Goal: Task Accomplishment & Management: Complete application form

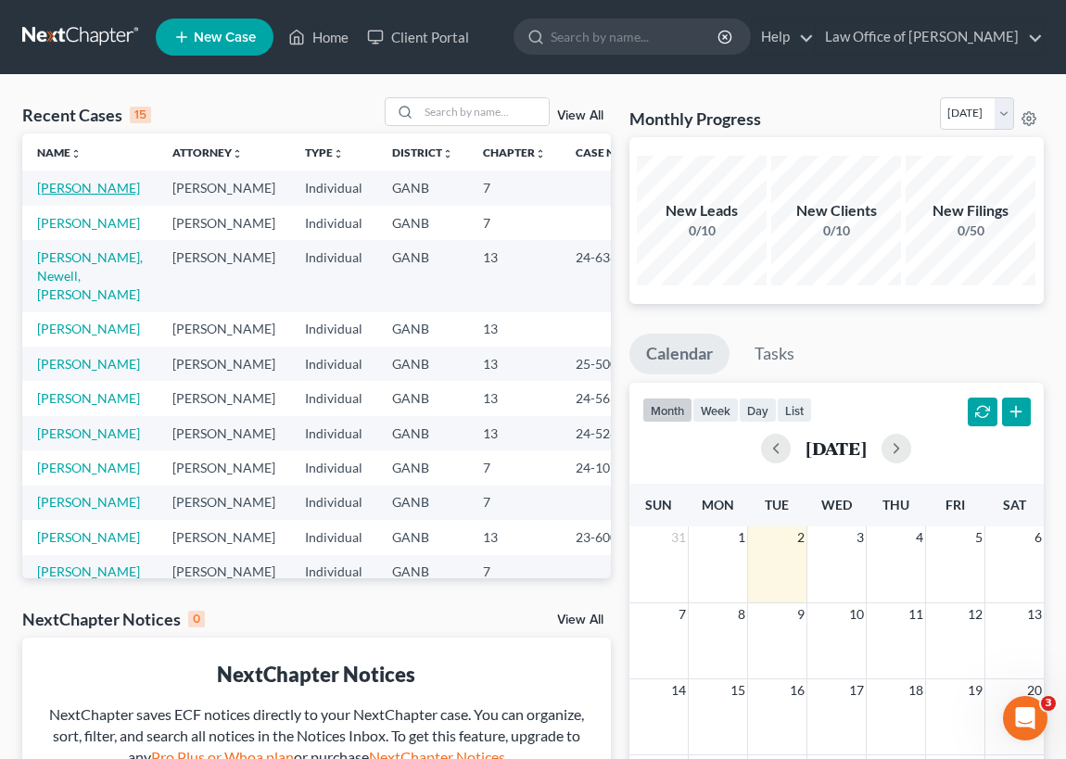
click at [52, 196] on link "[PERSON_NAME]" at bounding box center [88, 188] width 103 height 16
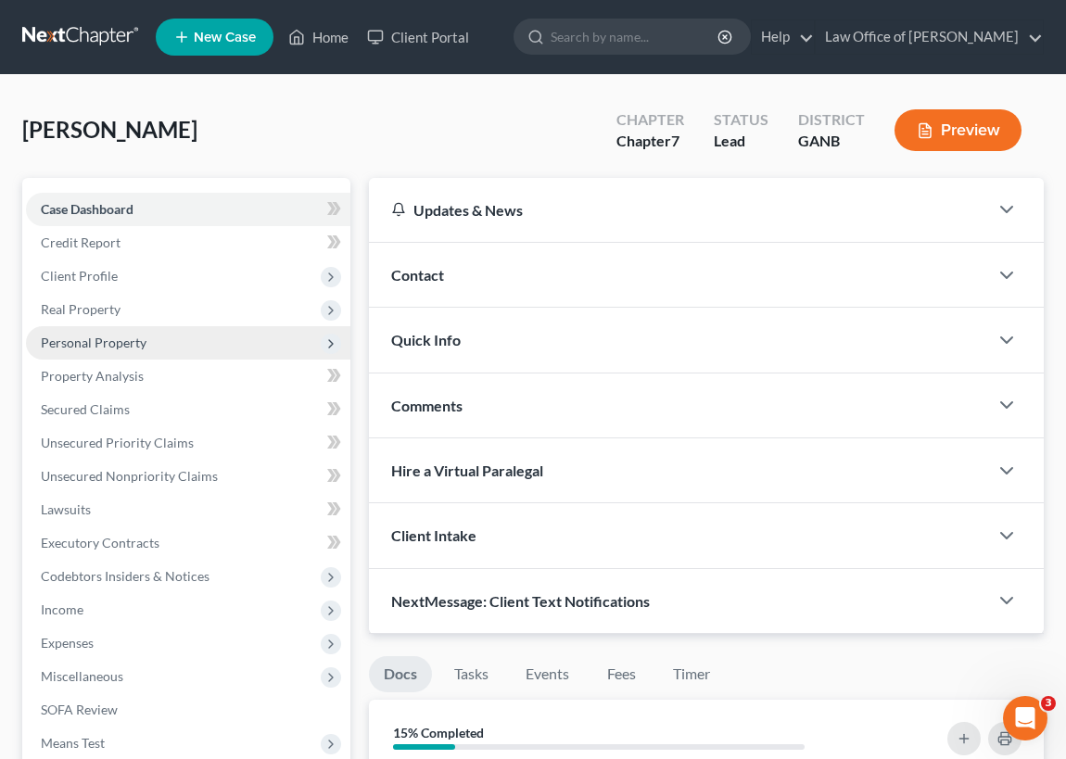
click at [103, 341] on span "Personal Property" at bounding box center [94, 343] width 106 height 16
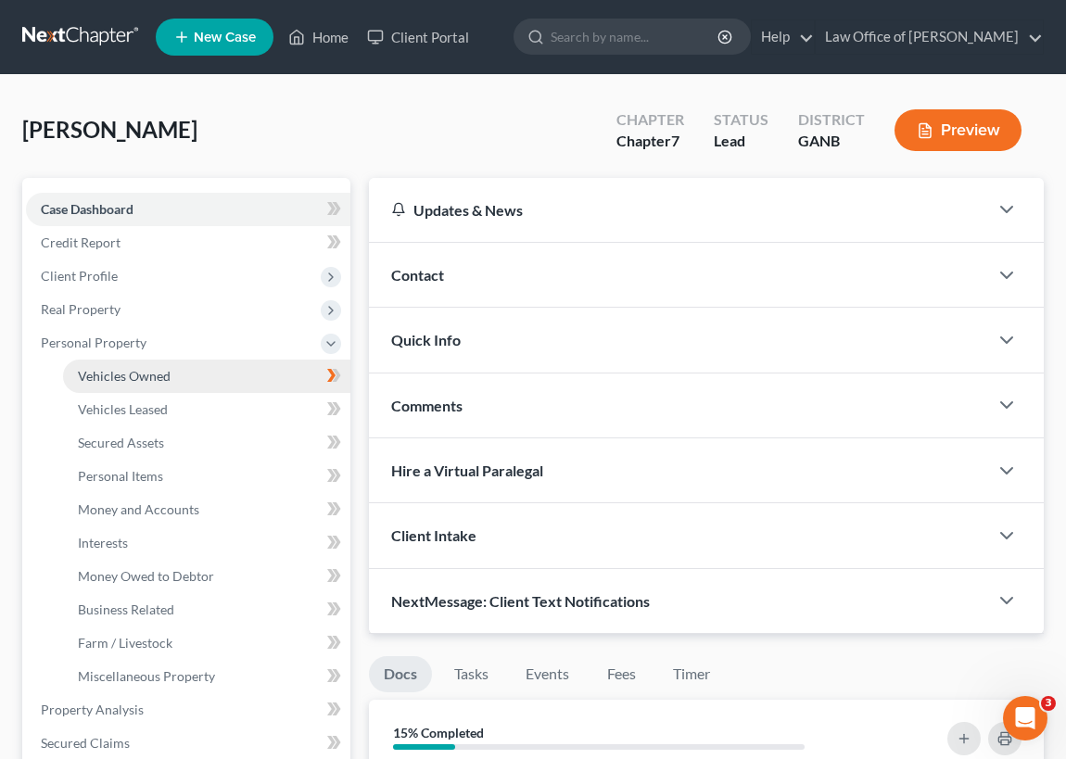
click at [140, 377] on span "Vehicles Owned" at bounding box center [124, 376] width 93 height 16
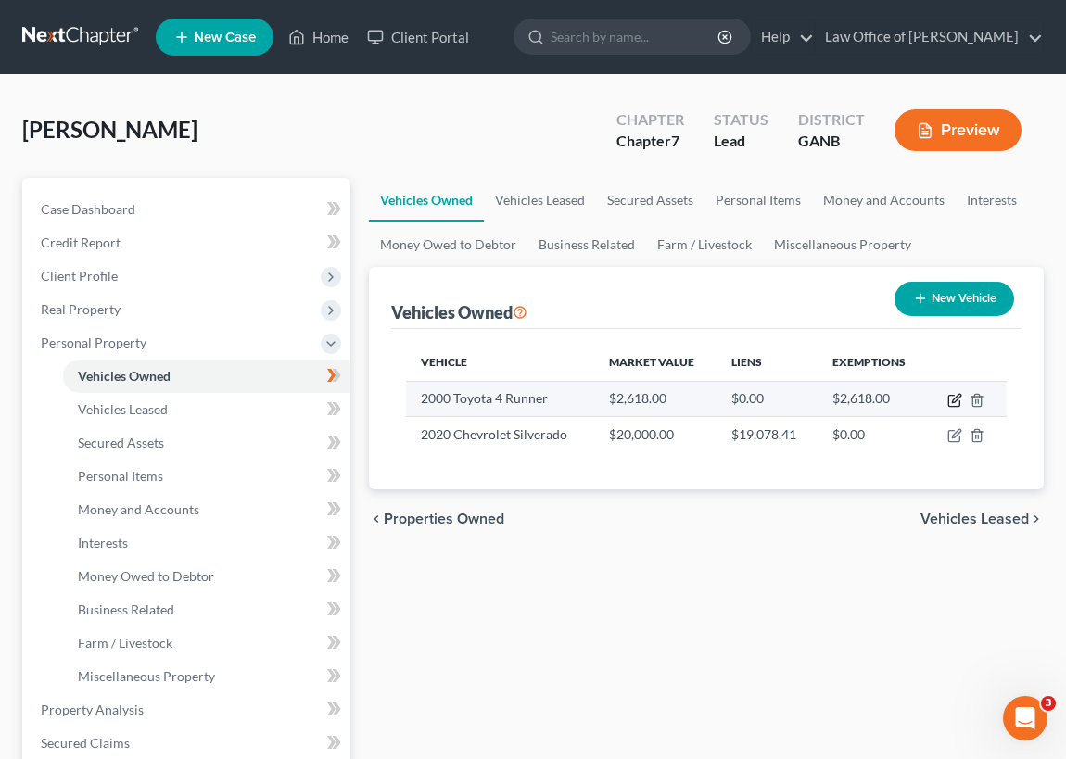
click at [954, 398] on icon "button" at bounding box center [956, 398] width 8 height 8
select select "0"
select select "26"
select select "4"
select select "0"
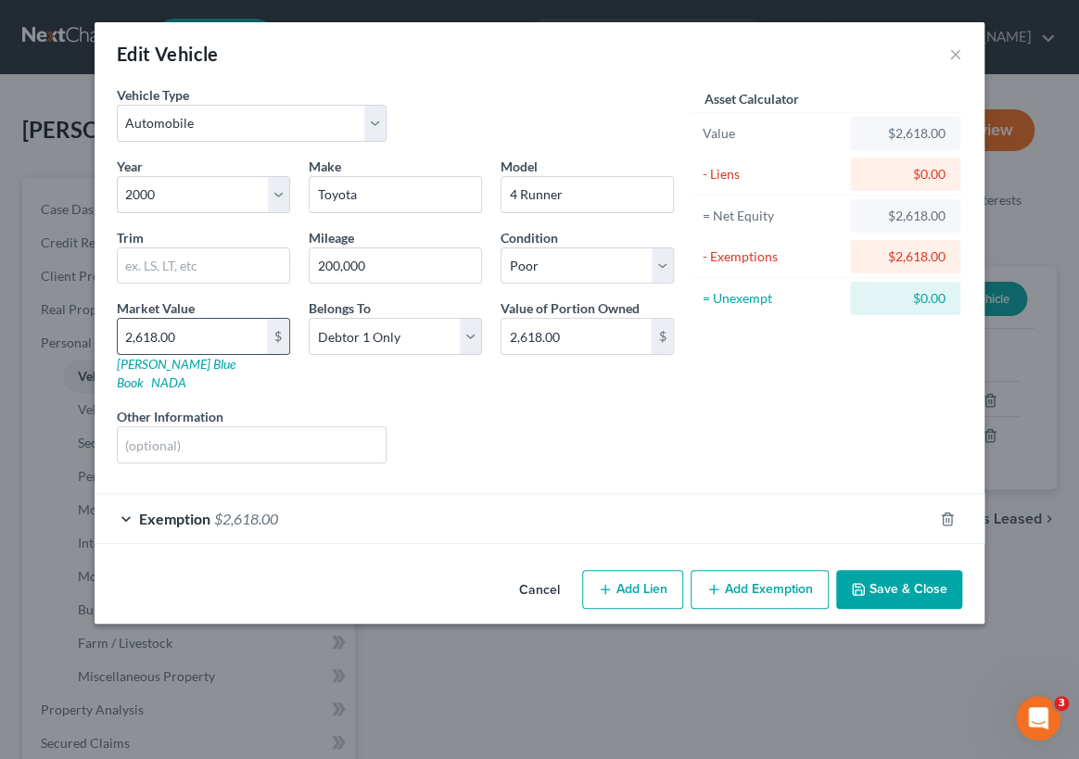
click at [176, 333] on input "2,618.00" at bounding box center [192, 336] width 149 height 35
type input "1"
type input "1.00"
type input "18"
type input "18.00"
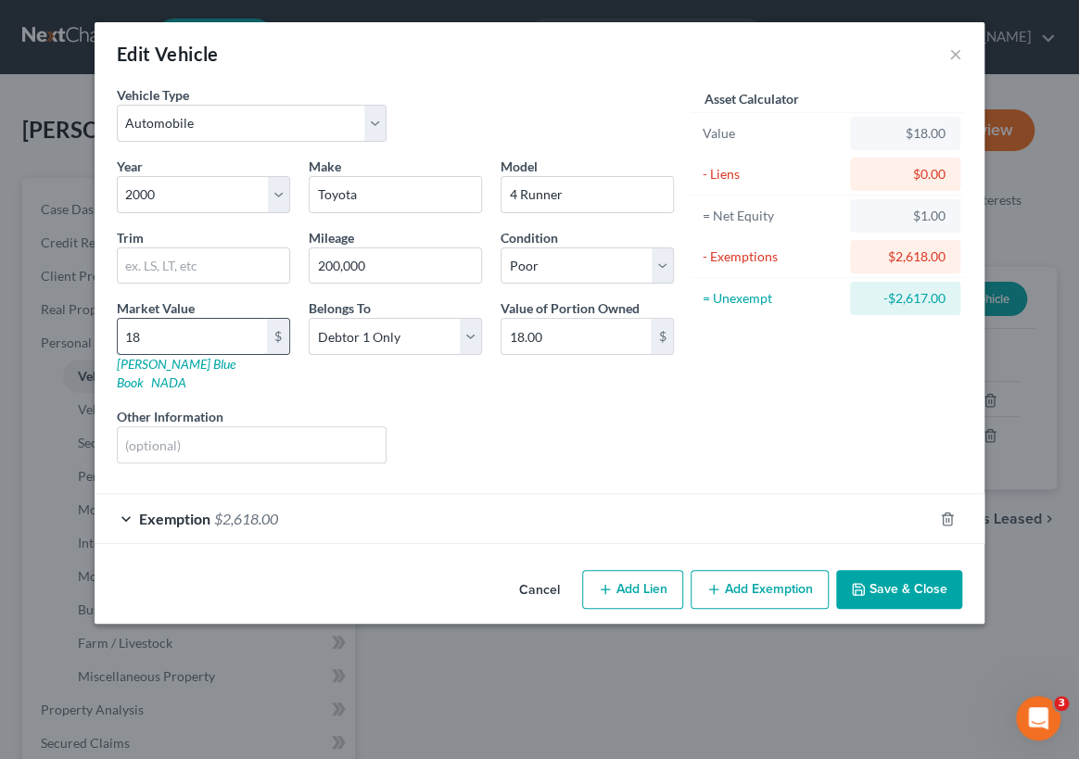
type input "181"
type input "181.00"
type input "1818"
type input "1,818.00"
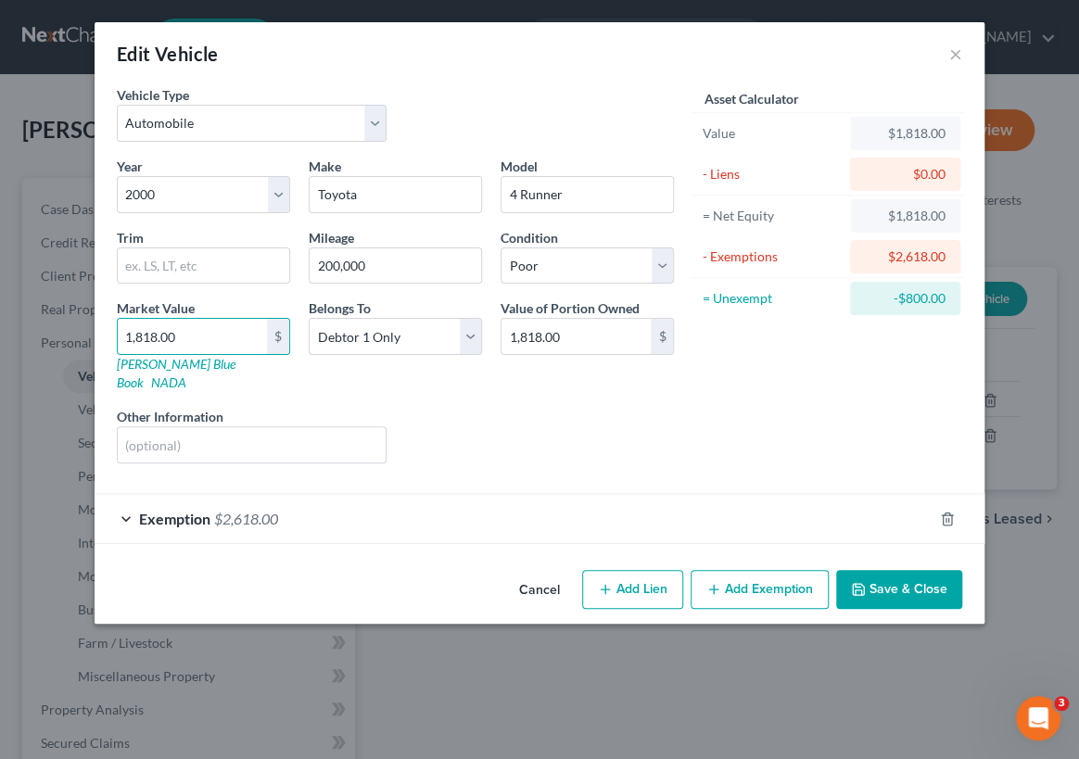
click at [910, 256] on div "$2,618.00" at bounding box center [905, 257] width 81 height 19
click at [903, 250] on div "$2,618.00" at bounding box center [905, 257] width 81 height 19
click at [125, 496] on div "Exemption $2,618.00" at bounding box center [514, 518] width 838 height 49
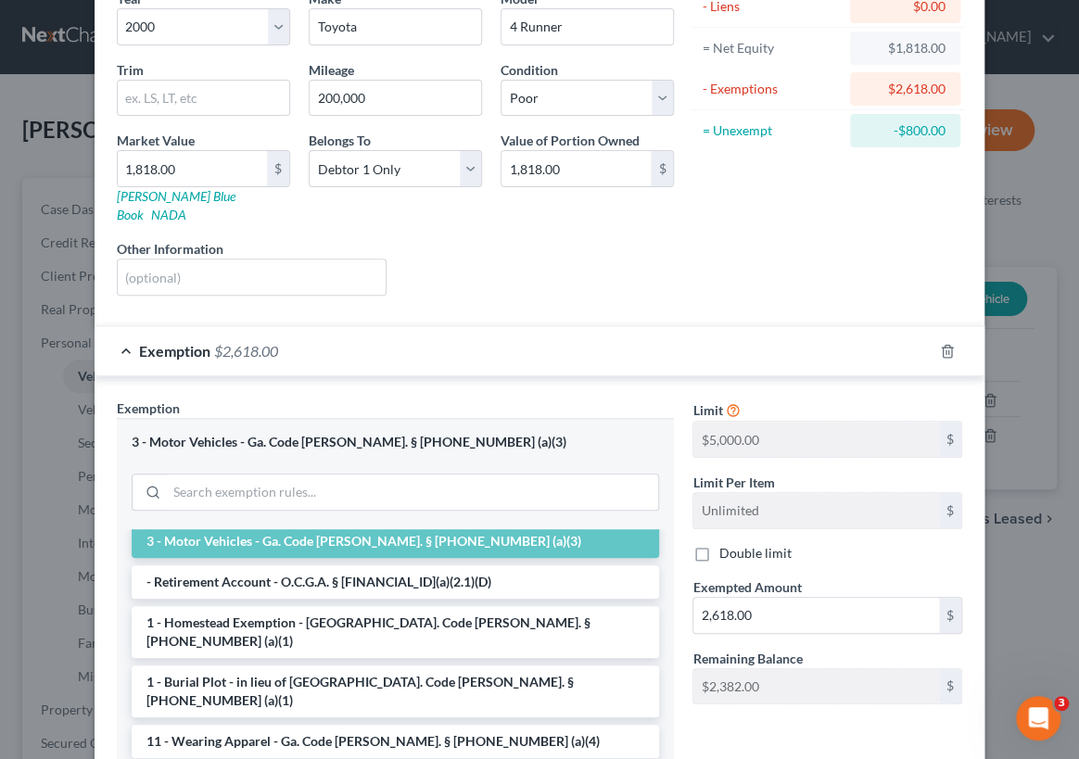
scroll to position [83, 0]
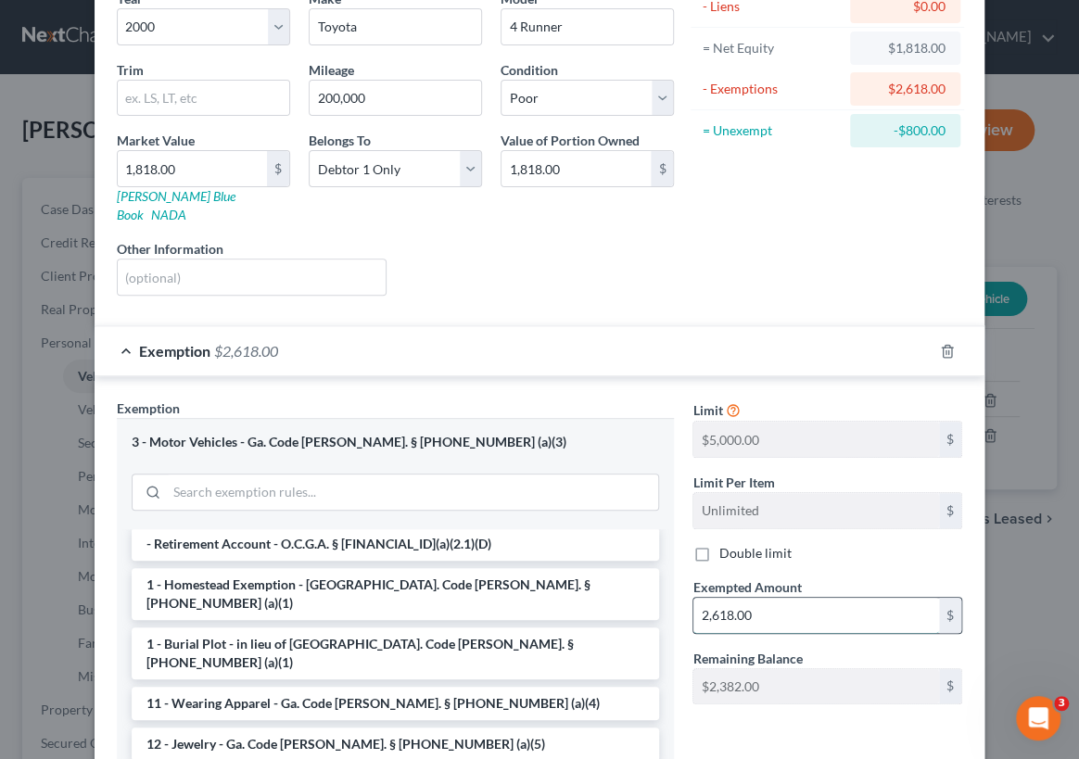
click at [751, 598] on input "2,618.00" at bounding box center [817, 615] width 246 height 35
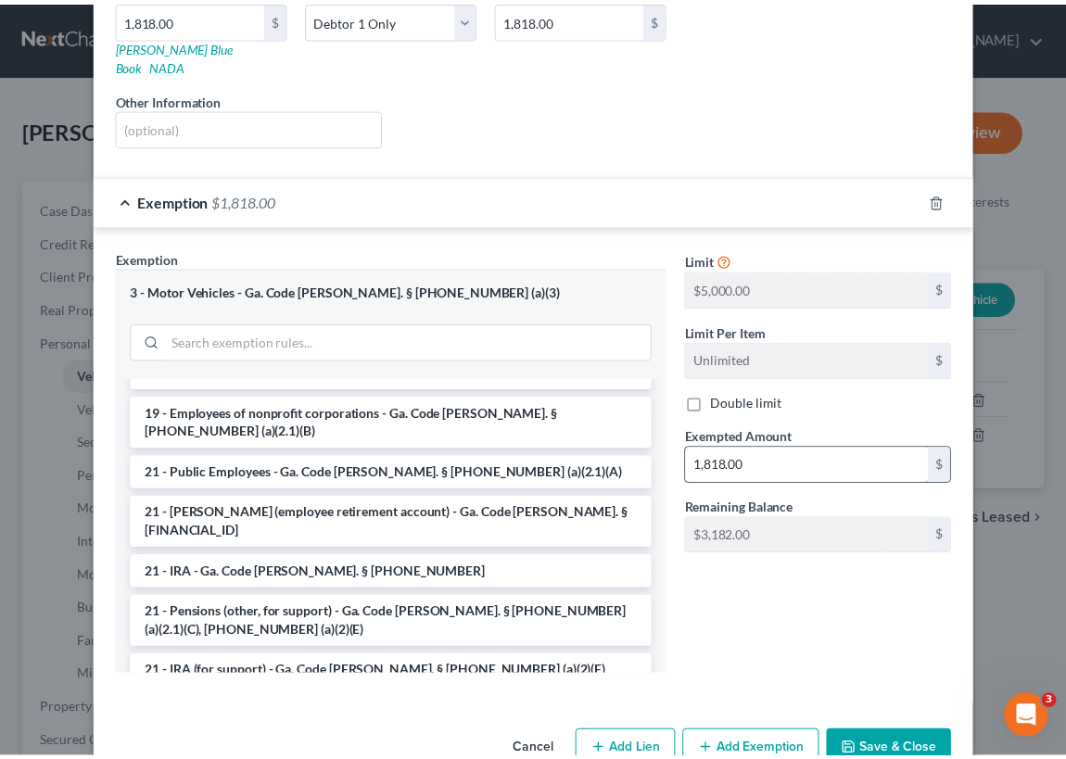
scroll to position [346, 0]
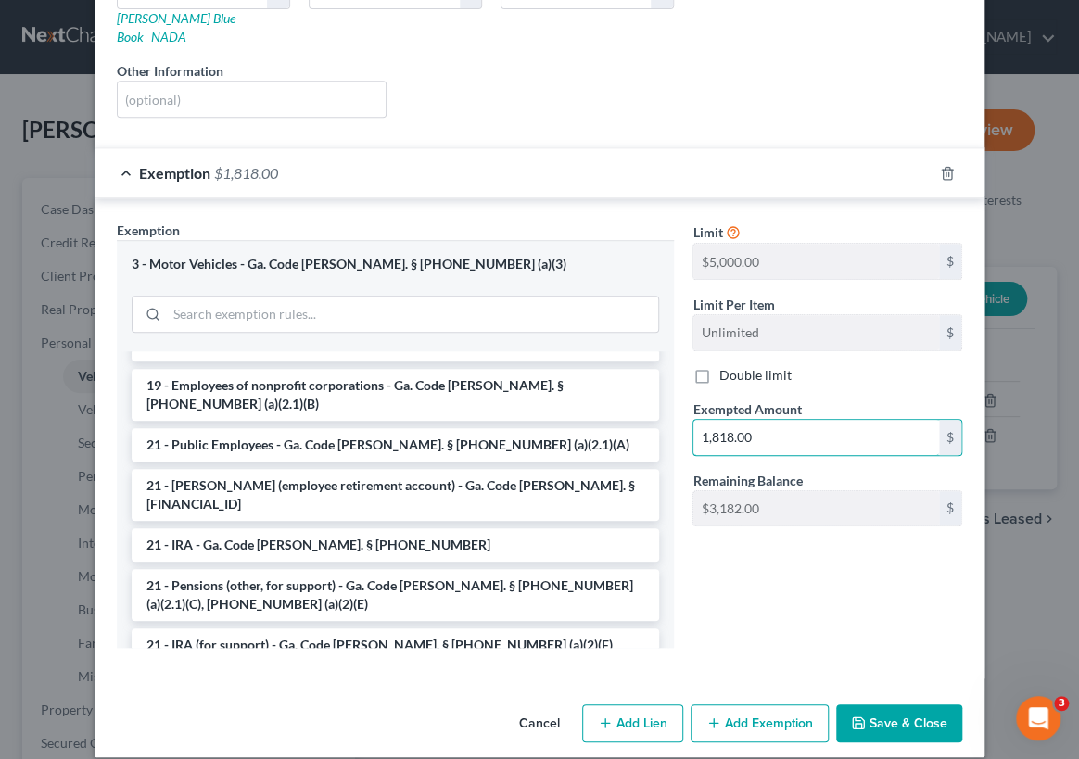
type input "1,818.00"
click at [891, 705] on button "Save & Close" at bounding box center [899, 724] width 126 height 39
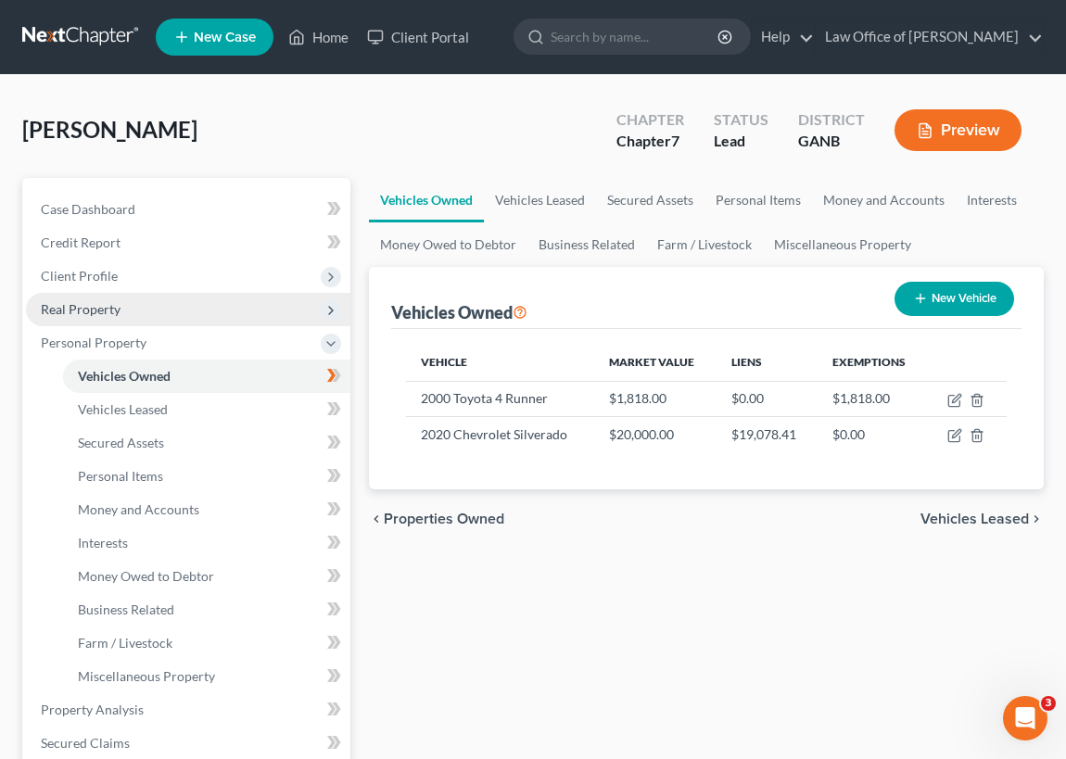
click at [97, 311] on span "Real Property" at bounding box center [81, 309] width 80 height 16
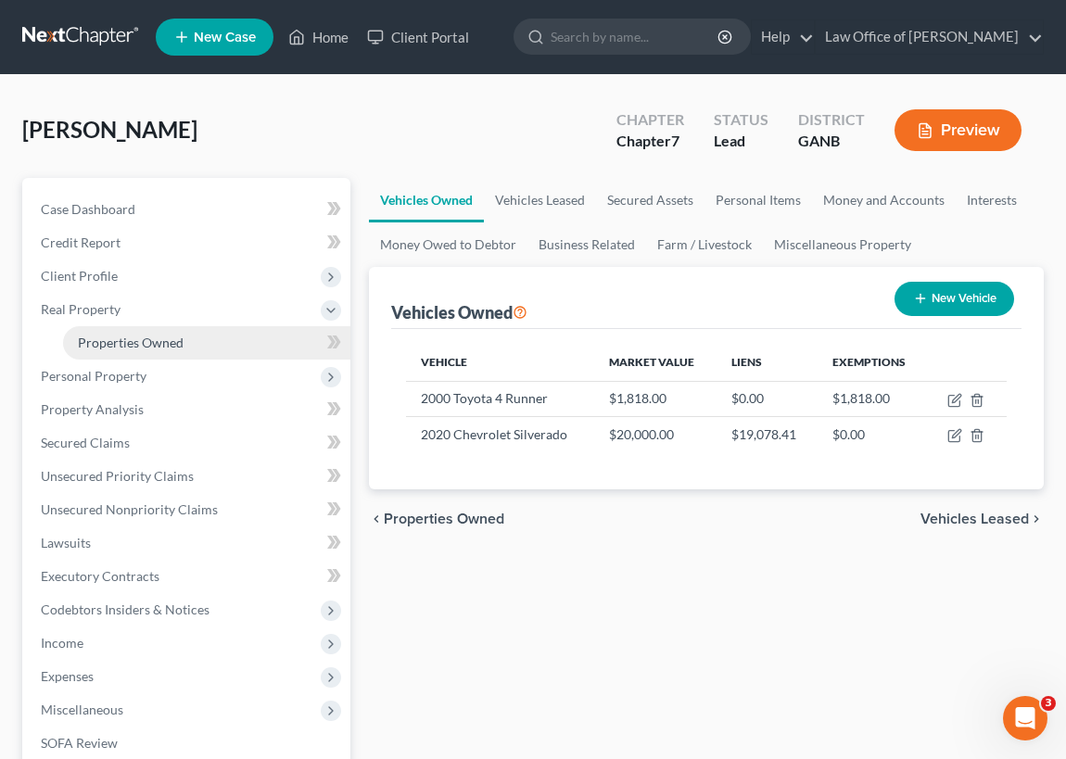
click at [149, 344] on span "Properties Owned" at bounding box center [131, 343] width 106 height 16
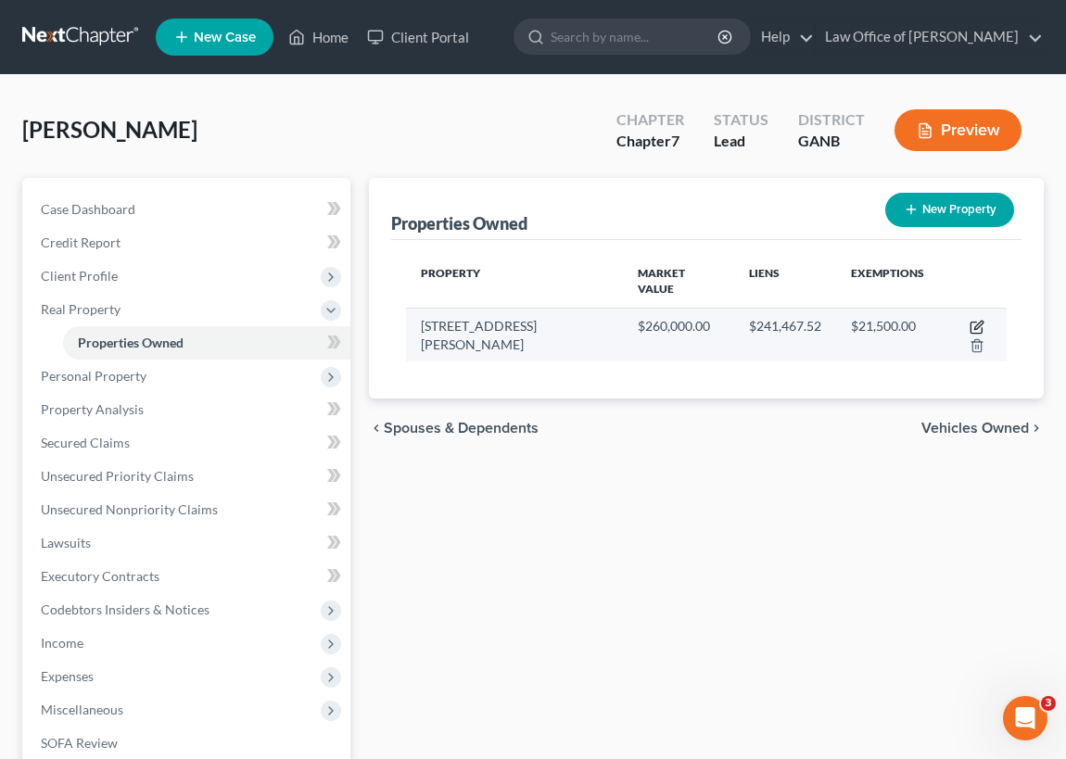
click at [974, 321] on icon "button" at bounding box center [978, 325] width 8 height 8
select select "10"
select select "0"
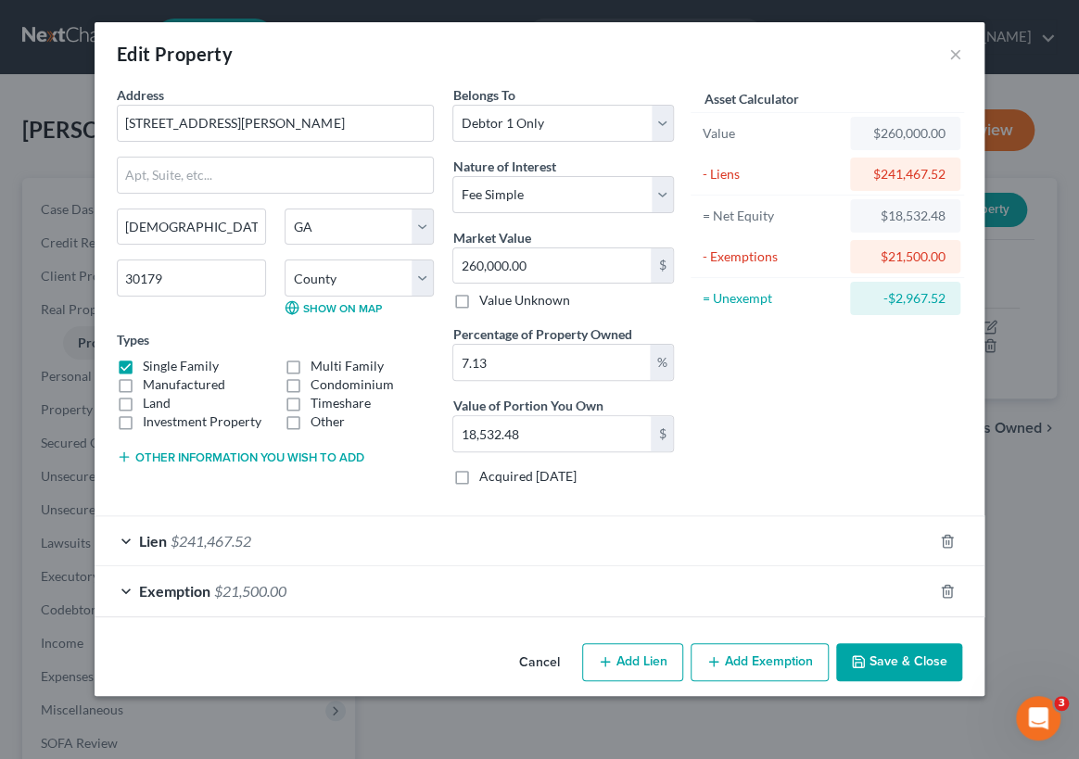
click at [895, 660] on button "Save & Close" at bounding box center [899, 662] width 126 height 39
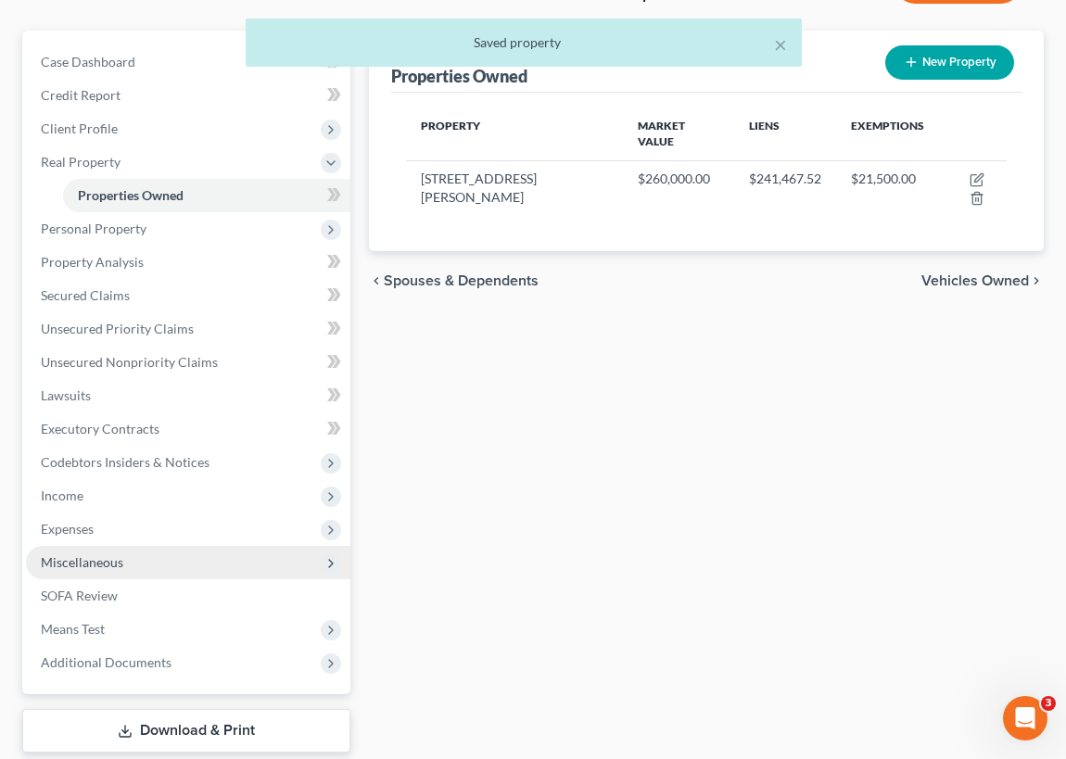
scroll to position [168, 0]
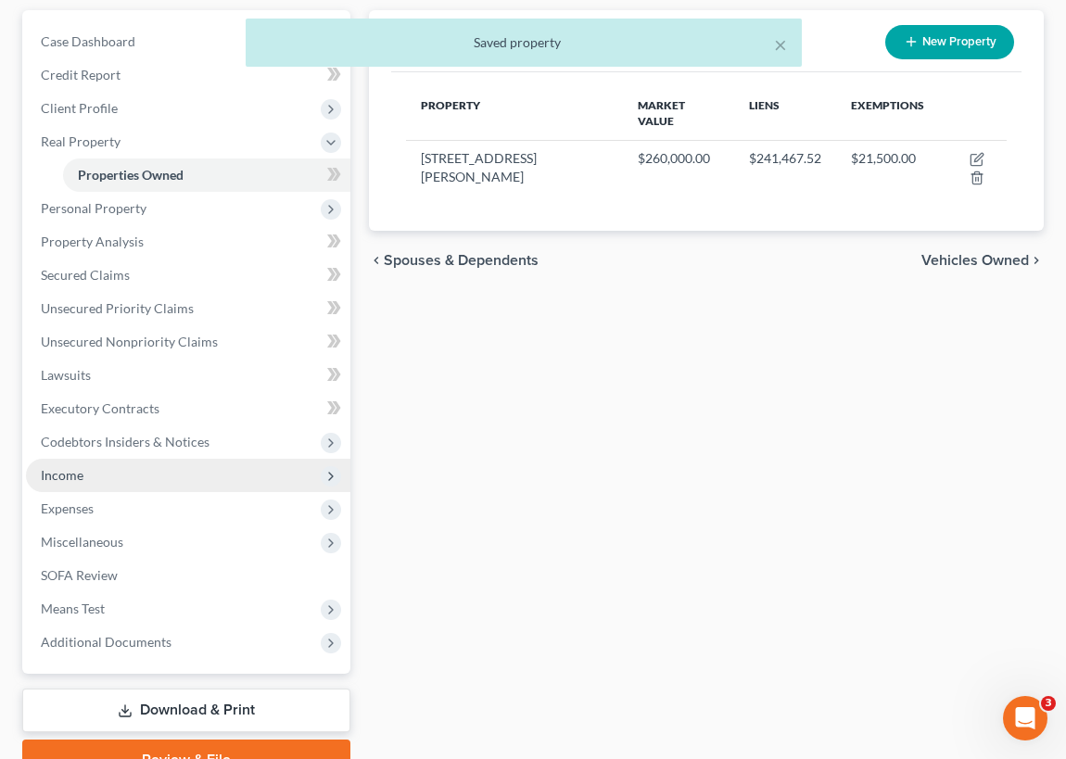
click at [67, 472] on span "Income" at bounding box center [62, 475] width 43 height 16
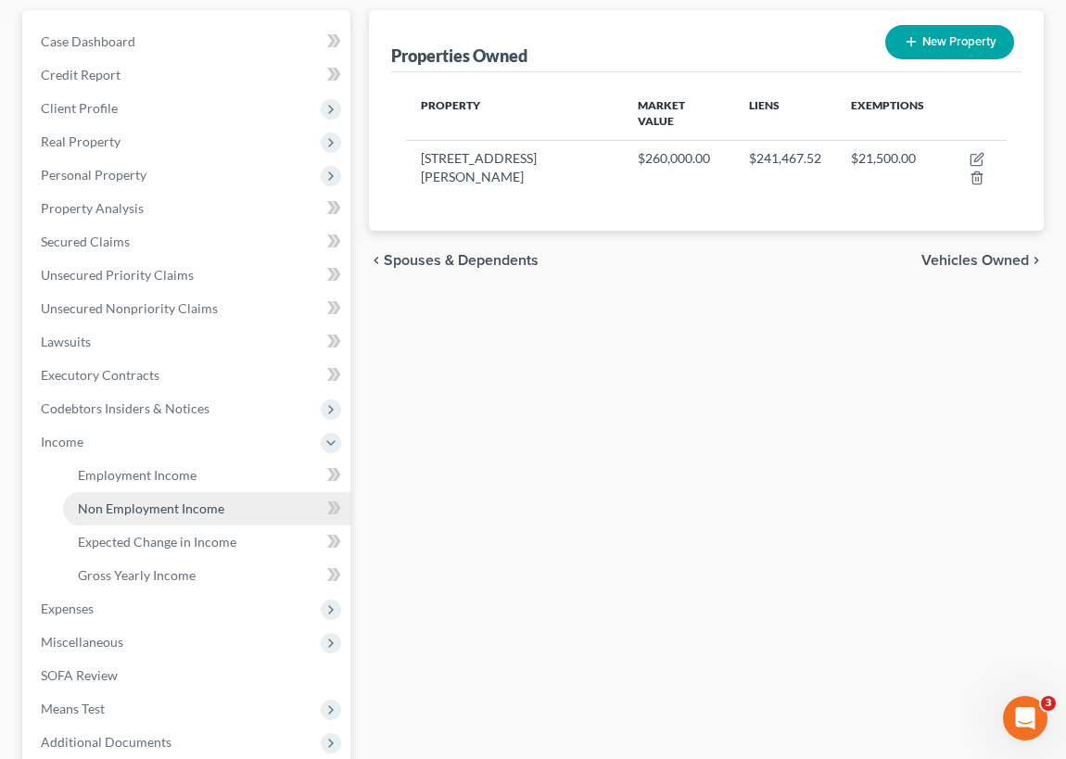
click at [140, 506] on span "Non Employment Income" at bounding box center [151, 509] width 146 height 16
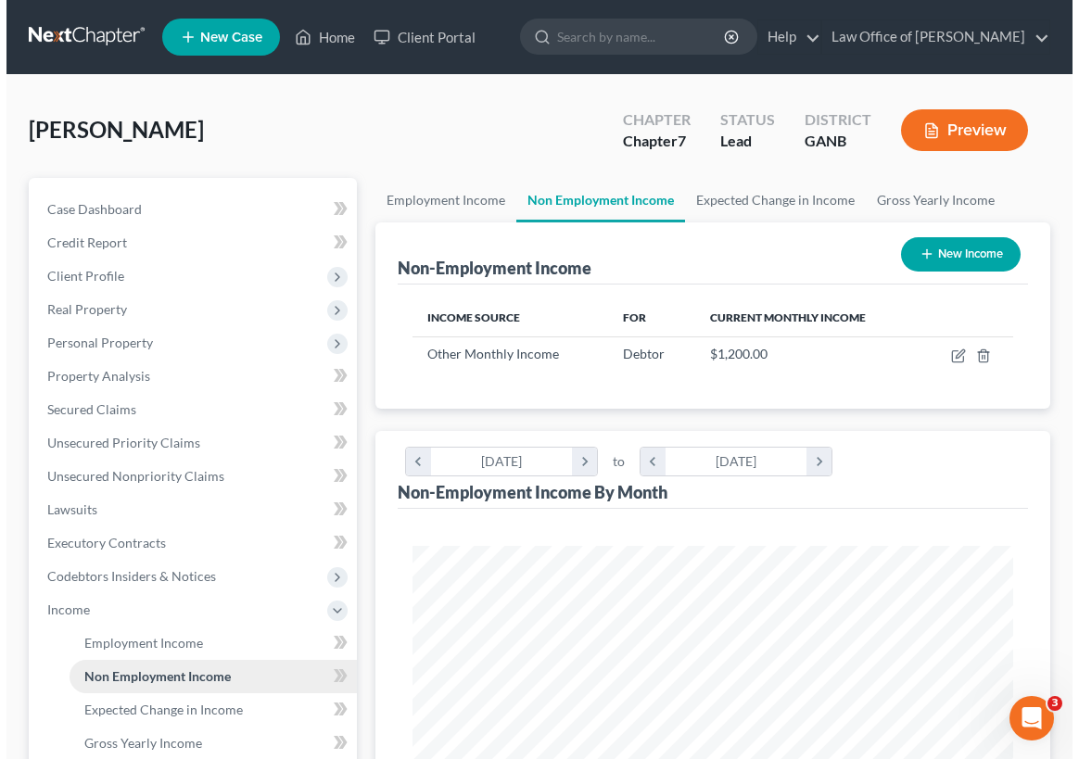
scroll to position [300, 638]
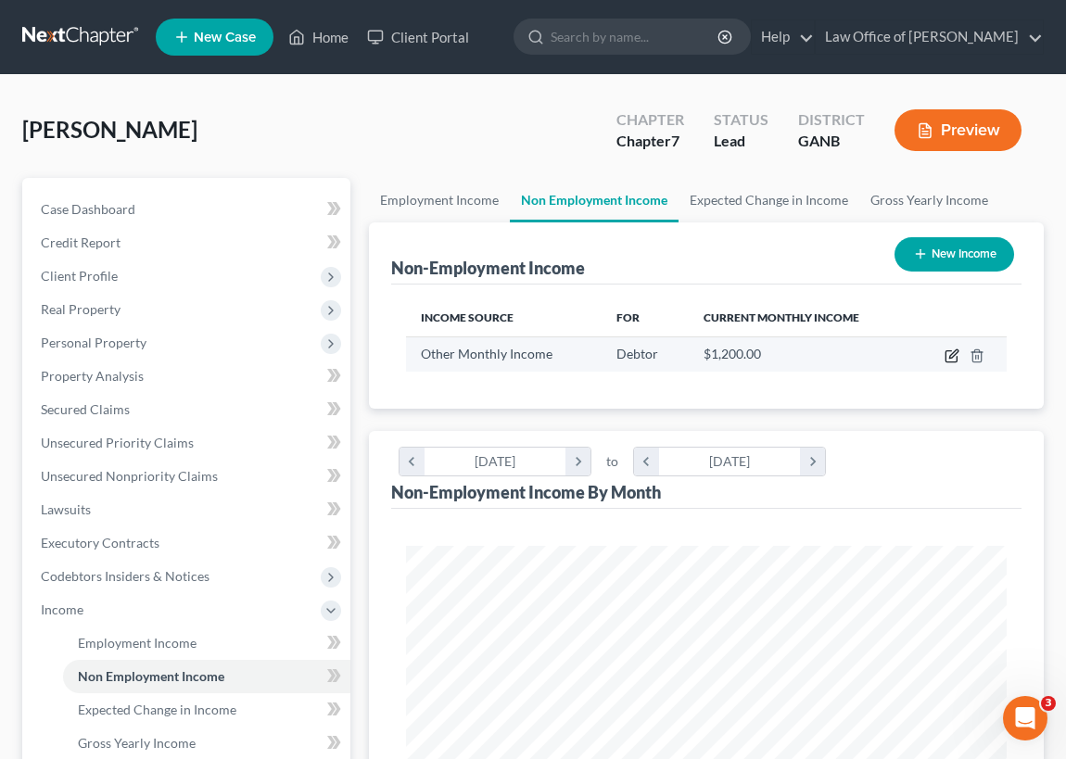
click at [952, 354] on icon "button" at bounding box center [952, 356] width 15 height 15
select select "13"
select select "0"
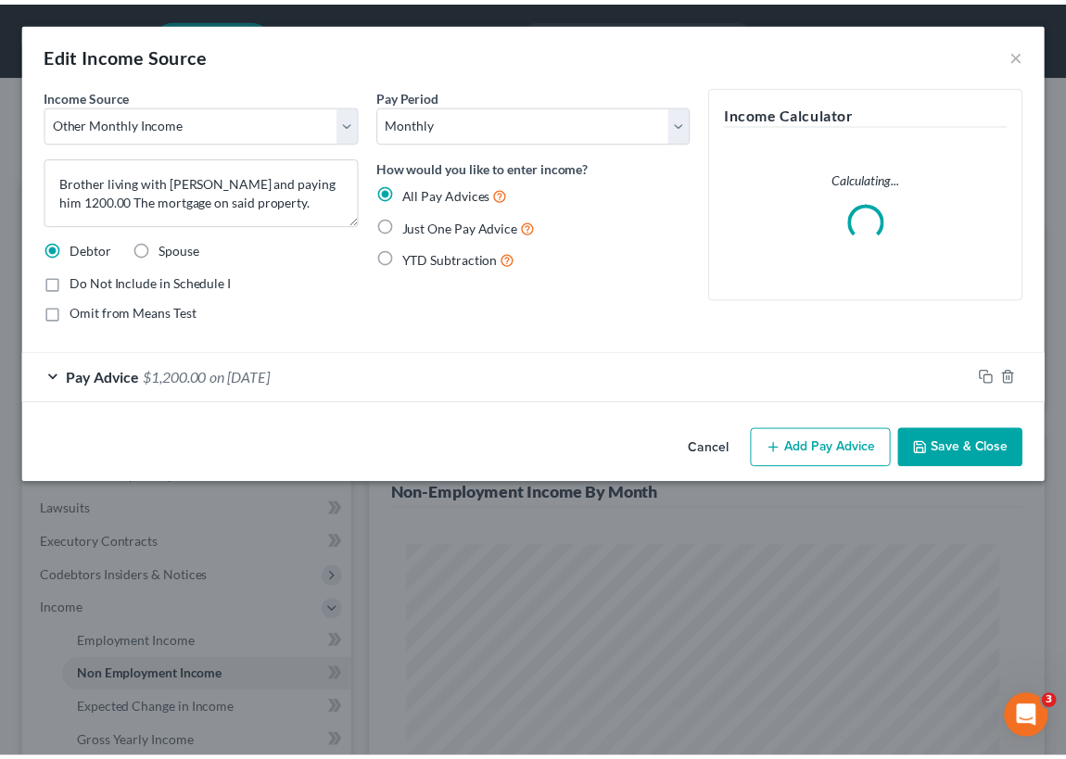
scroll to position [304, 646]
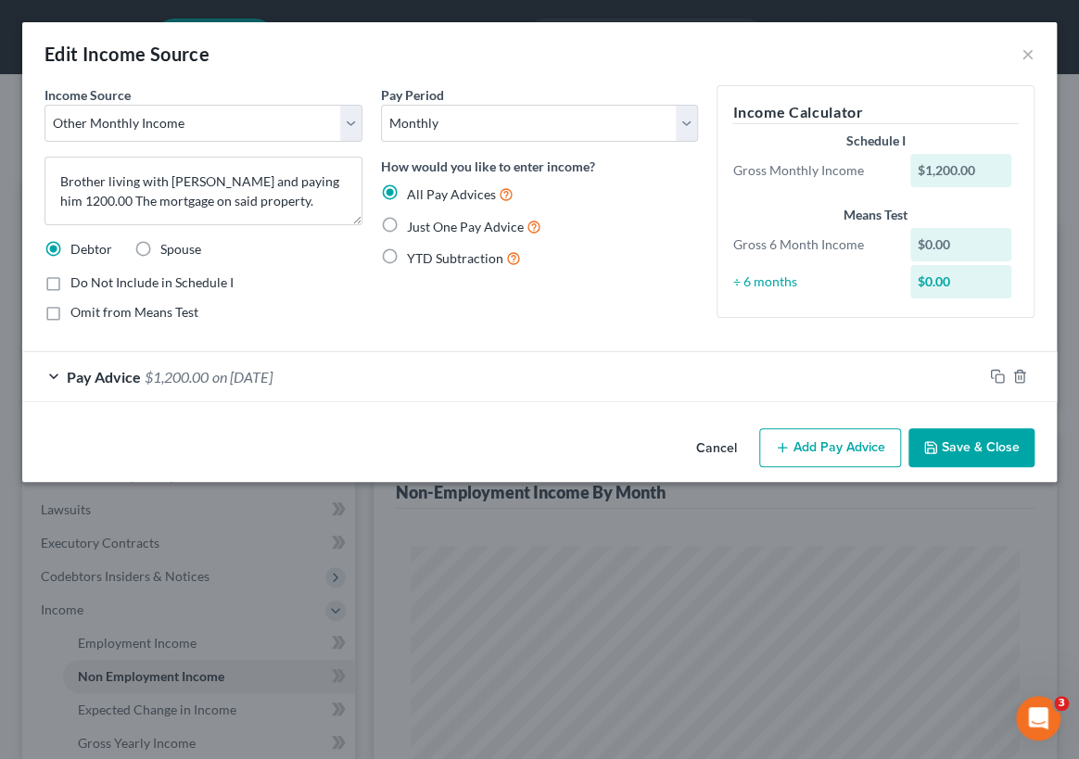
click at [53, 375] on div "Pay Advice $1,200.00 on [DATE]" at bounding box center [502, 376] width 961 height 49
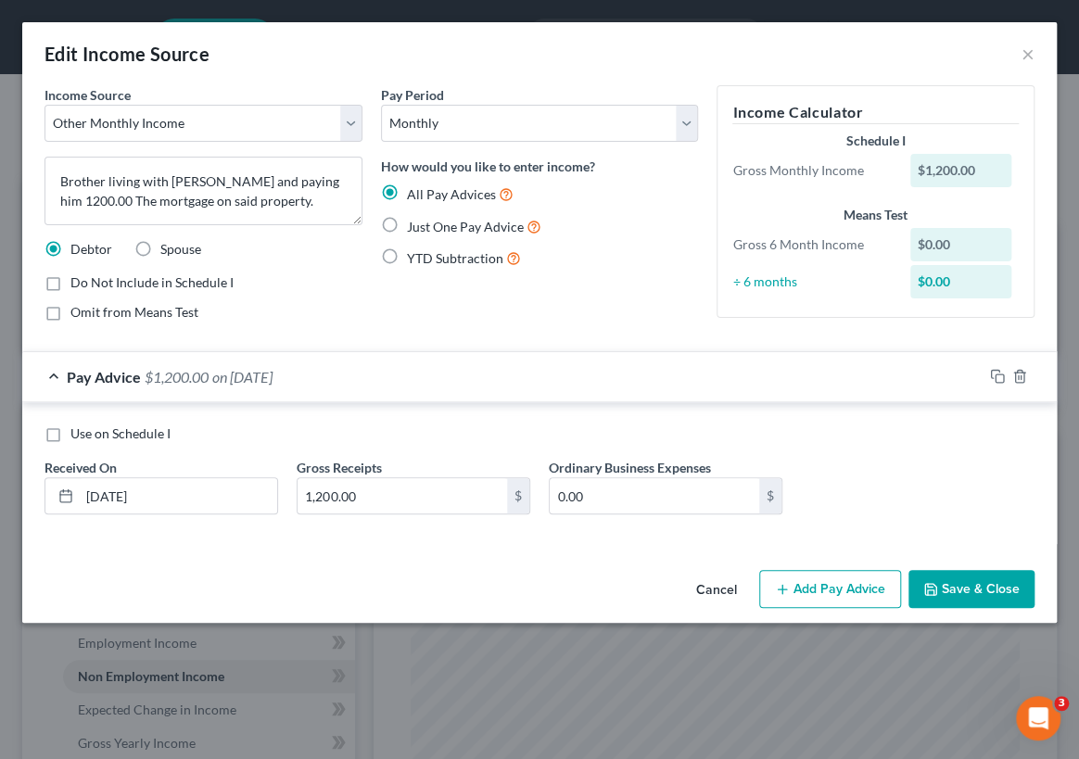
click at [982, 584] on button "Save & Close" at bounding box center [972, 589] width 126 height 39
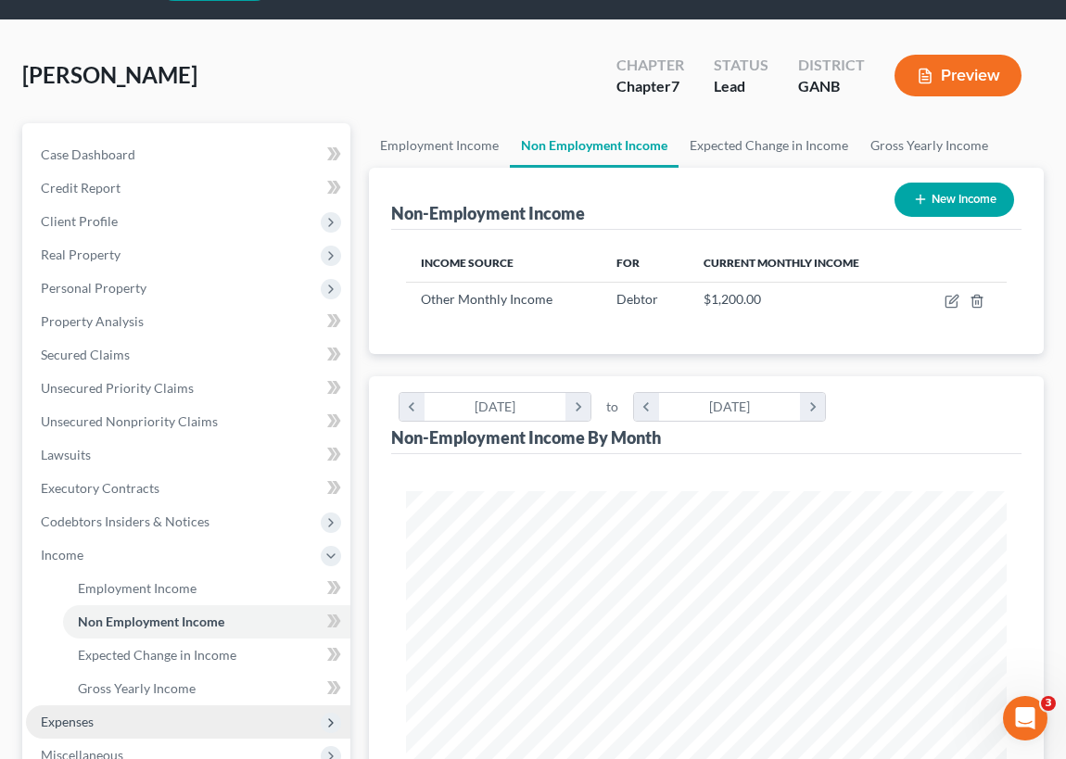
scroll to position [83, 0]
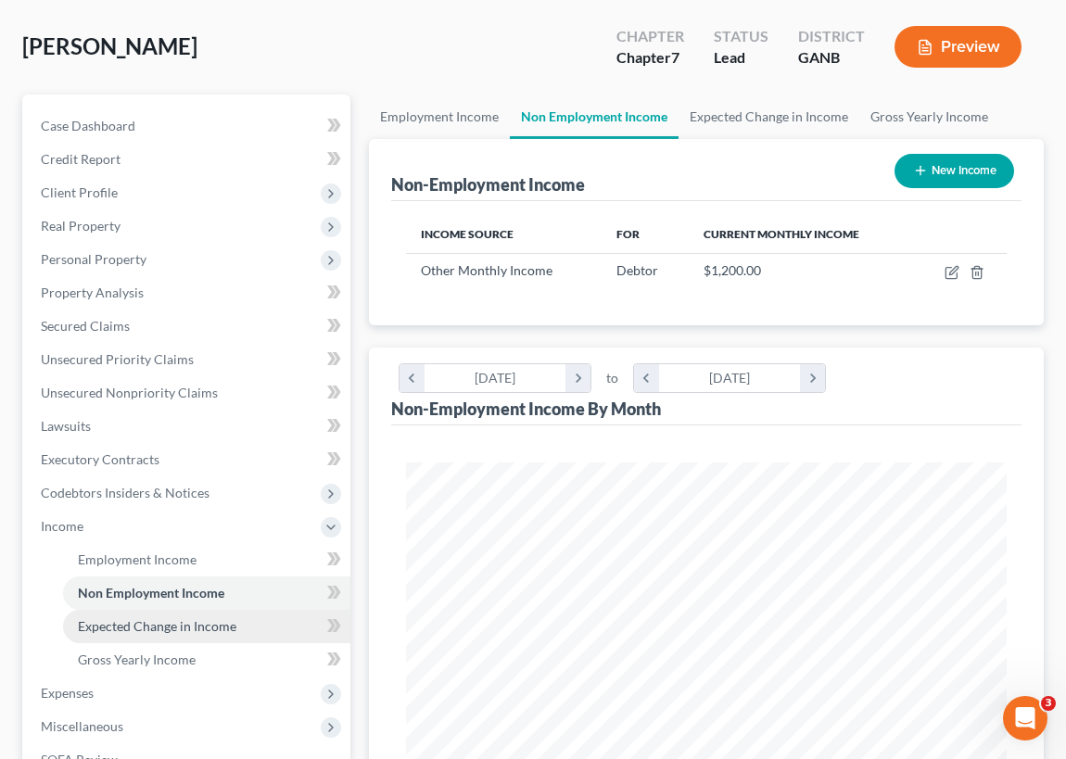
click at [195, 622] on span "Expected Change in Income" at bounding box center [157, 626] width 159 height 16
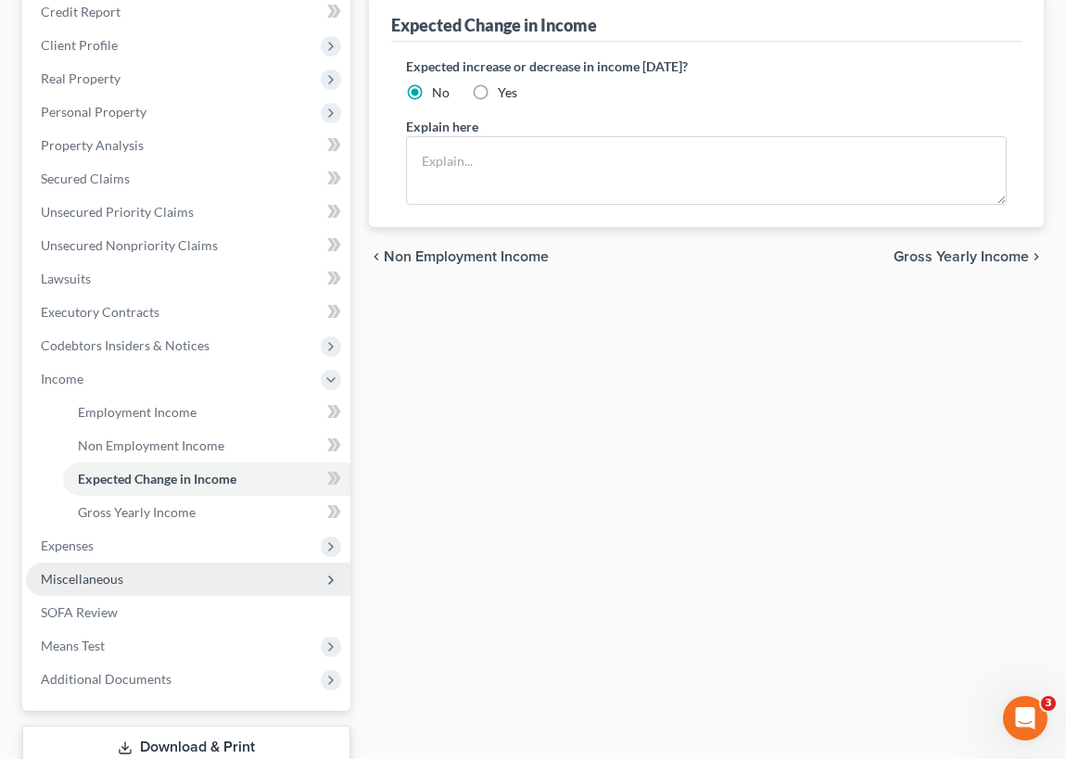
scroll to position [252, 0]
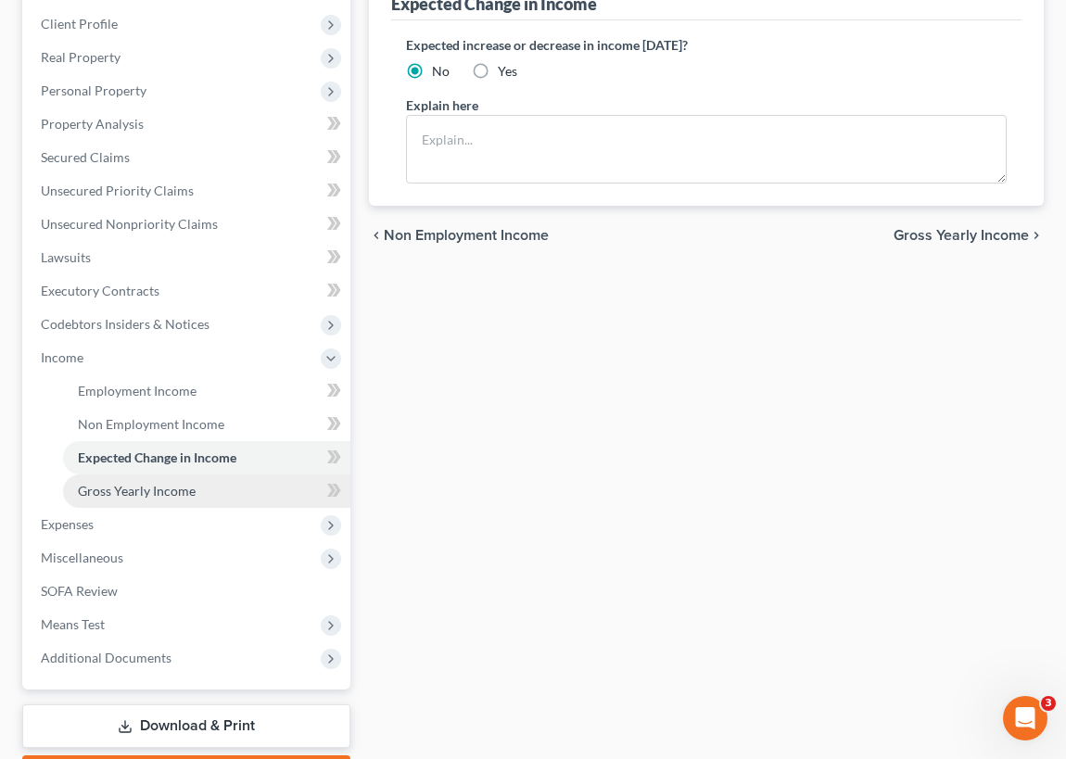
click at [166, 493] on span "Gross Yearly Income" at bounding box center [137, 491] width 118 height 16
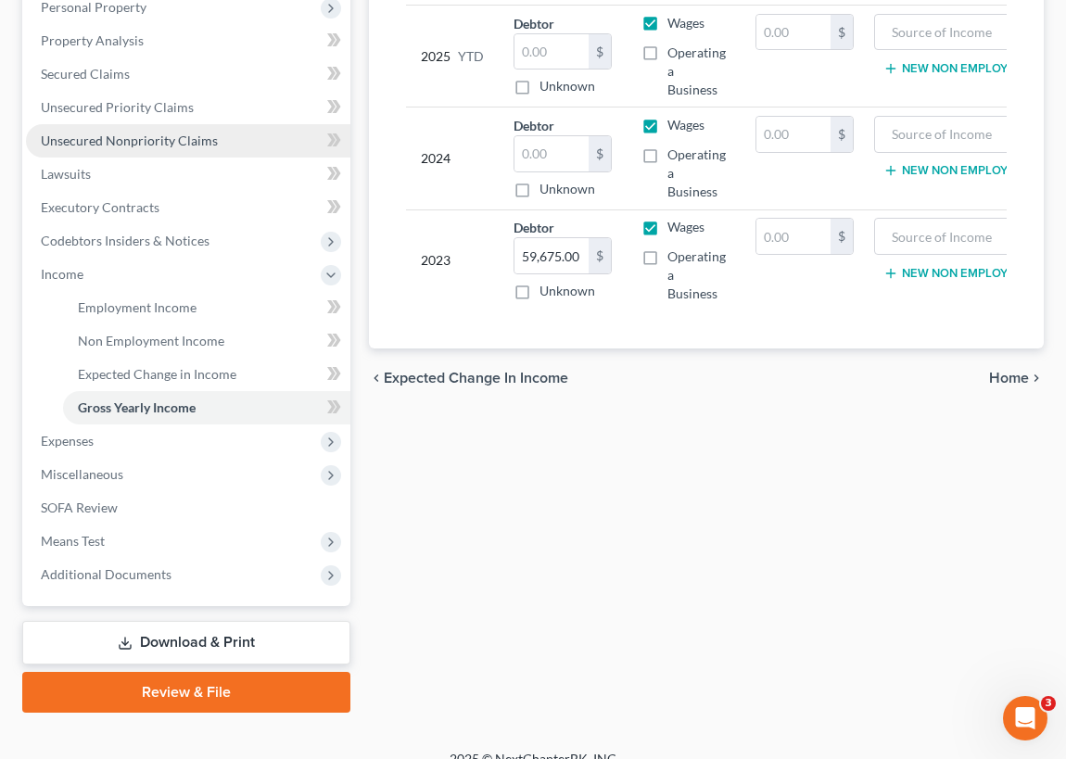
scroll to position [337, 0]
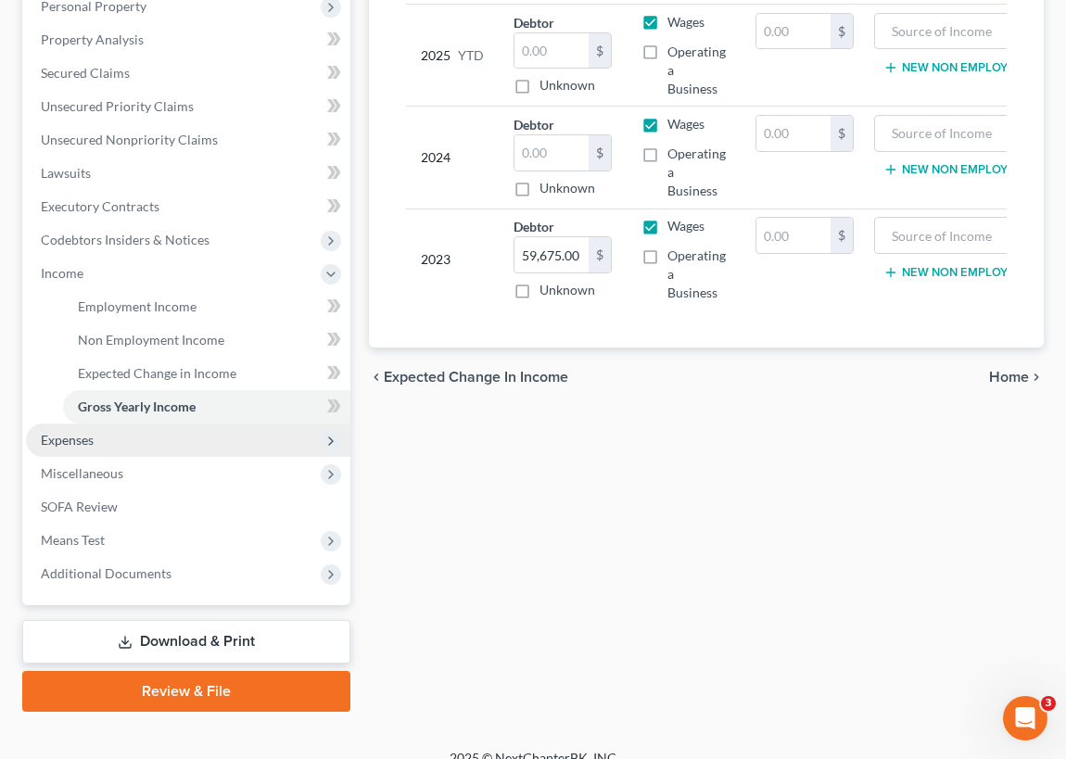
click at [105, 442] on span "Expenses" at bounding box center [188, 440] width 324 height 33
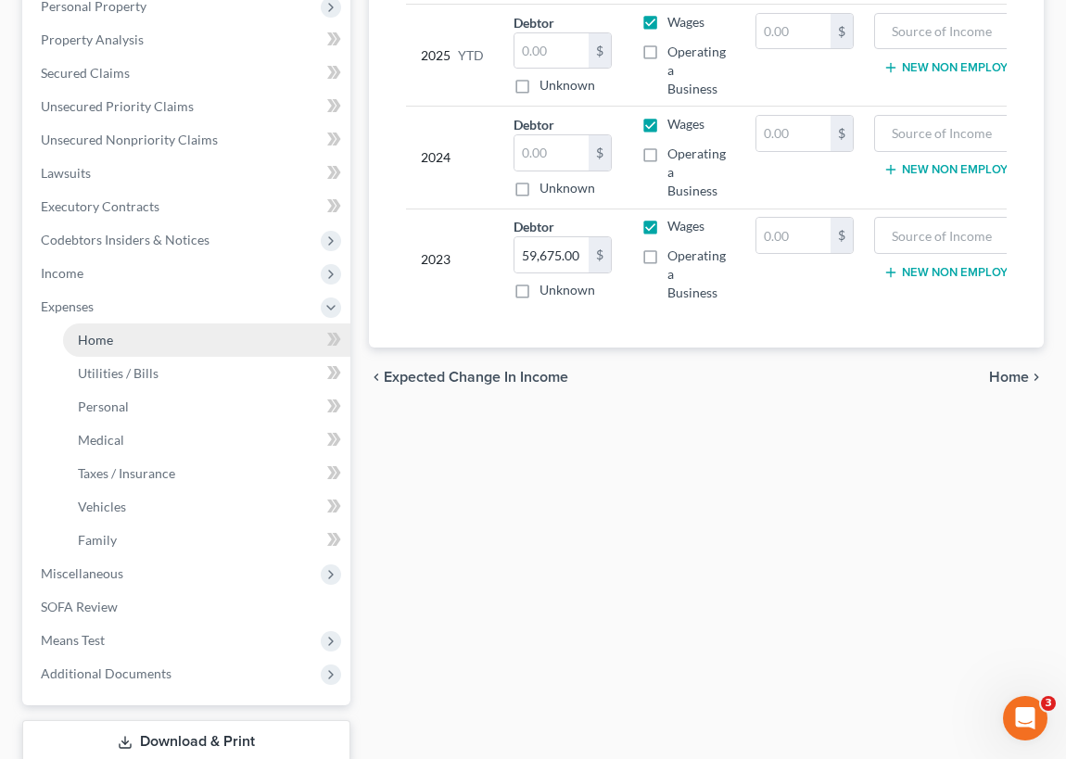
click at [120, 341] on link "Home" at bounding box center [206, 340] width 287 height 33
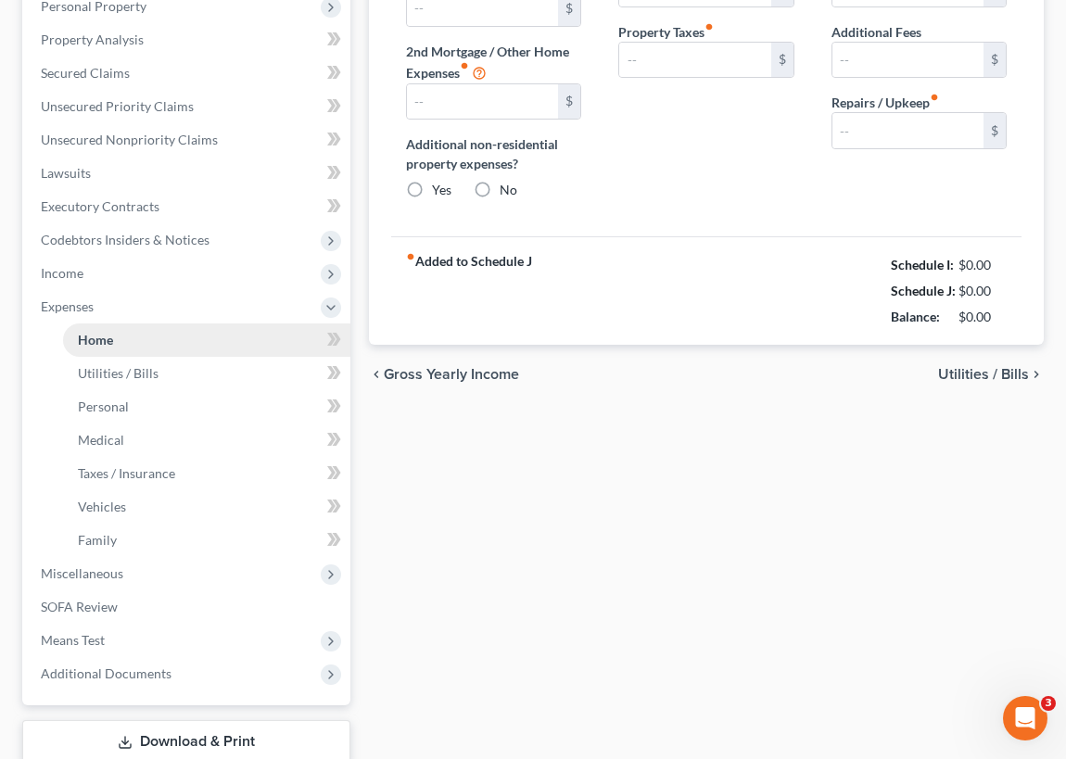
type input "1,882.45"
type input "0.00"
radio input "true"
type input "0.00"
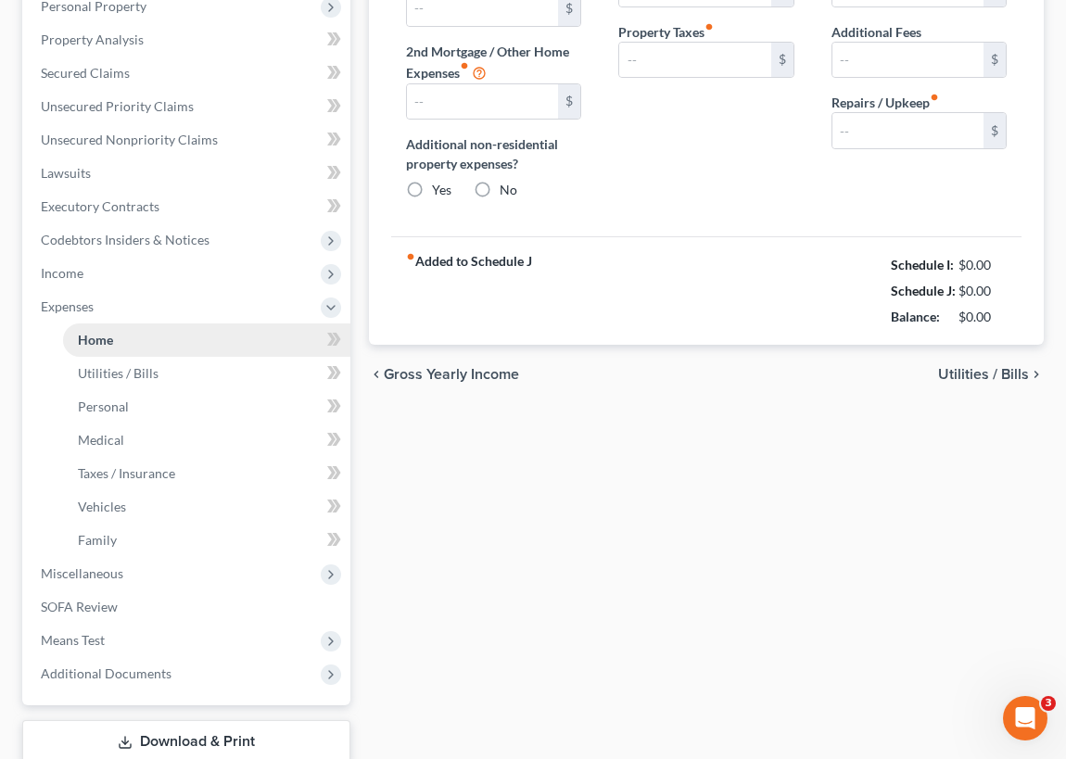
type input "0.00"
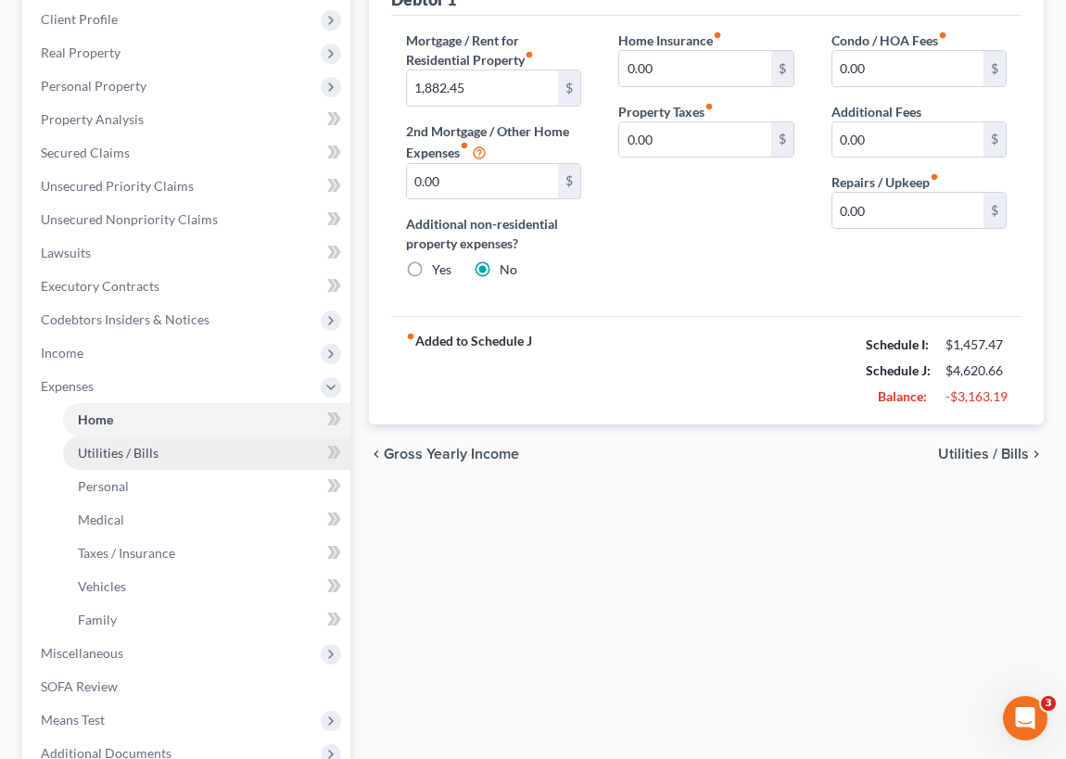
scroll to position [457, 0]
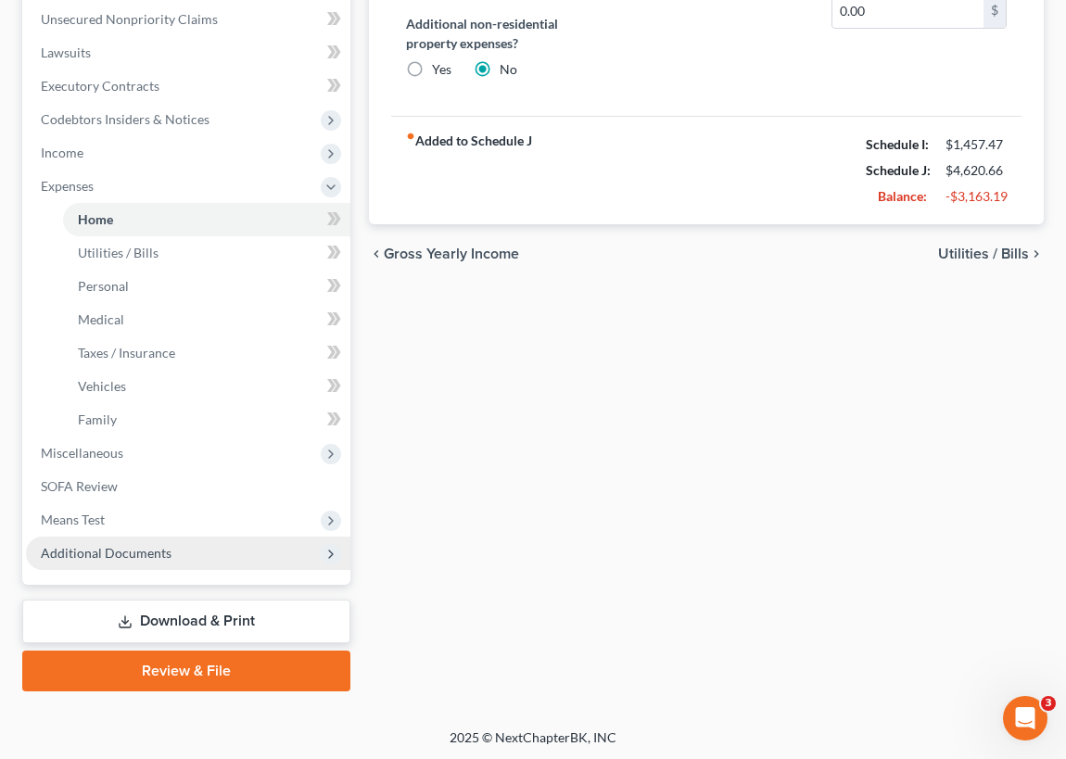
click at [147, 553] on span "Additional Documents" at bounding box center [106, 553] width 131 height 16
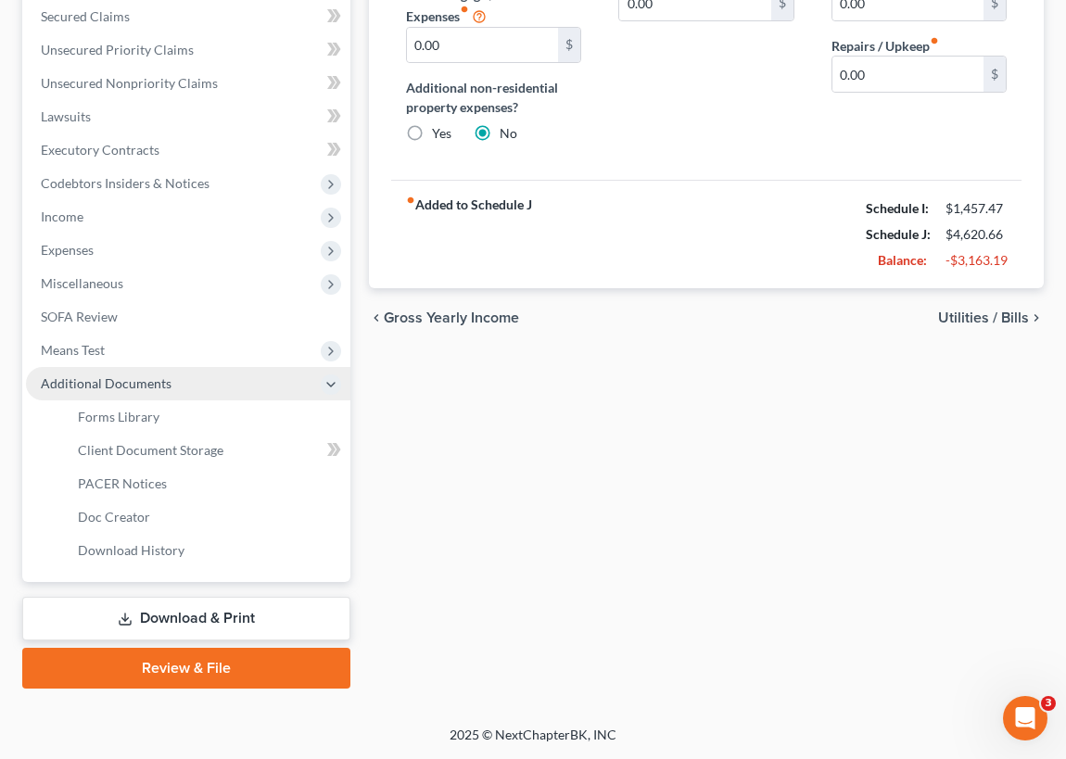
scroll to position [390, 0]
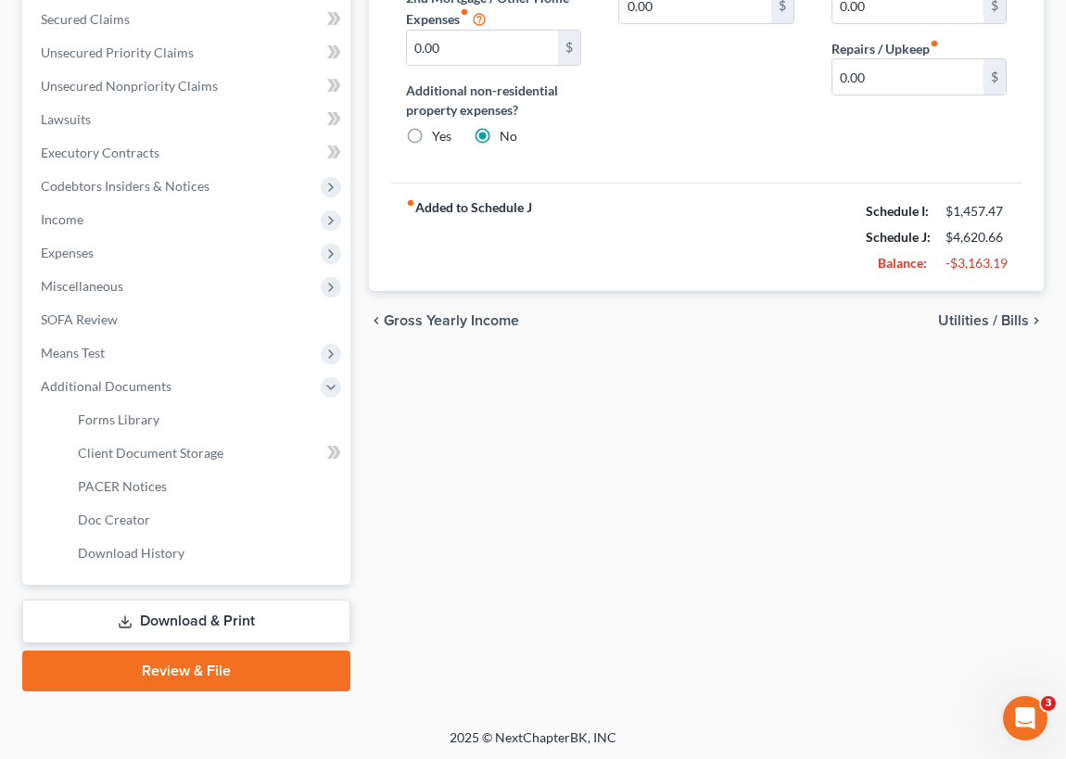
click at [222, 620] on link "Download & Print" at bounding box center [186, 622] width 328 height 44
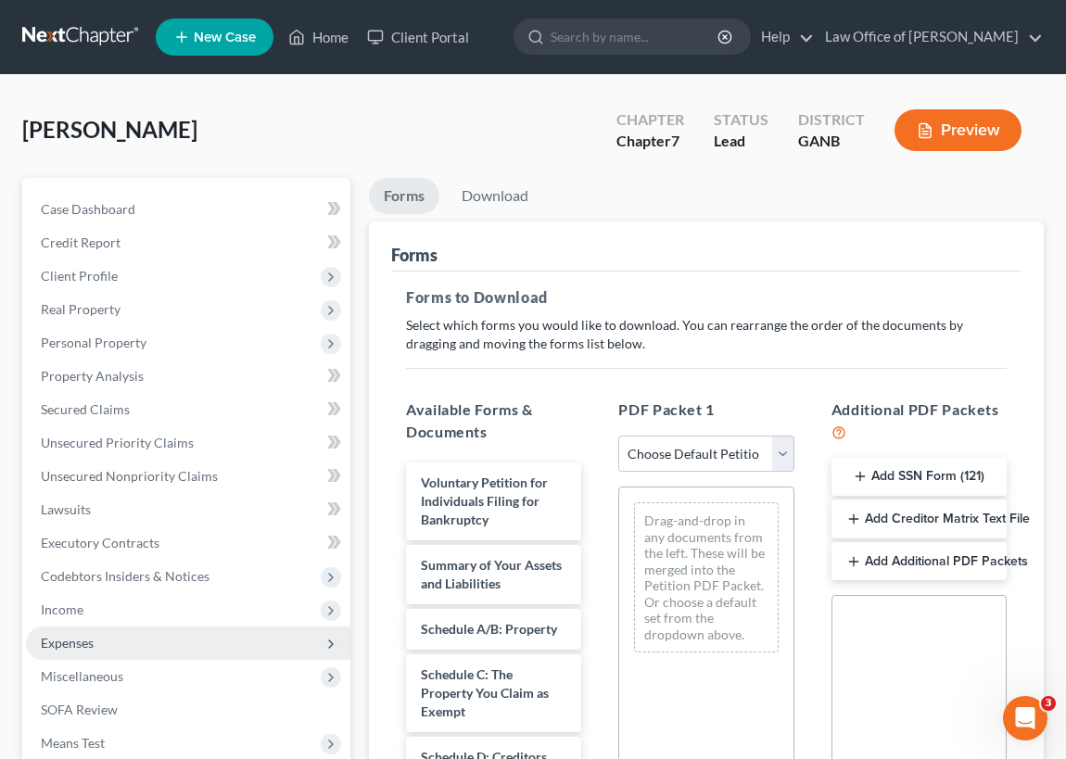
click at [100, 643] on span "Expenses" at bounding box center [188, 643] width 324 height 33
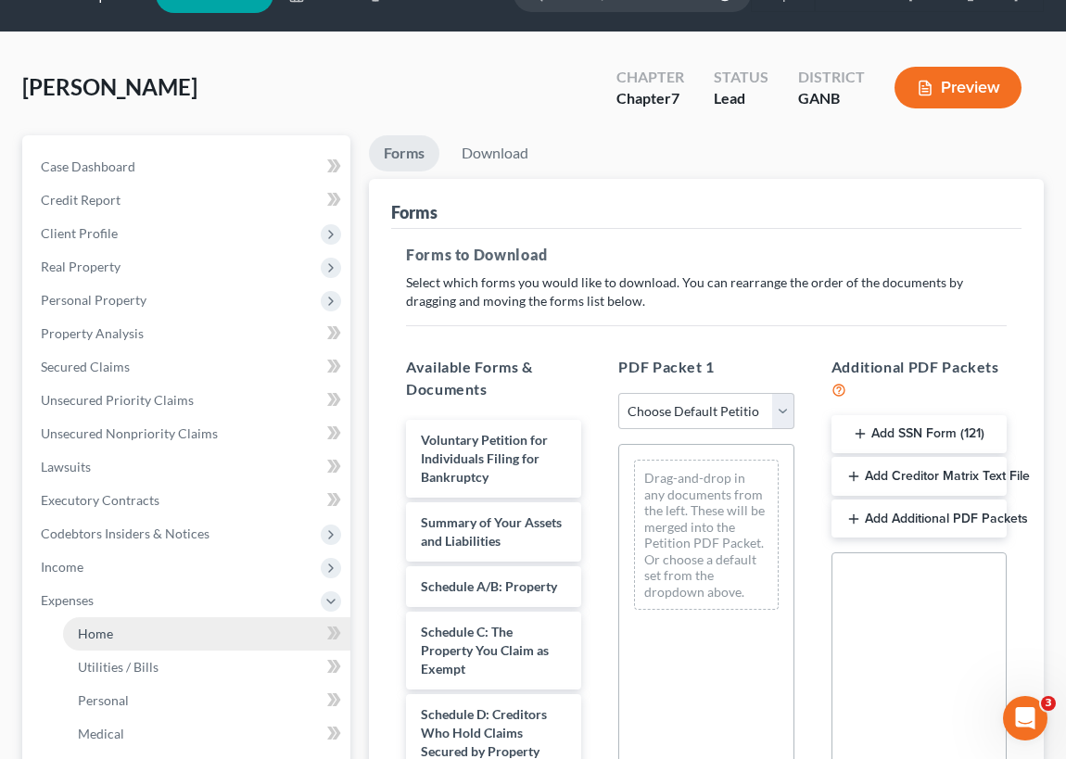
scroll to position [83, 0]
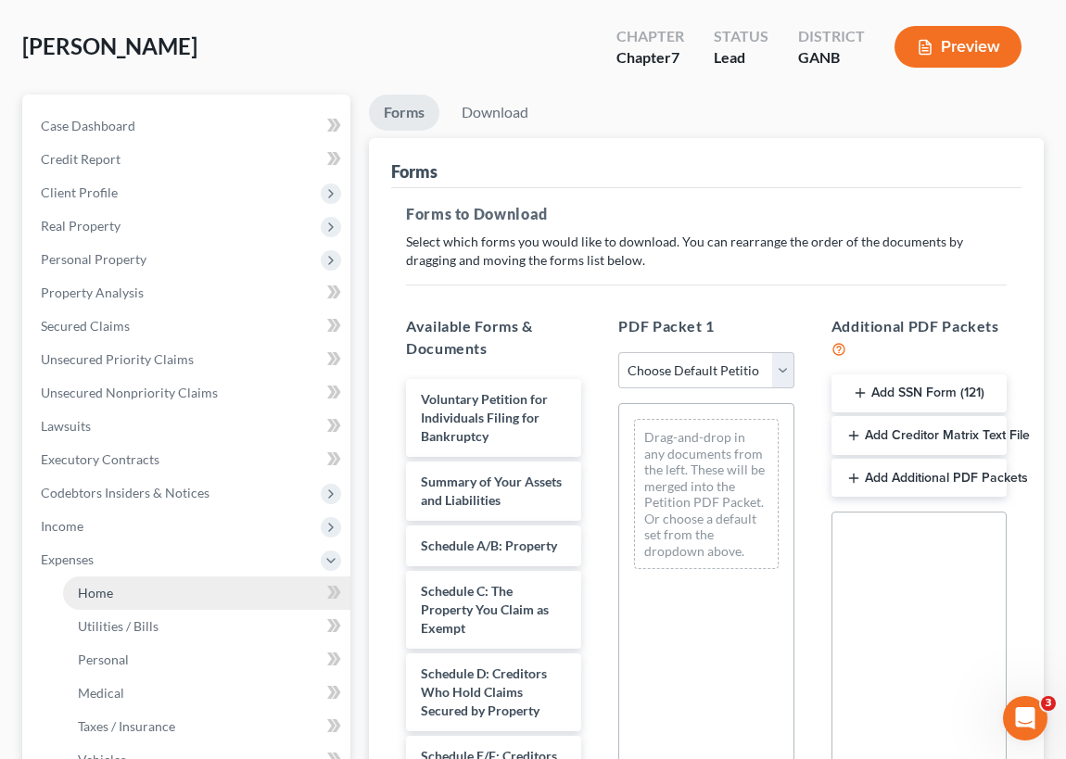
click at [212, 585] on link "Home" at bounding box center [206, 593] width 287 height 33
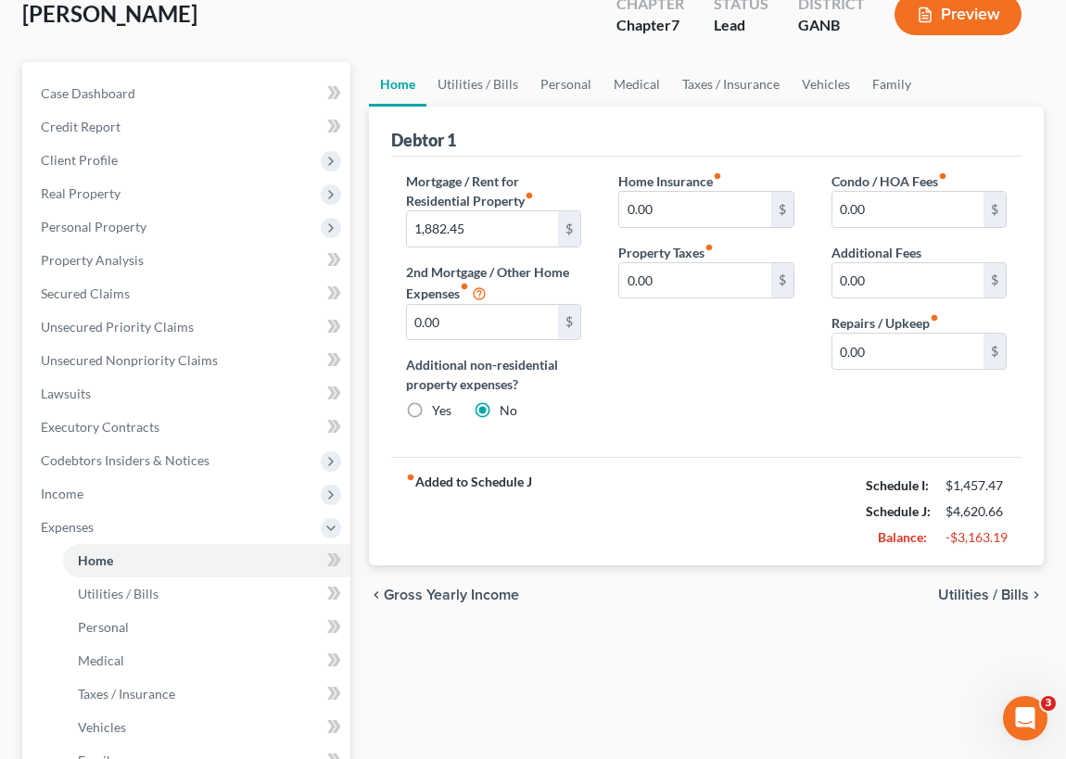
scroll to position [168, 0]
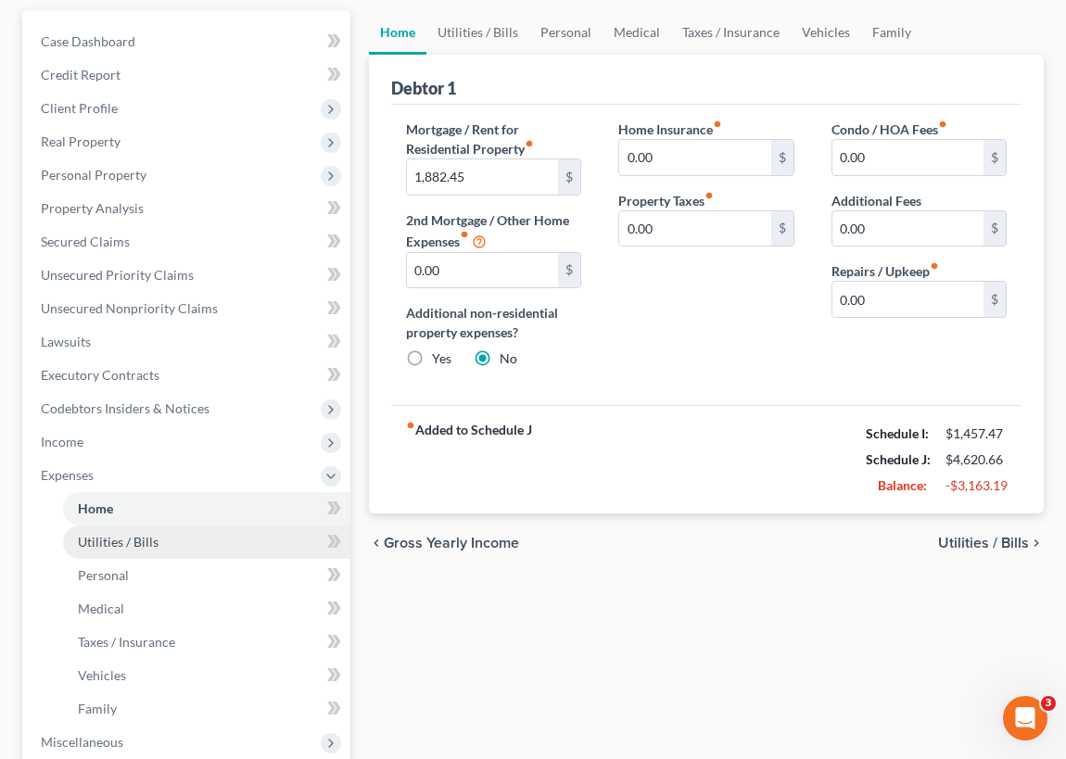
click at [154, 540] on span "Utilities / Bills" at bounding box center [118, 542] width 81 height 16
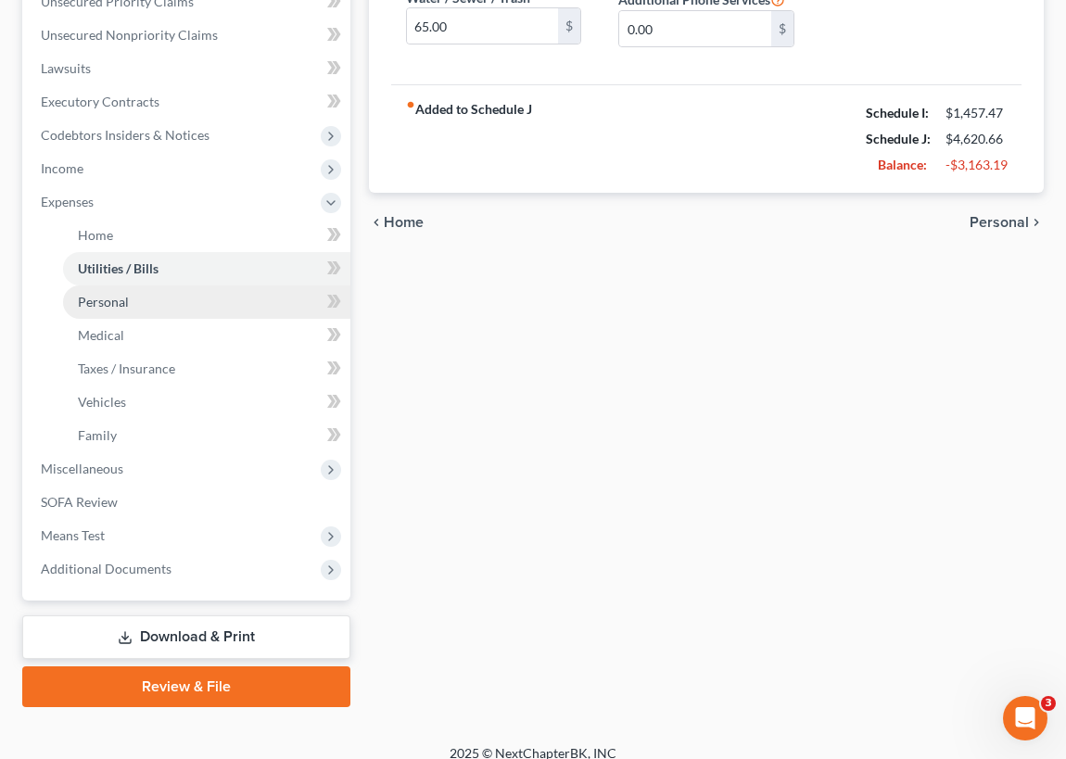
scroll to position [457, 0]
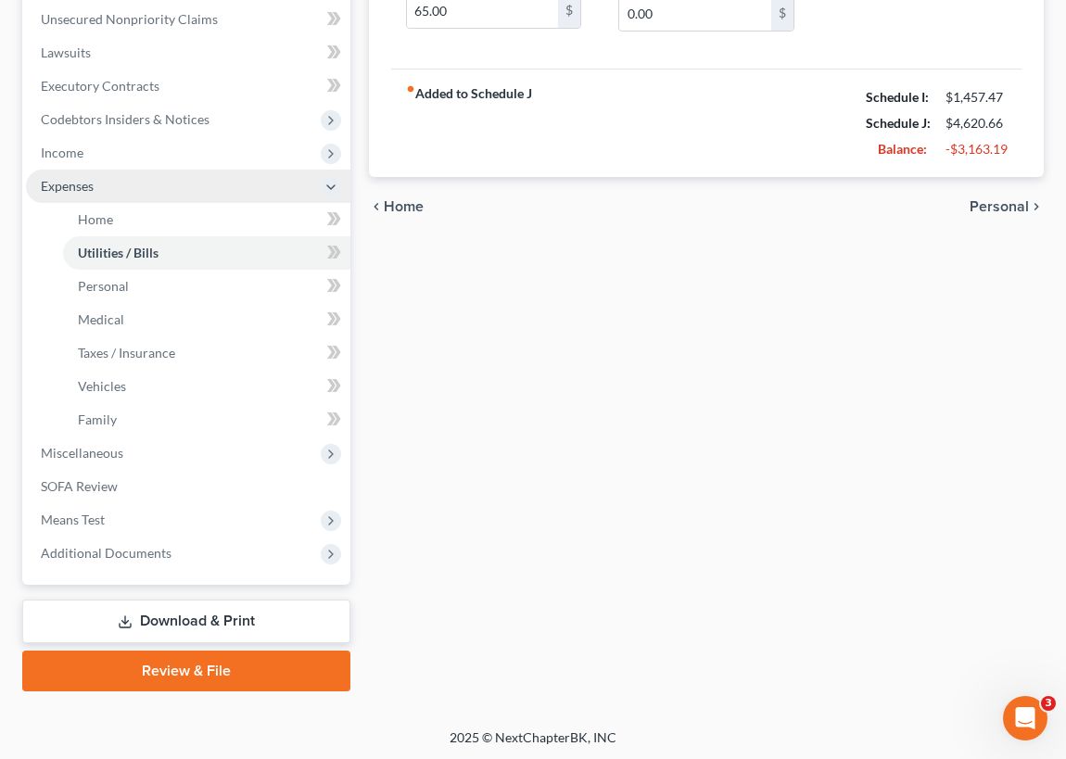
click at [60, 182] on span "Expenses" at bounding box center [67, 186] width 53 height 16
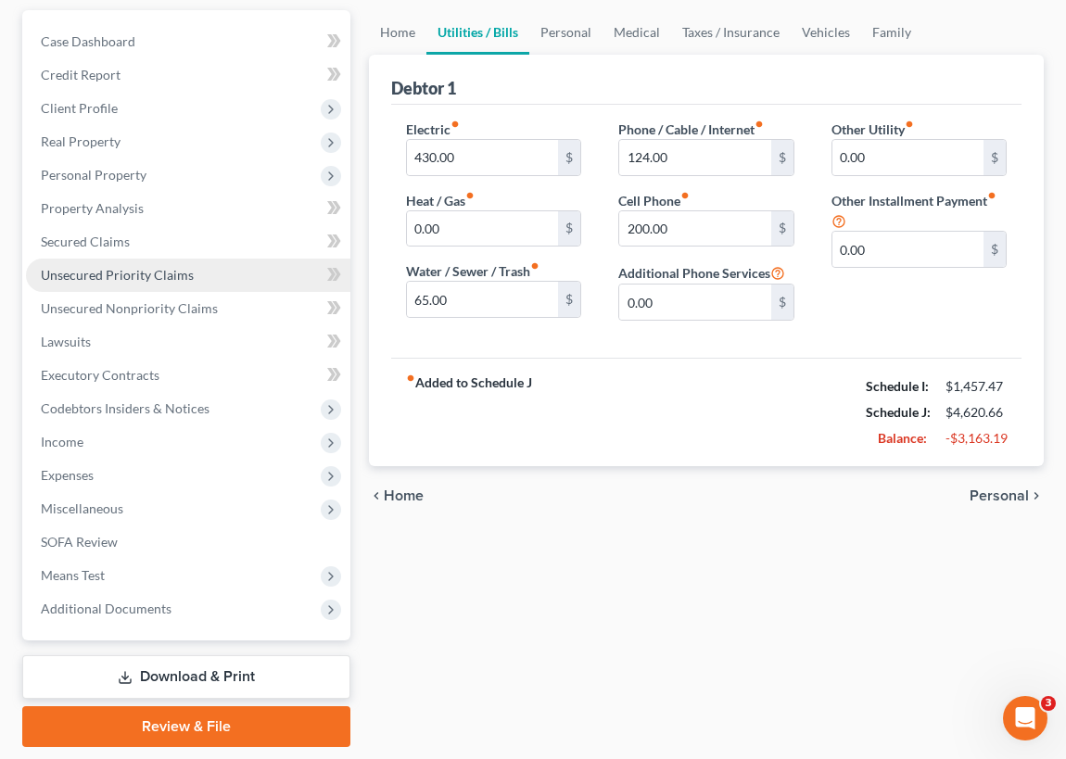
scroll to position [139, 0]
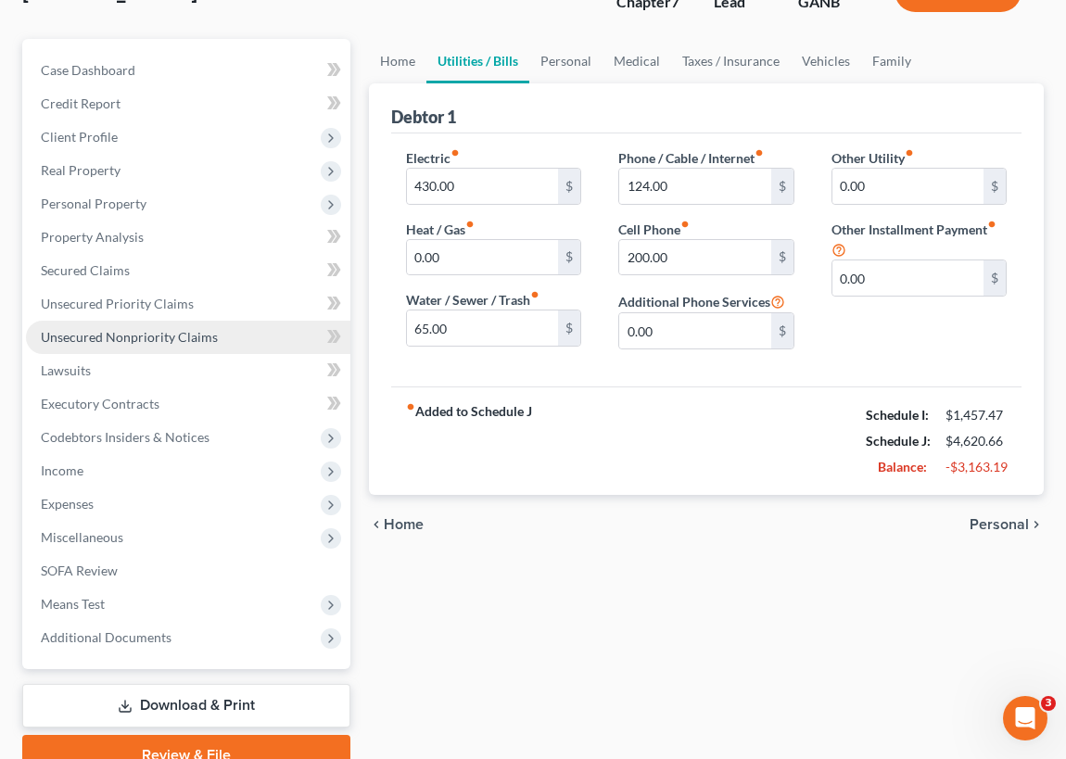
click at [163, 330] on span "Unsecured Nonpriority Claims" at bounding box center [129, 337] width 177 height 16
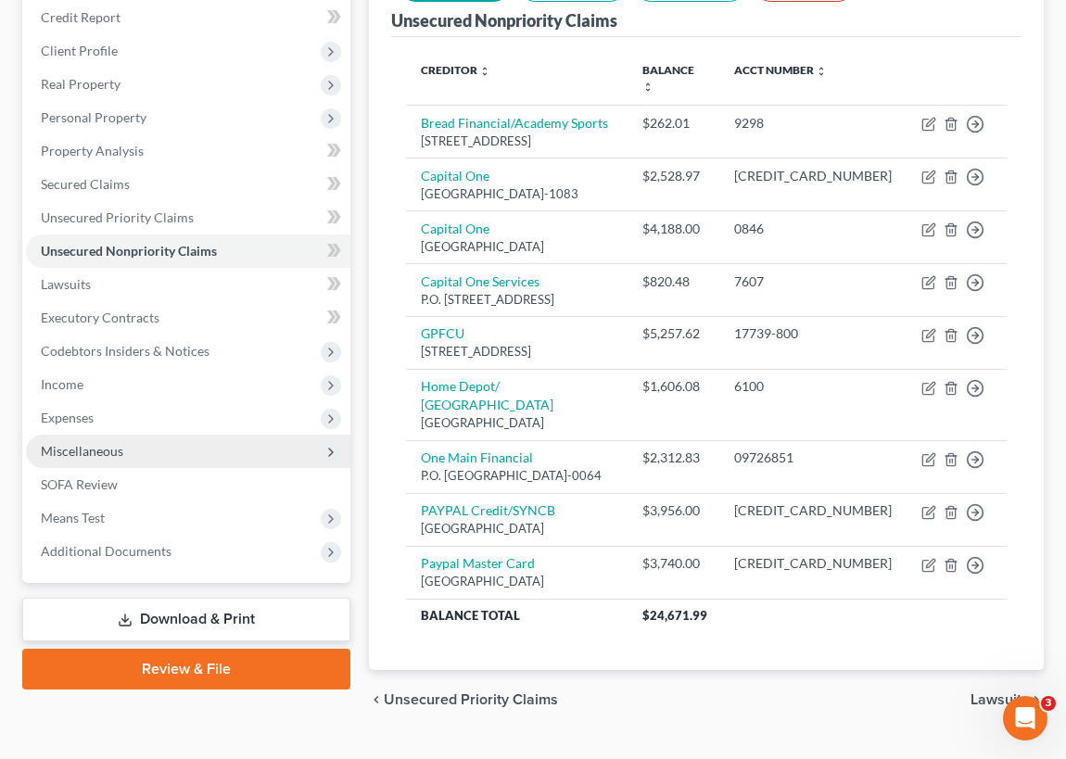
scroll to position [196, 0]
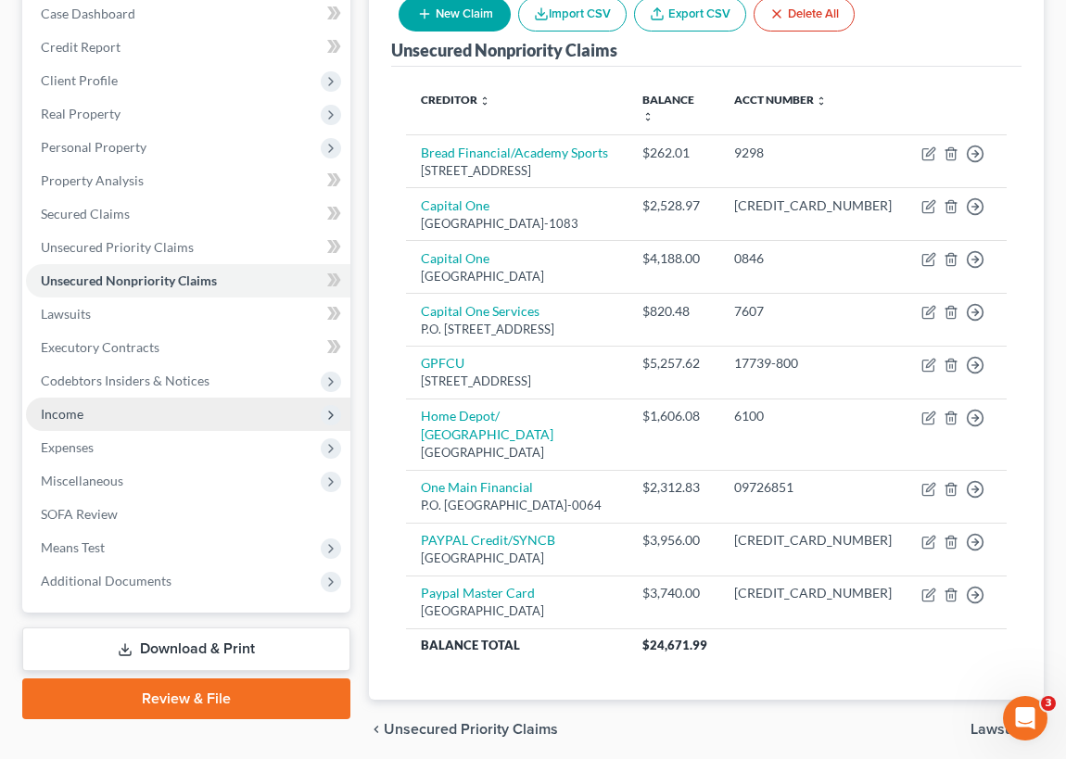
click at [61, 411] on span "Income" at bounding box center [62, 414] width 43 height 16
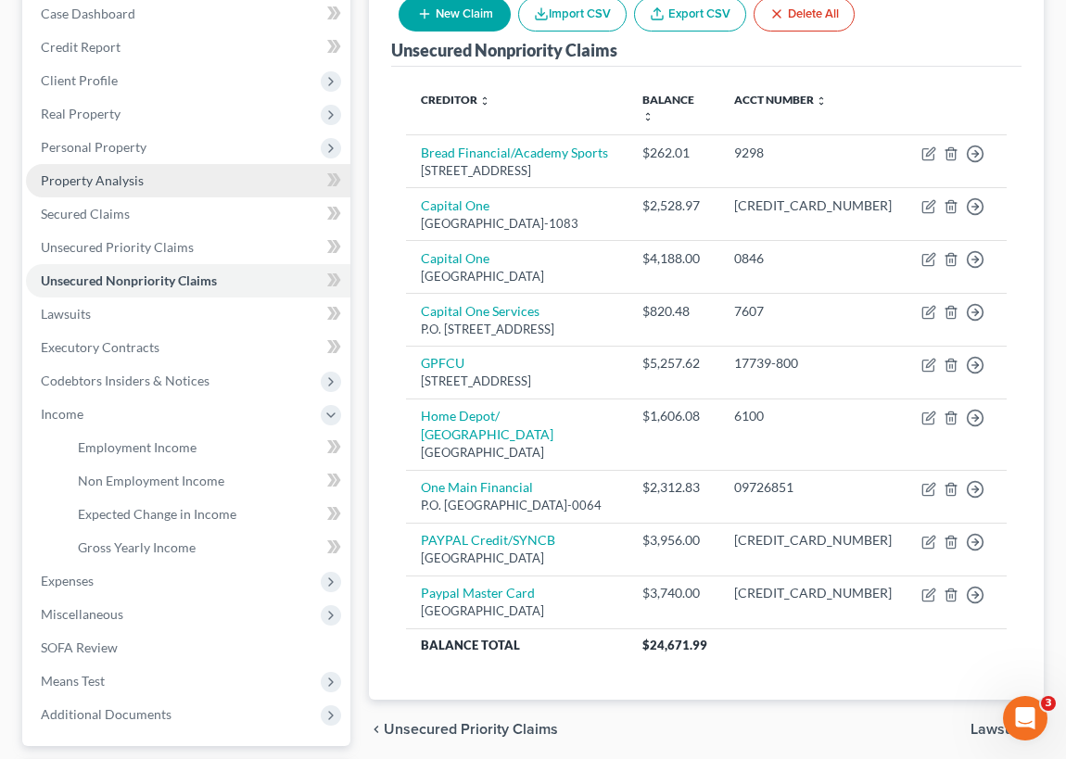
click at [108, 179] on span "Property Analysis" at bounding box center [92, 180] width 103 height 16
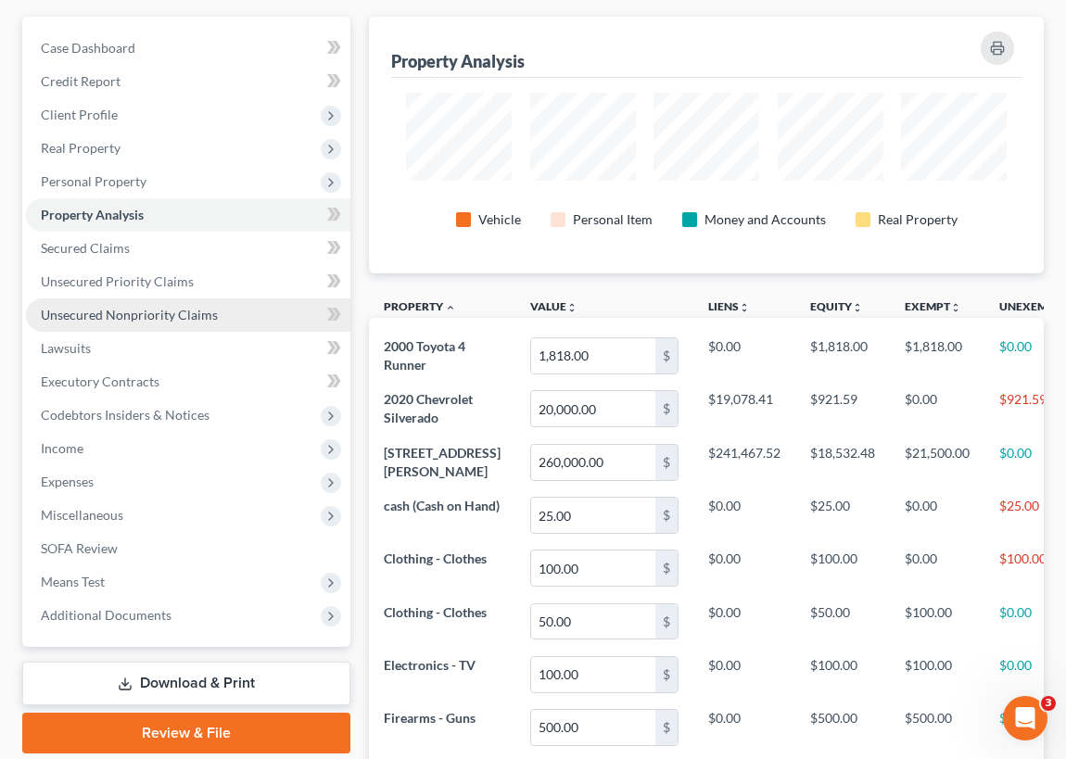
scroll to position [337, 0]
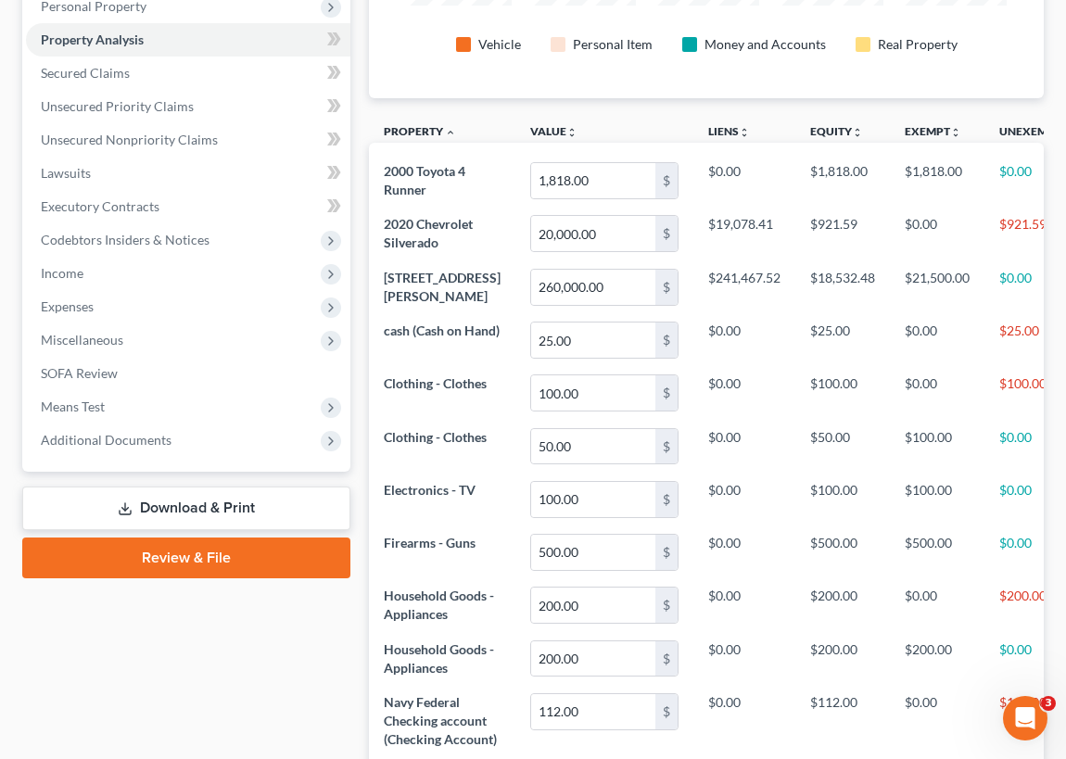
click at [218, 503] on link "Download & Print" at bounding box center [186, 509] width 328 height 44
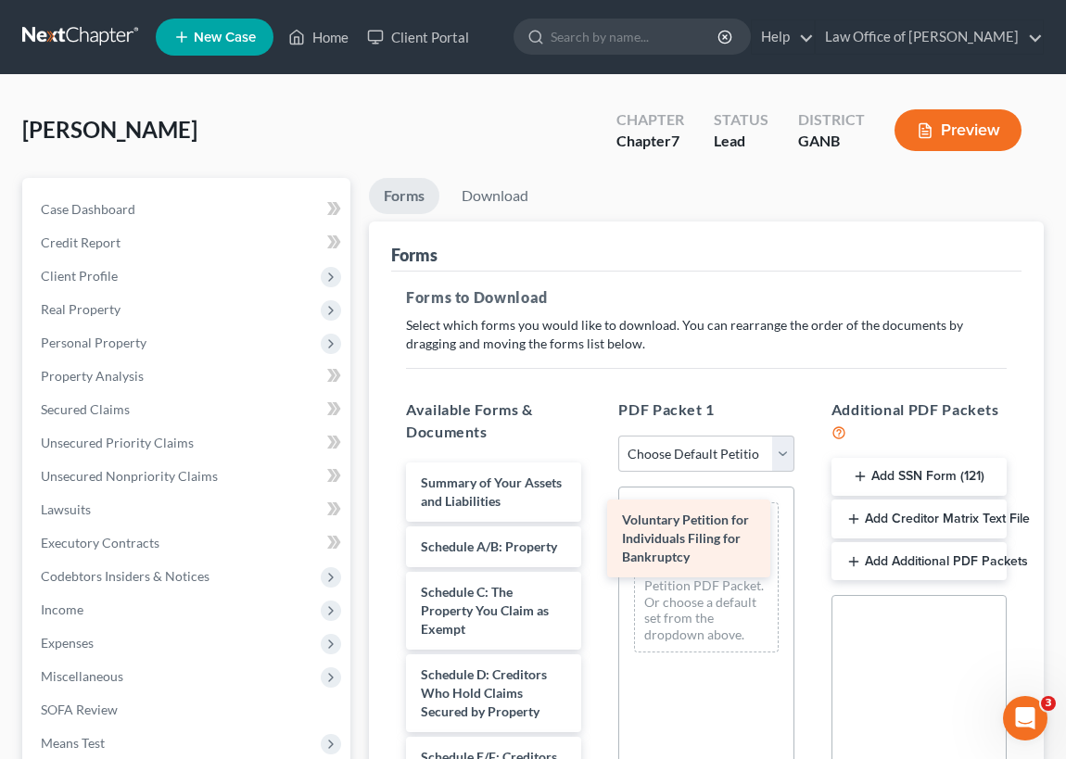
drag, startPoint x: 465, startPoint y: 486, endPoint x: 671, endPoint y: 515, distance: 207.8
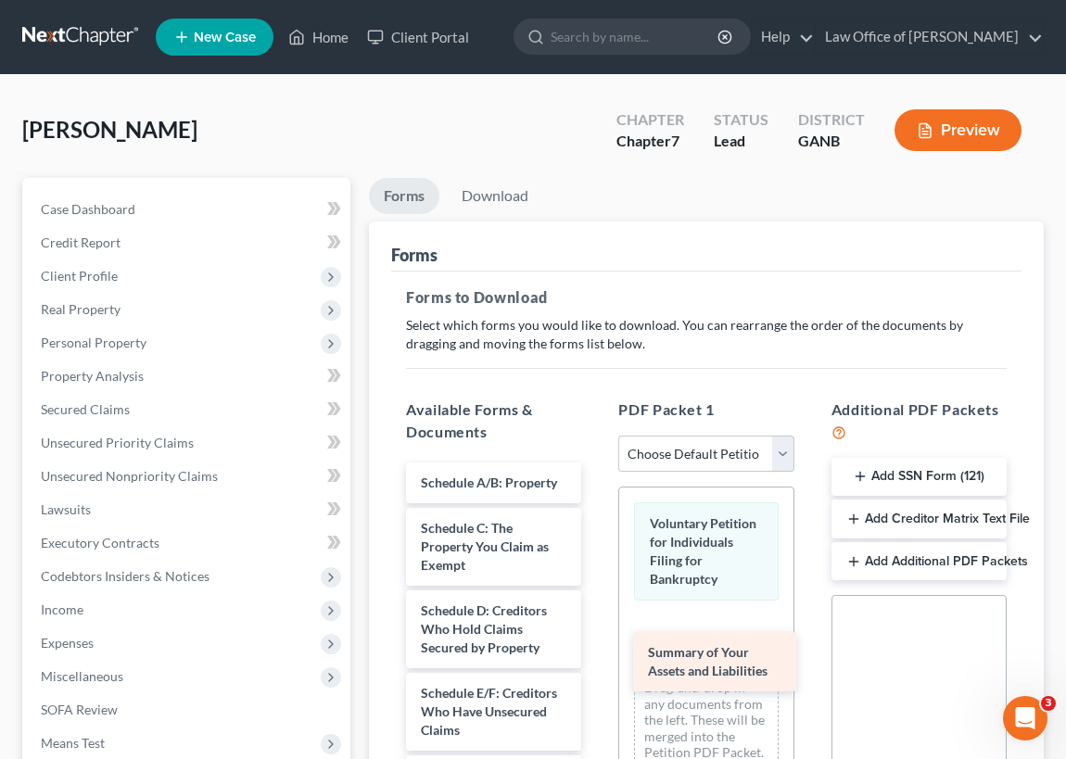
drag, startPoint x: 475, startPoint y: 477, endPoint x: 702, endPoint y: 619, distance: 267.8
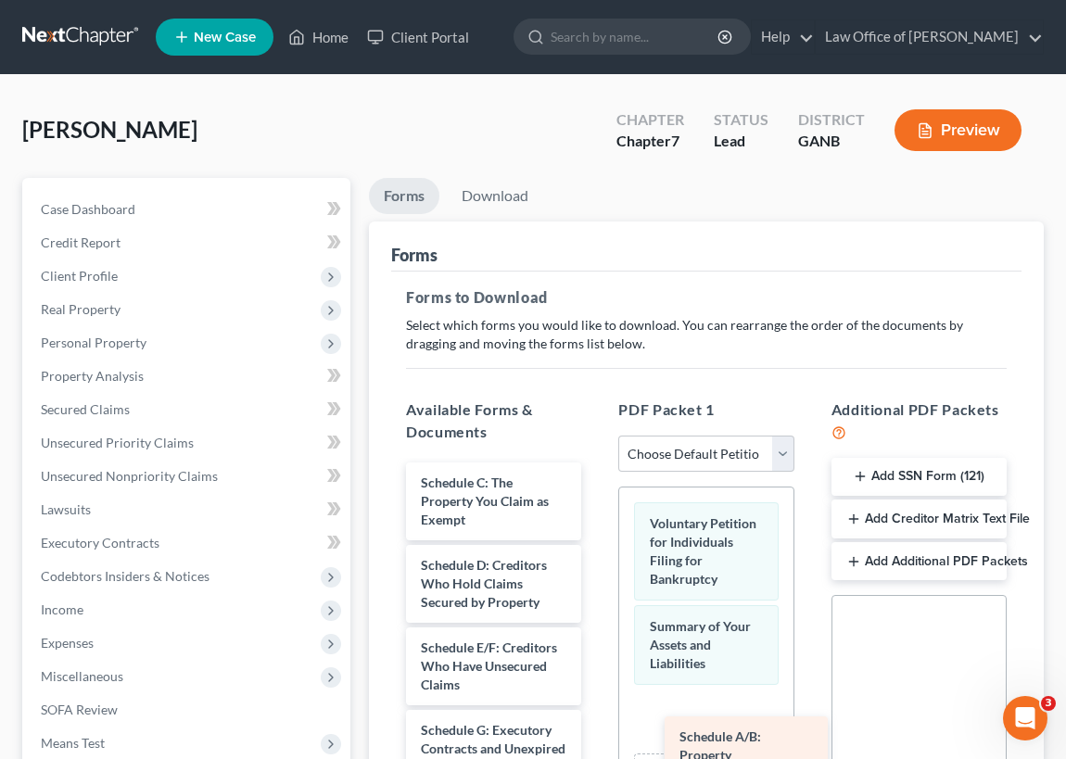
drag, startPoint x: 479, startPoint y: 475, endPoint x: 710, endPoint y: 700, distance: 322.6
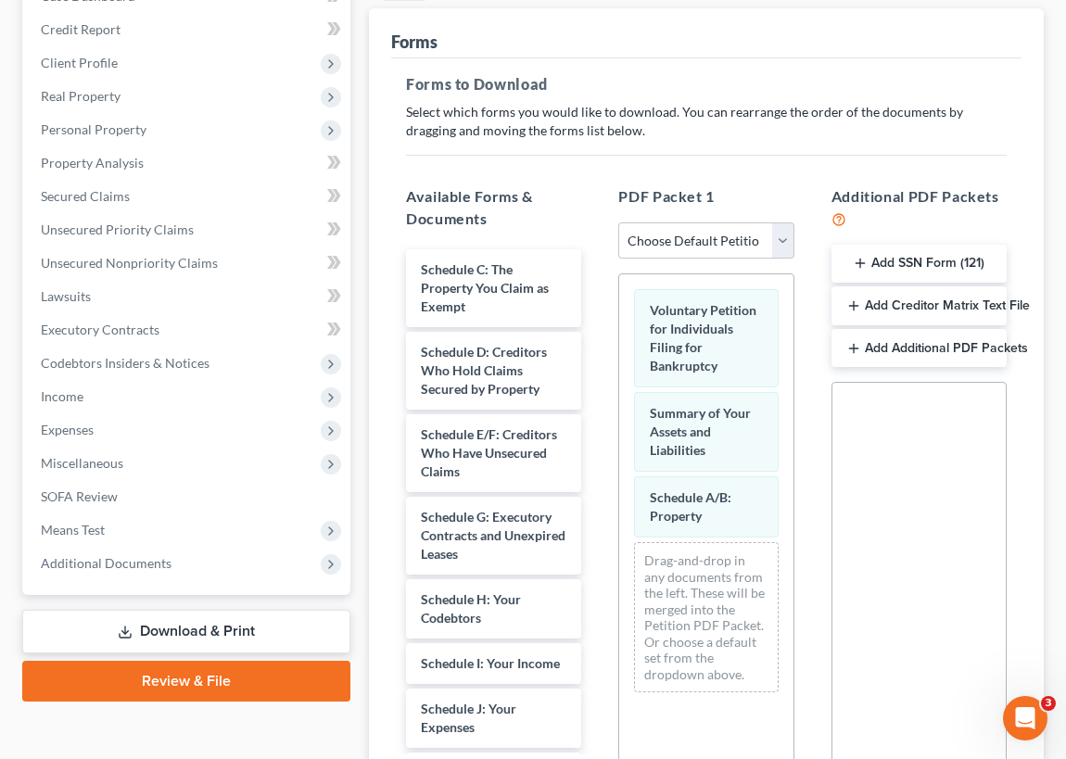
scroll to position [252, 0]
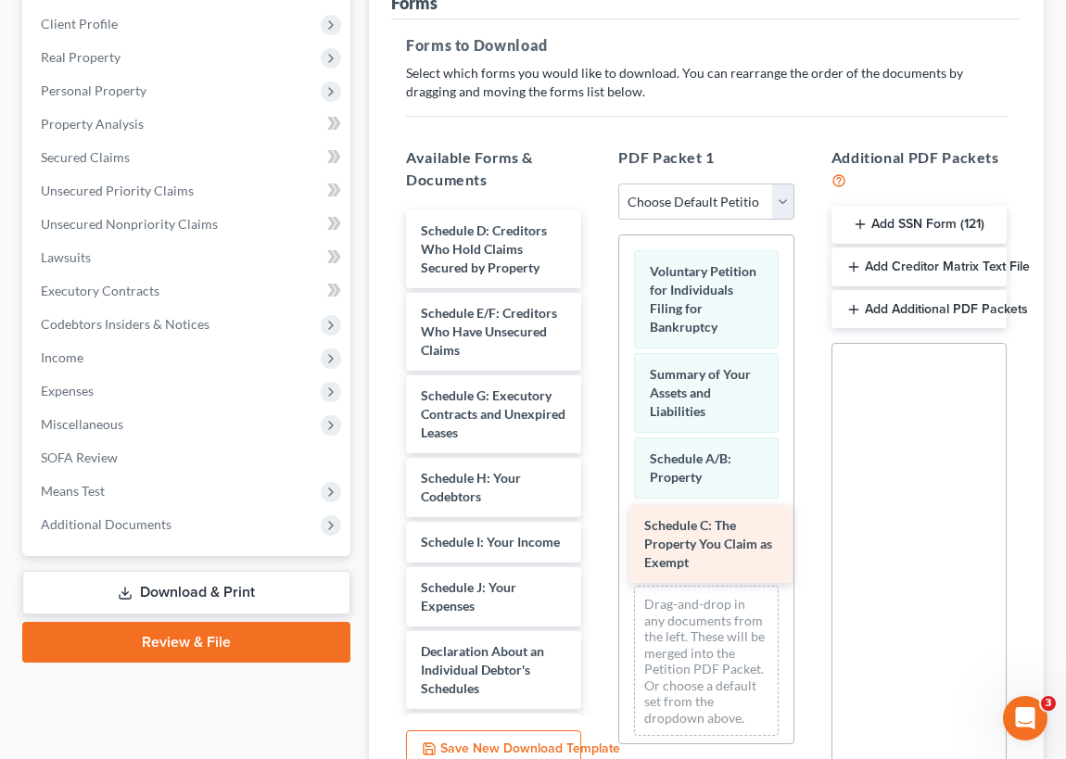
drag, startPoint x: 459, startPoint y: 236, endPoint x: 681, endPoint y: 532, distance: 370.1
click at [596, 532] on div "Schedule C: The Property You Claim as Exempt Schedule C: The Property You Claim…" at bounding box center [493, 739] width 205 height 1058
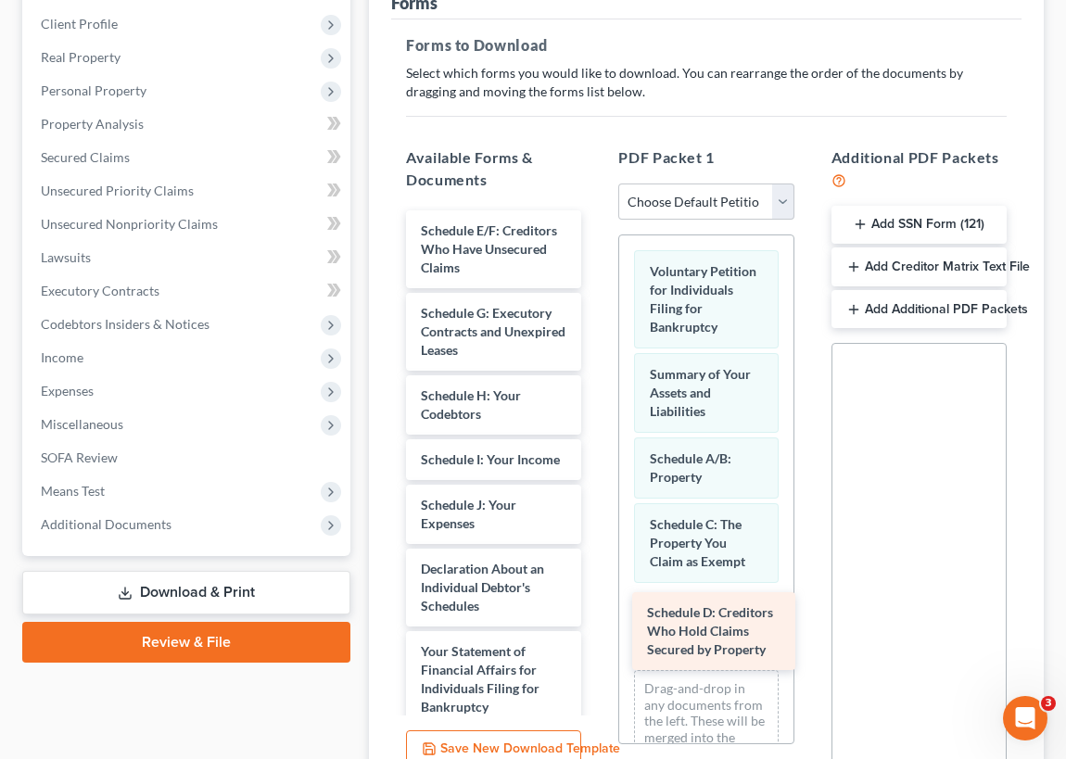
drag, startPoint x: 476, startPoint y: 236, endPoint x: 698, endPoint y: 608, distance: 433.3
click at [596, 610] on div "Schedule D: Creditors Who Hold Claims Secured by Property Schedule D: Creditors…" at bounding box center [493, 697] width 205 height 975
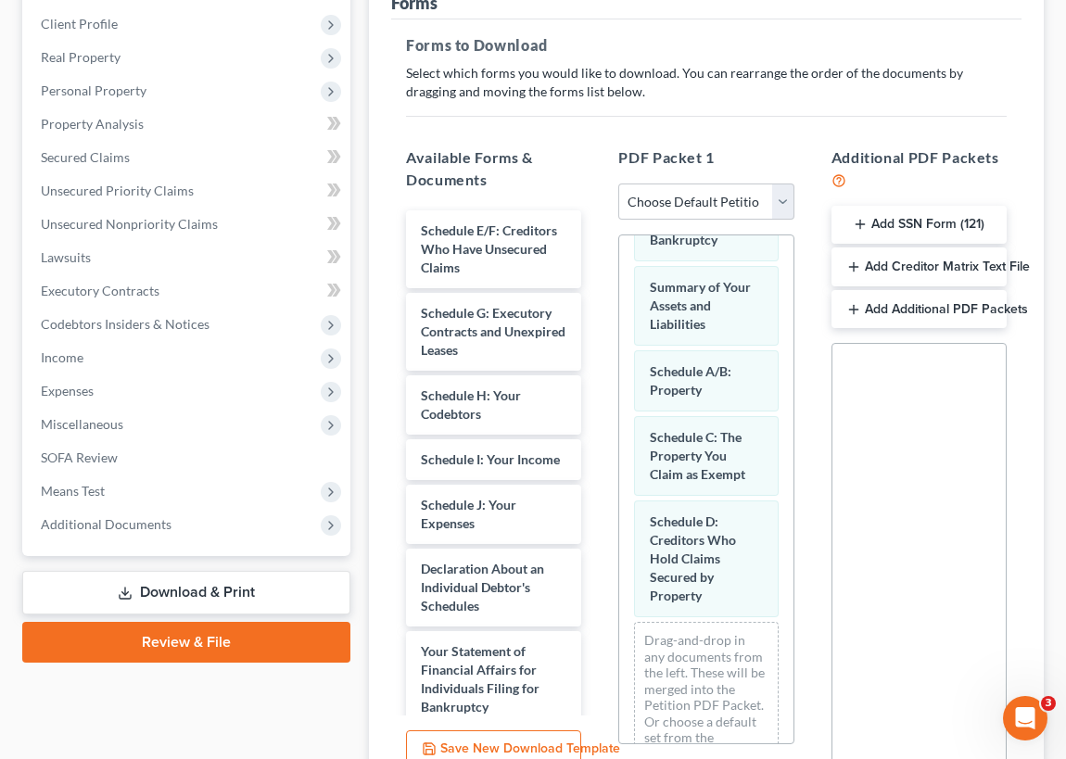
scroll to position [93, 0]
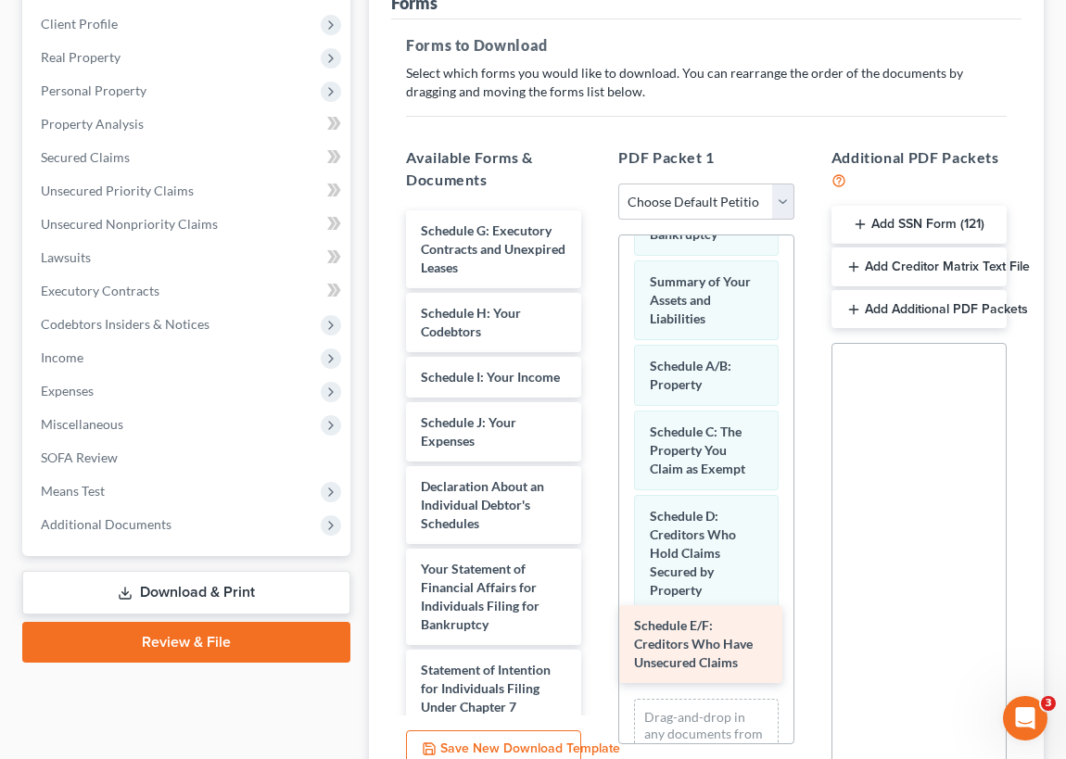
drag, startPoint x: 448, startPoint y: 233, endPoint x: 661, endPoint y: 630, distance: 451.3
click at [596, 630] on div "Schedule E/F: Creditors Who Have Unsecured Claims Schedule E/F: Creditors Who H…" at bounding box center [493, 656] width 205 height 893
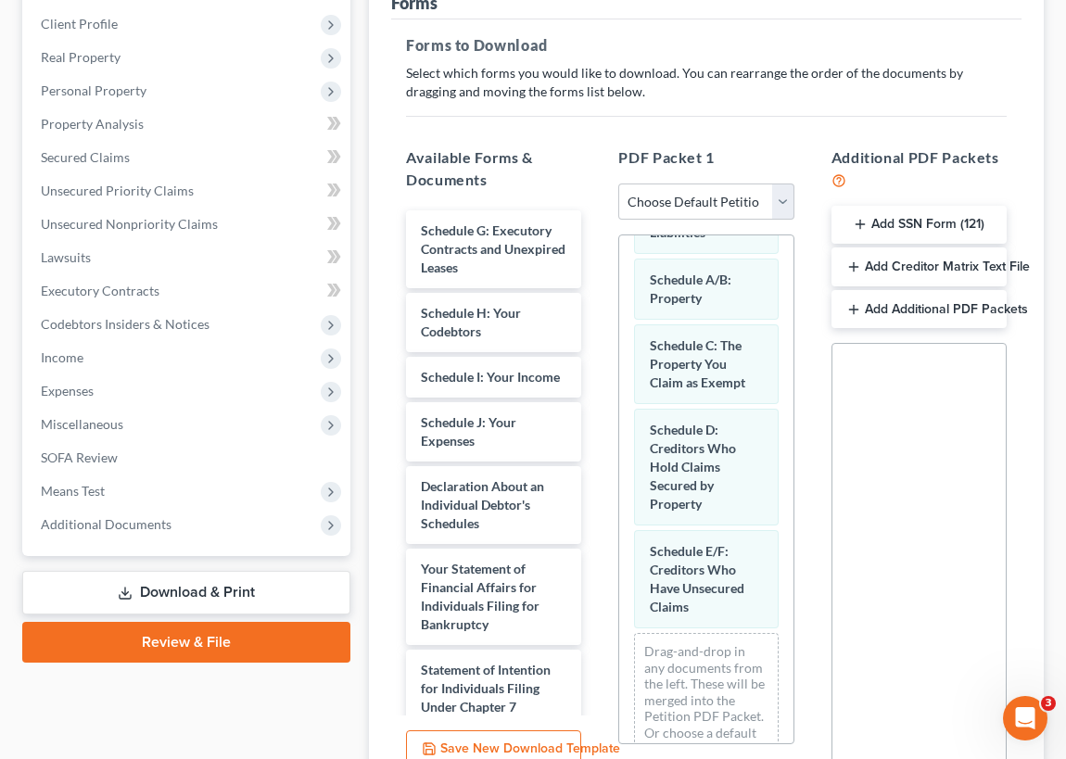
scroll to position [195, 0]
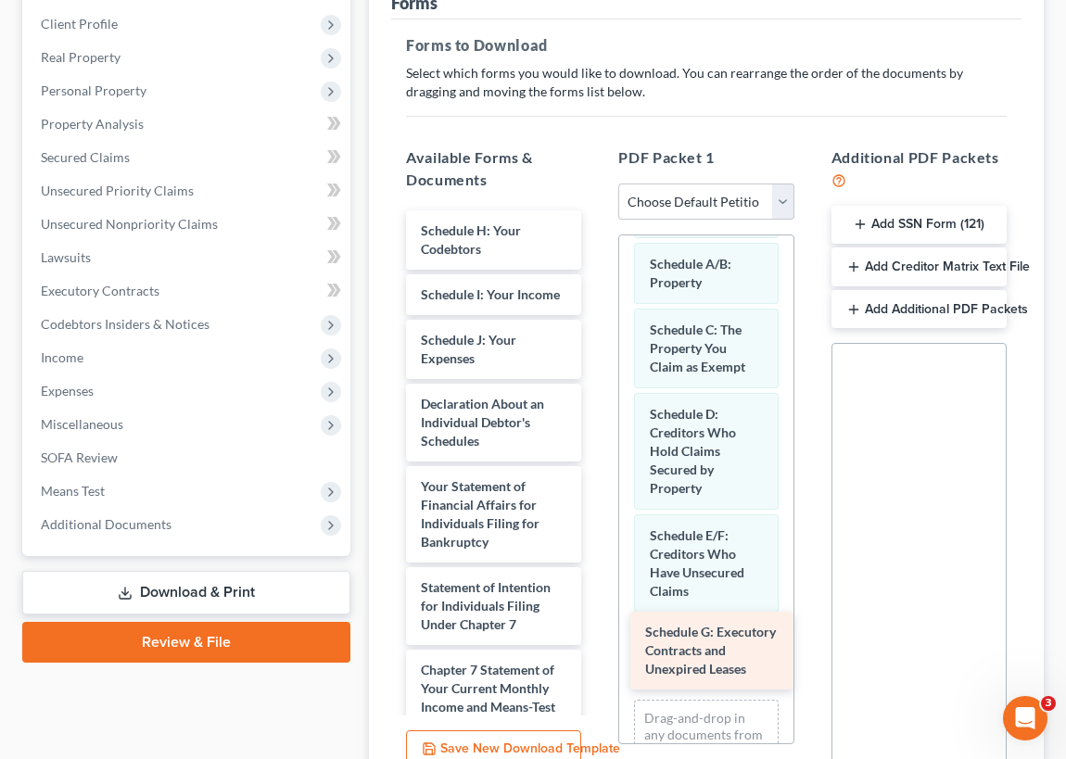
drag, startPoint x: 463, startPoint y: 237, endPoint x: 686, endPoint y: 636, distance: 457.0
click at [596, 636] on div "Schedule G: Executory Contracts and Unexpired Leases Schedule G: Executory Cont…" at bounding box center [493, 615] width 205 height 810
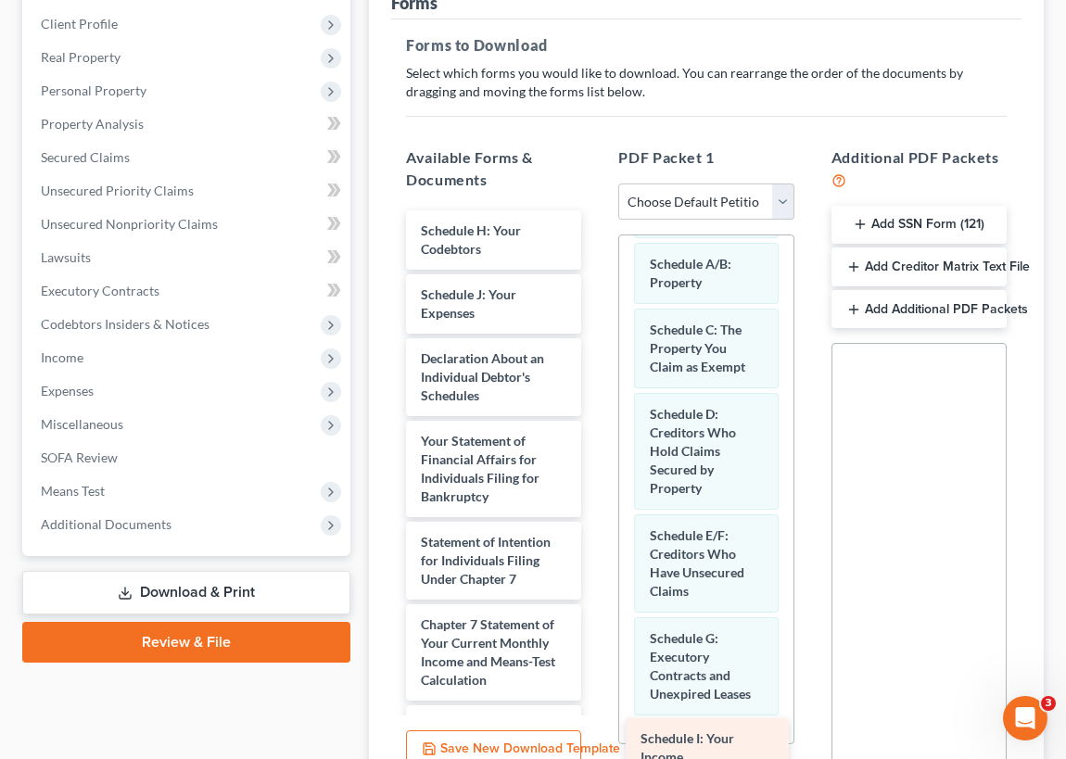
drag, startPoint x: 471, startPoint y: 297, endPoint x: 691, endPoint y: 744, distance: 498.0
click at [596, 744] on div "Schedule I: Your Income Schedule H: Your Codebtors Schedule I: Your Income Sche…" at bounding box center [493, 592] width 205 height 765
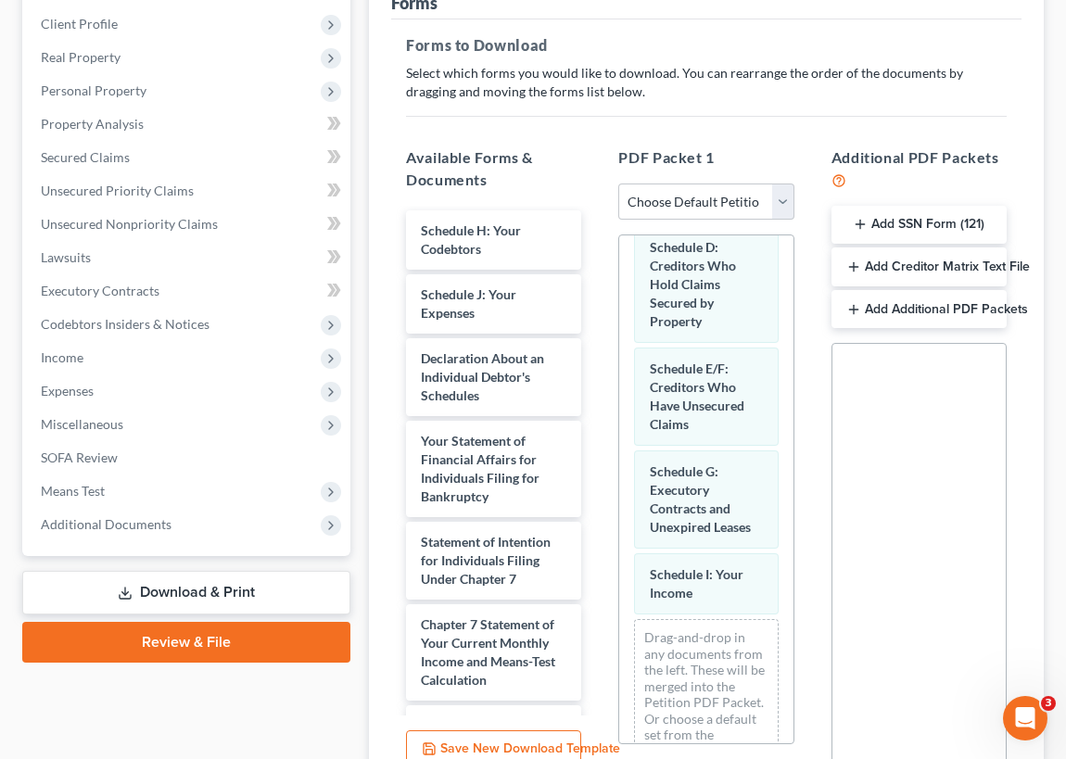
scroll to position [363, 0]
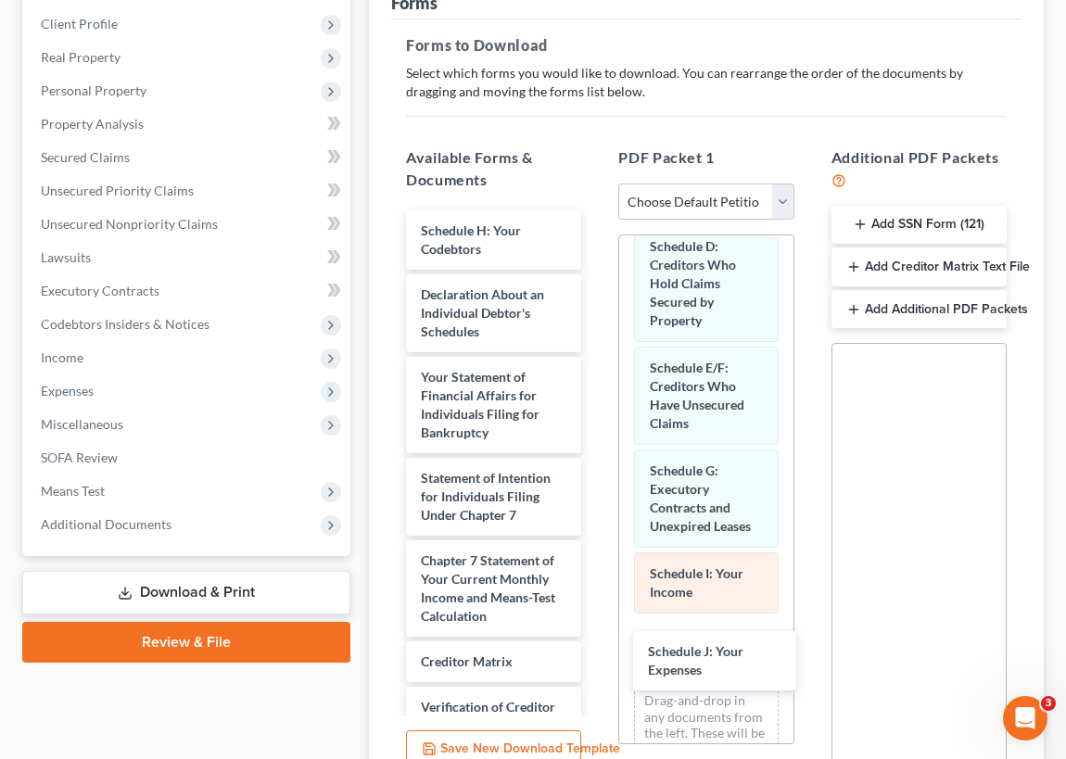
drag, startPoint x: 461, startPoint y: 299, endPoint x: 661, endPoint y: 617, distance: 376.6
click at [596, 658] on div "Schedule J: Your Expenses Schedule H: Your Codebtors Schedule J: Your Expenses …" at bounding box center [493, 560] width 205 height 701
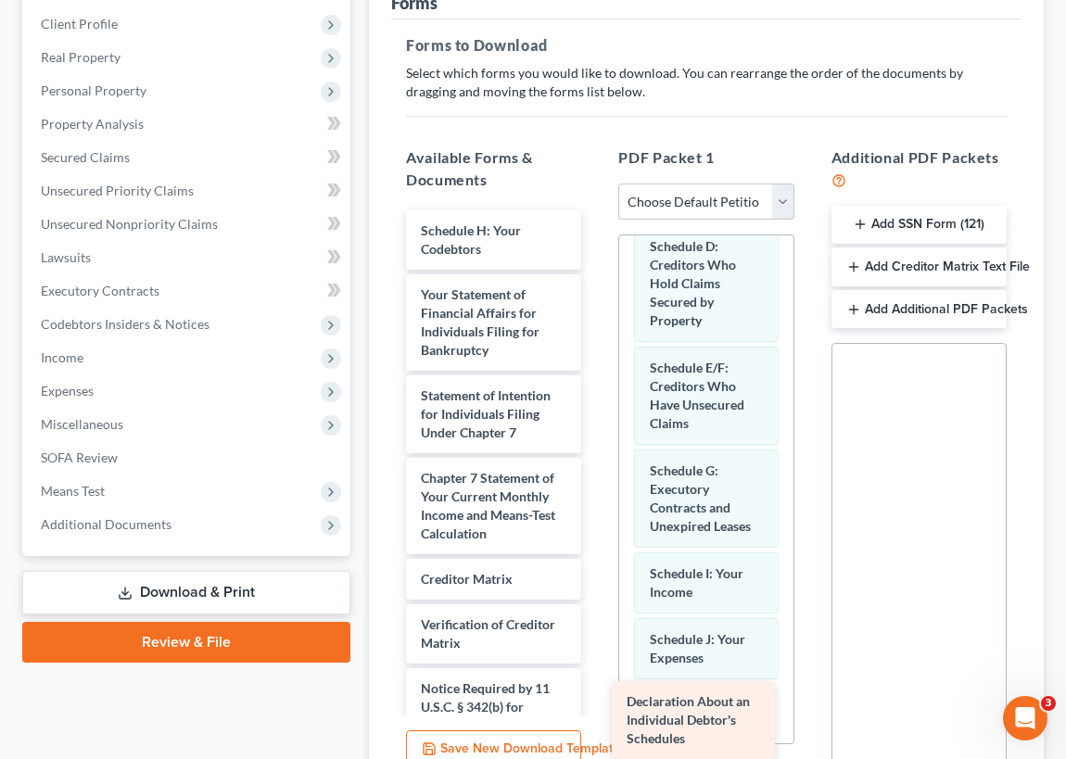
drag, startPoint x: 471, startPoint y: 295, endPoint x: 690, endPoint y: 709, distance: 468.6
click at [596, 704] on div "Declaration About an Individual Debtor's Schedules Schedule H: Your Codebtors D…" at bounding box center [493, 519] width 205 height 618
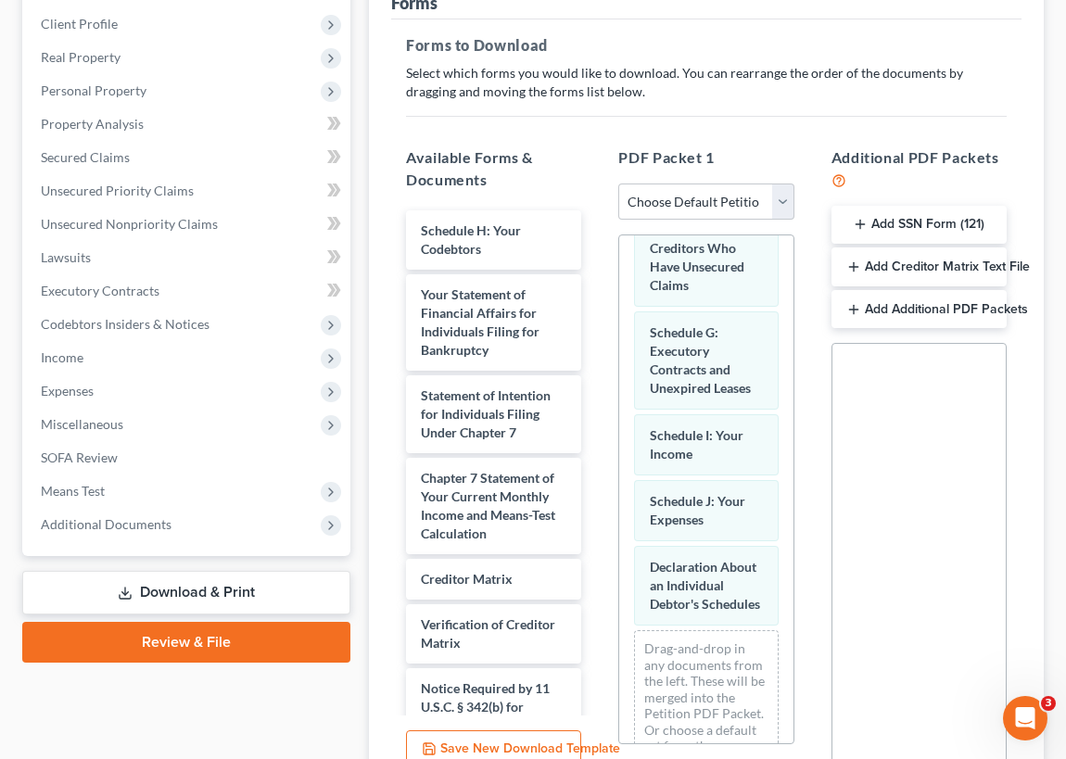
scroll to position [531, 0]
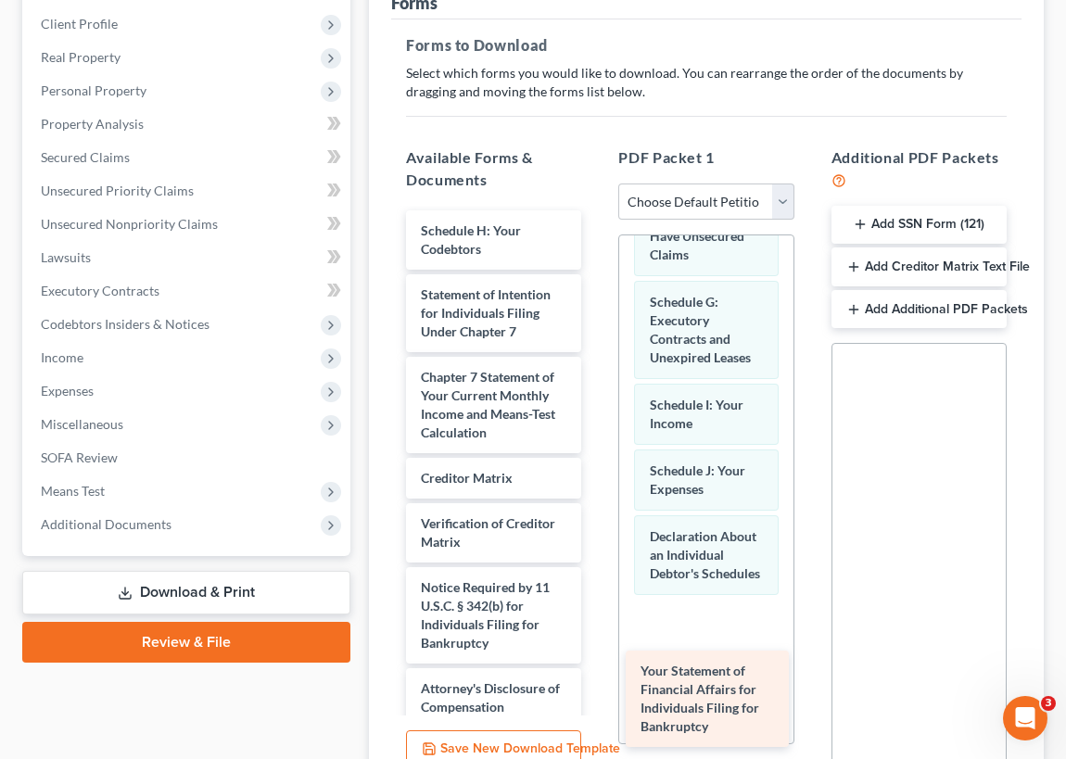
drag, startPoint x: 462, startPoint y: 309, endPoint x: 681, endPoint y: 688, distance: 438.3
click at [596, 688] on div "Your Statement of Financial Affairs for Individuals Filing for Bankruptcy Sched…" at bounding box center [493, 468] width 205 height 517
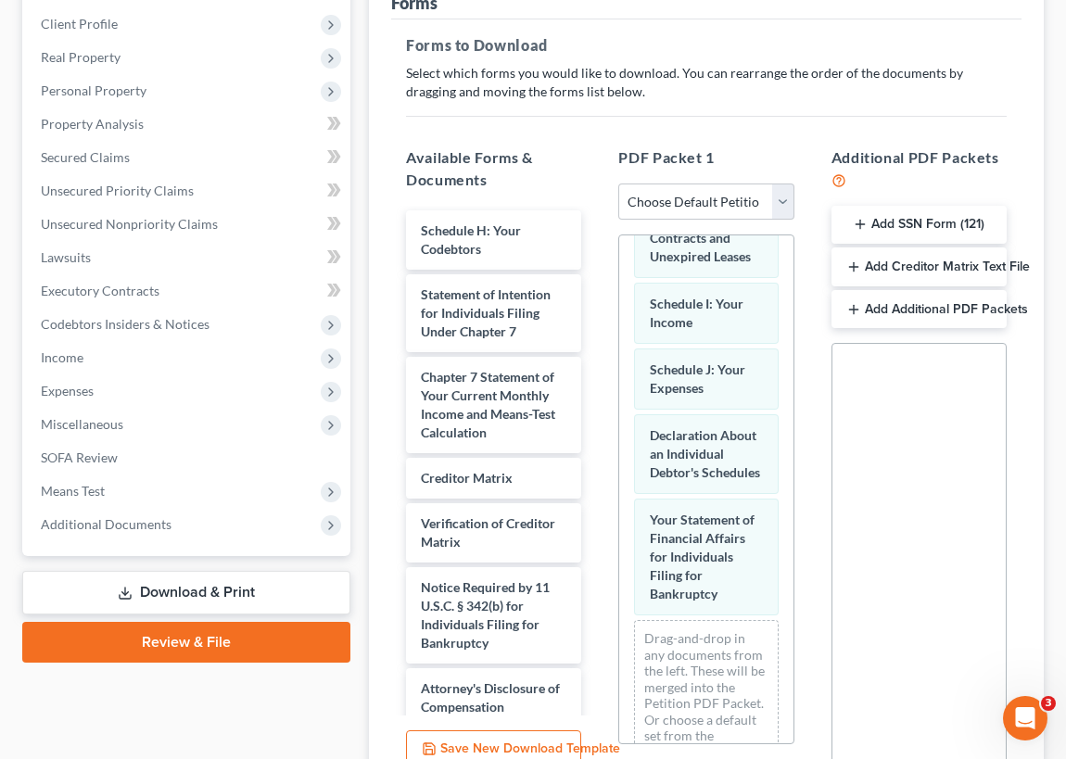
scroll to position [678, 0]
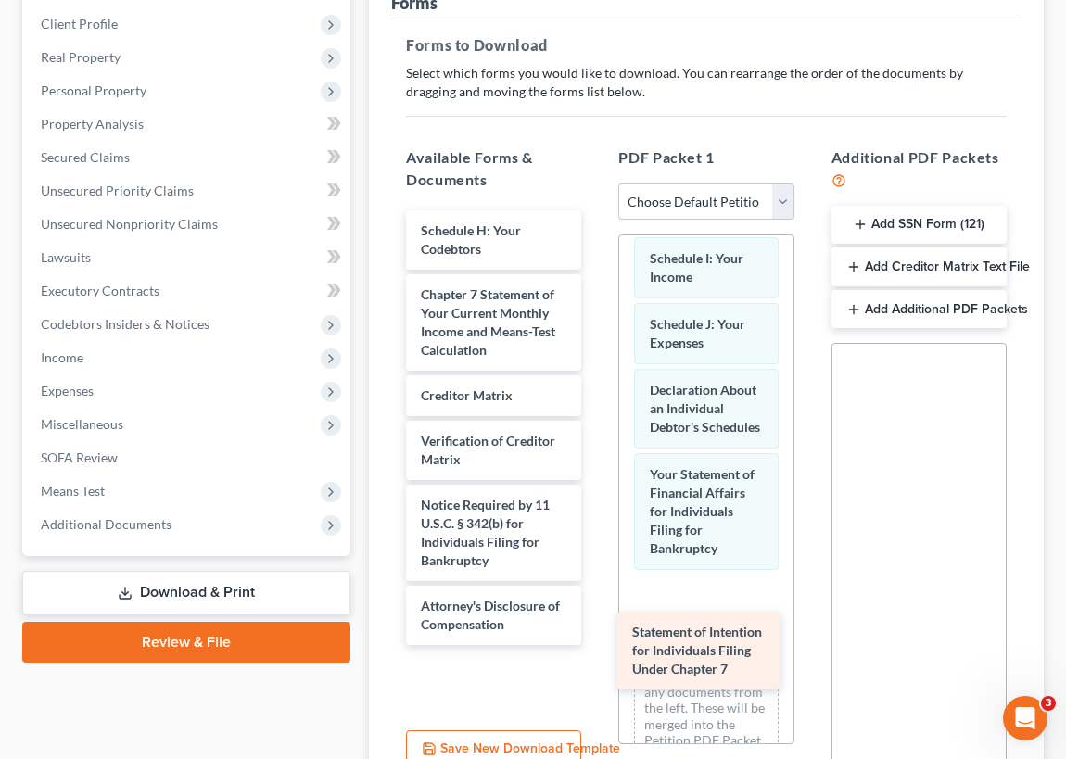
drag, startPoint x: 483, startPoint y: 307, endPoint x: 694, endPoint y: 647, distance: 400.6
click at [596, 645] on div "Statement of Intention for Individuals Filing Under Chapter 7 Schedule H: Your …" at bounding box center [493, 427] width 205 height 435
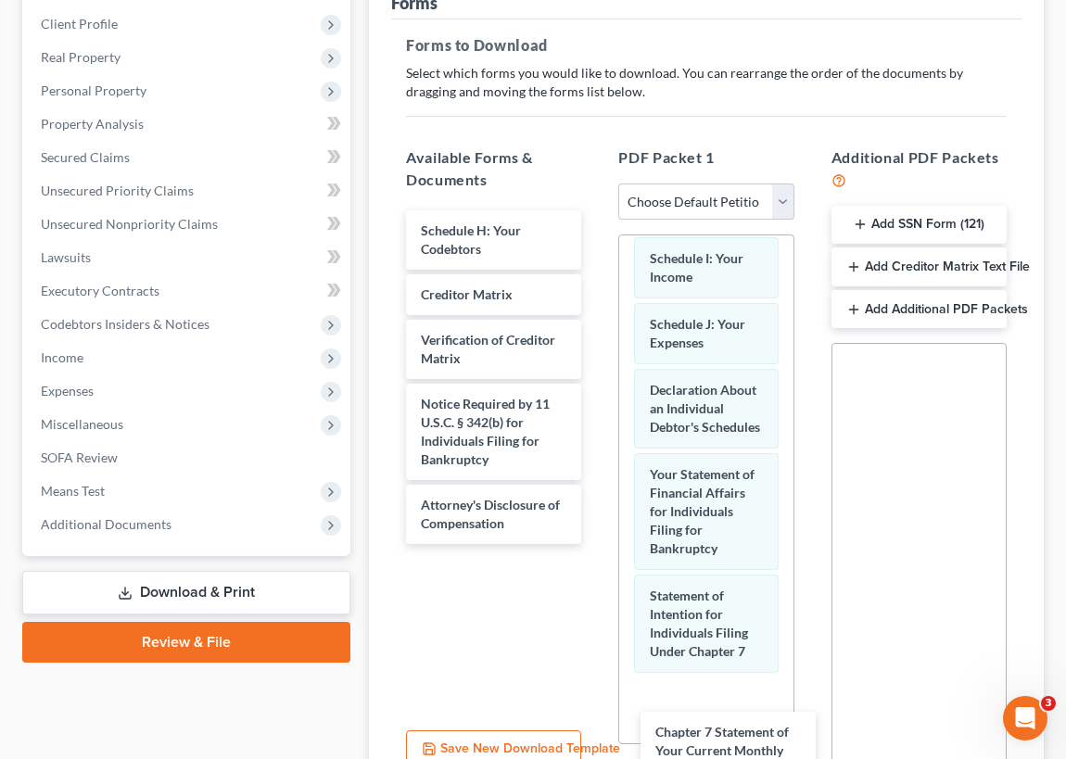
drag, startPoint x: 489, startPoint y: 324, endPoint x: 723, endPoint y: 757, distance: 492.4
click at [596, 544] on div "Chapter 7 Statement of Your Current Monthly Income and Means-Test Calculation S…" at bounding box center [493, 377] width 205 height 334
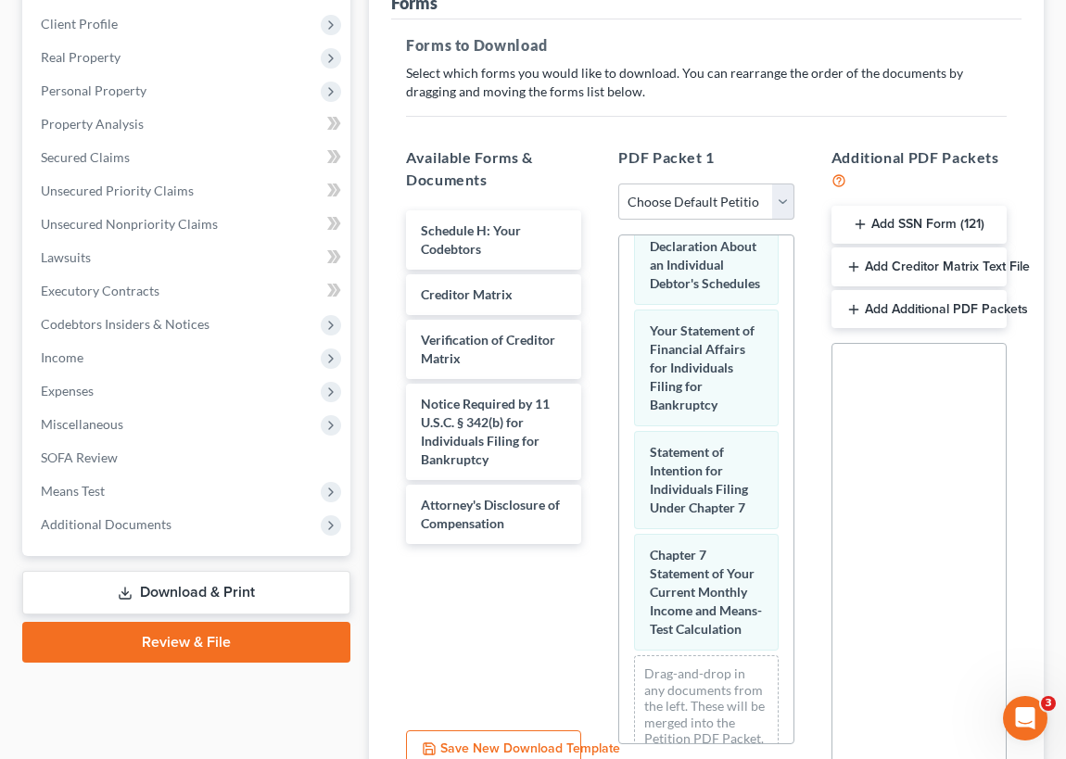
scroll to position [846, 0]
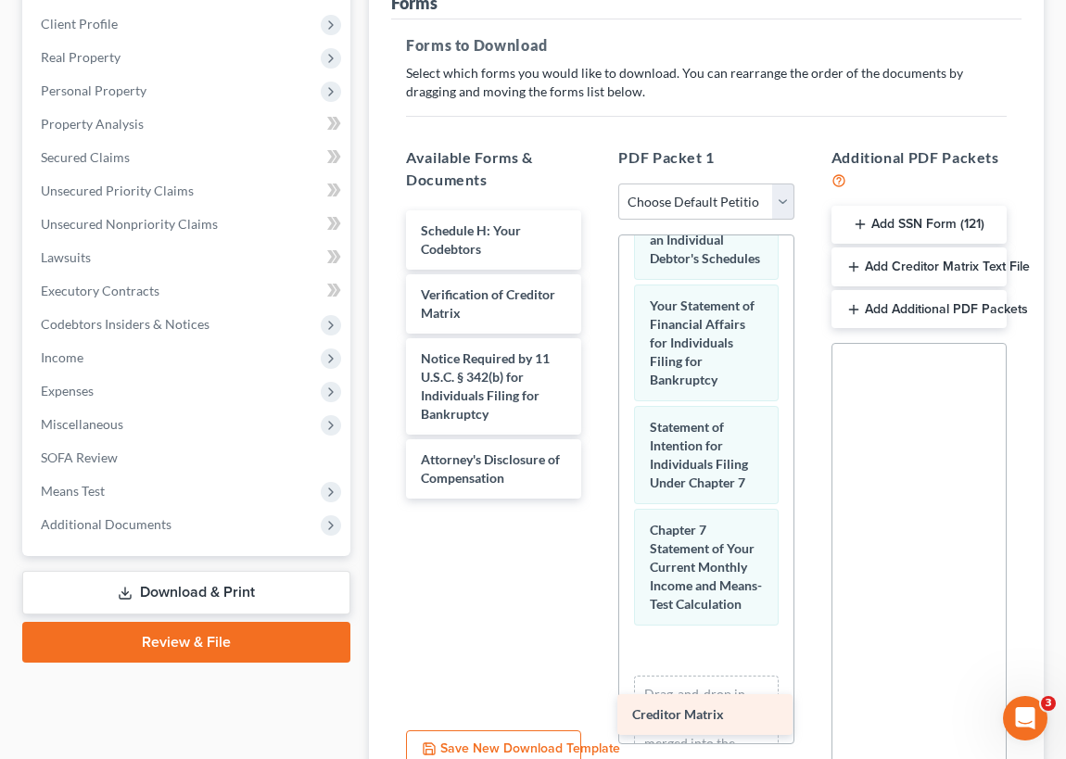
drag, startPoint x: 449, startPoint y: 292, endPoint x: 660, endPoint y: 716, distance: 473.5
click at [596, 499] on div "Creditor Matrix Schedule H: Your Codebtors Creditor Matrix Verification of Cred…" at bounding box center [493, 354] width 205 height 288
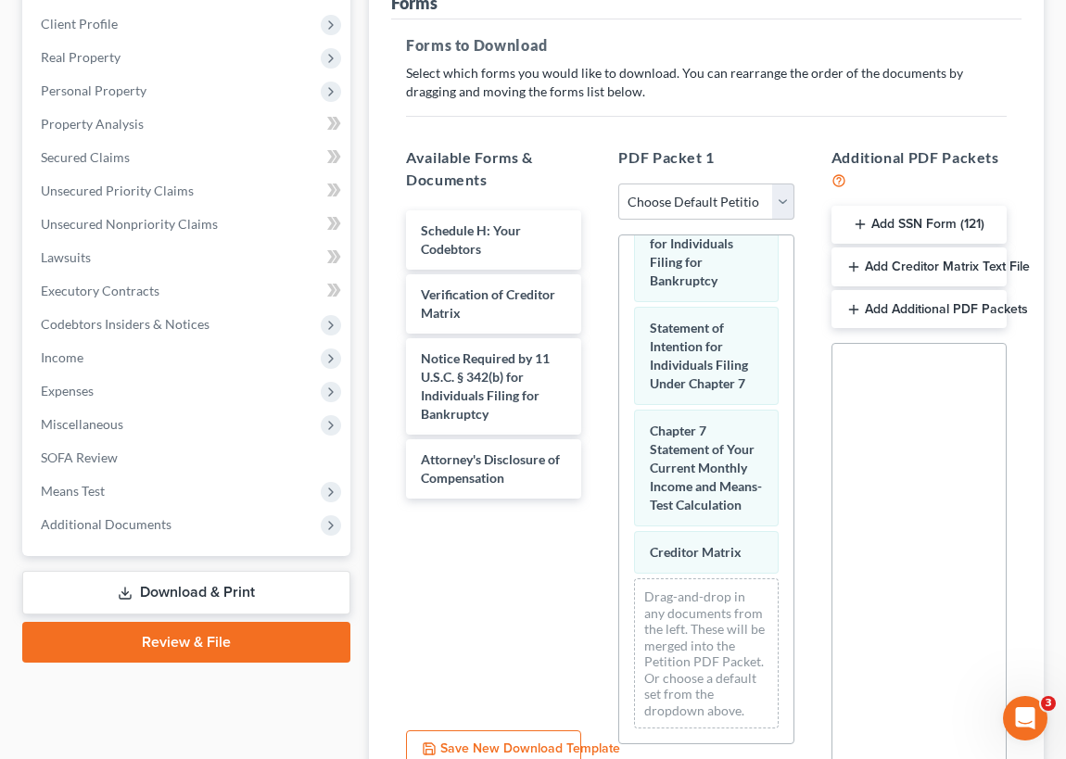
scroll to position [1033, 0]
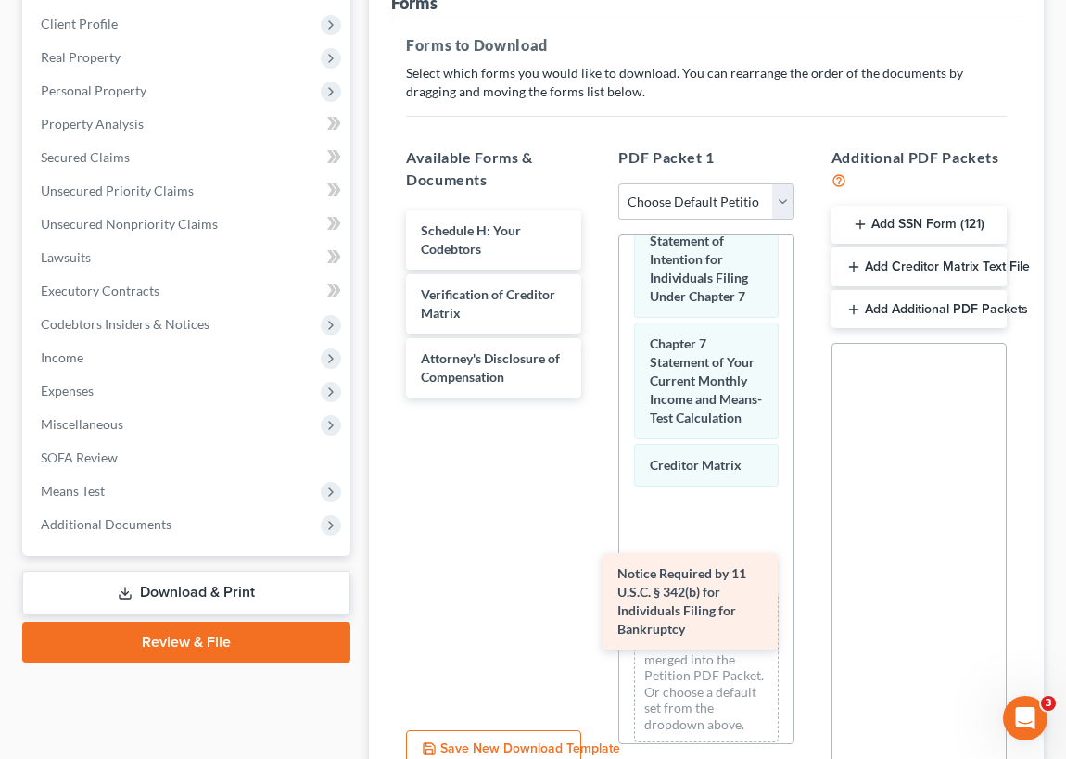
drag, startPoint x: 456, startPoint y: 371, endPoint x: 653, endPoint y: 589, distance: 293.4
click at [596, 398] on div "Notice Required by 11 U.S.C. § 342(b) for Individuals Filing for Bankruptcy Sch…" at bounding box center [493, 303] width 205 height 187
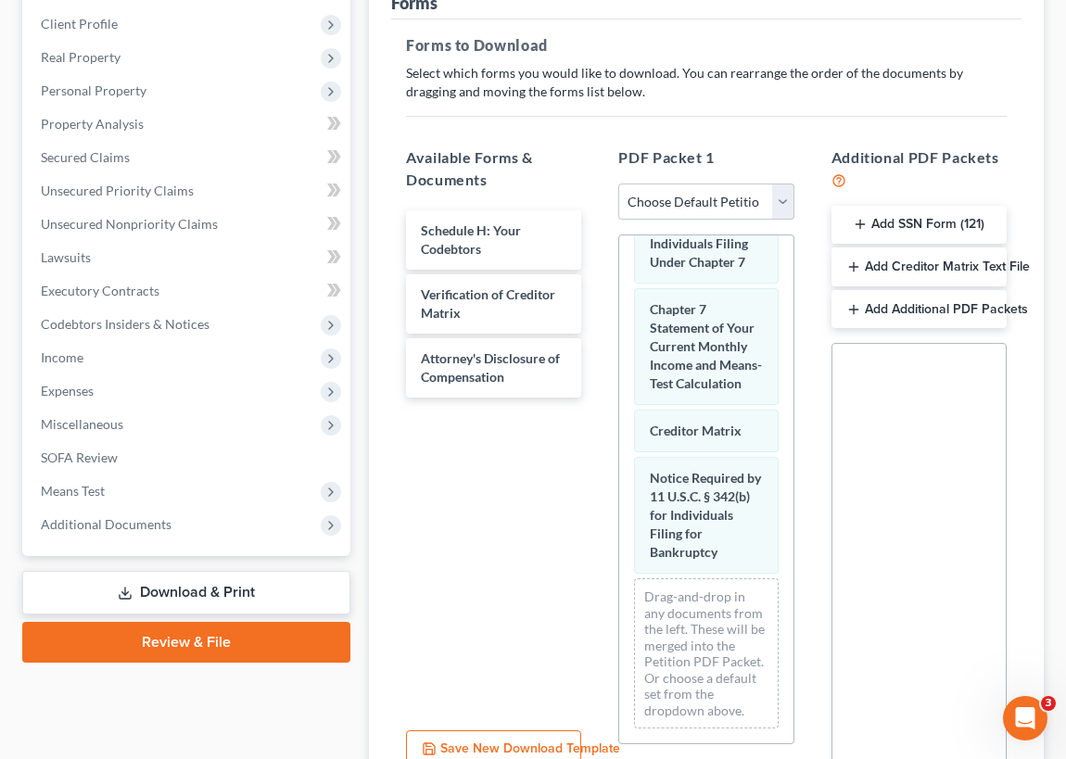
scroll to position [1134, 0]
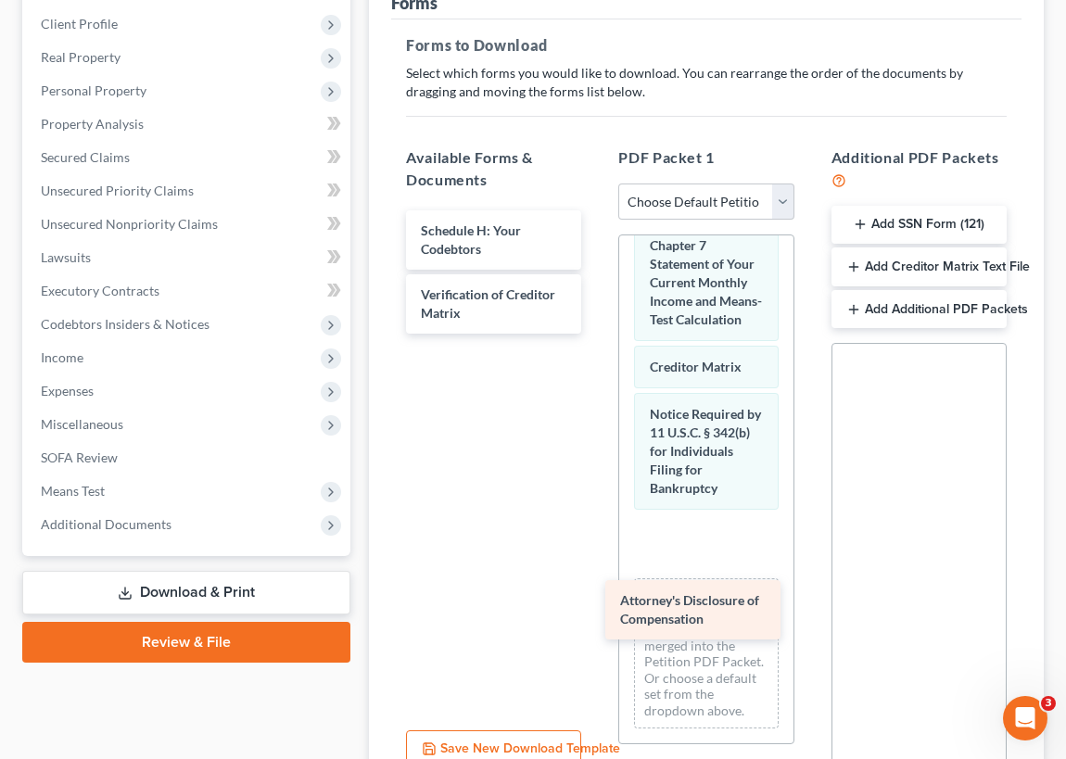
drag, startPoint x: 450, startPoint y: 358, endPoint x: 652, endPoint y: 603, distance: 317.4
click at [596, 334] on div "Attorney's Disclosure of Compensation Schedule H: Your Codebtors Verification o…" at bounding box center [493, 271] width 205 height 123
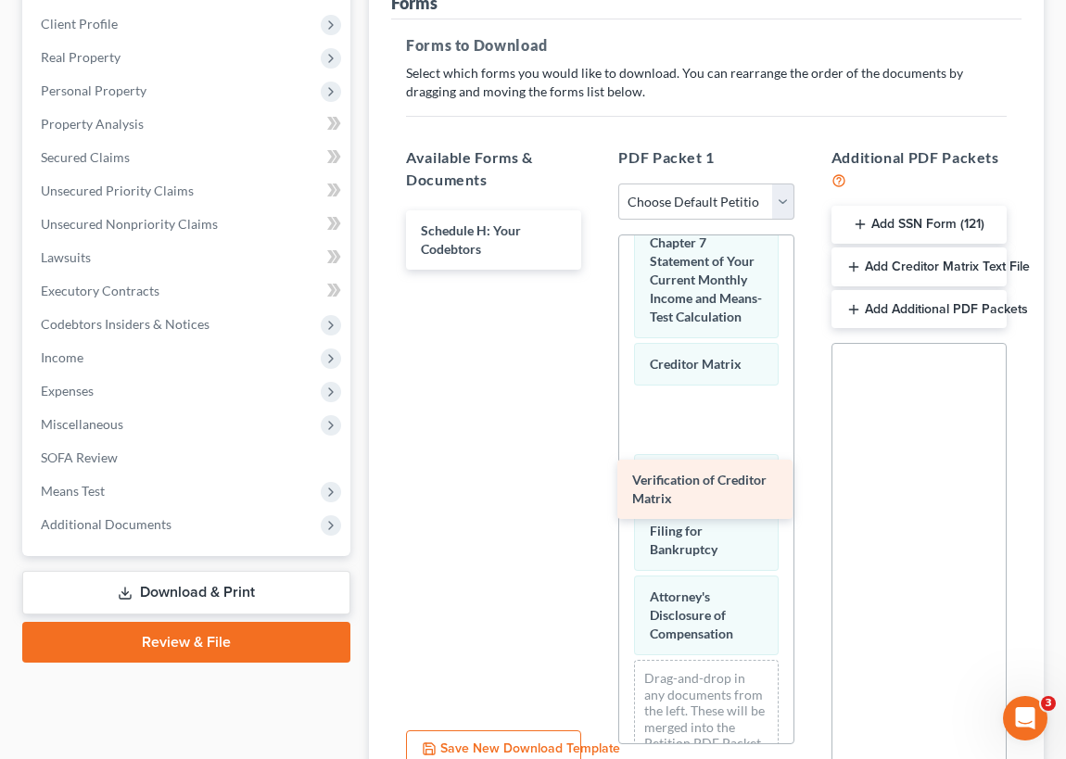
drag, startPoint x: 464, startPoint y: 294, endPoint x: 676, endPoint y: 482, distance: 283.0
click at [596, 270] on div "Verification of Creditor Matrix Schedule H: Your Codebtors Verification of Cred…" at bounding box center [493, 239] width 205 height 59
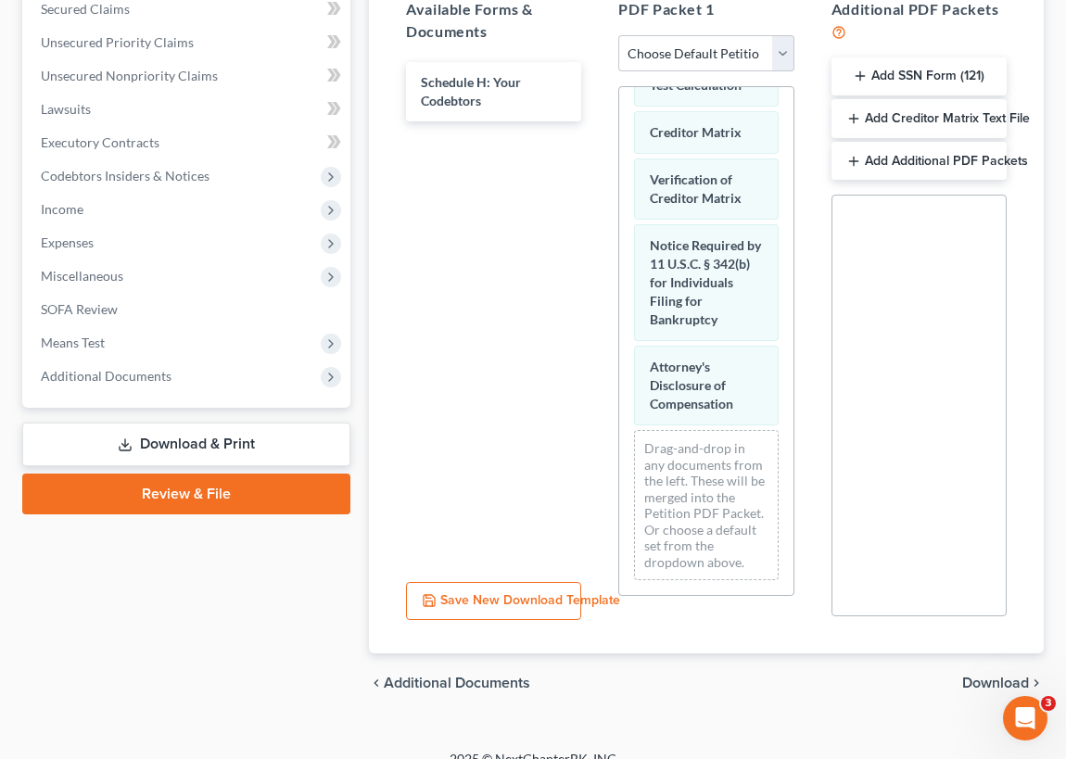
scroll to position [421, 0]
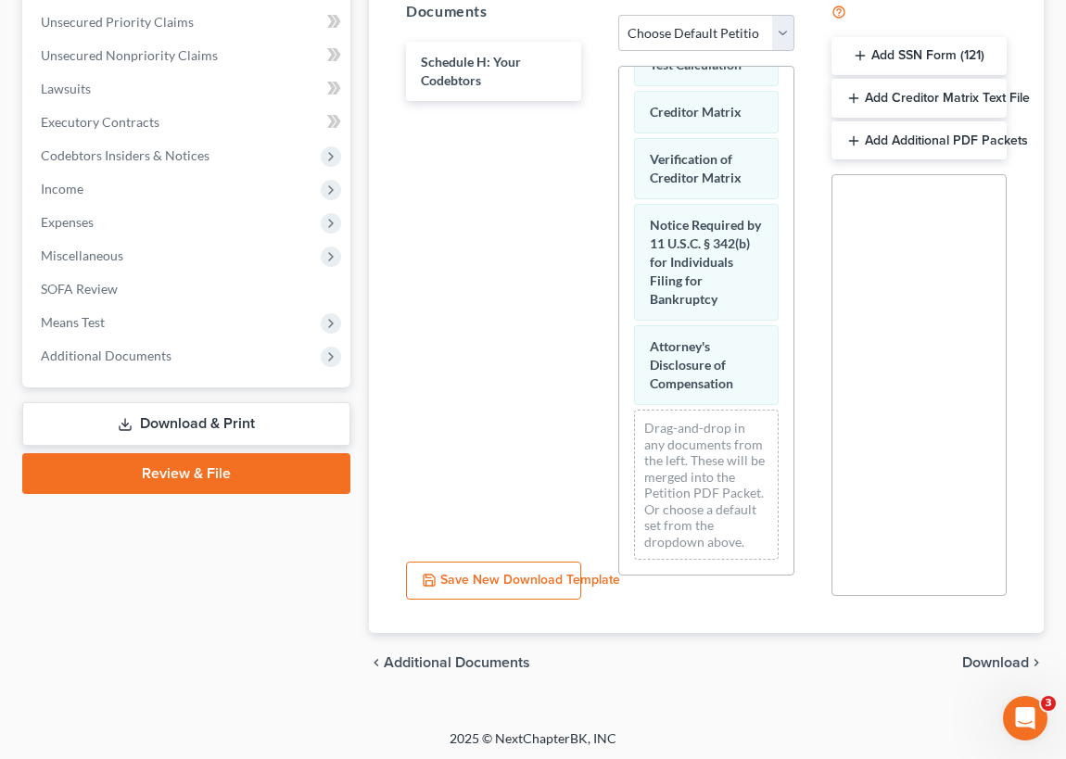
click at [1012, 657] on span "Download" at bounding box center [995, 662] width 67 height 15
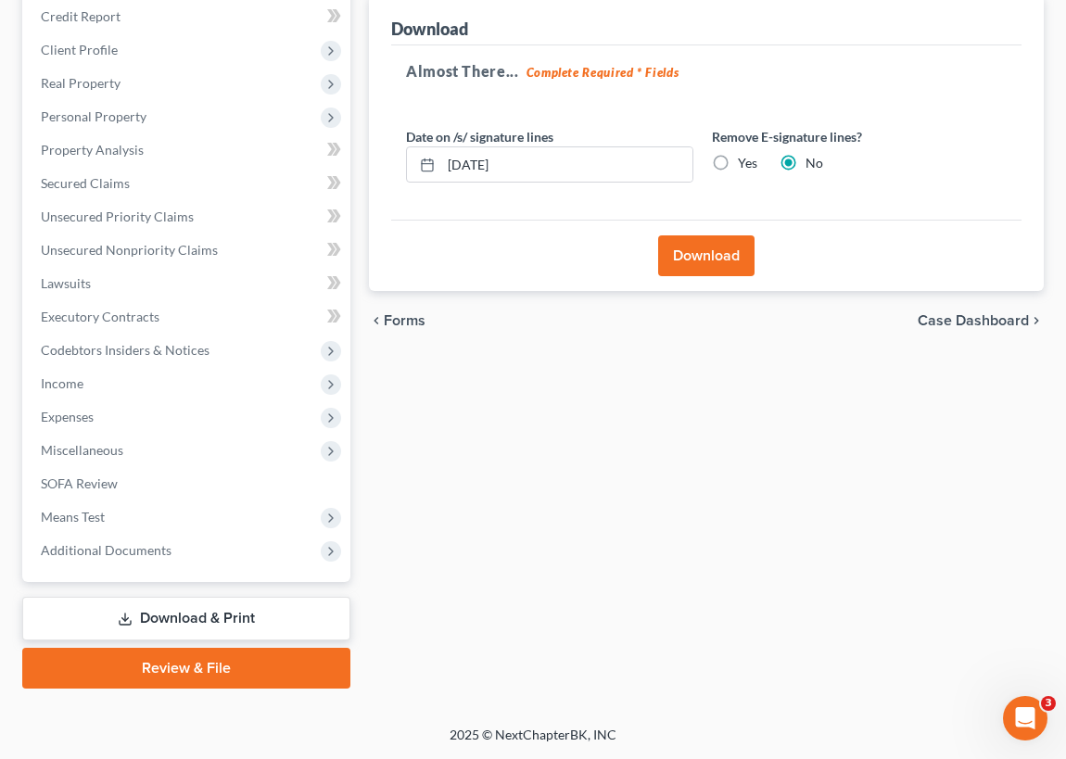
scroll to position [223, 0]
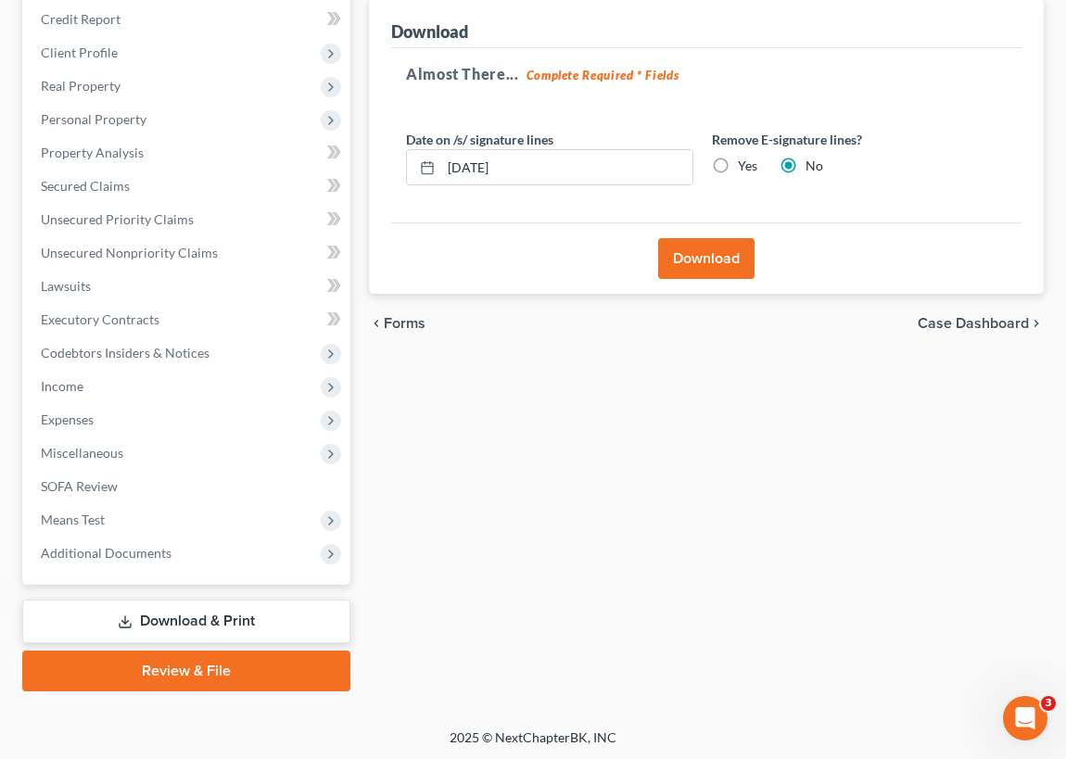
click at [706, 256] on button "Download" at bounding box center [706, 258] width 96 height 41
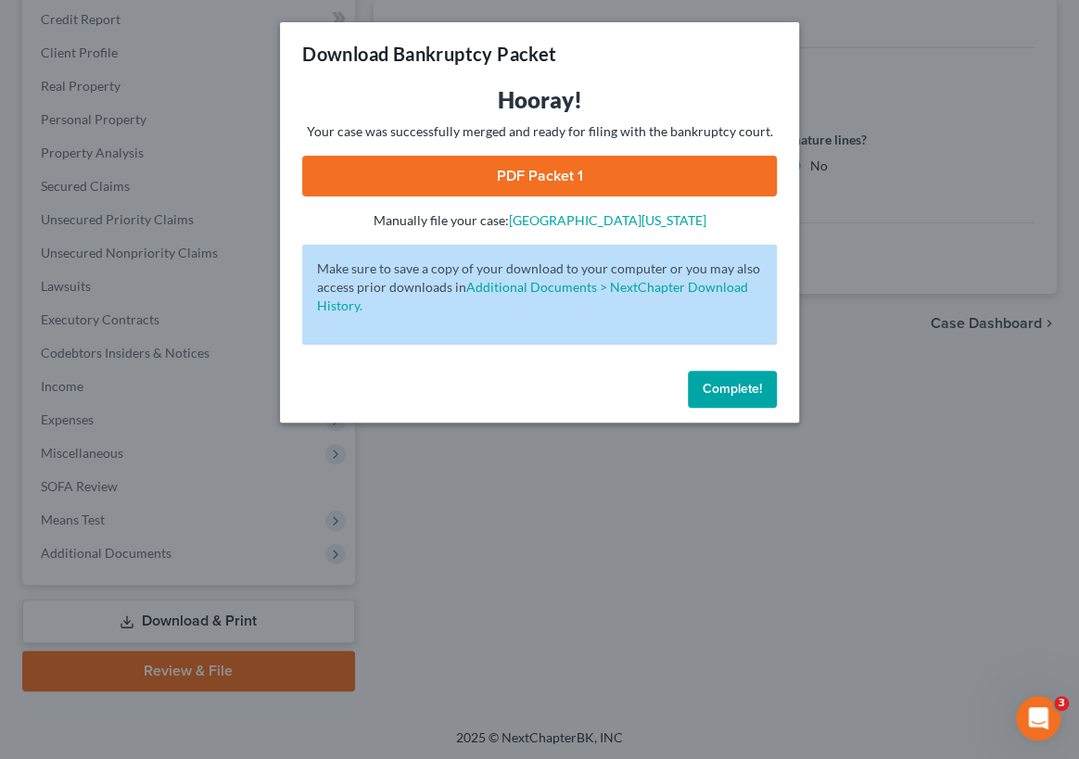
click at [520, 172] on link "PDF Packet 1" at bounding box center [539, 176] width 475 height 41
click at [721, 388] on span "Complete!" at bounding box center [732, 389] width 59 height 16
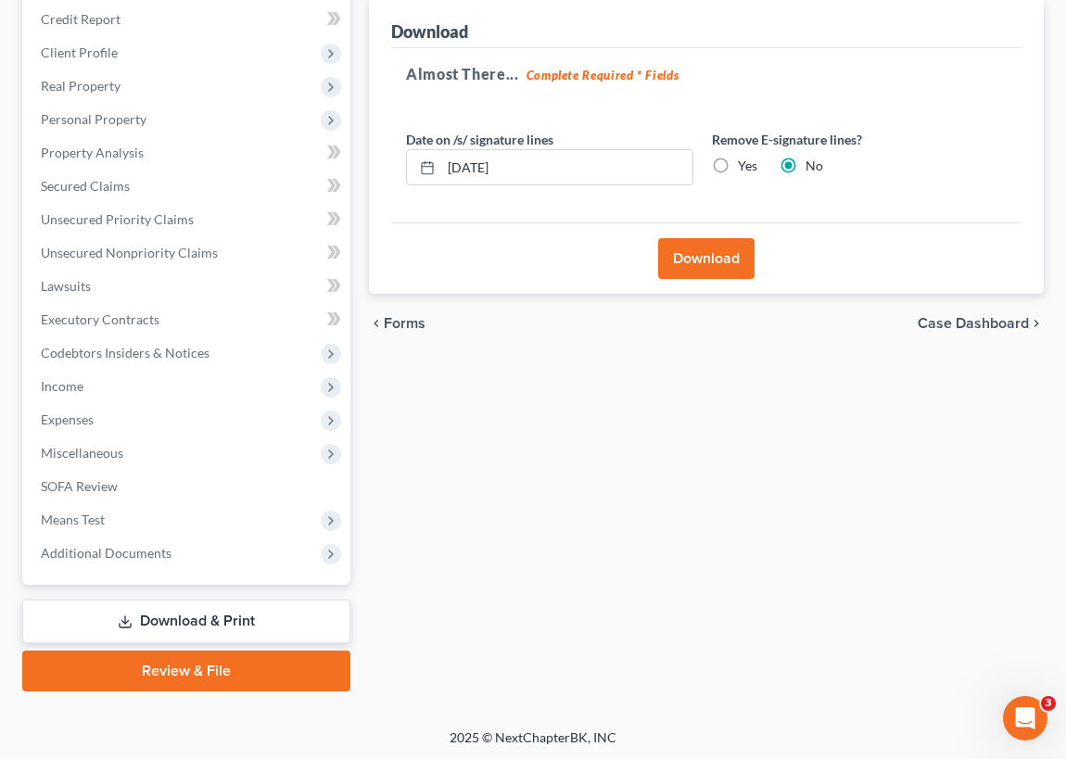
click at [158, 666] on link "Review & File" at bounding box center [186, 671] width 328 height 41
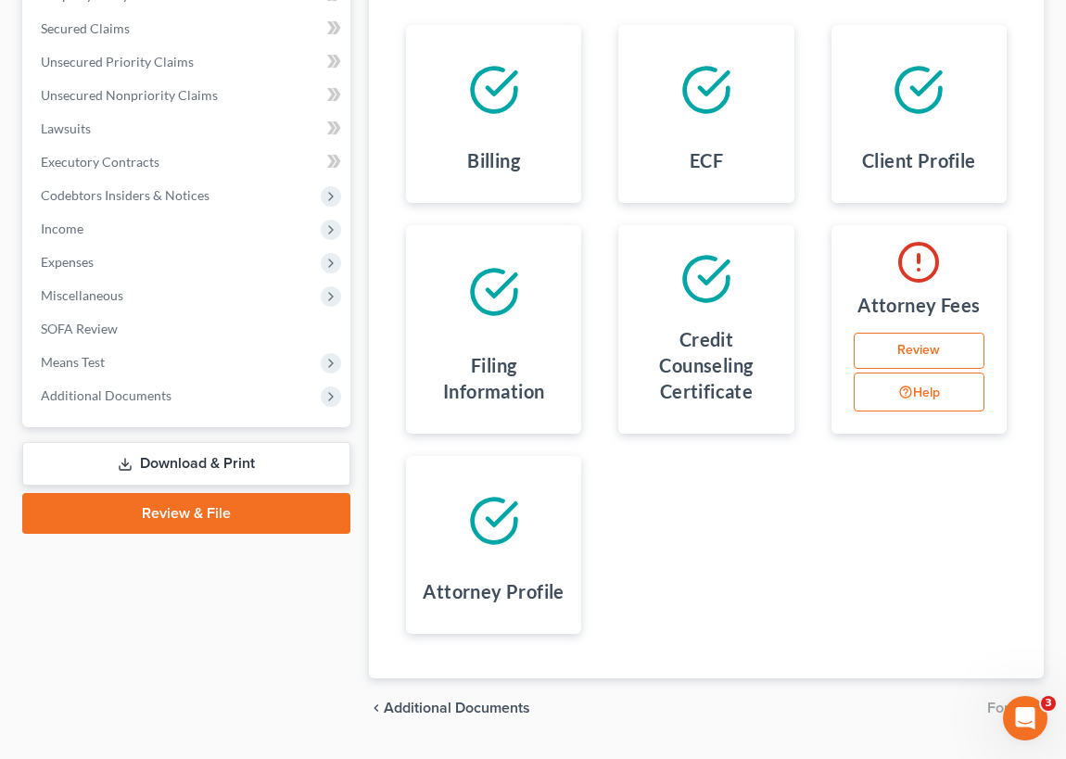
scroll to position [343, 0]
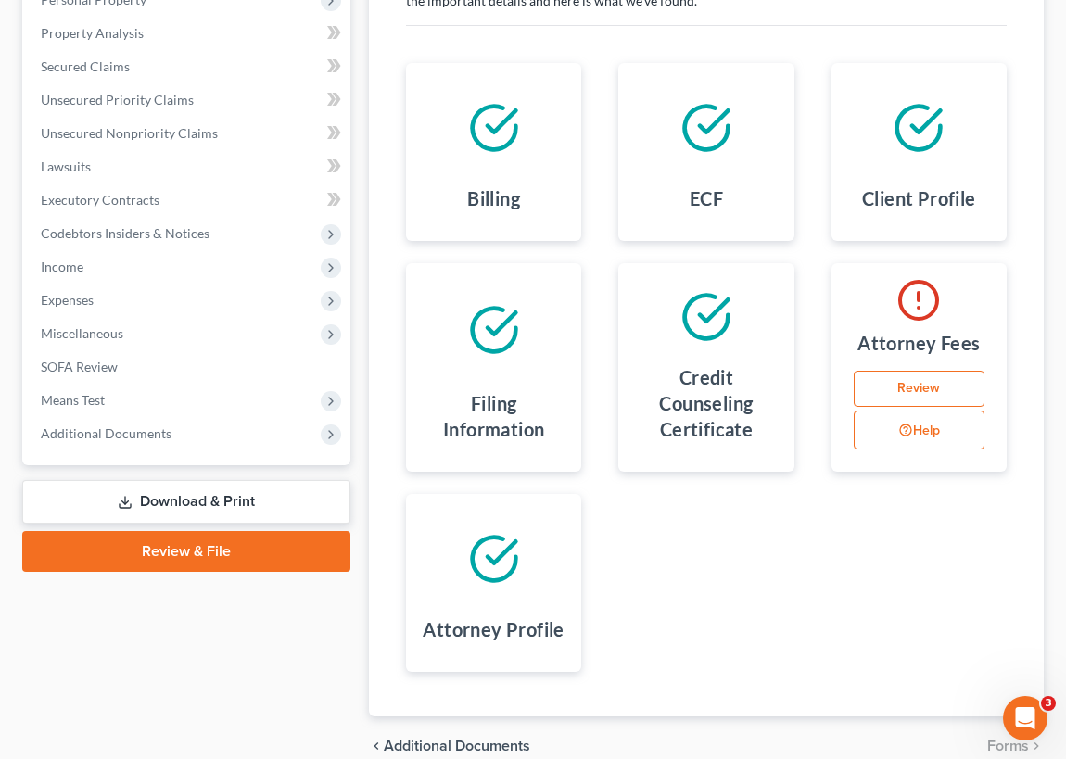
click at [910, 384] on link "Review" at bounding box center [919, 389] width 131 height 37
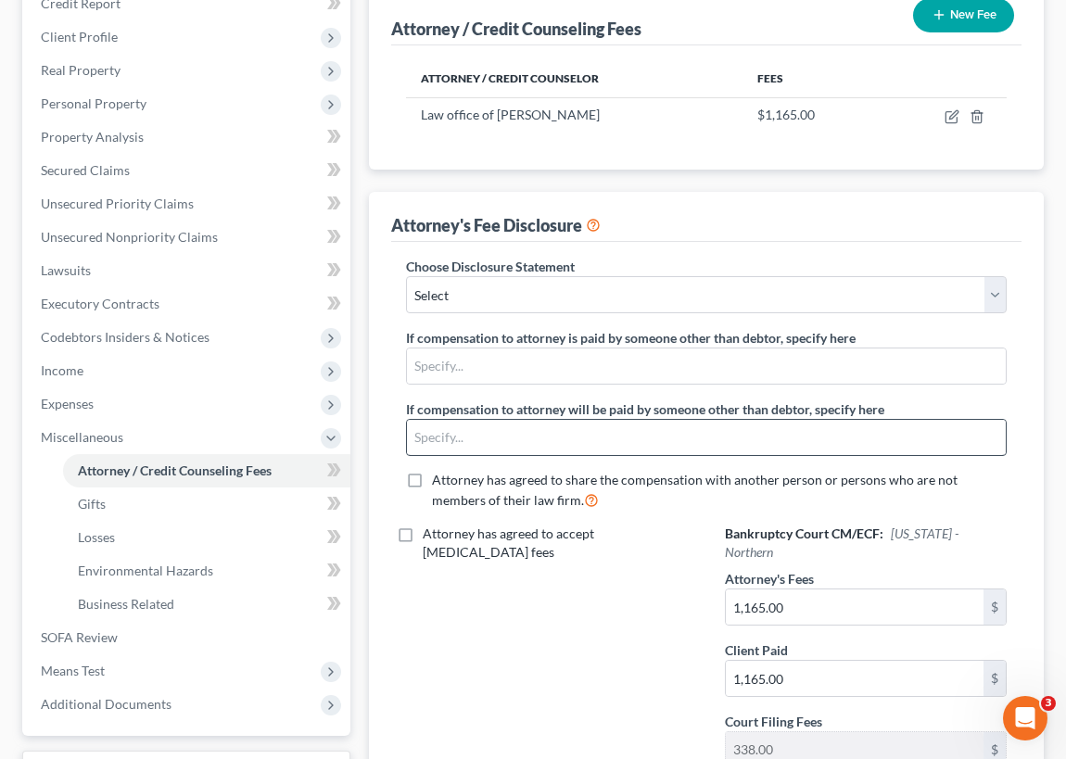
scroll to position [224, 0]
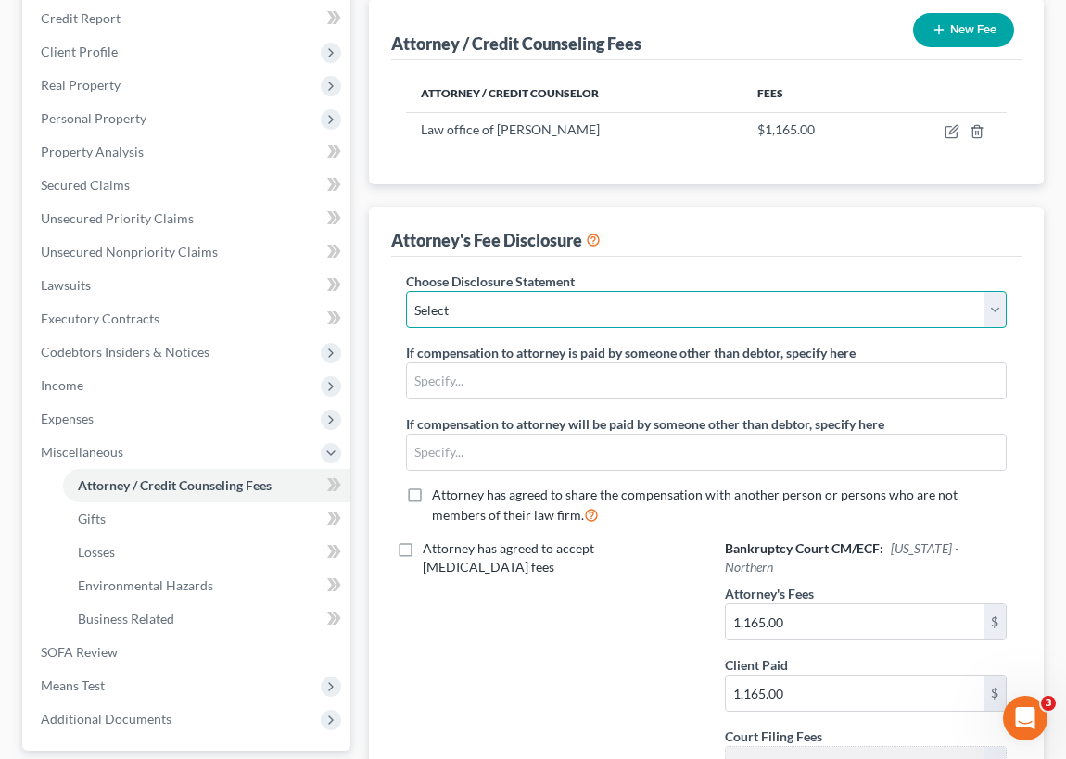
click at [994, 303] on select "Select Atty Disclosure of Comp" at bounding box center [706, 309] width 601 height 37
select select "0"
click at [406, 291] on select "Select Atty Disclosure of Comp" at bounding box center [706, 309] width 601 height 37
click at [998, 307] on select "Select Atty Disclosure of Comp" at bounding box center [706, 309] width 601 height 37
select select
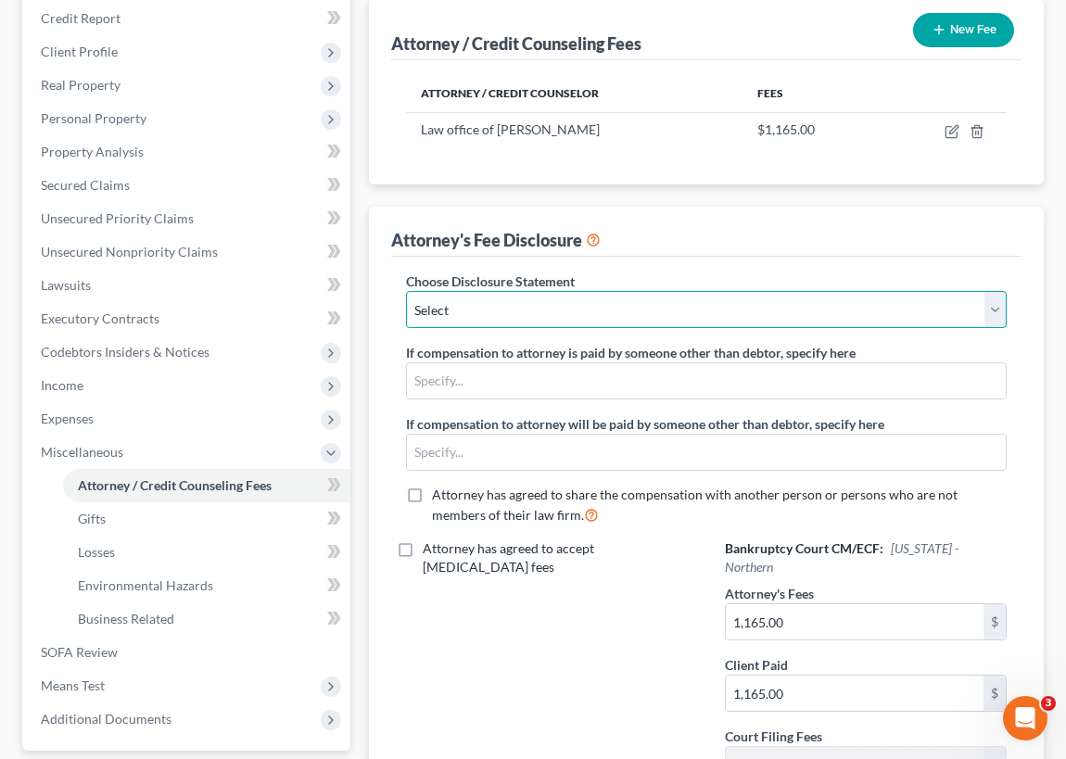
click at [406, 291] on select "Select Atty Disclosure of Comp" at bounding box center [706, 309] width 601 height 37
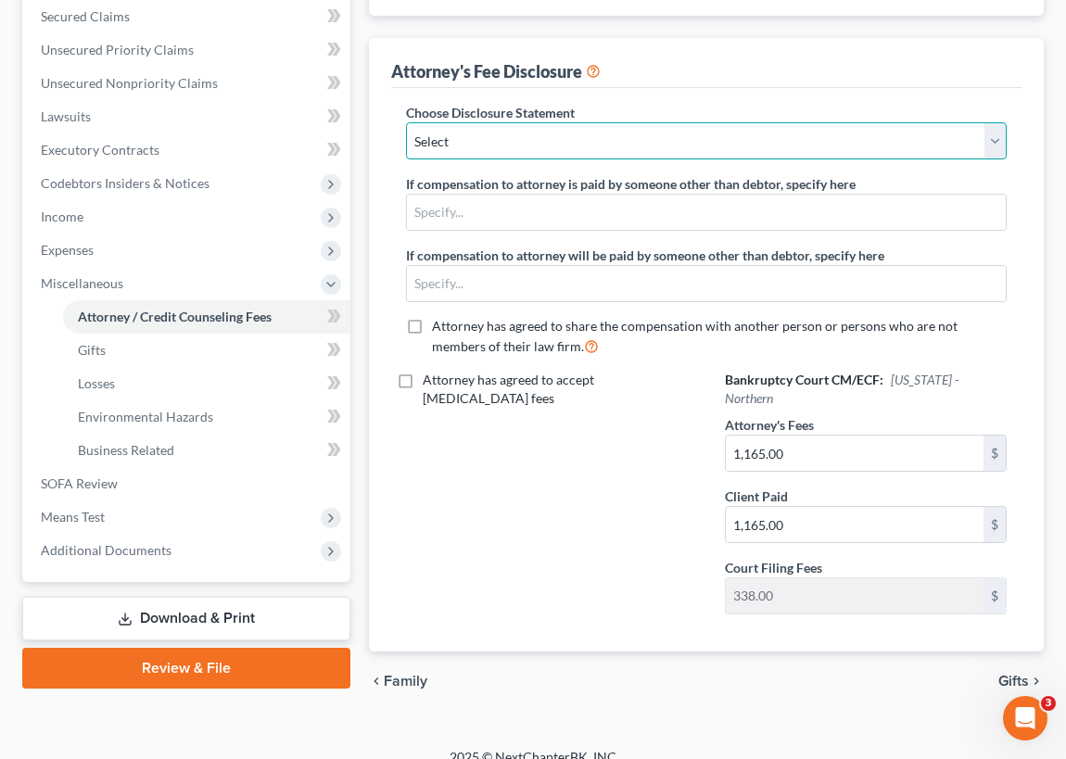
scroll to position [309, 0]
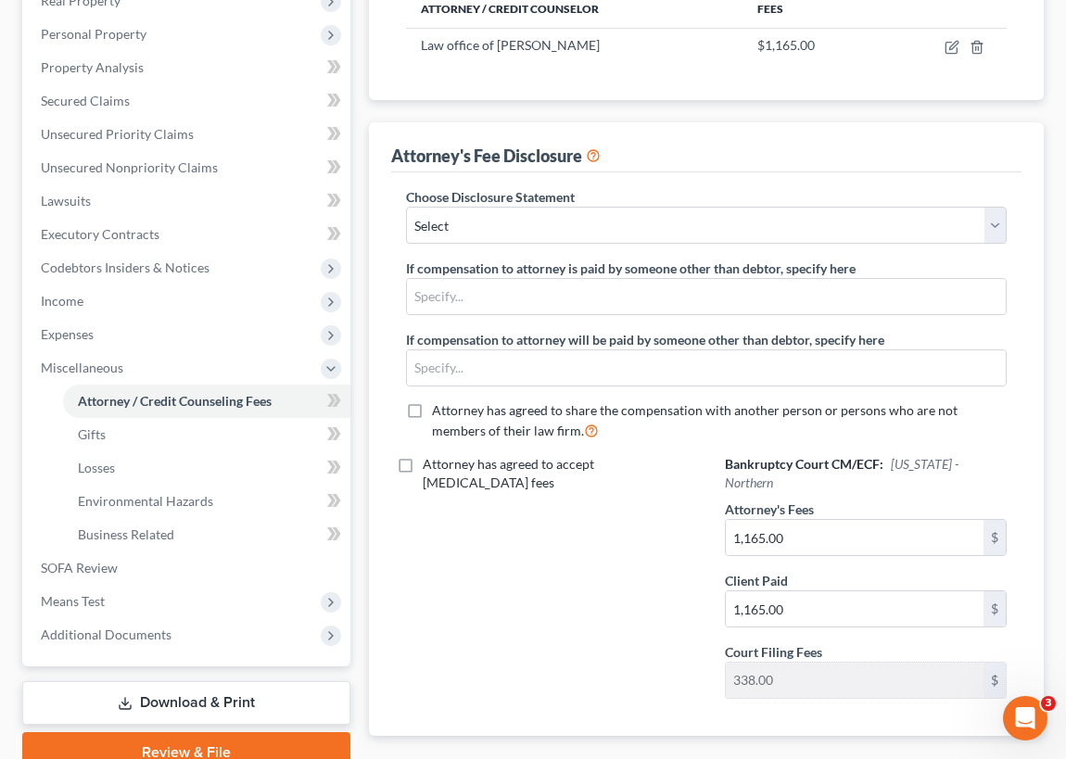
click at [423, 463] on label "Attorney has agreed to accept [MEDICAL_DATA] fees" at bounding box center [560, 473] width 274 height 37
click at [430, 463] on input "Attorney has agreed to accept [MEDICAL_DATA] fees" at bounding box center [436, 461] width 12 height 12
click at [418, 508] on input "text" at bounding box center [536, 525] width 258 height 35
click at [423, 457] on label "Attorney has agreed to accept [MEDICAL_DATA] fees" at bounding box center [560, 473] width 274 height 37
click at [430, 457] on input "Attorney has agreed to accept [MEDICAL_DATA] fees" at bounding box center [436, 461] width 12 height 12
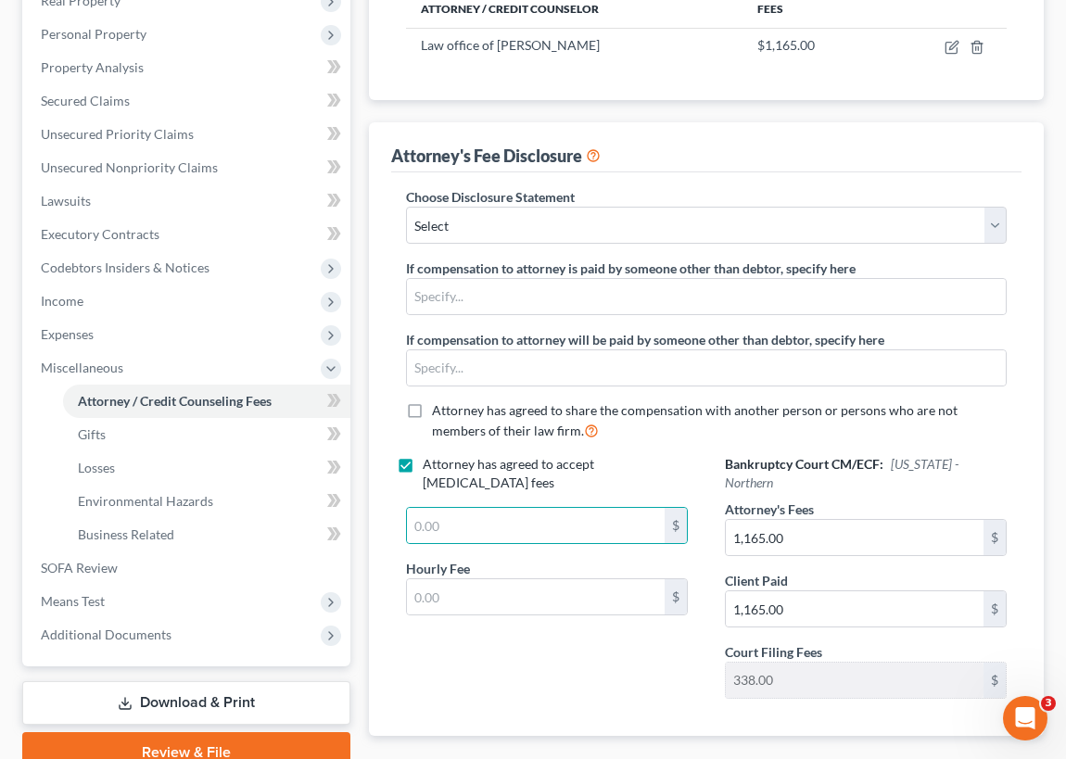
checkbox input "false"
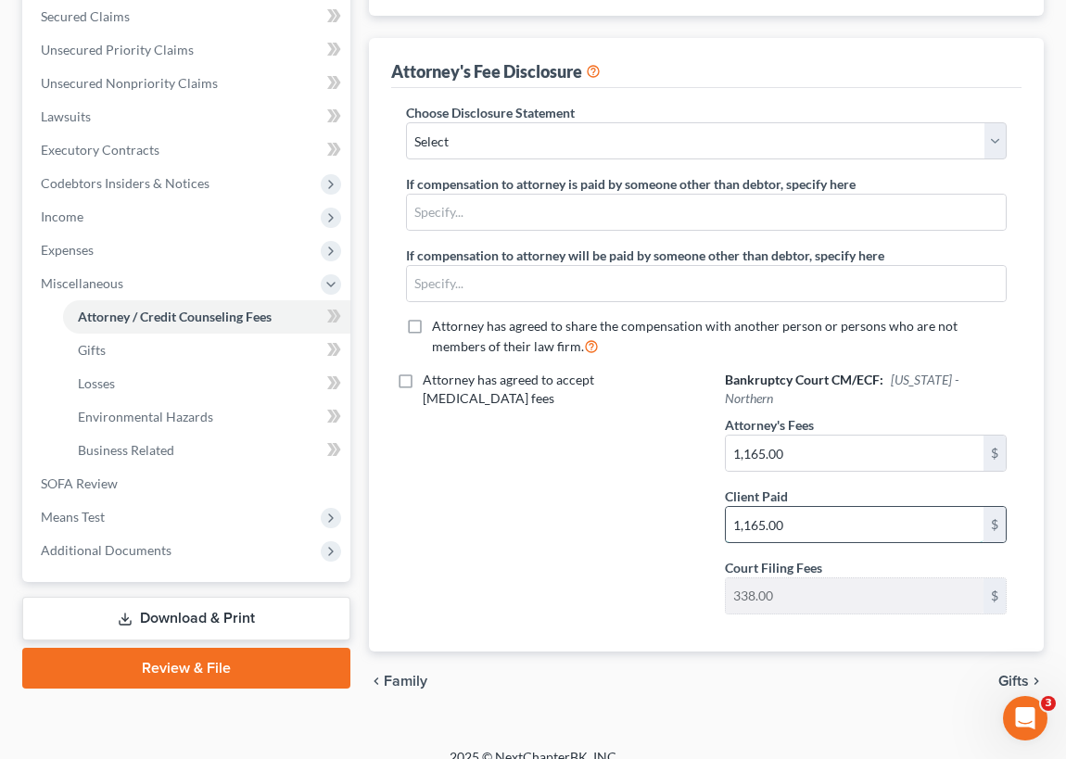
click at [762, 507] on input "1,165.00" at bounding box center [855, 524] width 258 height 35
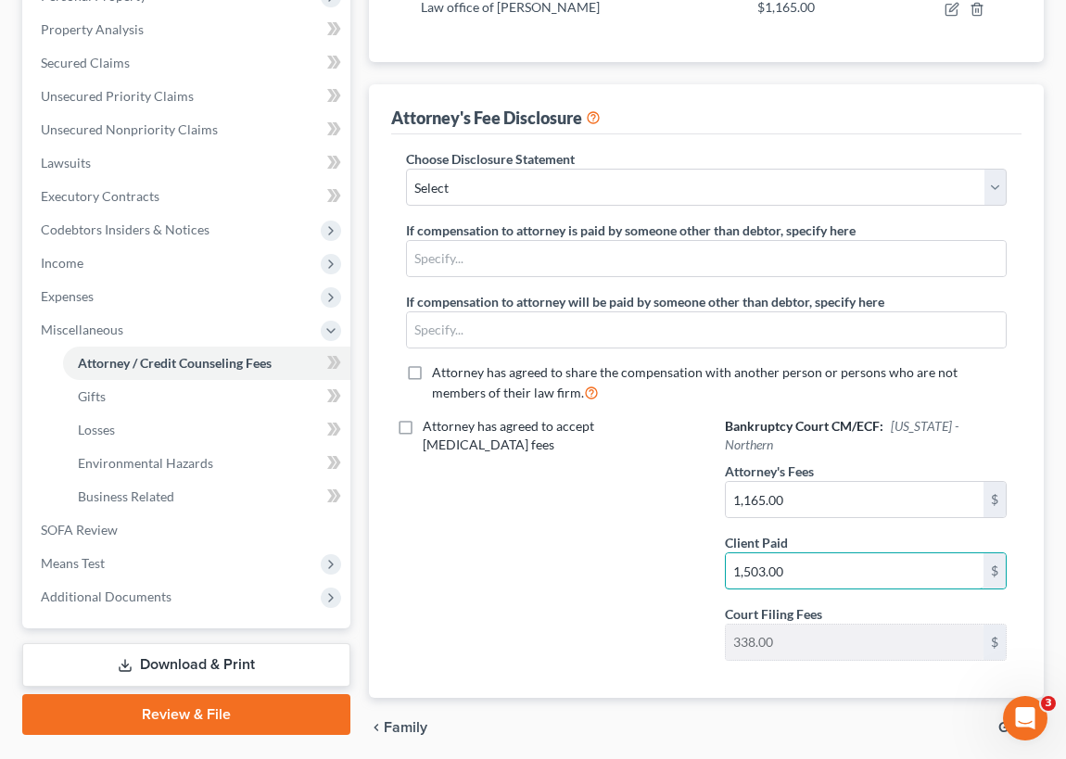
scroll to position [309, 0]
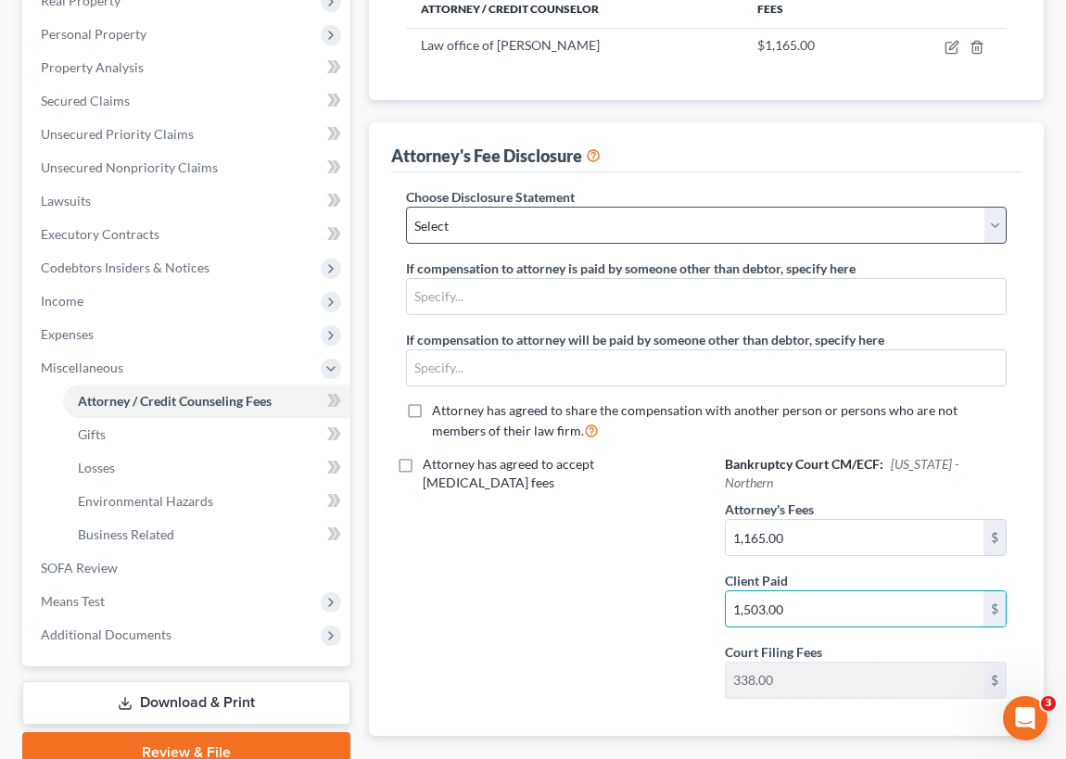
type input "1,503.00"
click at [995, 223] on select "Select Atty Disclosure of Comp" at bounding box center [706, 225] width 601 height 37
click at [484, 222] on select "Select Atty Disclosure of Comp" at bounding box center [706, 225] width 601 height 37
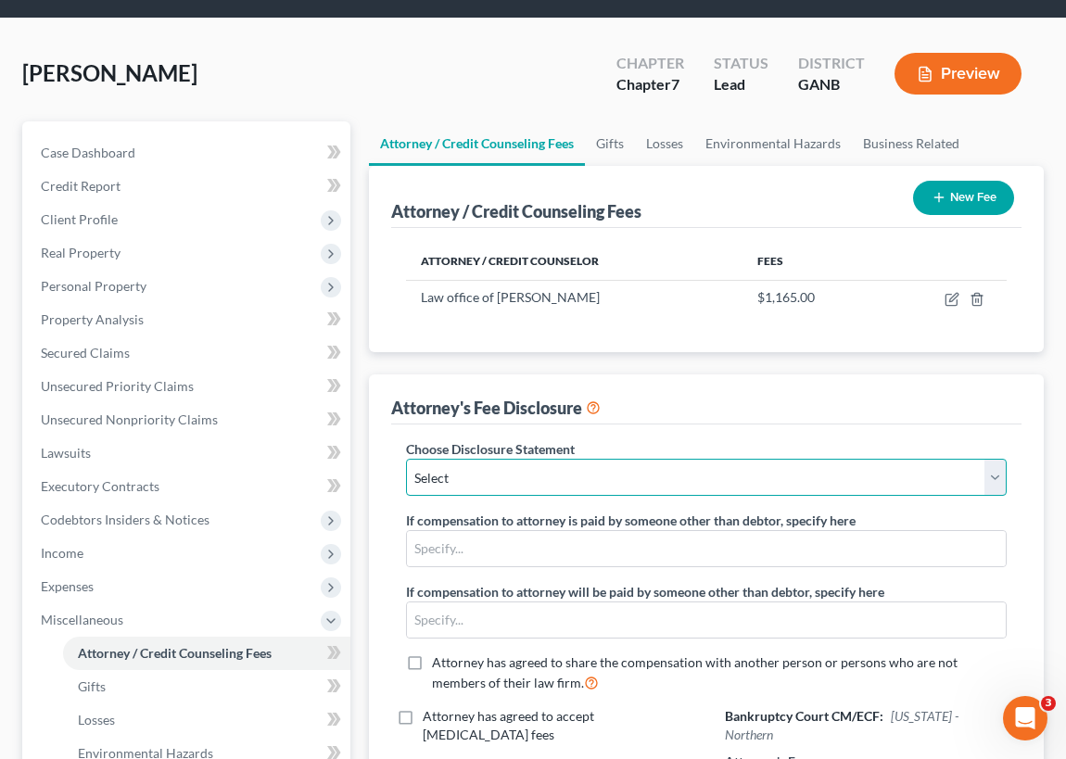
scroll to position [56, 0]
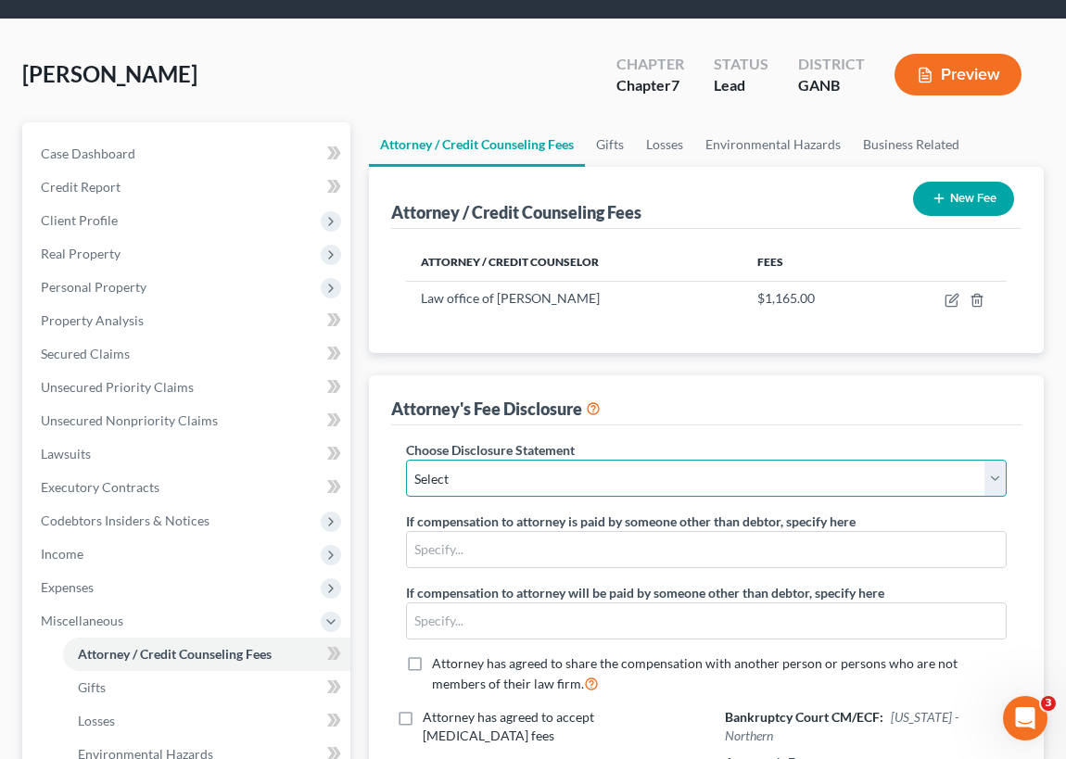
click at [993, 473] on select "Select Atty Disclosure of Comp" at bounding box center [706, 478] width 601 height 37
select select "0"
click at [406, 460] on select "Select Atty Disclosure of Comp" at bounding box center [706, 478] width 601 height 37
click at [994, 473] on select "Select Atty Disclosure of Comp" at bounding box center [706, 478] width 601 height 37
select select
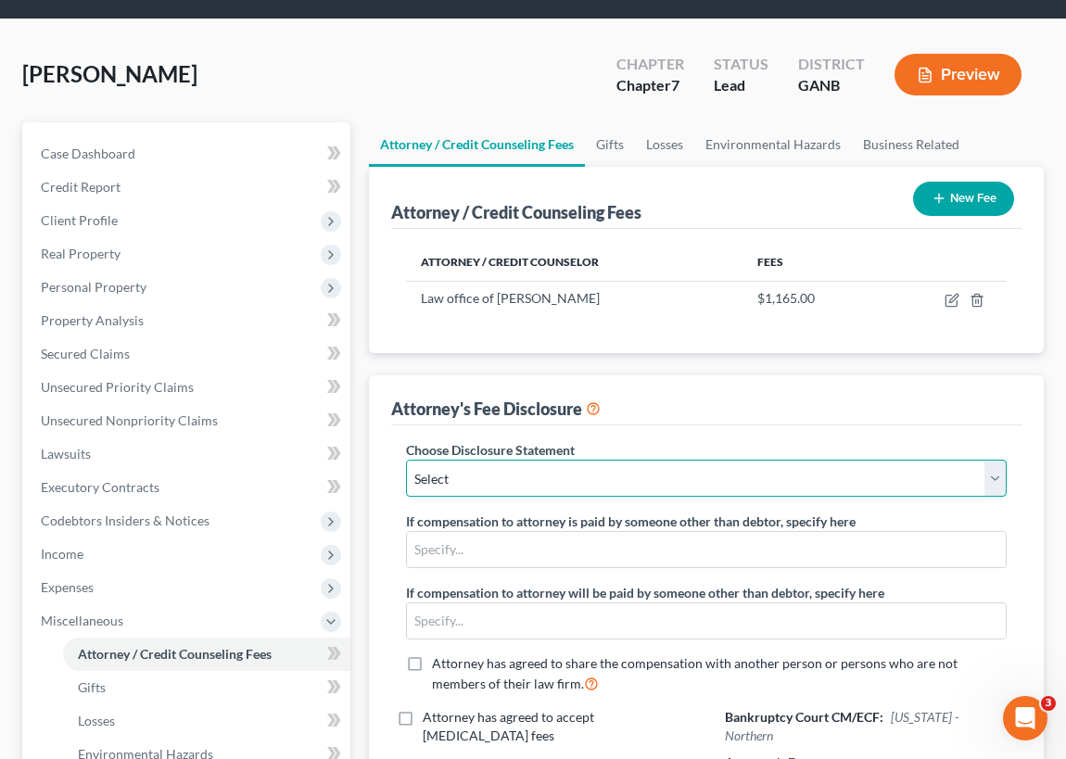
click at [406, 460] on select "Select Atty Disclosure of Comp" at bounding box center [706, 478] width 601 height 37
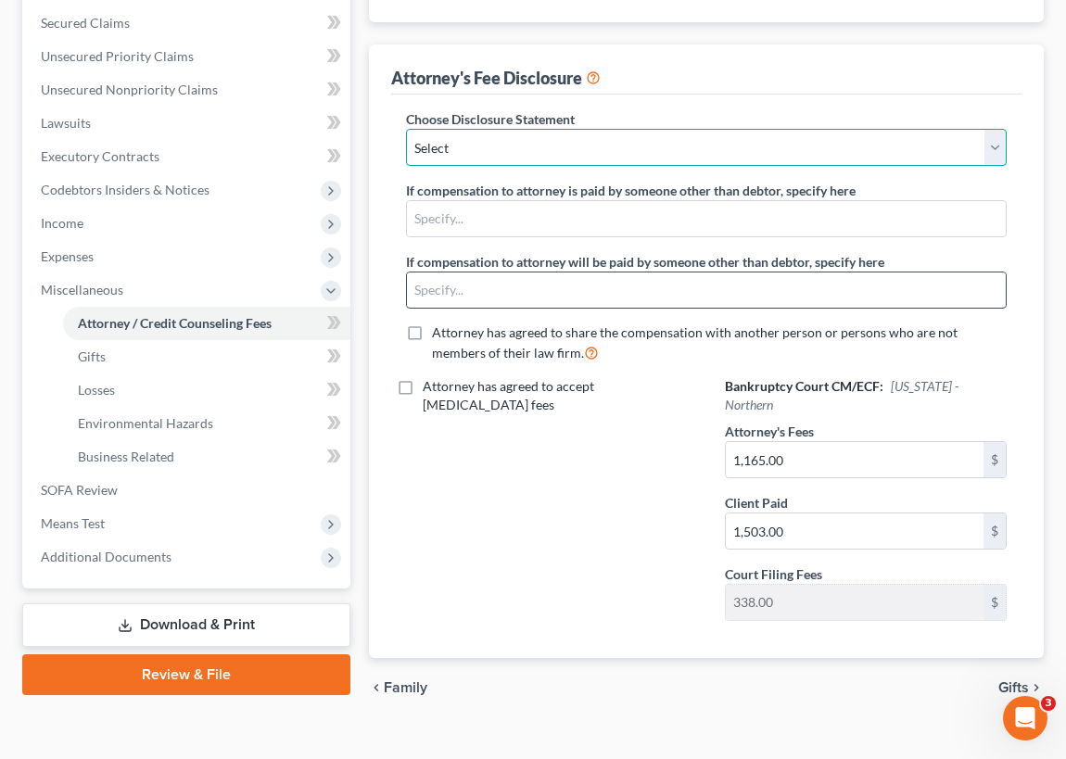
scroll to position [393, 0]
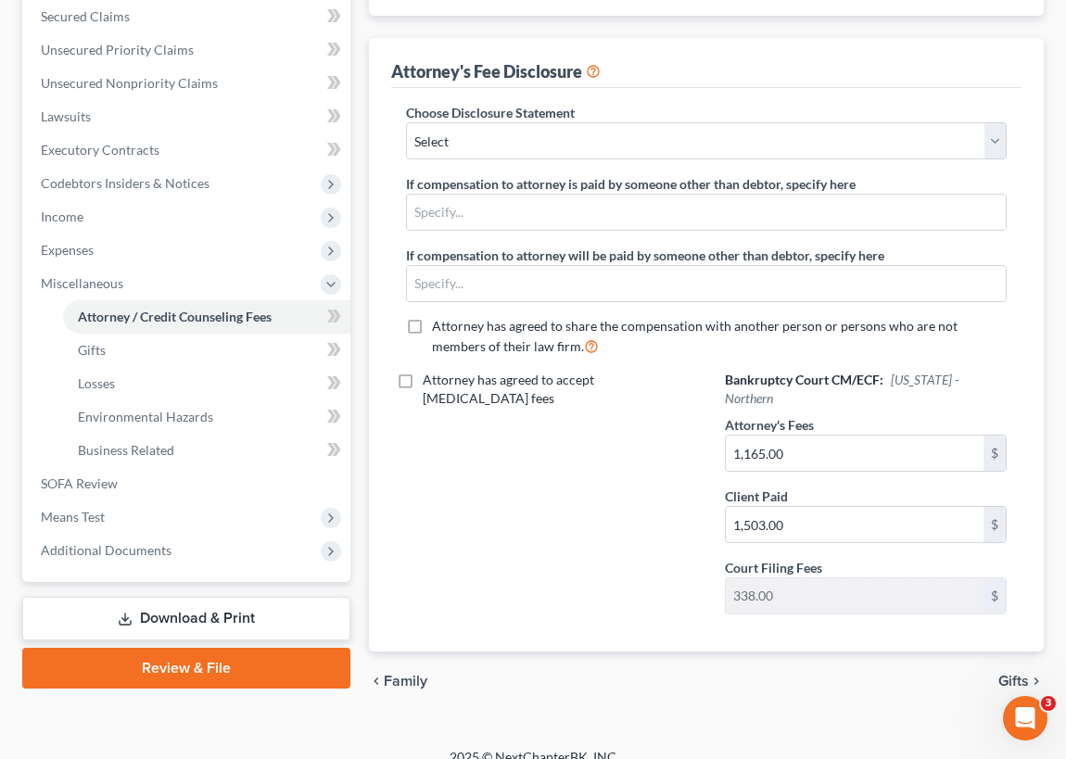
click at [1018, 674] on span "Gifts" at bounding box center [1014, 681] width 31 height 15
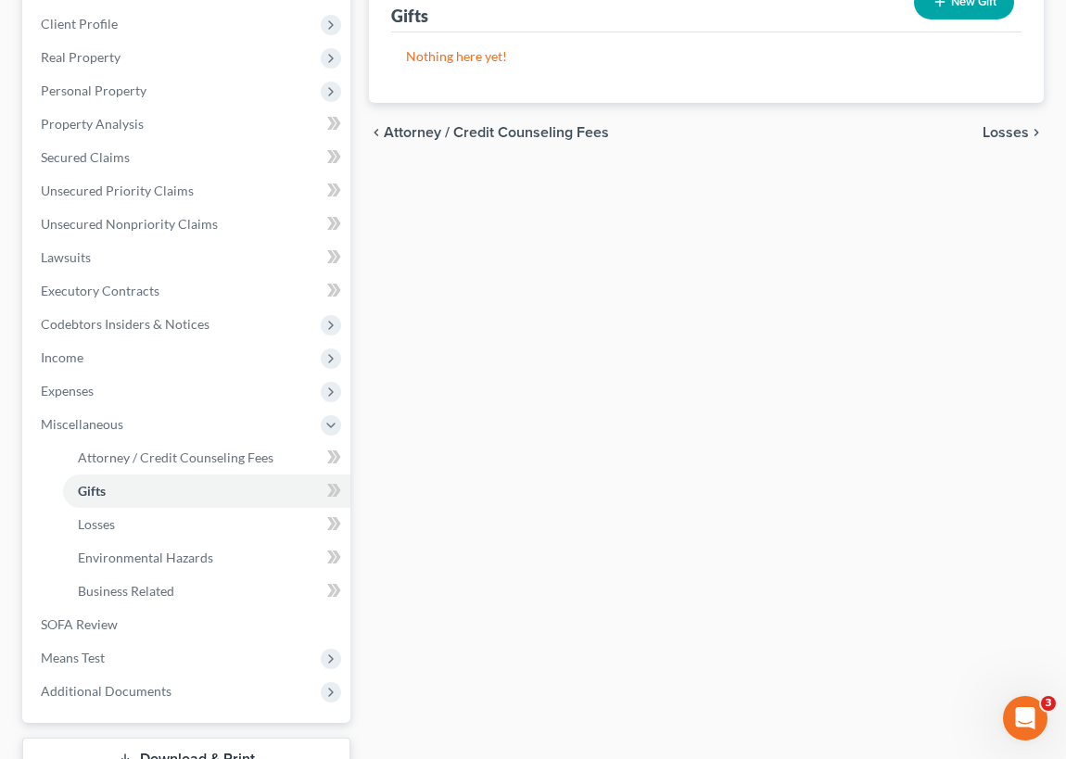
scroll to position [337, 0]
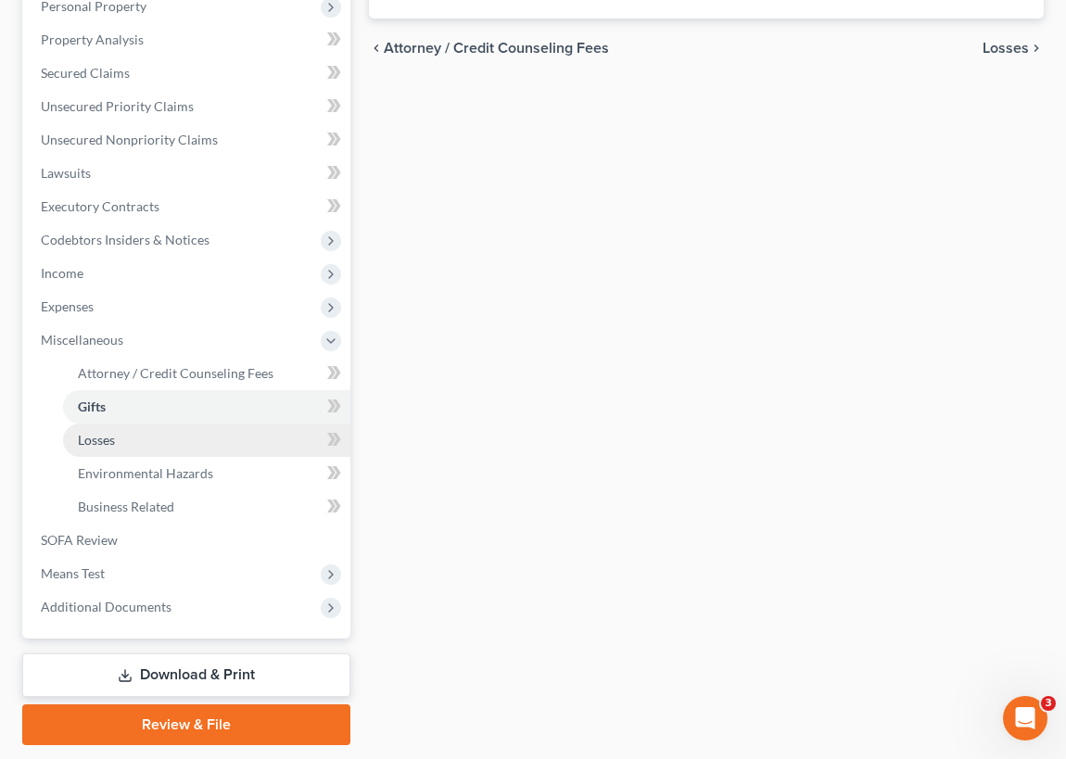
click at [110, 437] on span "Losses" at bounding box center [96, 440] width 37 height 16
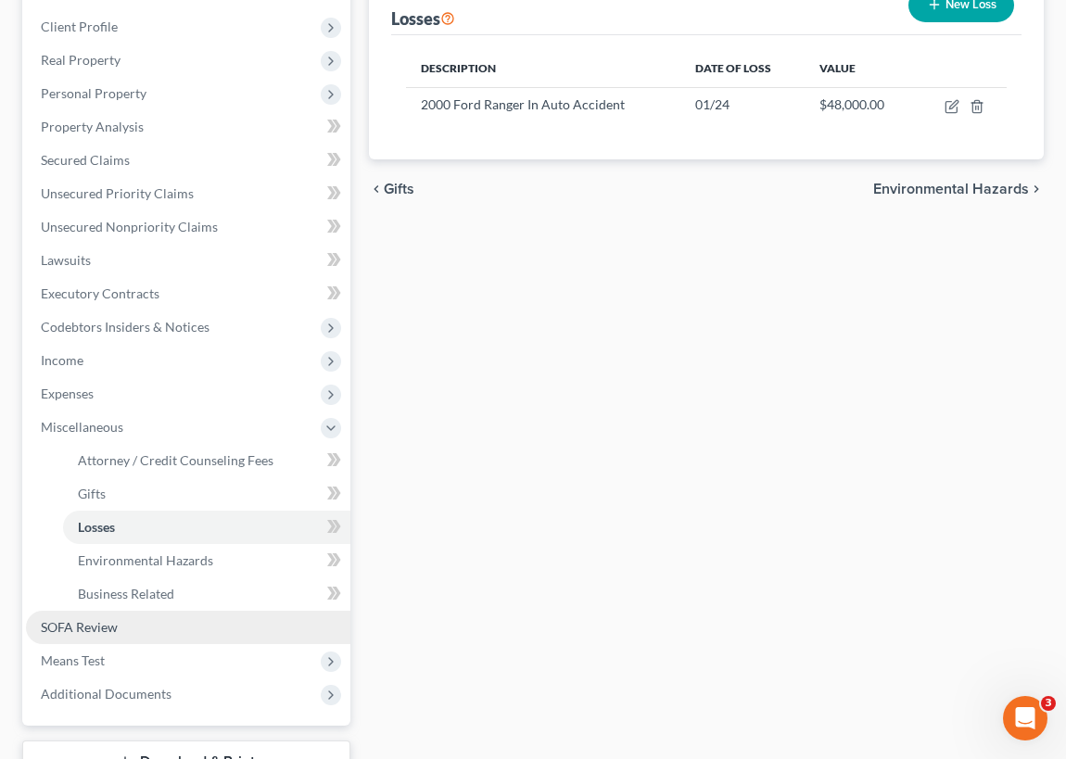
scroll to position [252, 0]
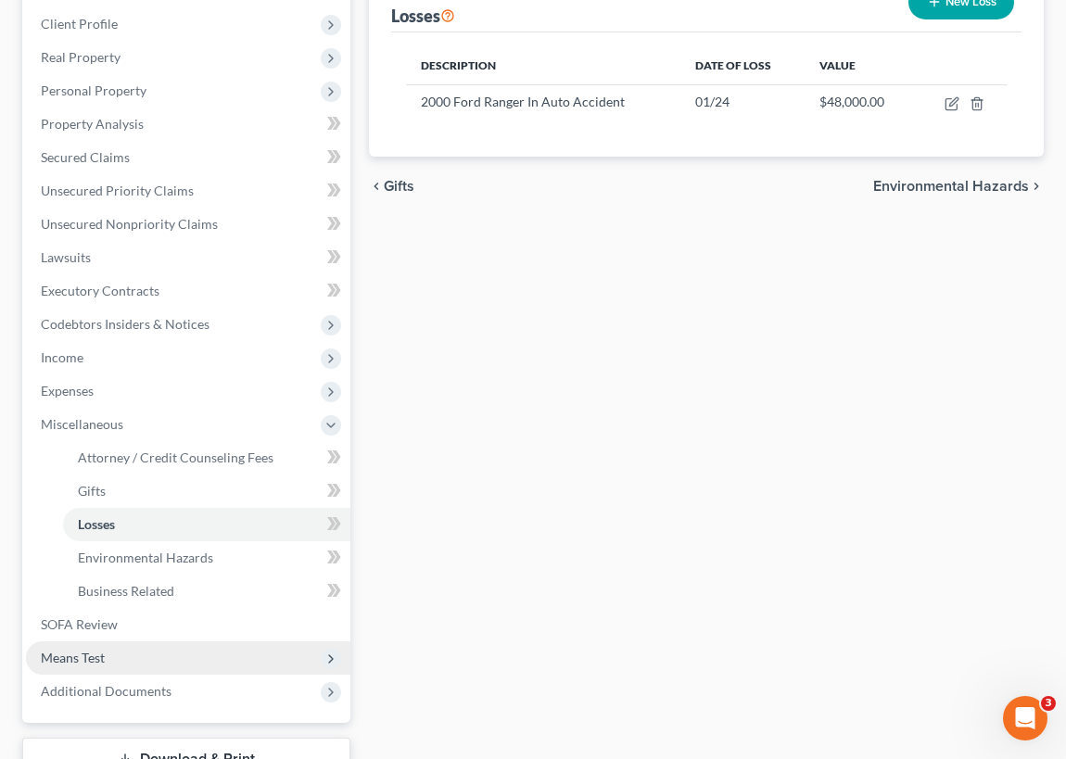
click at [84, 655] on span "Means Test" at bounding box center [73, 658] width 64 height 16
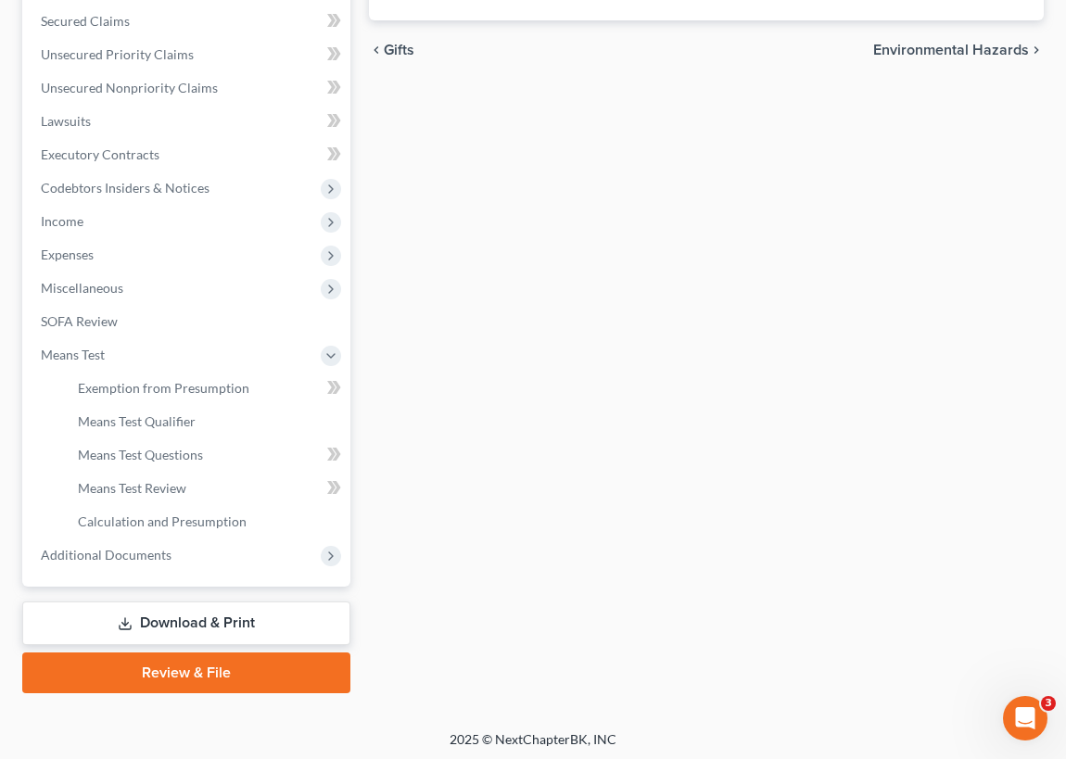
scroll to position [390, 0]
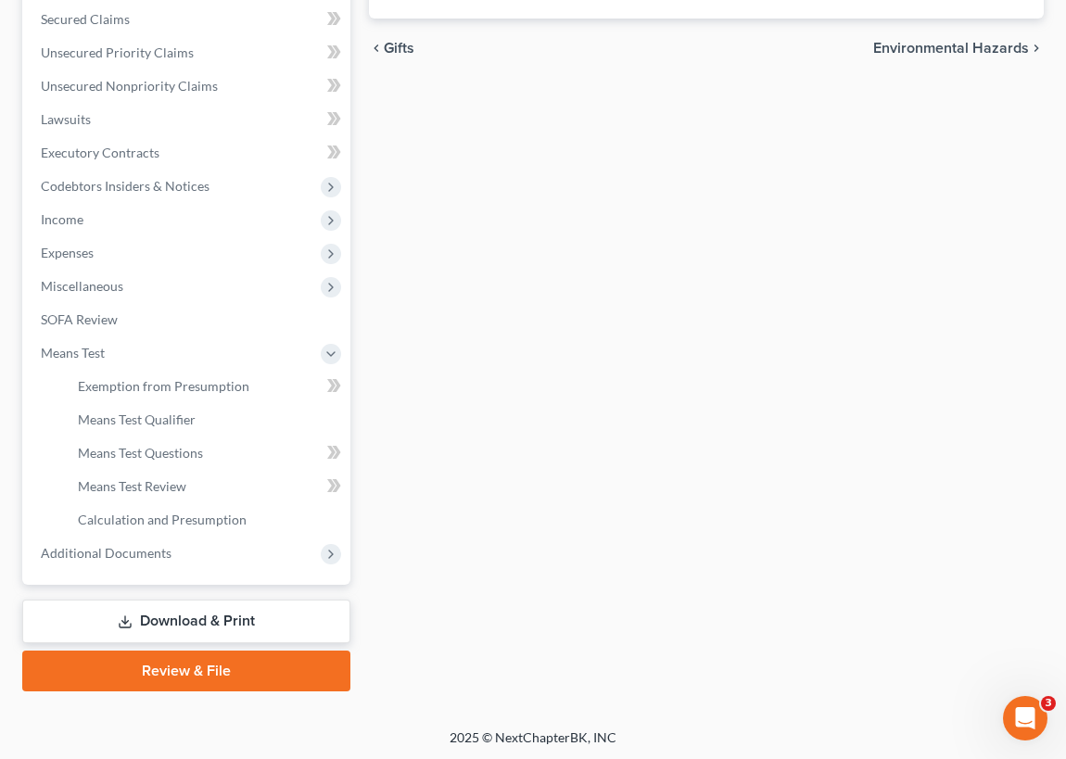
click at [182, 668] on link "Review & File" at bounding box center [186, 671] width 328 height 41
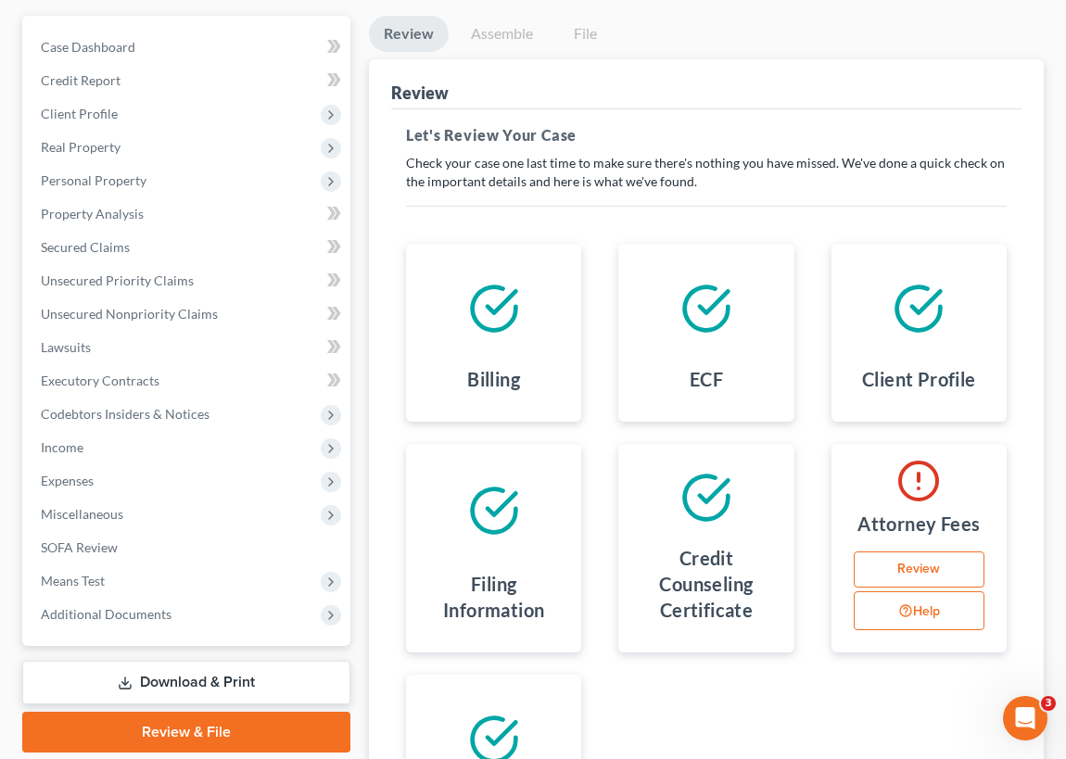
scroll to position [168, 0]
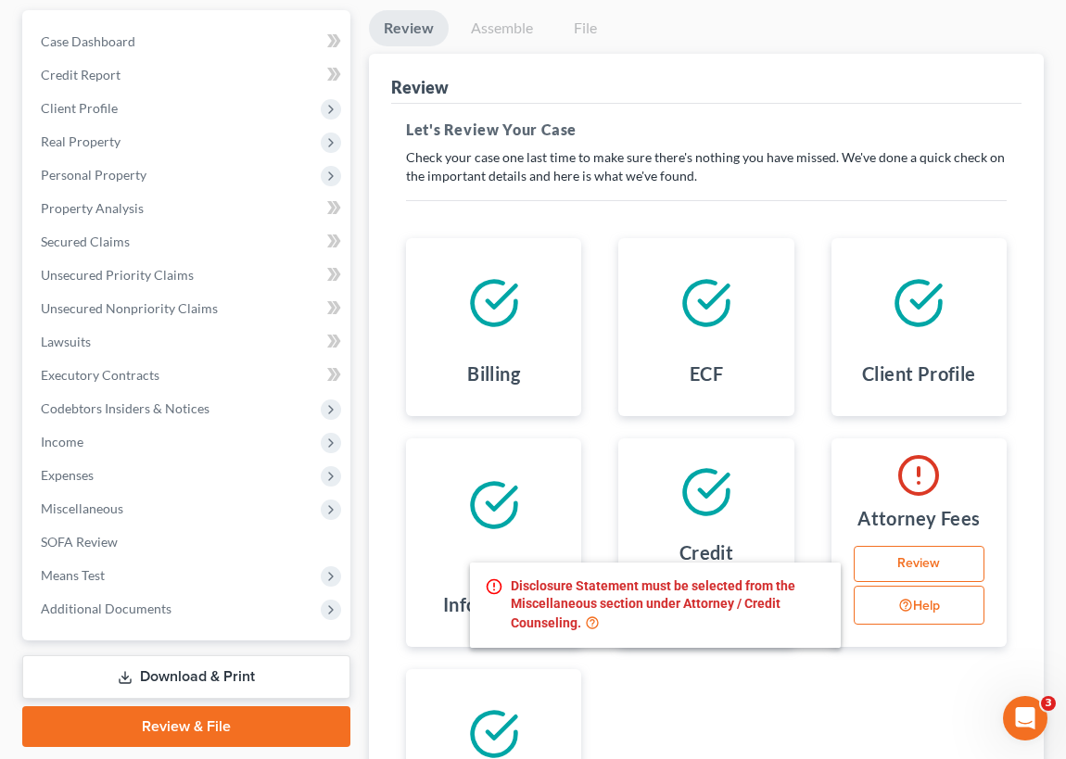
click at [923, 603] on button "Help" at bounding box center [919, 605] width 131 height 39
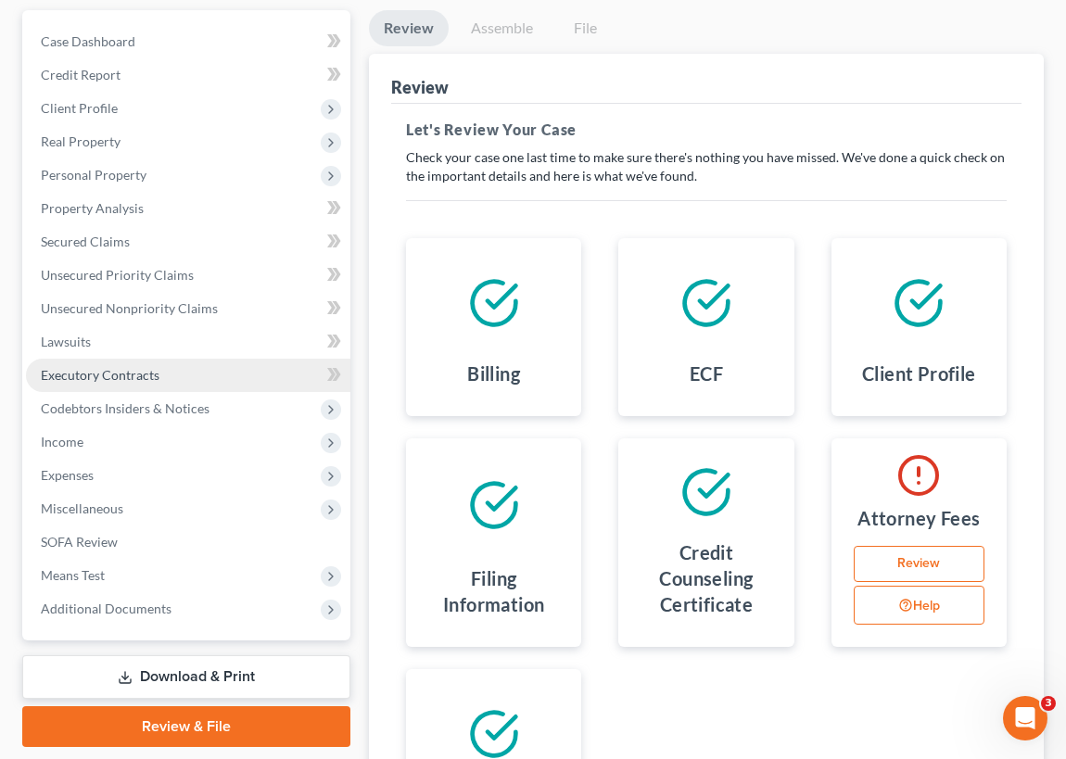
click at [120, 375] on span "Executory Contracts" at bounding box center [100, 375] width 119 height 16
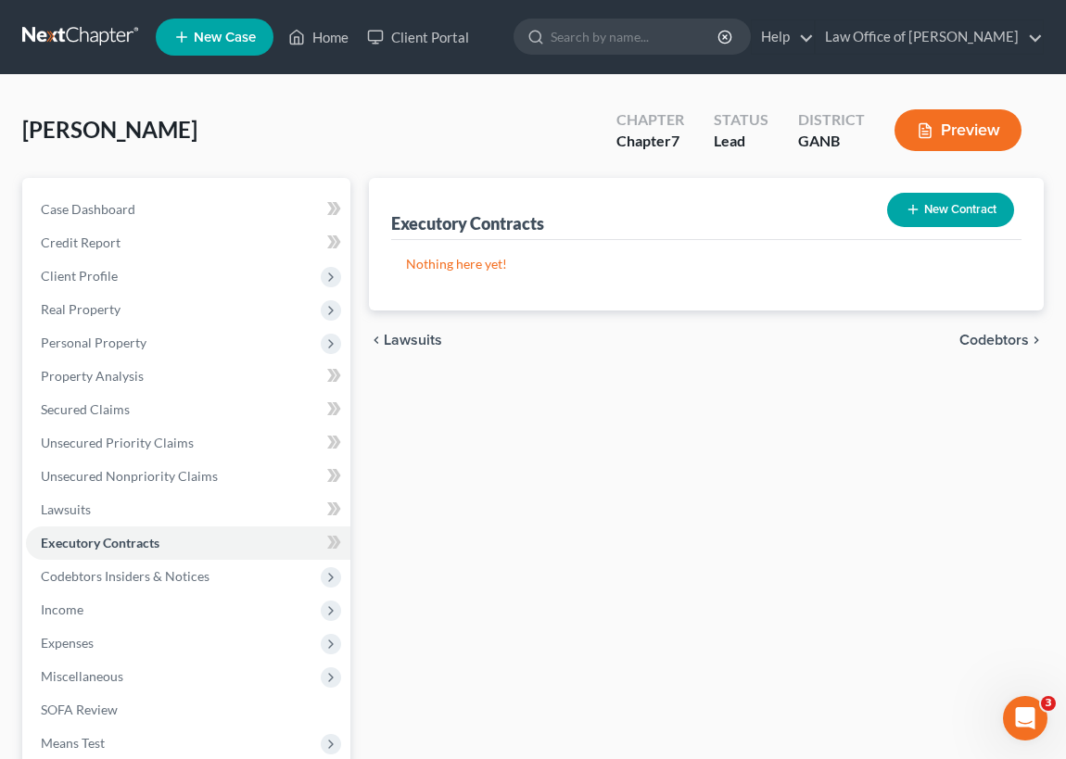
click at [958, 212] on button "New Contract" at bounding box center [950, 210] width 127 height 34
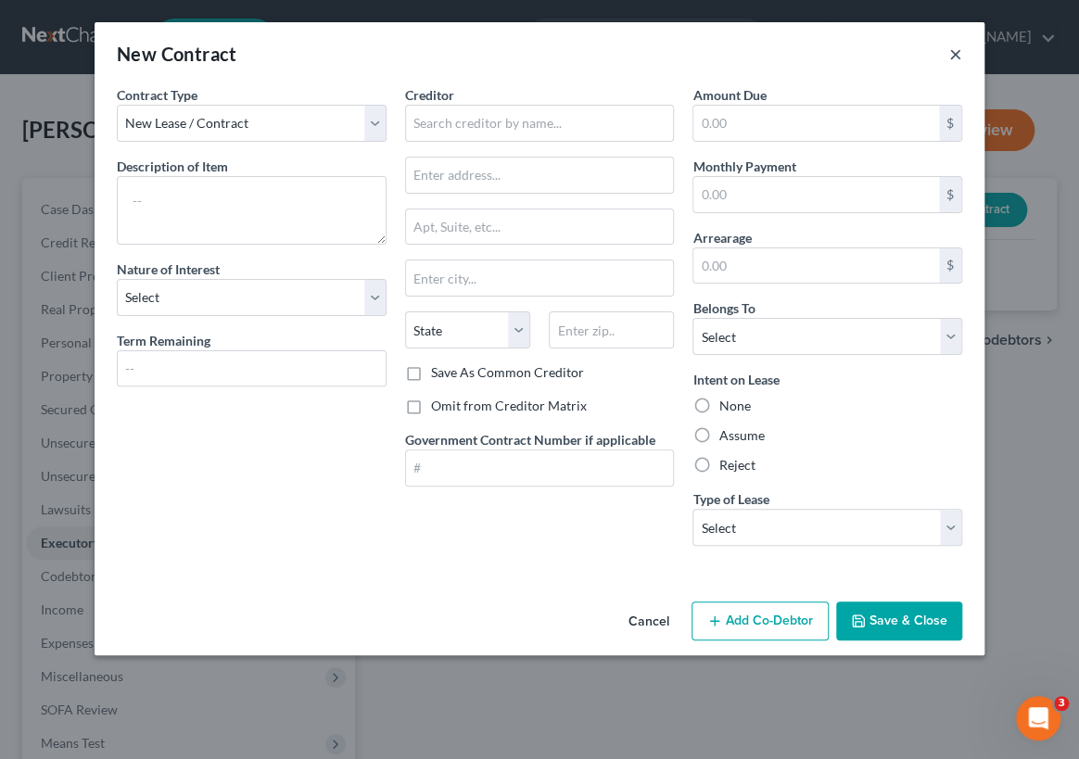
click at [956, 57] on button "×" at bounding box center [955, 54] width 13 height 22
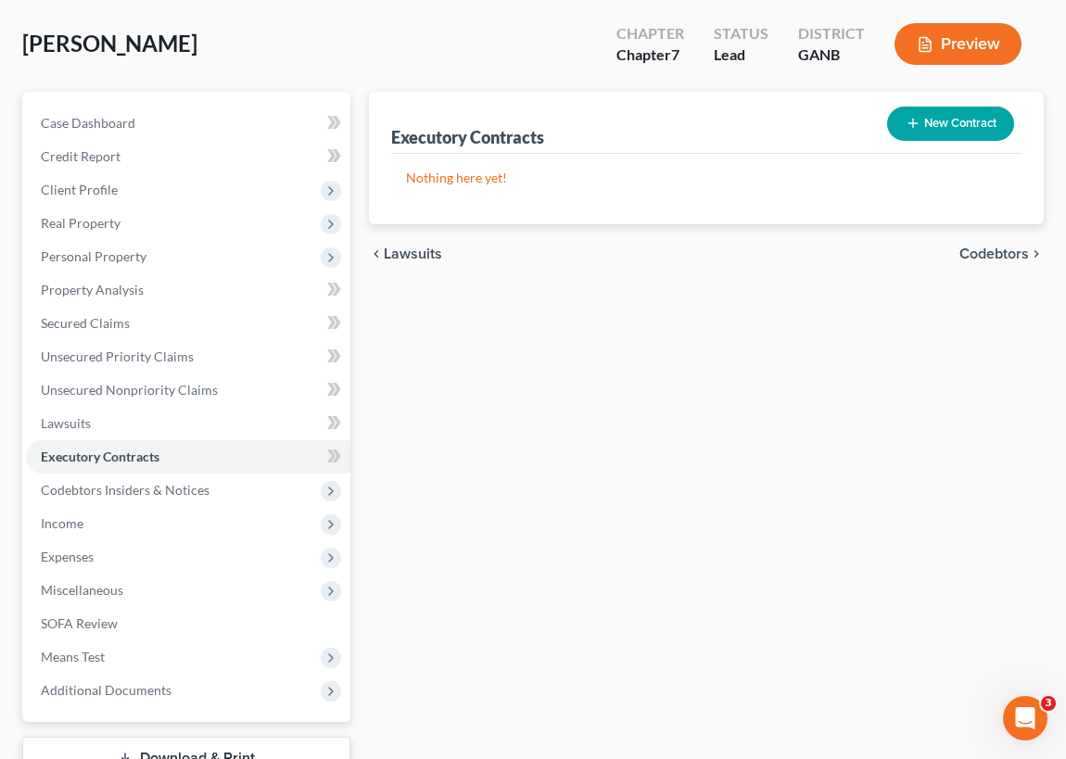
scroll to position [168, 0]
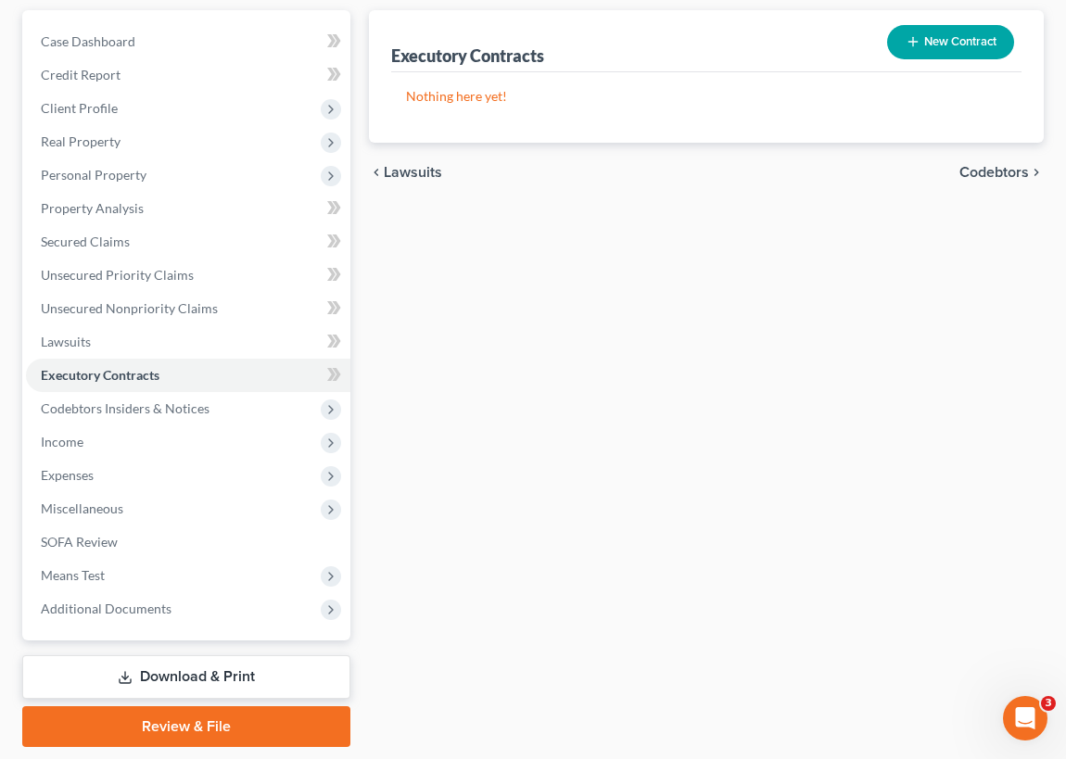
click at [250, 724] on link "Review & File" at bounding box center [186, 726] width 328 height 41
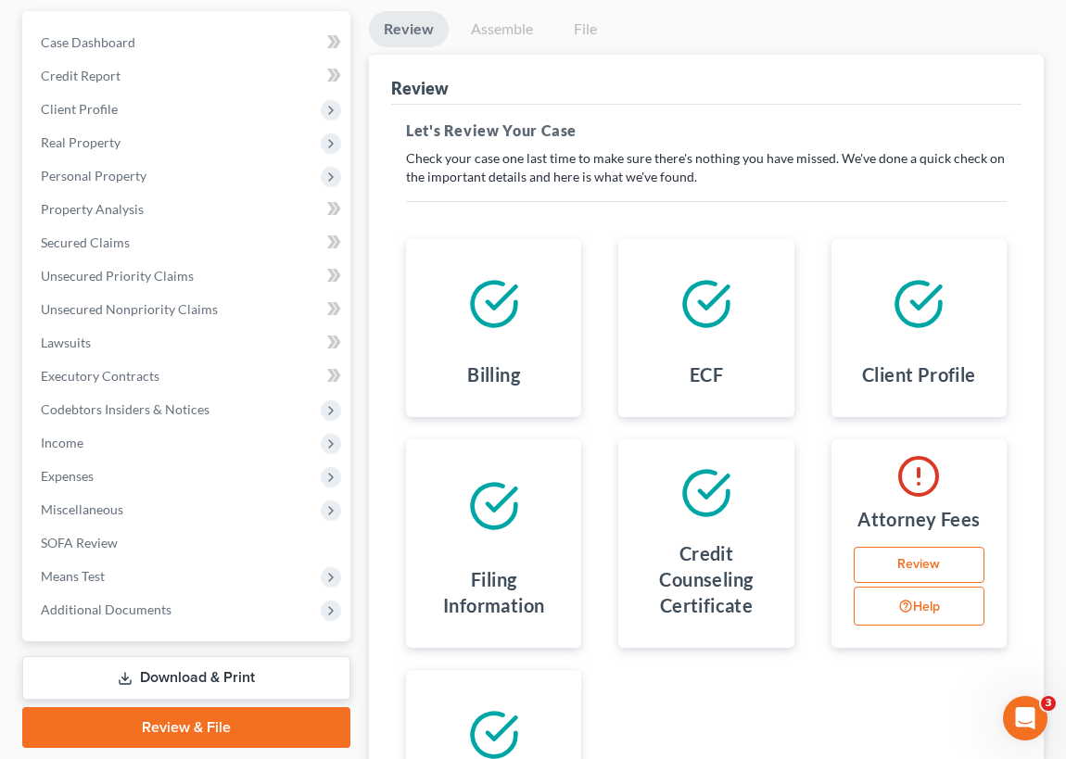
scroll to position [168, 0]
click at [925, 561] on link "Review" at bounding box center [919, 564] width 131 height 37
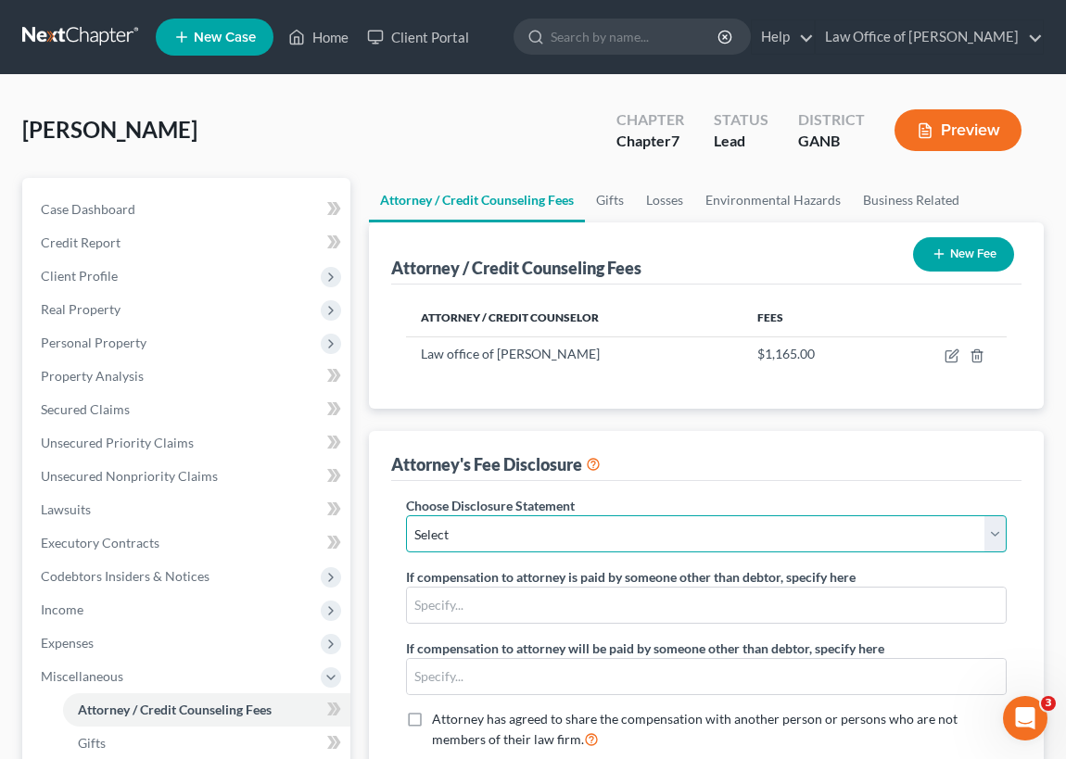
click at [1001, 533] on select "Select Atty Disclosure of Comp" at bounding box center [706, 533] width 601 height 37
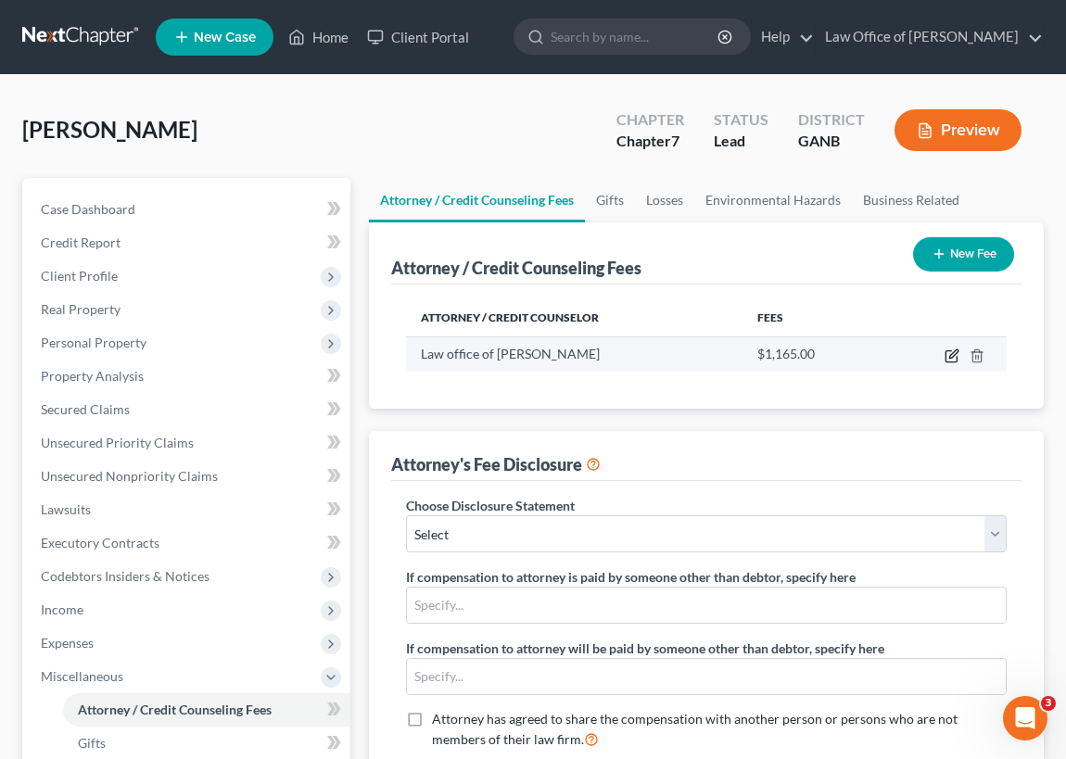
click at [953, 351] on icon "button" at bounding box center [953, 354] width 8 height 8
select select "10"
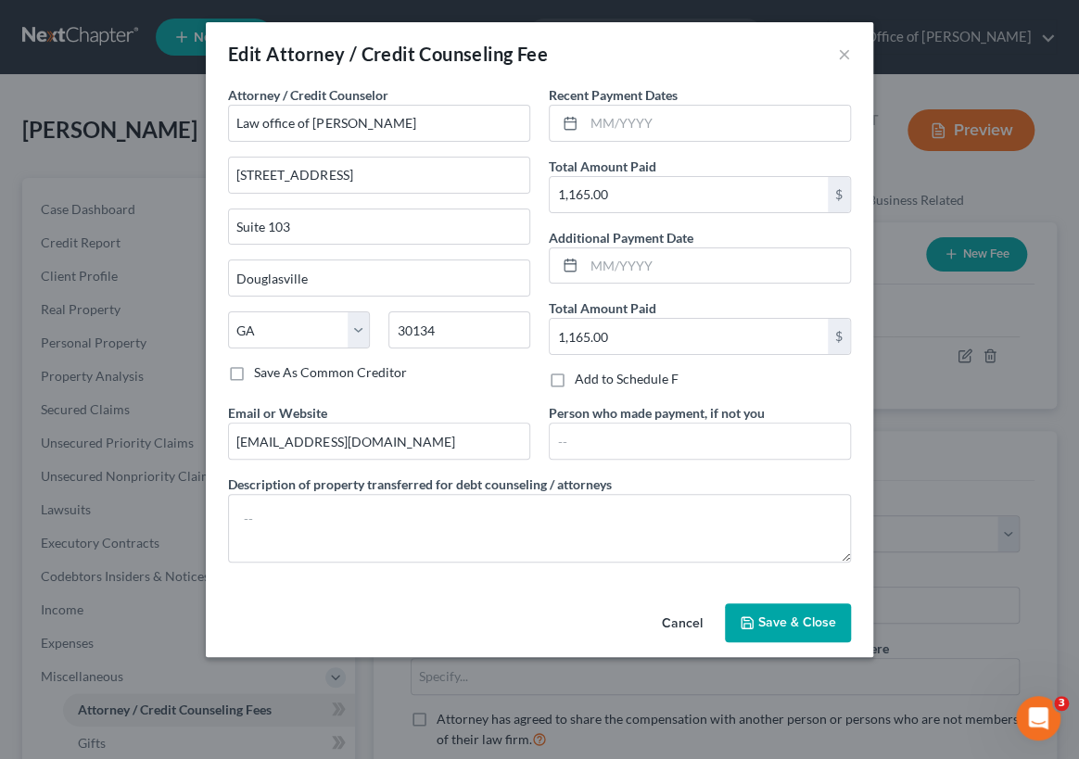
click at [575, 379] on label "Add to Schedule F" at bounding box center [627, 379] width 104 height 19
click at [582, 379] on input "Add to Schedule F" at bounding box center [588, 376] width 12 height 12
checkbox input "true"
click at [778, 621] on span "Save & Close" at bounding box center [797, 623] width 78 height 16
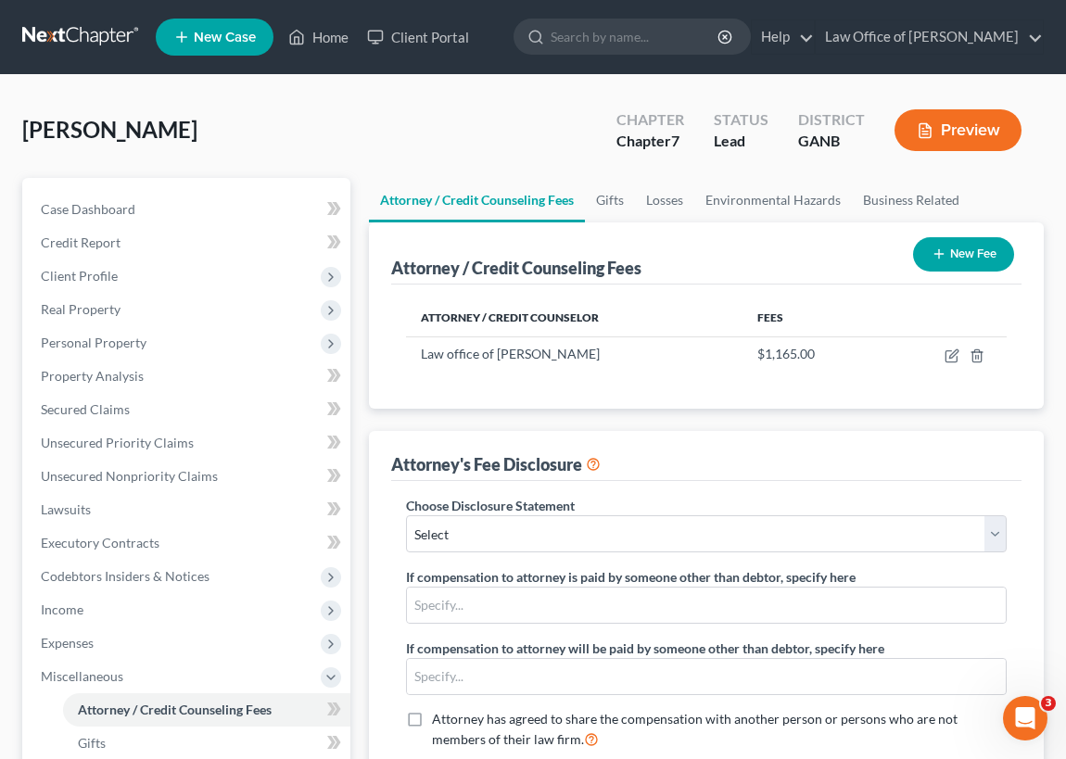
click at [594, 464] on icon at bounding box center [593, 463] width 15 height 18
click at [150, 211] on link "Case Dashboard" at bounding box center [188, 209] width 324 height 33
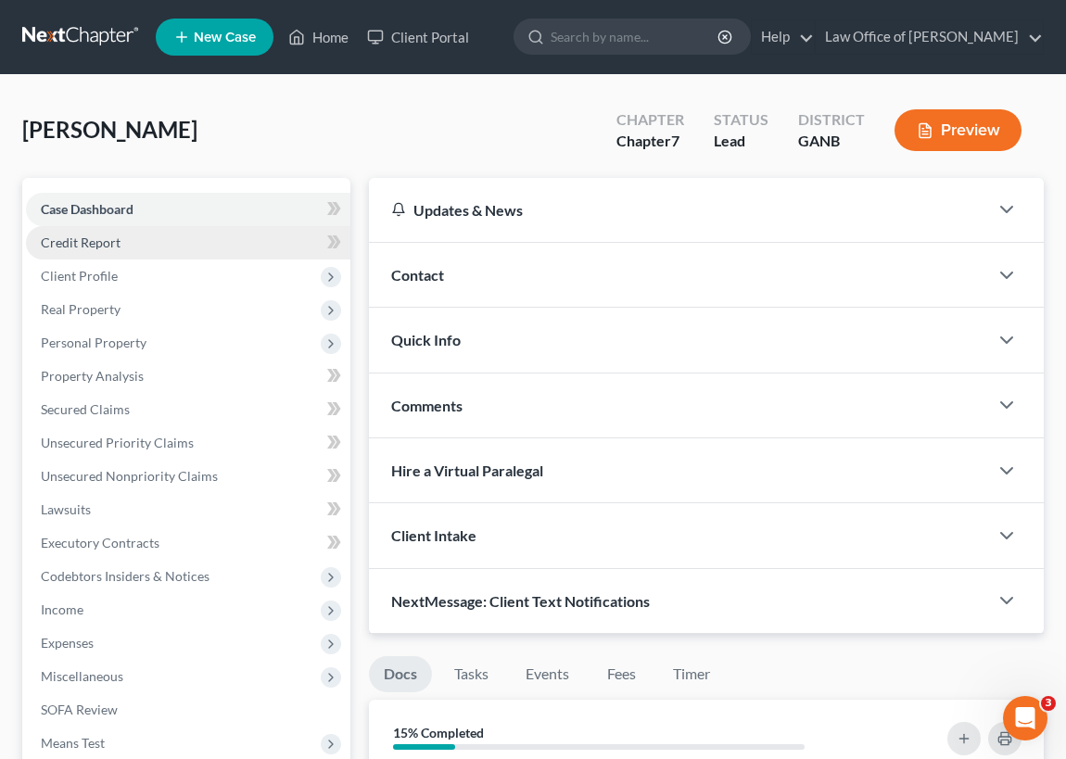
click at [83, 241] on span "Credit Report" at bounding box center [81, 243] width 80 height 16
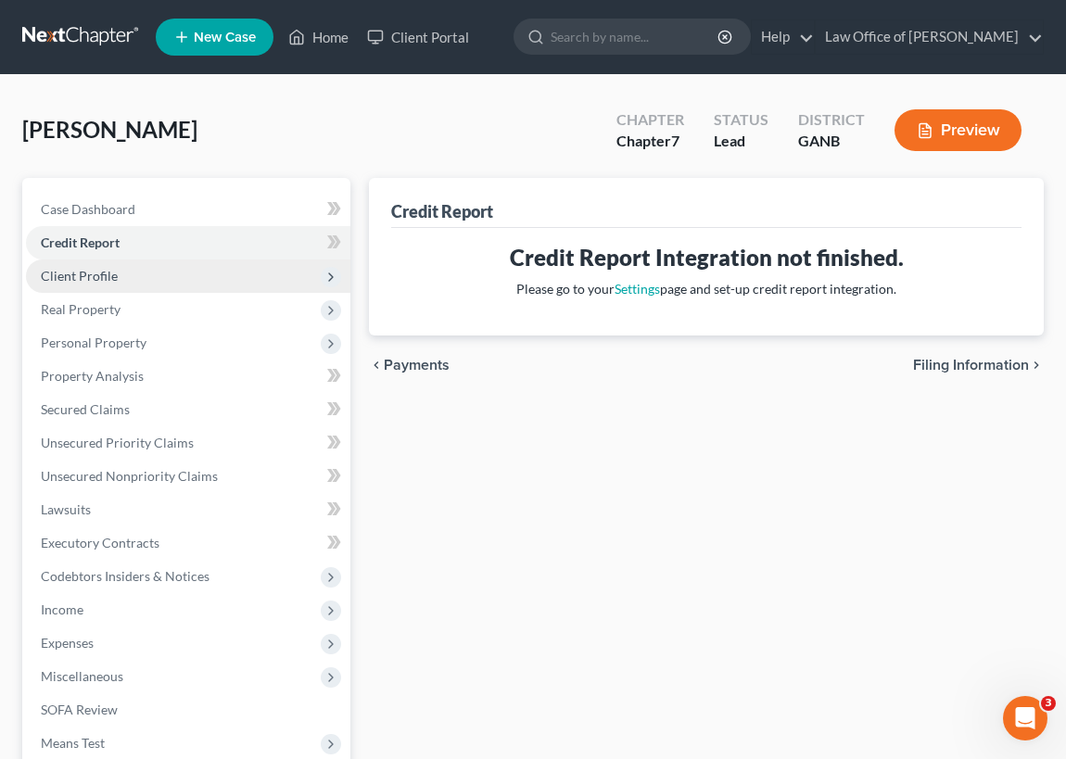
click at [78, 274] on span "Client Profile" at bounding box center [79, 276] width 77 height 16
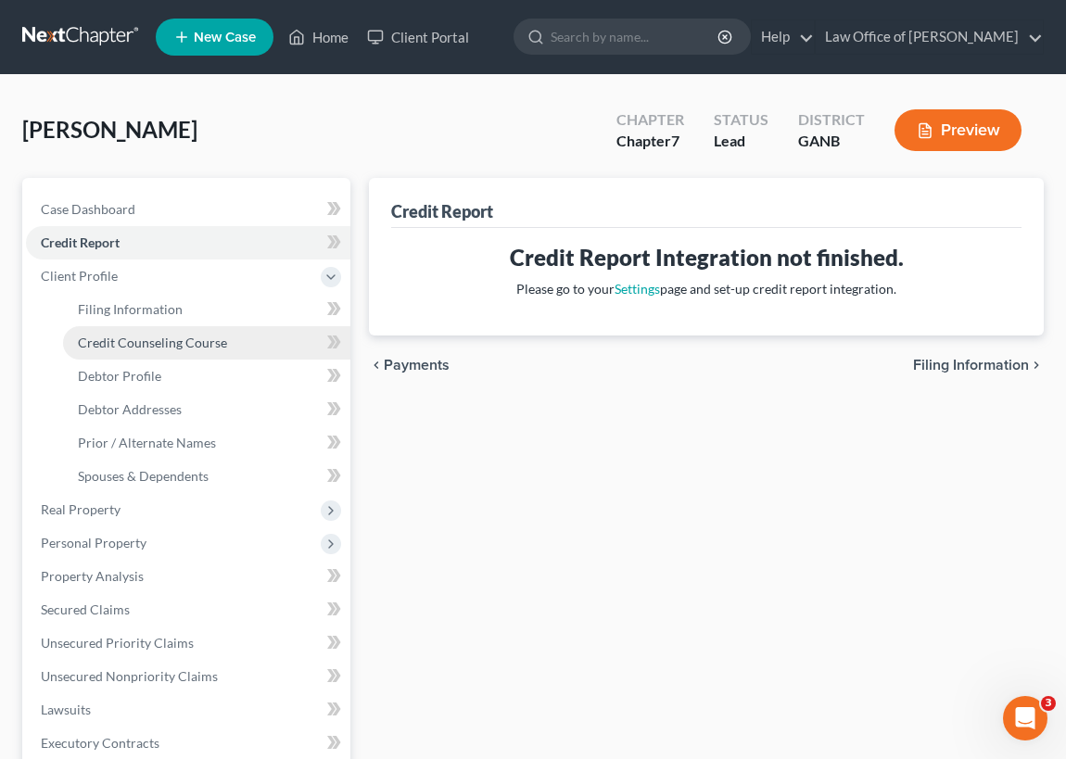
click at [146, 343] on span "Credit Counseling Course" at bounding box center [152, 343] width 149 height 16
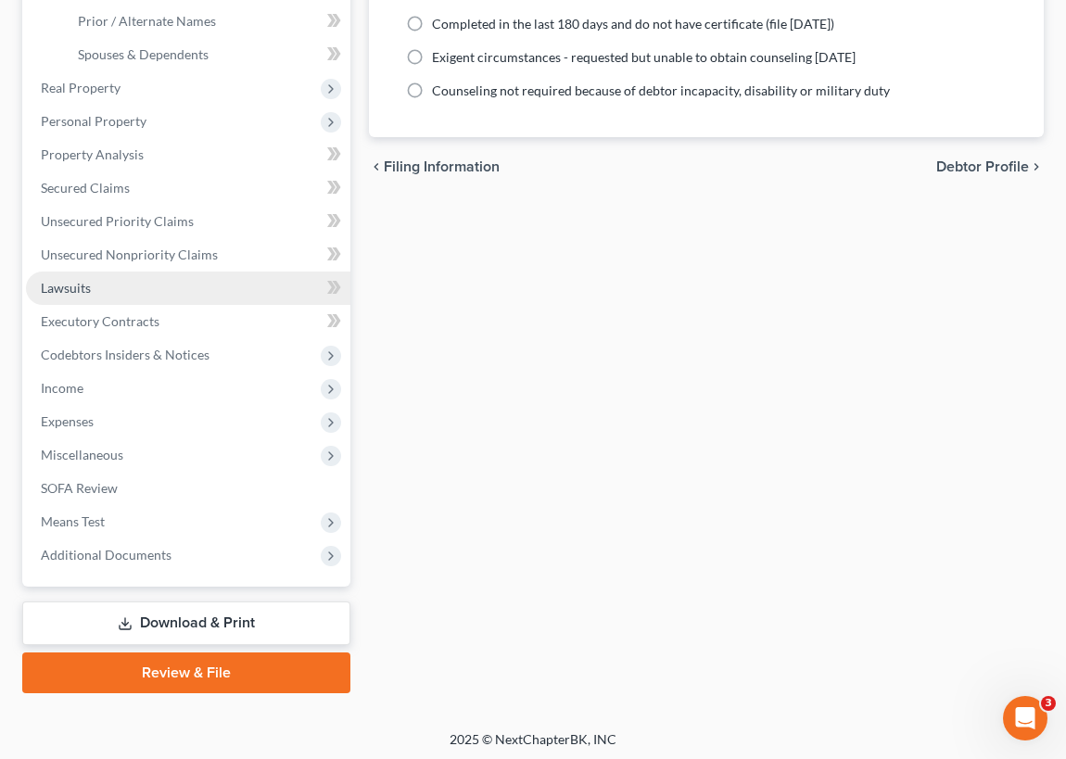
scroll to position [424, 0]
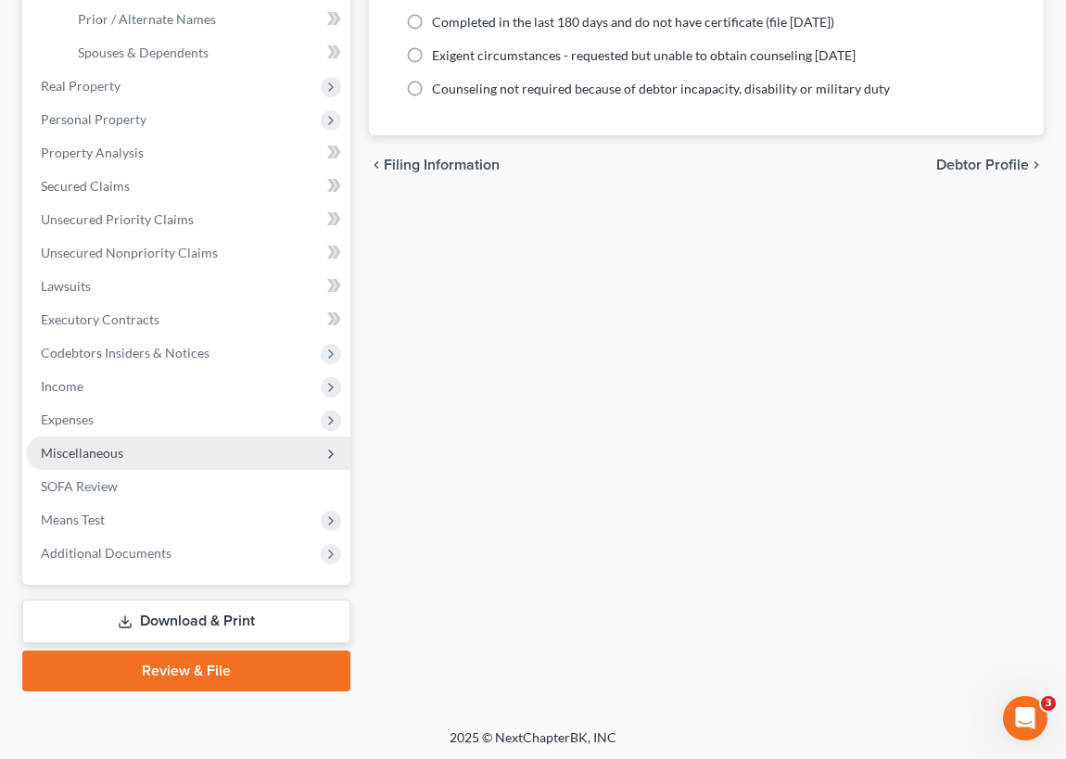
click at [98, 450] on span "Miscellaneous" at bounding box center [82, 453] width 83 height 16
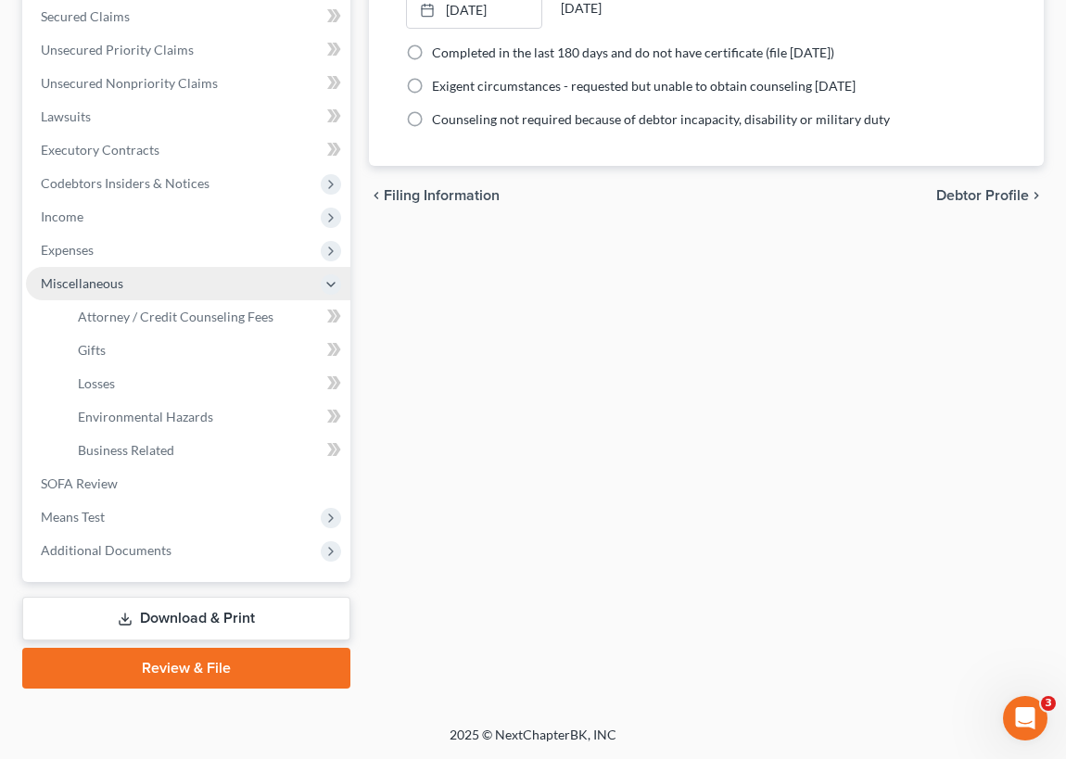
scroll to position [390, 0]
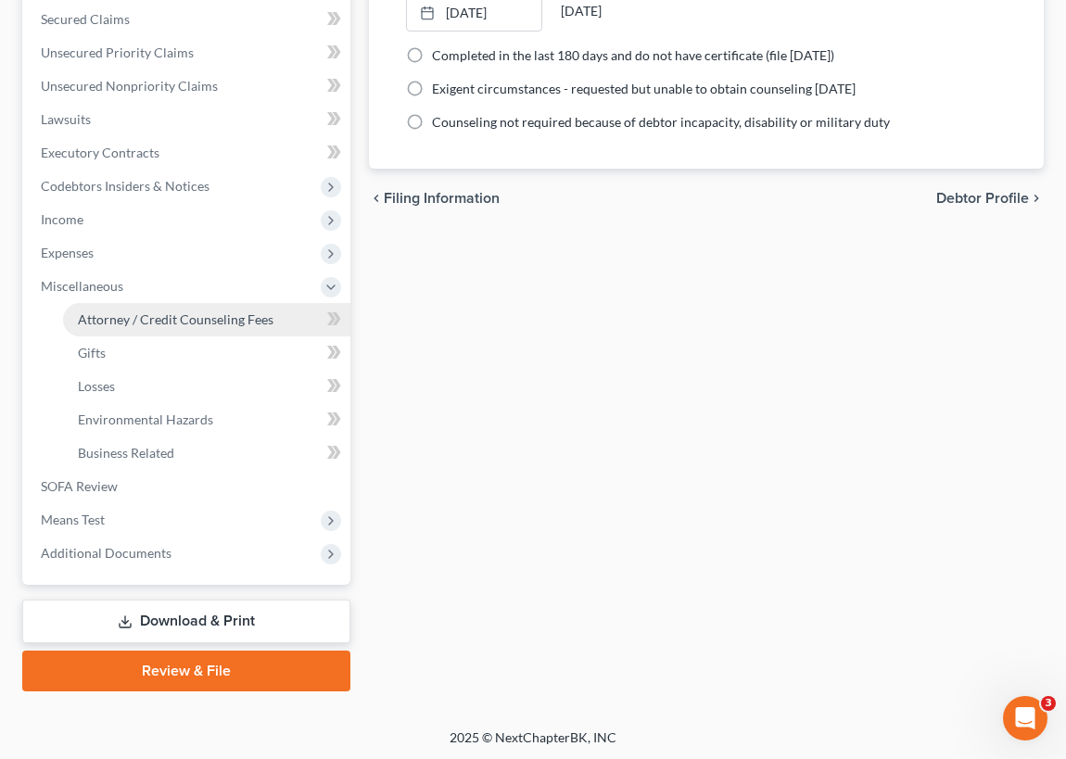
click at [176, 315] on span "Attorney / Credit Counseling Fees" at bounding box center [176, 320] width 196 height 16
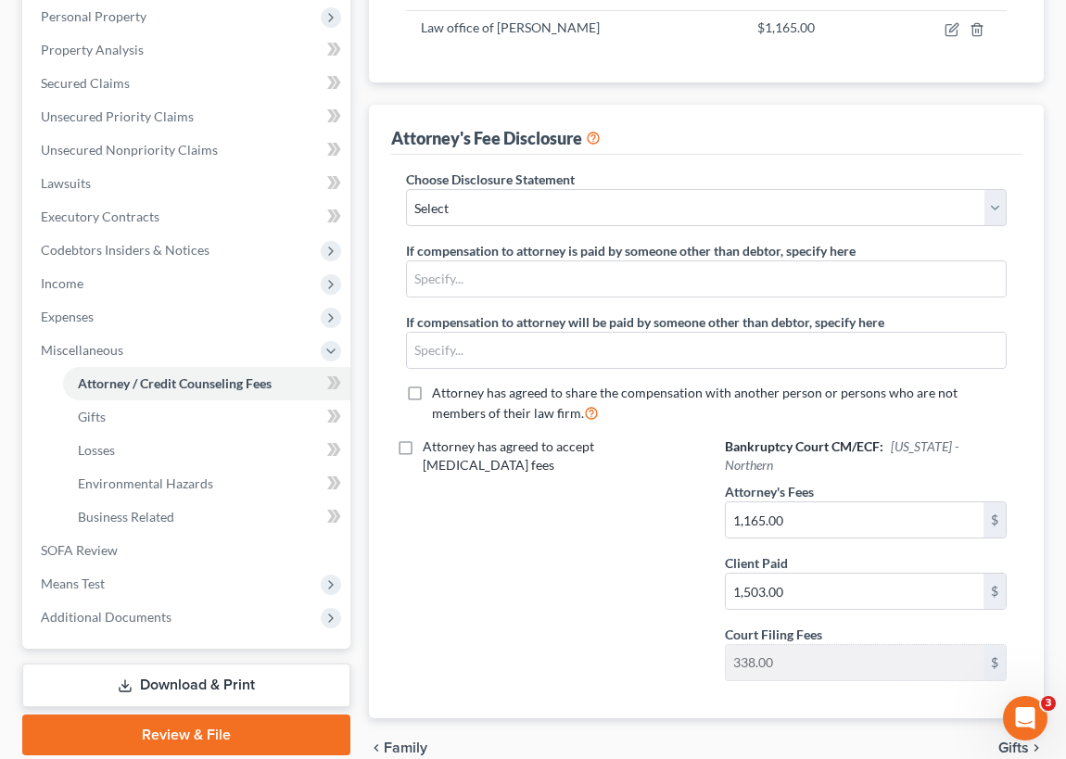
scroll to position [337, 0]
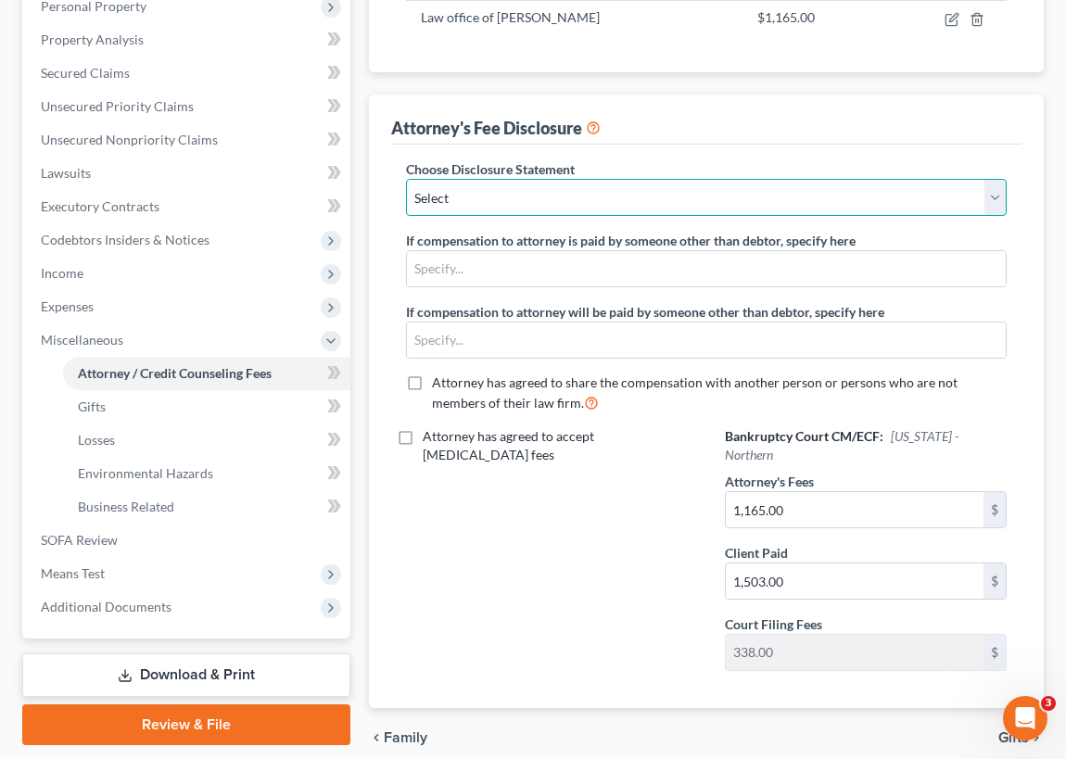
click at [992, 185] on select "Select Atty Disclosure of Comp" at bounding box center [706, 197] width 601 height 37
select select "0"
click at [406, 179] on select "Select Atty Disclosure of Comp" at bounding box center [706, 197] width 601 height 37
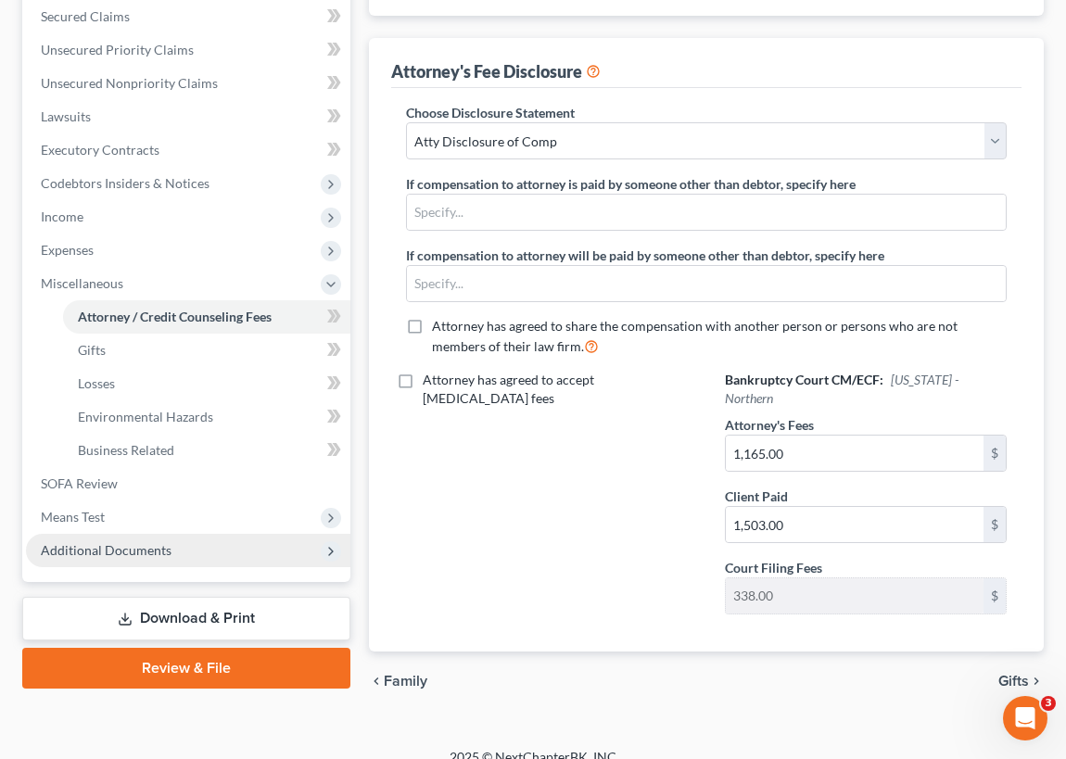
click at [103, 543] on span "Additional Documents" at bounding box center [106, 550] width 131 height 16
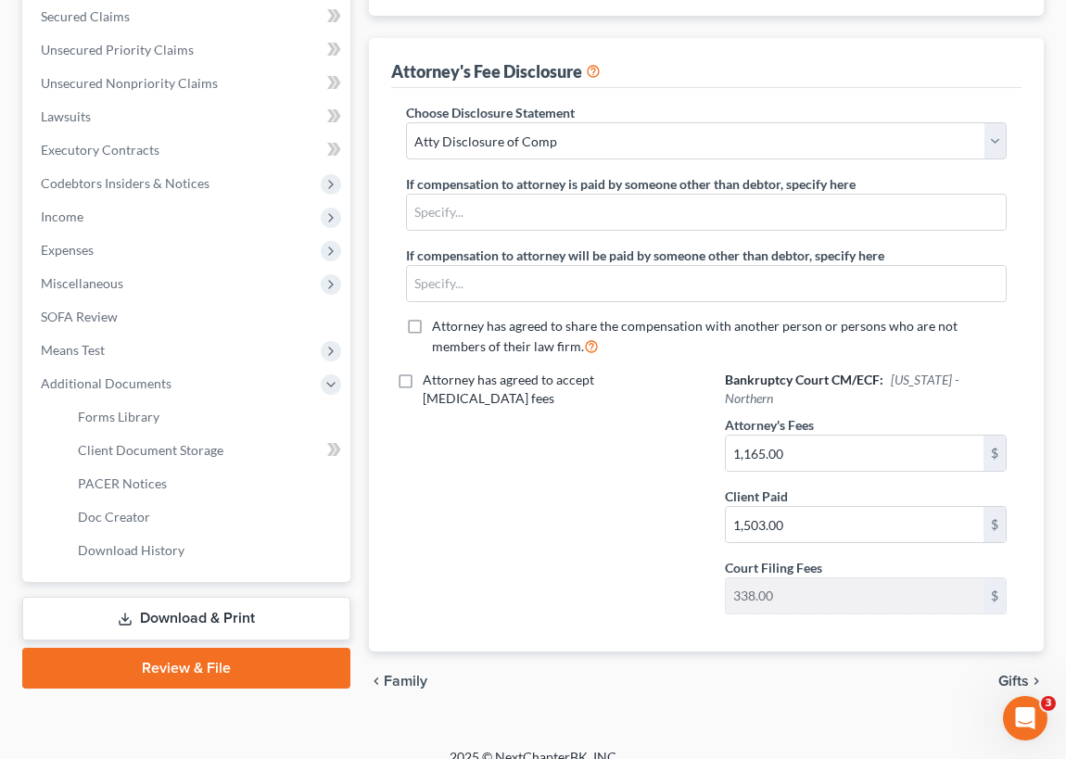
click at [188, 666] on link "Review & File" at bounding box center [186, 668] width 328 height 41
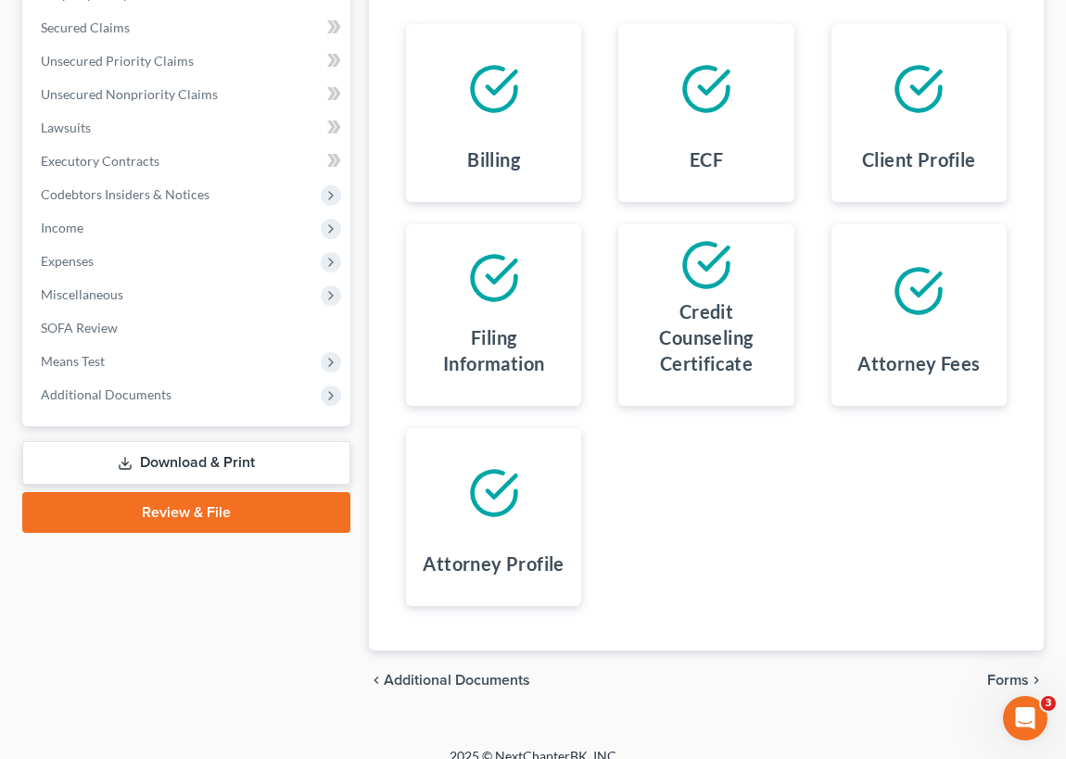
scroll to position [401, 0]
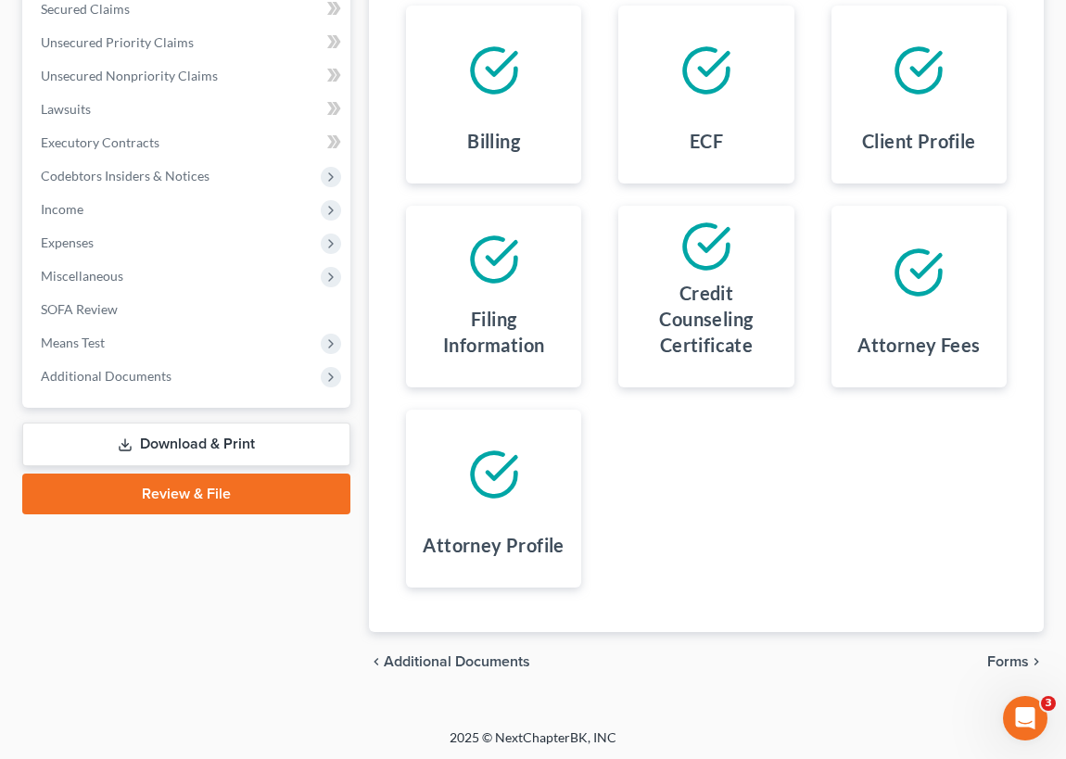
click at [522, 278] on div at bounding box center [494, 260] width 146 height 78
click at [491, 264] on icon at bounding box center [494, 260] width 52 height 52
drag, startPoint x: 491, startPoint y: 264, endPoint x: 545, endPoint y: 324, distance: 80.8
click at [520, 291] on div at bounding box center [494, 260] width 146 height 78
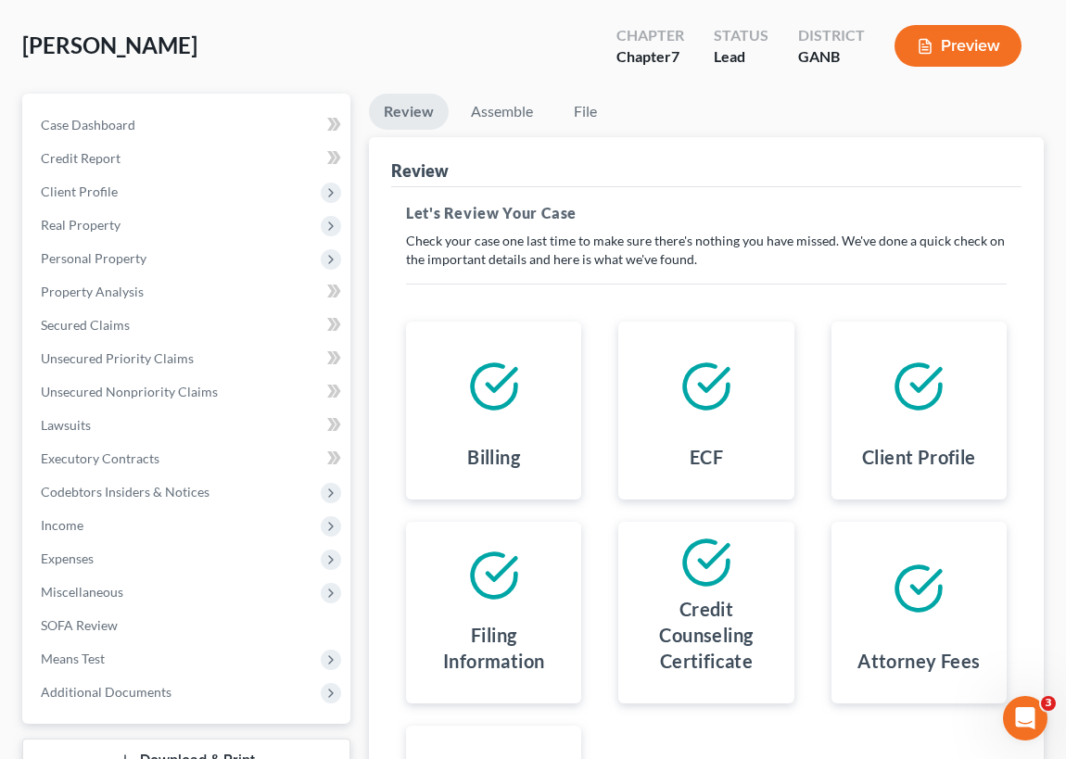
scroll to position [64, 0]
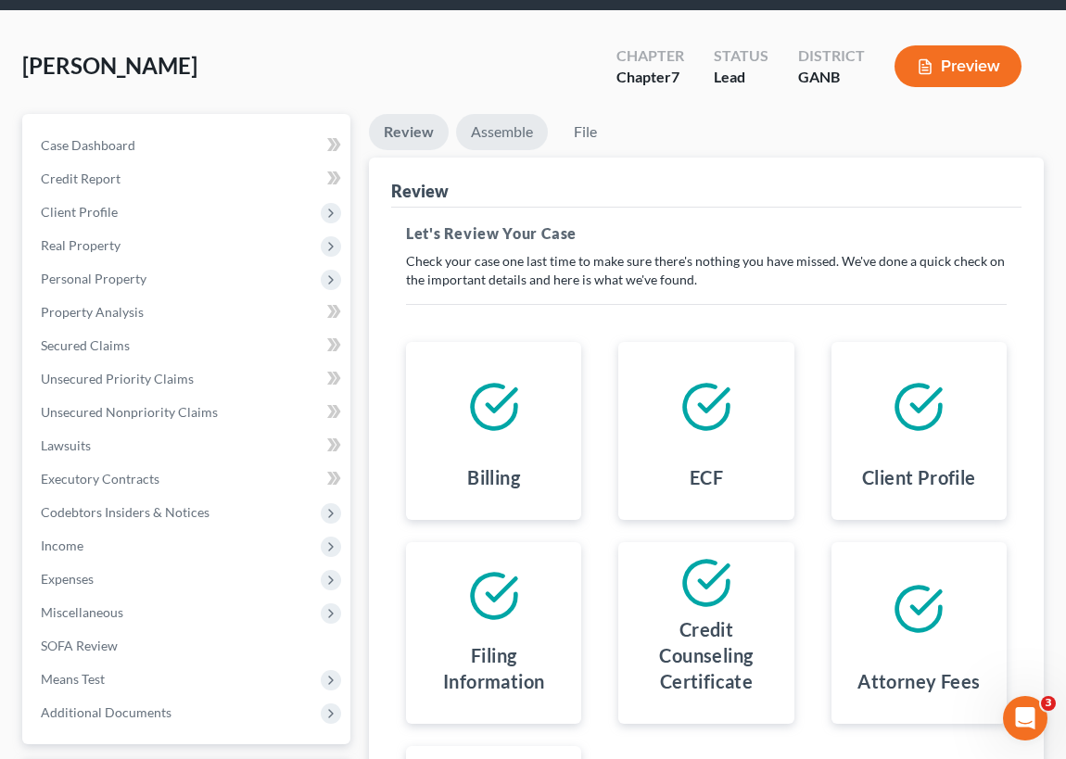
click at [501, 134] on link "Assemble" at bounding box center [502, 132] width 92 height 36
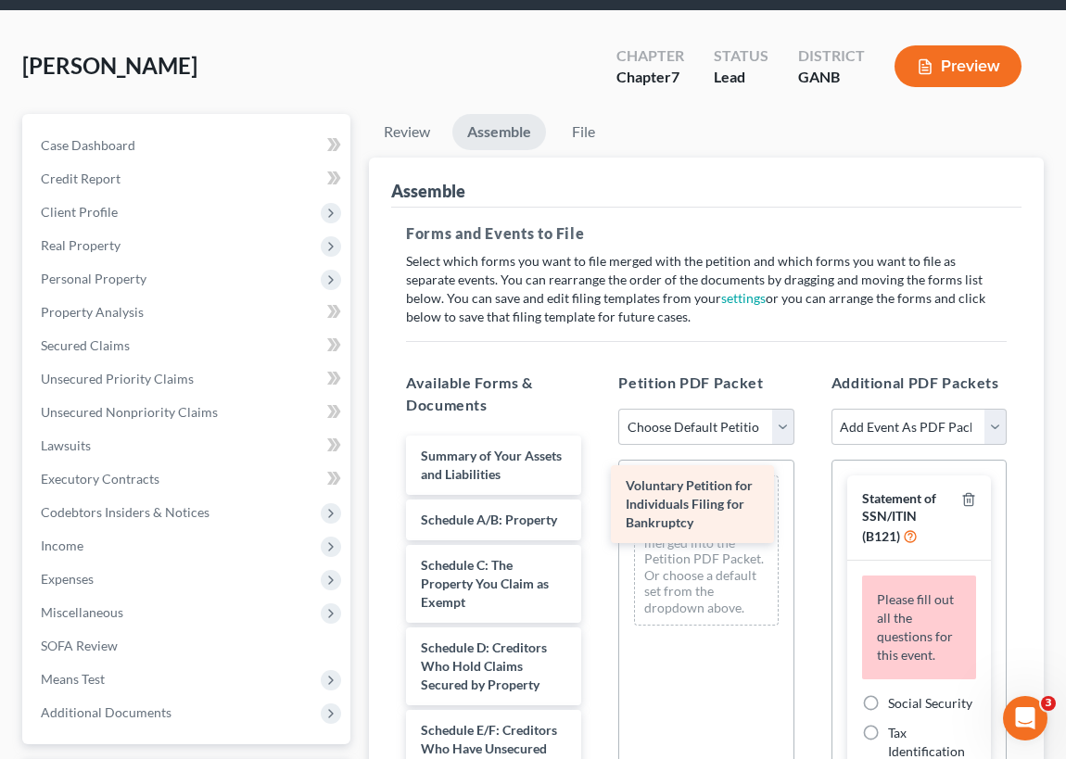
drag, startPoint x: 475, startPoint y: 462, endPoint x: 676, endPoint y: 489, distance: 203.0
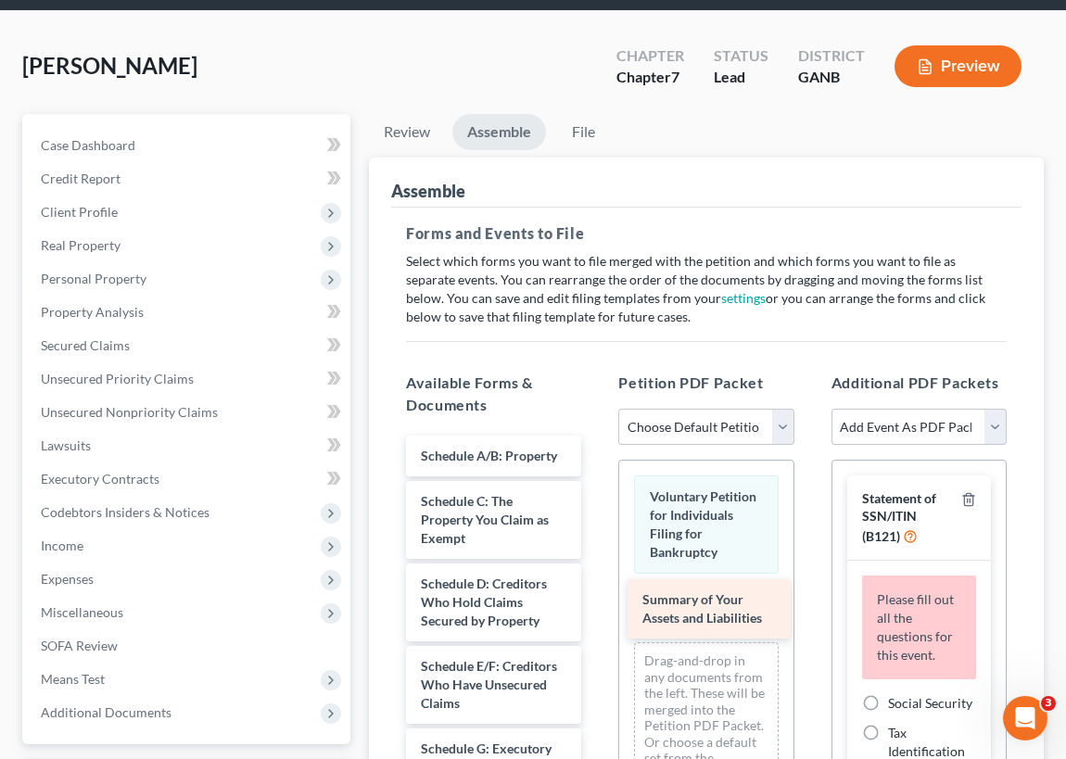
drag, startPoint x: 464, startPoint y: 460, endPoint x: 686, endPoint y: 605, distance: 265.1
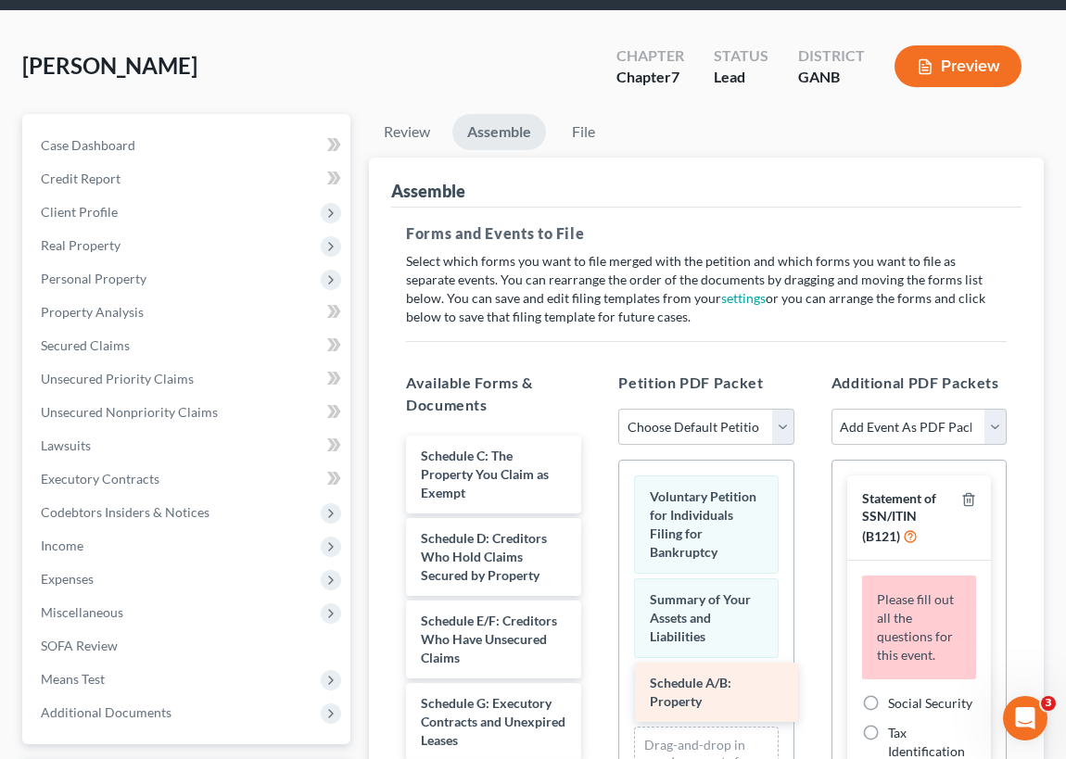
drag, startPoint x: 477, startPoint y: 459, endPoint x: 684, endPoint y: 671, distance: 297.0
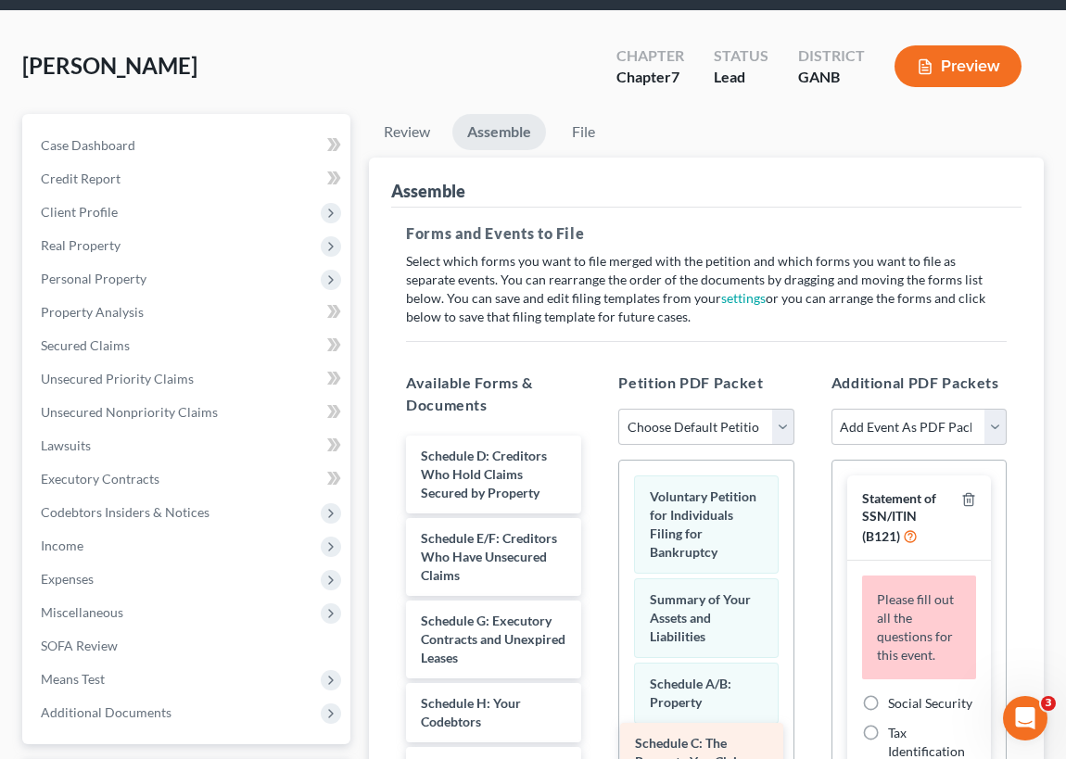
drag, startPoint x: 480, startPoint y: 465, endPoint x: 694, endPoint y: 755, distance: 359.9
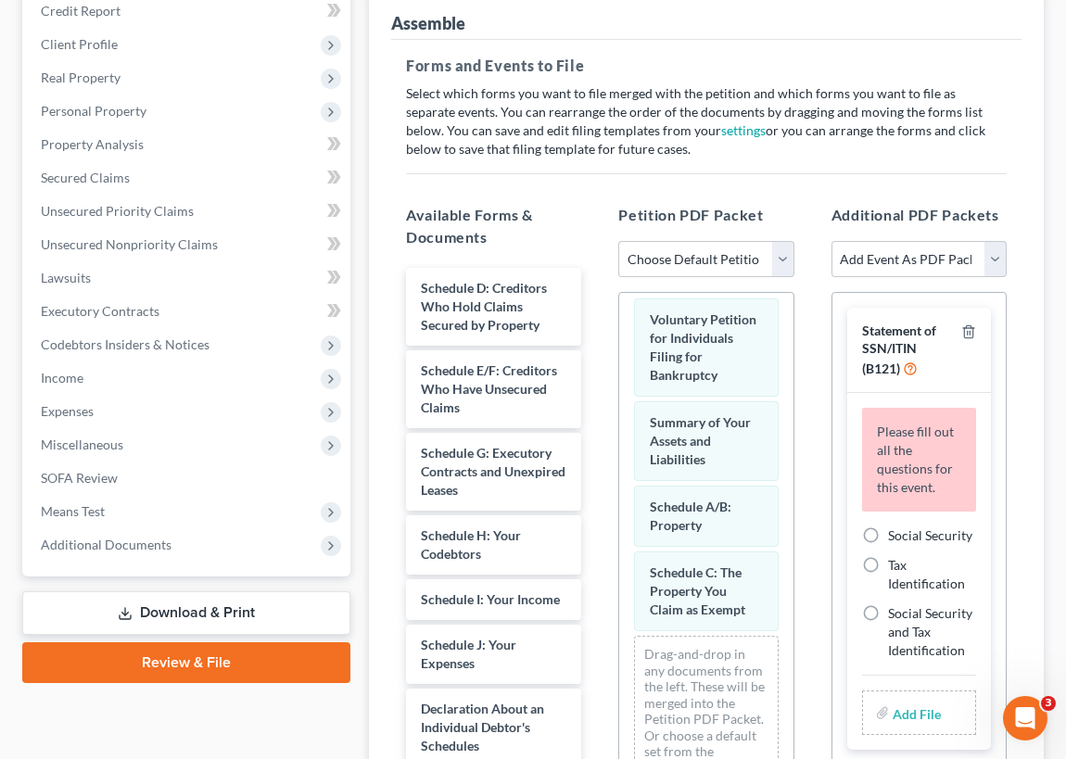
scroll to position [316, 0]
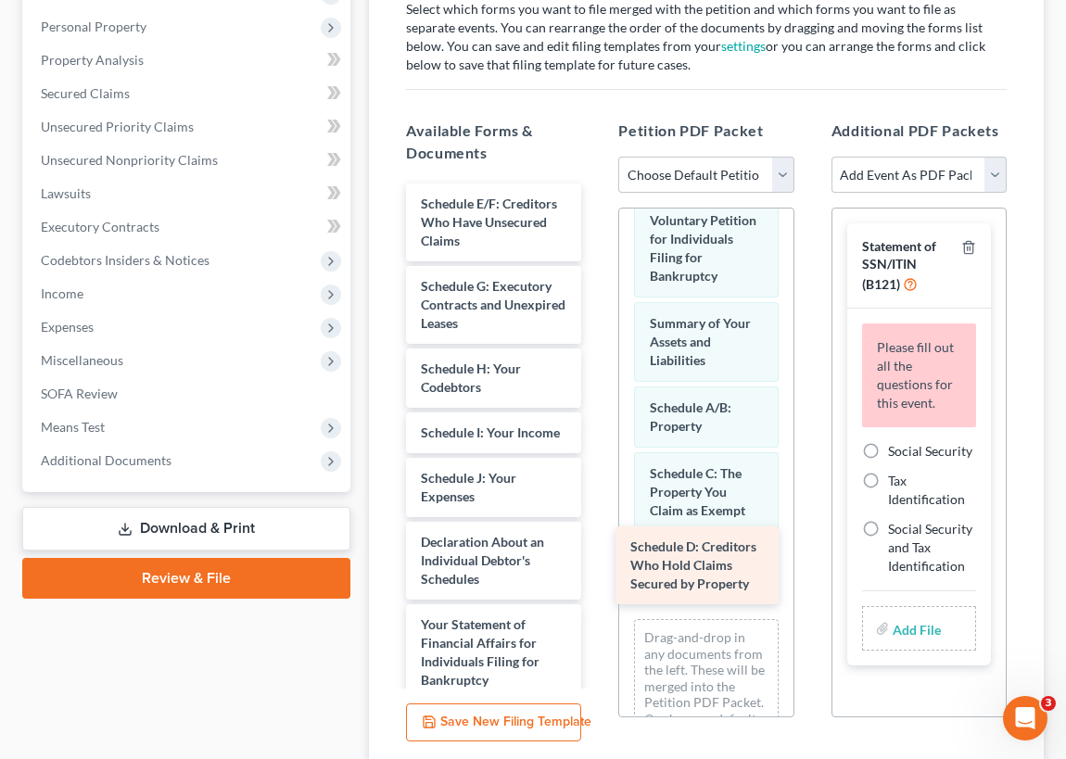
drag, startPoint x: 464, startPoint y: 217, endPoint x: 674, endPoint y: 560, distance: 402.5
click at [596, 560] on div "Schedule D: Creditors Who Hold Claims Secured by Property Schedule D: Creditors…" at bounding box center [493, 671] width 205 height 975
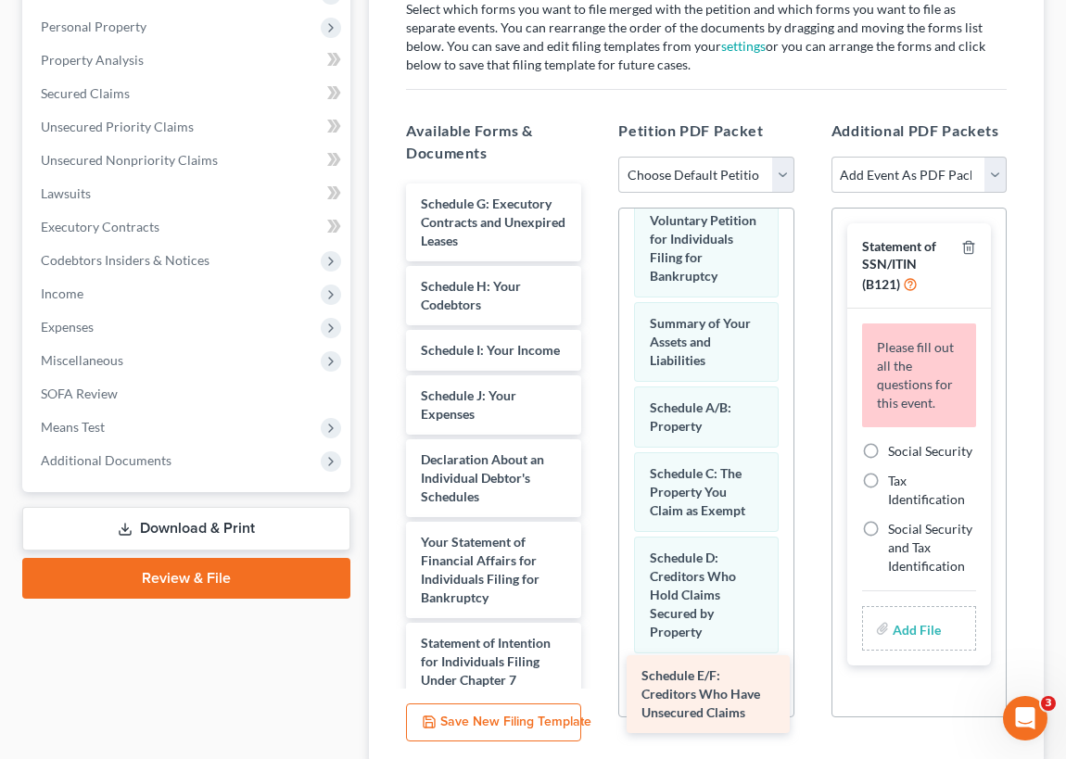
drag, startPoint x: 477, startPoint y: 221, endPoint x: 698, endPoint y: 694, distance: 522.6
click at [596, 692] on div "Schedule E/F: Creditors Who Have Unsecured Claims Schedule E/F: Creditors Who H…" at bounding box center [493, 630] width 205 height 893
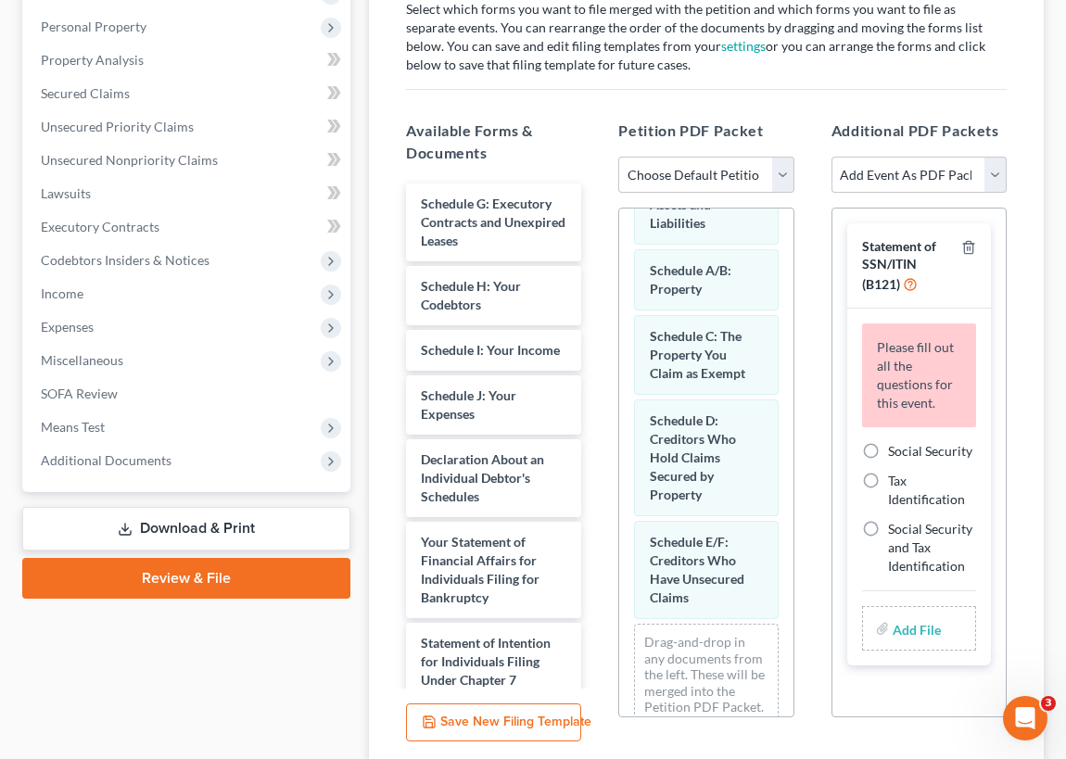
scroll to position [193, 0]
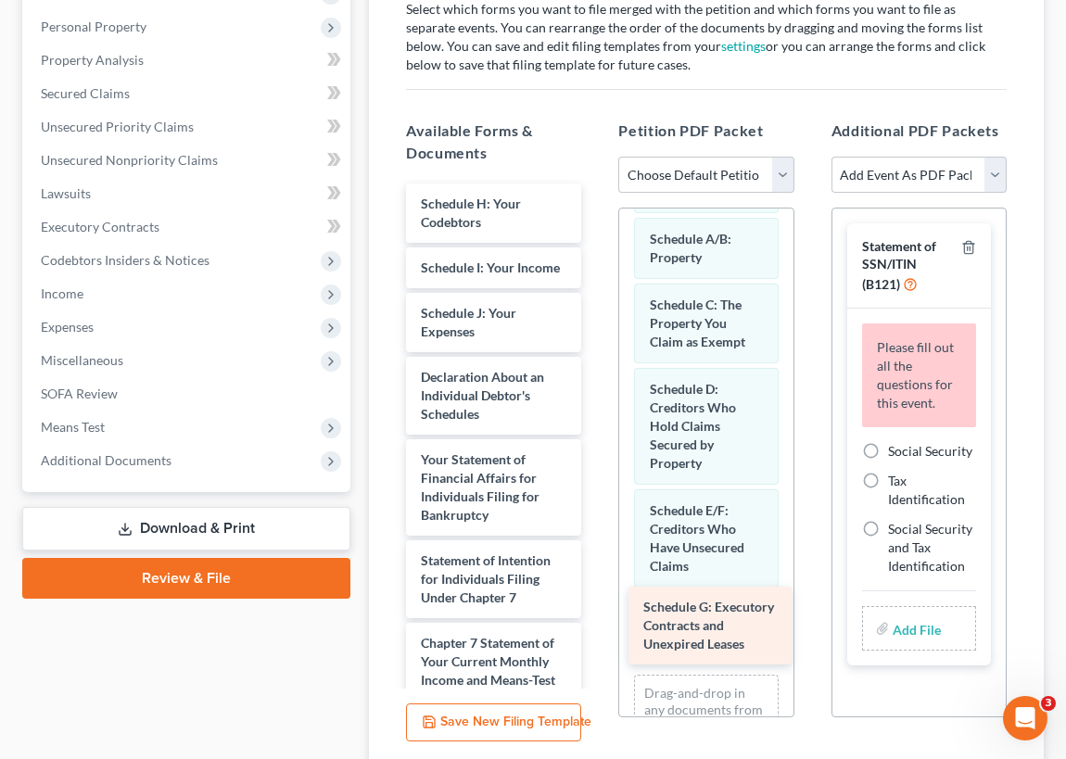
drag, startPoint x: 478, startPoint y: 221, endPoint x: 701, endPoint y: 627, distance: 463.1
click at [596, 627] on div "Schedule G: Executory Contracts and Unexpired Leases Schedule G: Executory Cont…" at bounding box center [493, 589] width 205 height 810
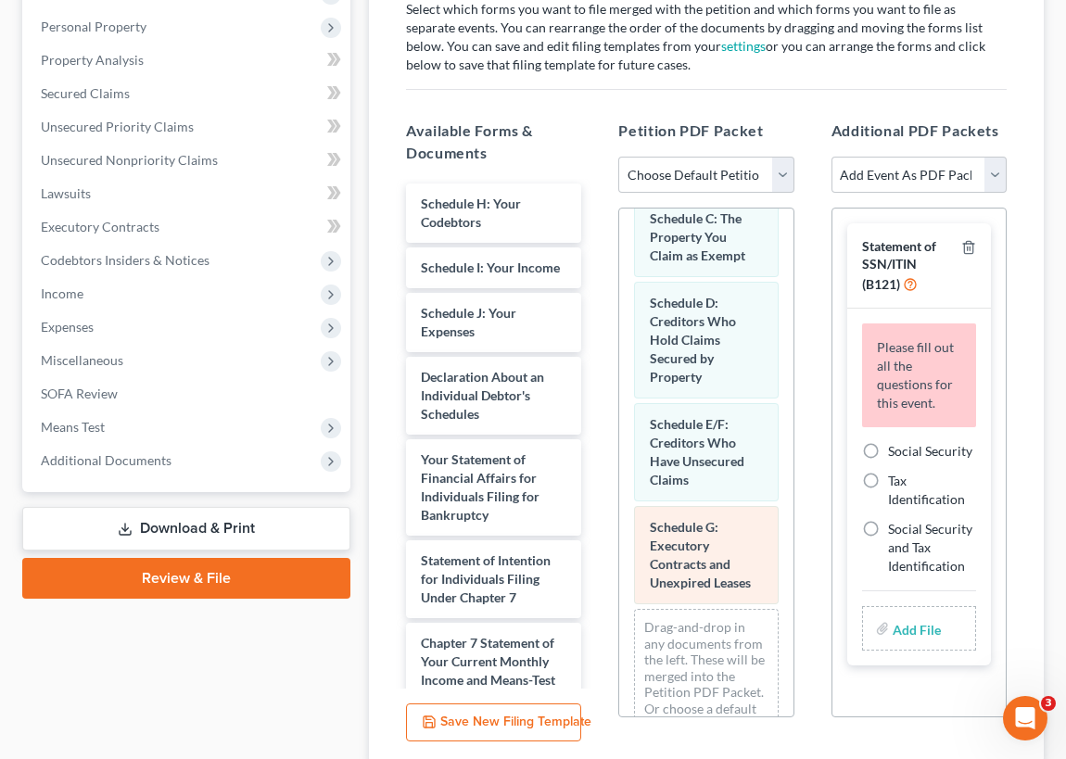
scroll to position [294, 0]
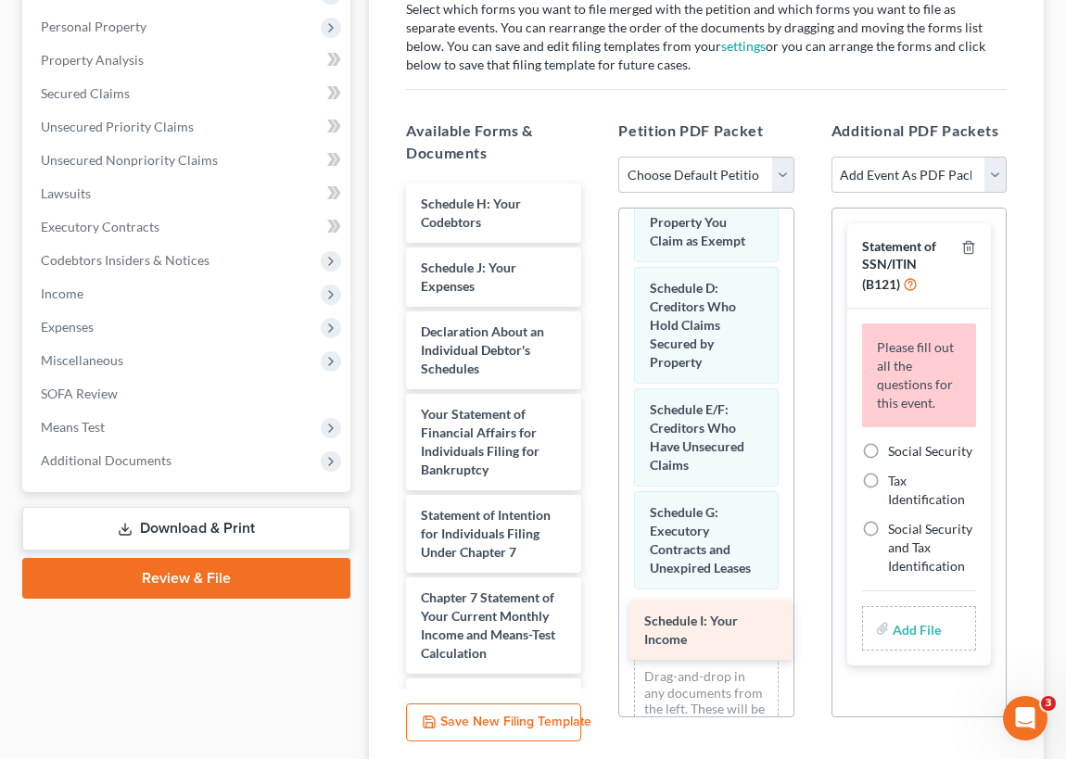
drag, startPoint x: 472, startPoint y: 265, endPoint x: 695, endPoint y: 621, distance: 420.3
click at [596, 621] on div "Schedule I: Your Income Schedule H: Your Codebtors Schedule I: Your Income Sche…" at bounding box center [493, 566] width 205 height 765
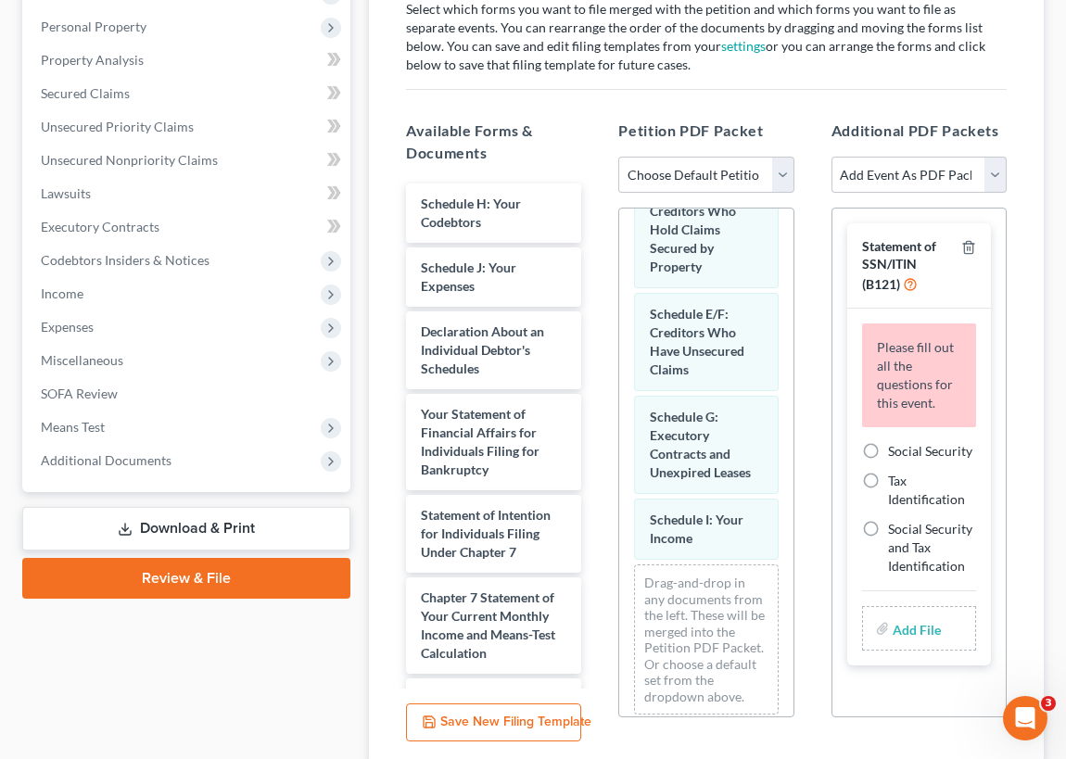
scroll to position [395, 0]
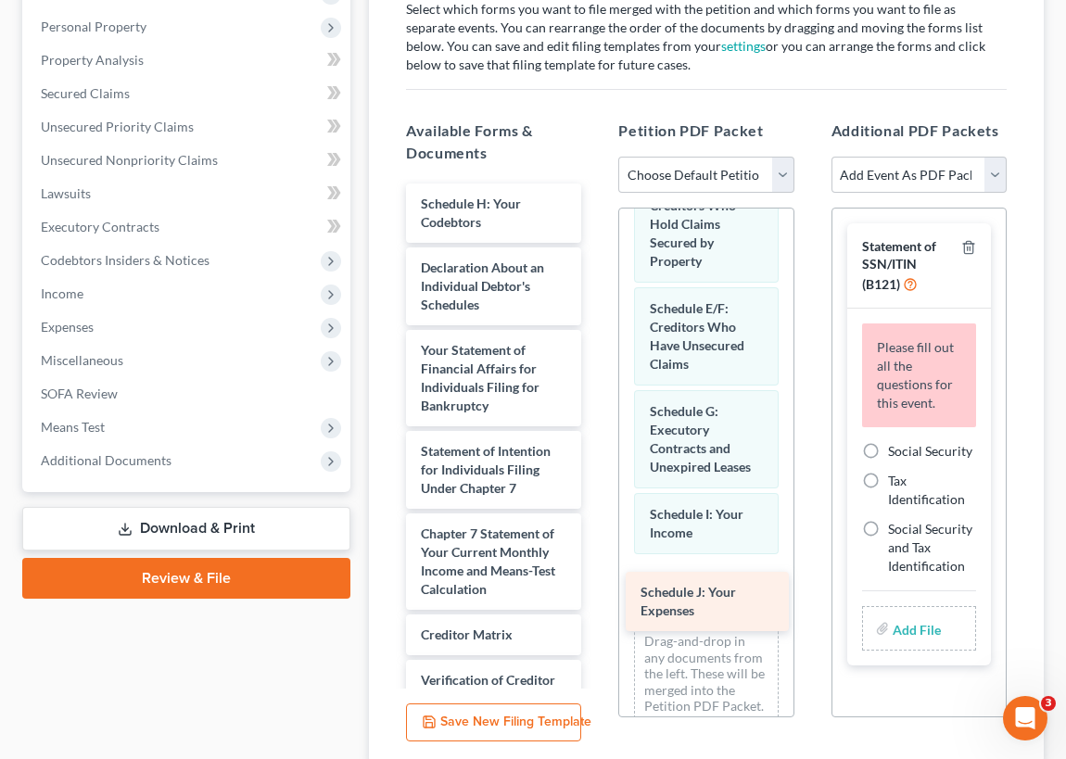
drag, startPoint x: 449, startPoint y: 274, endPoint x: 668, endPoint y: 601, distance: 394.2
click at [596, 601] on div "Schedule J: Your Expenses Schedule H: Your Codebtors Schedule J: Your Expenses …" at bounding box center [493, 534] width 205 height 701
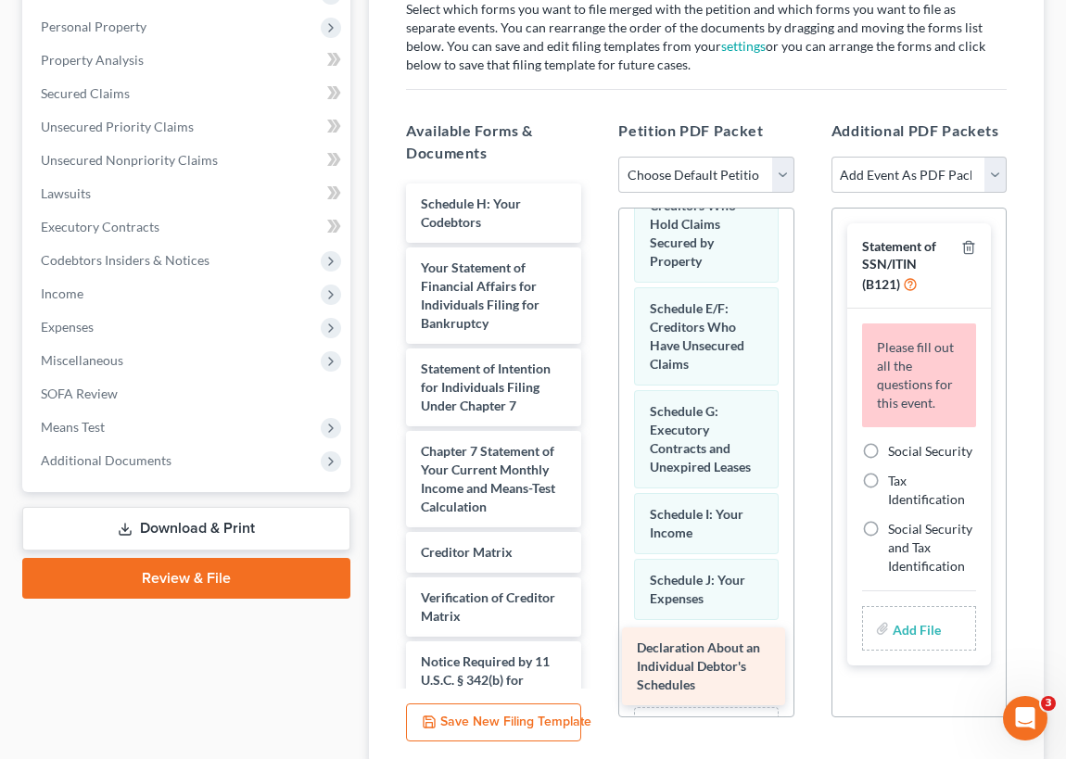
drag, startPoint x: 478, startPoint y: 281, endPoint x: 694, endPoint y: 664, distance: 439.6
click at [596, 664] on div "Declaration About an Individual Debtor's Schedules Schedule H: Your Codebtors D…" at bounding box center [493, 493] width 205 height 618
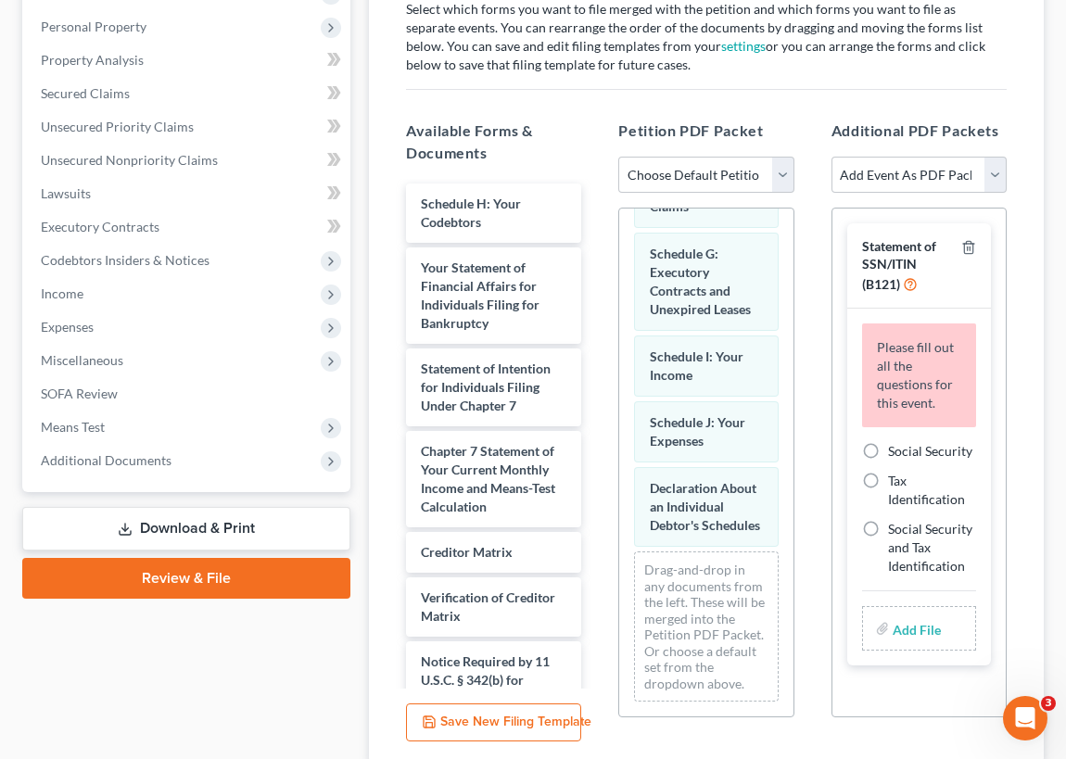
scroll to position [621, 0]
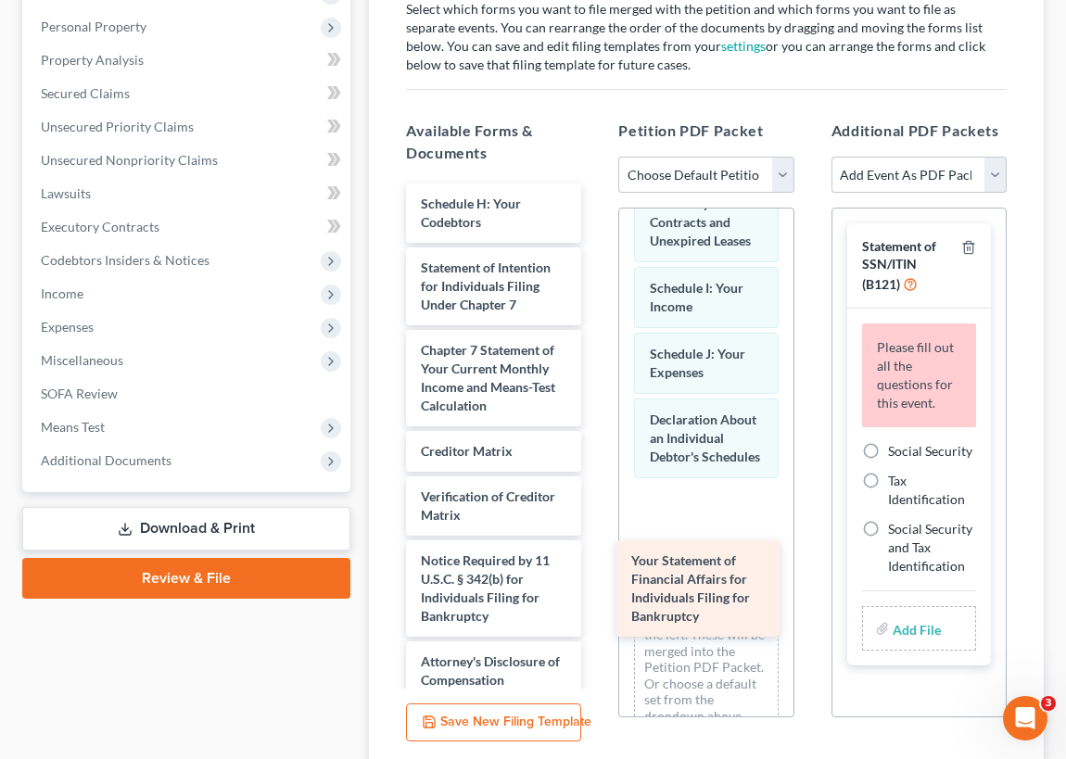
drag, startPoint x: 457, startPoint y: 278, endPoint x: 675, endPoint y: 566, distance: 360.7
click at [596, 567] on div "Your Statement of Financial Affairs for Individuals Filing for Bankruptcy Sched…" at bounding box center [493, 442] width 205 height 517
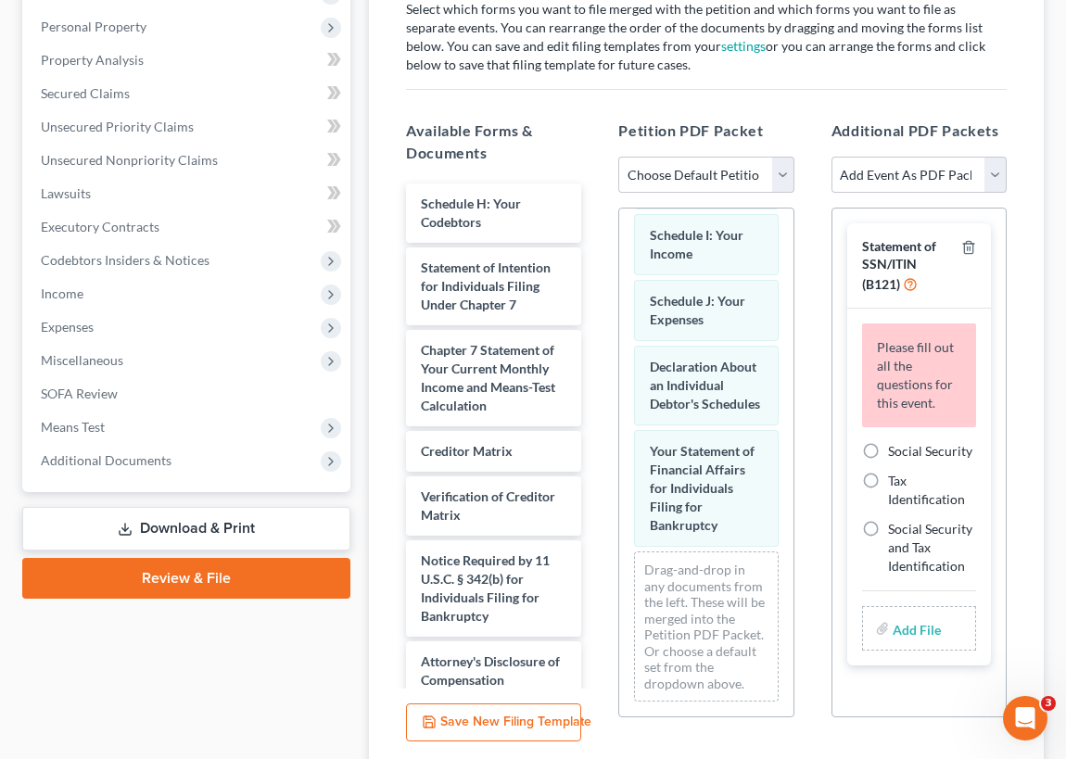
scroll to position [743, 0]
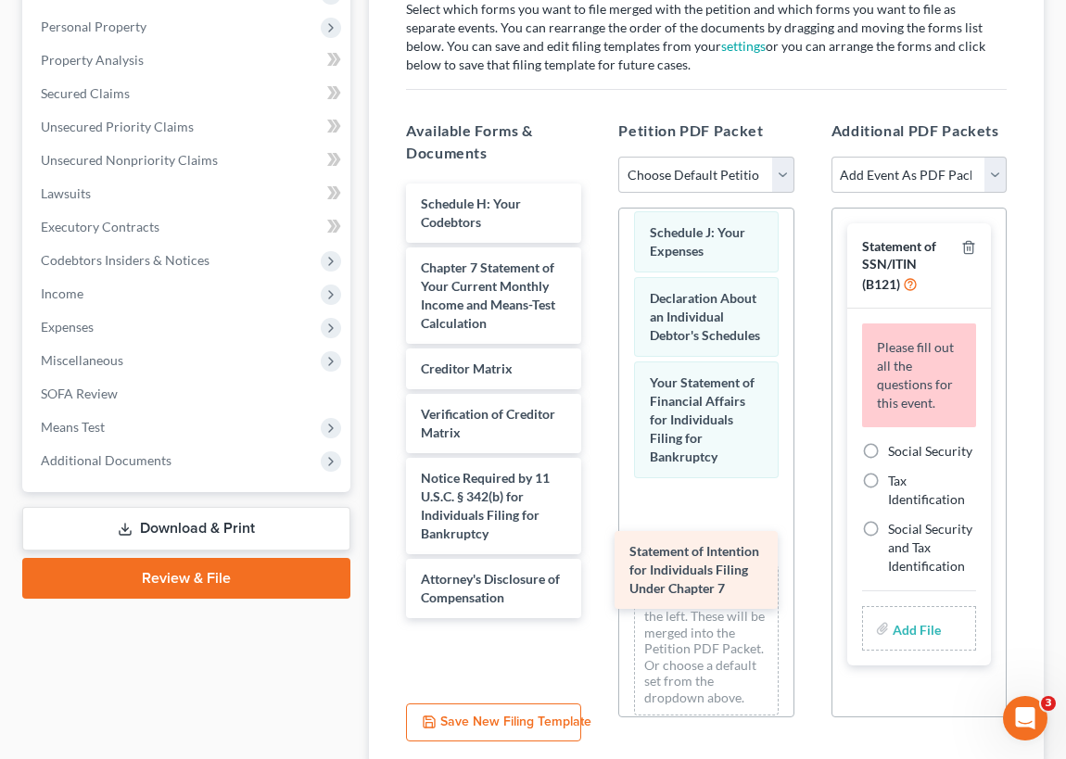
drag, startPoint x: 475, startPoint y: 275, endPoint x: 684, endPoint y: 553, distance: 347.5
click at [596, 560] on div "Statement of Intention for Individuals Filing Under Chapter 7 Schedule H: Your …" at bounding box center [493, 401] width 205 height 435
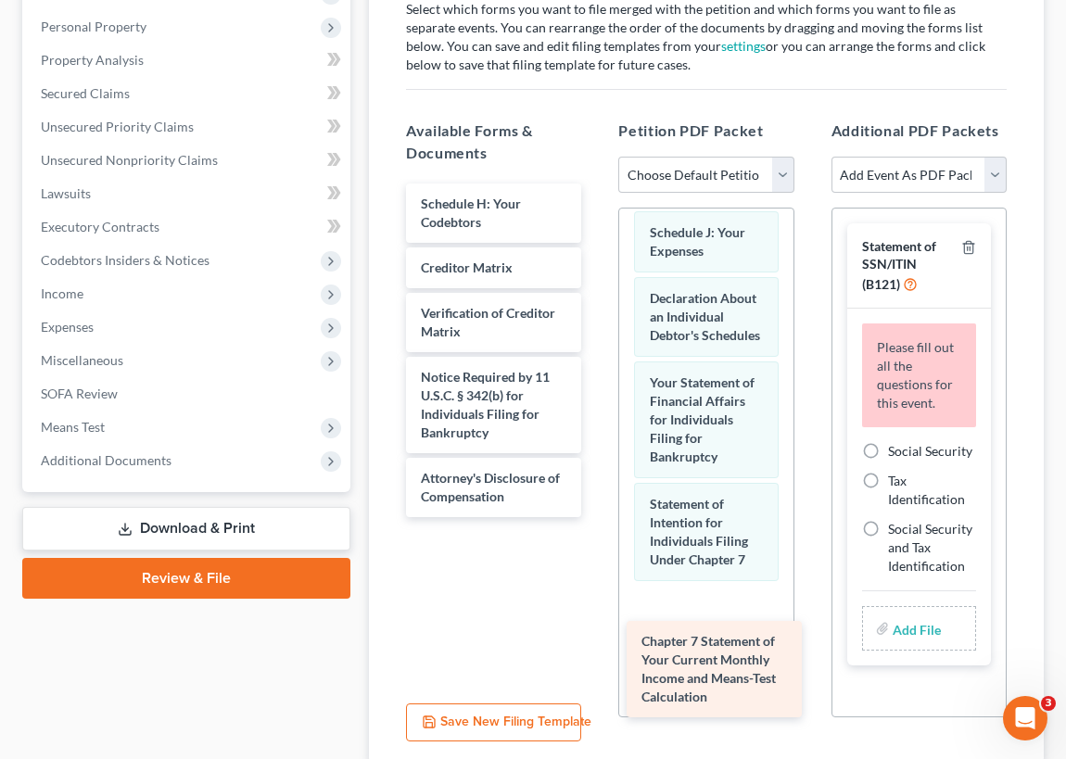
drag, startPoint x: 456, startPoint y: 285, endPoint x: 677, endPoint y: 661, distance: 436.3
click at [596, 517] on div "Chapter 7 Statement of Your Current Monthly Income and Means-Test Calculation S…" at bounding box center [493, 351] width 205 height 334
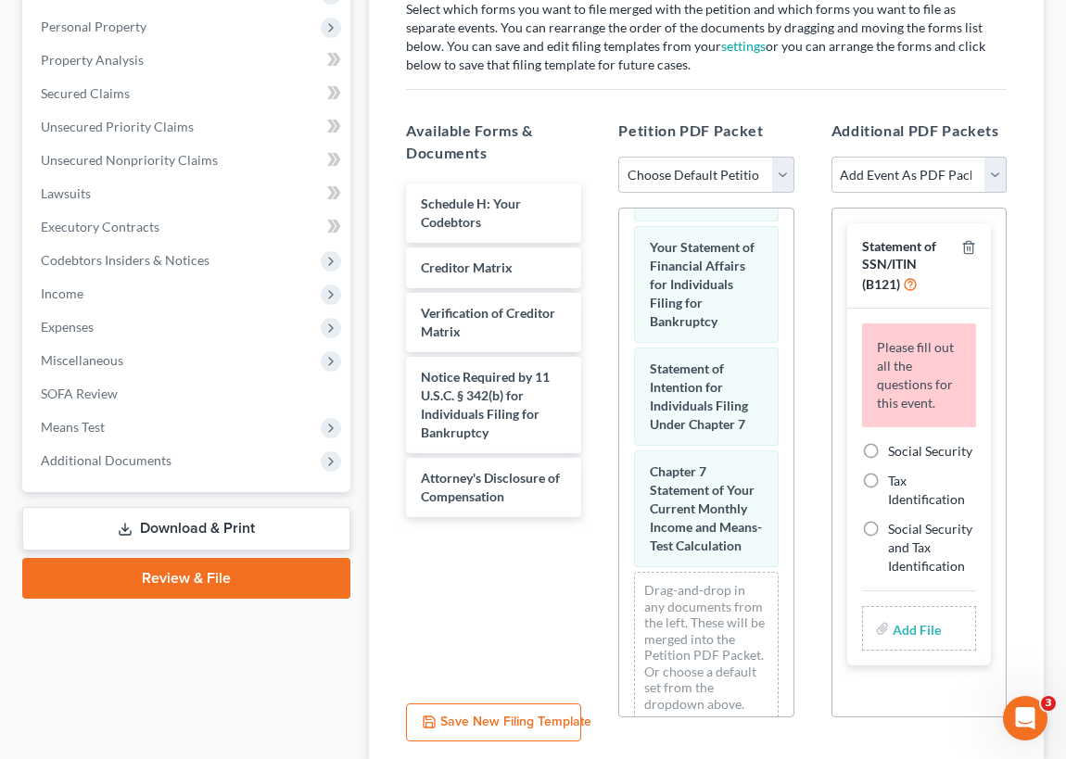
scroll to position [986, 0]
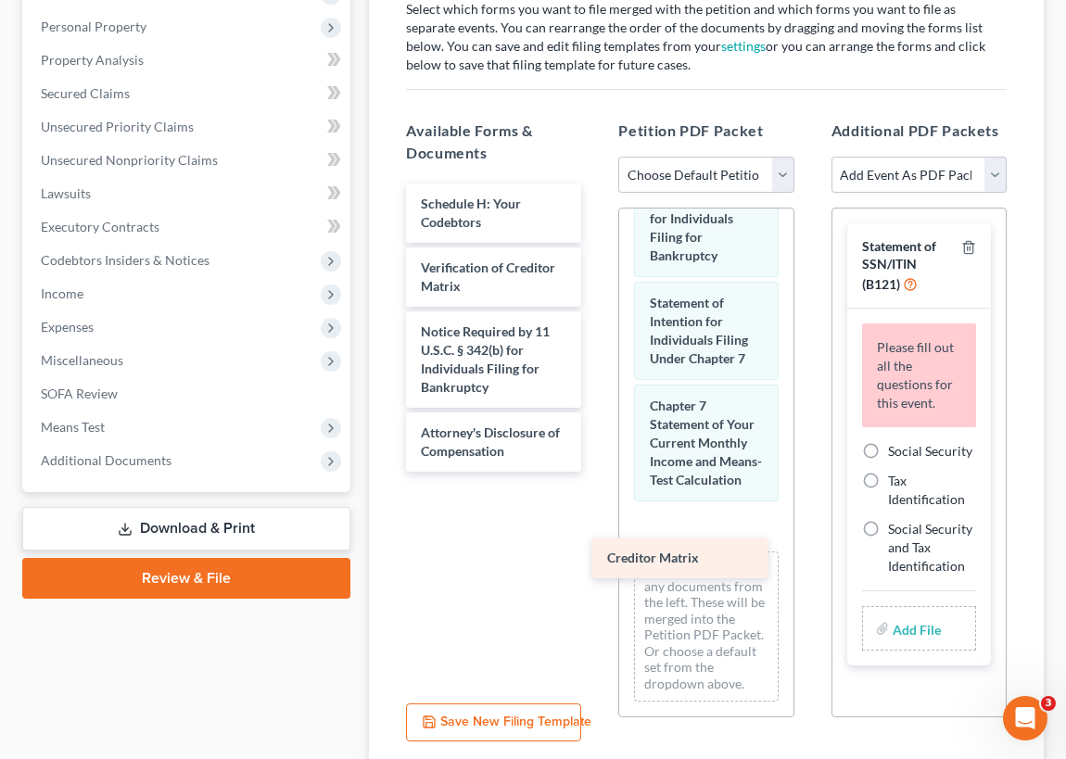
drag, startPoint x: 444, startPoint y: 263, endPoint x: 630, endPoint y: 544, distance: 336.6
click at [596, 472] on div "Creditor Matrix Schedule H: Your Codebtors Creditor Matrix Verification of Cred…" at bounding box center [493, 328] width 205 height 288
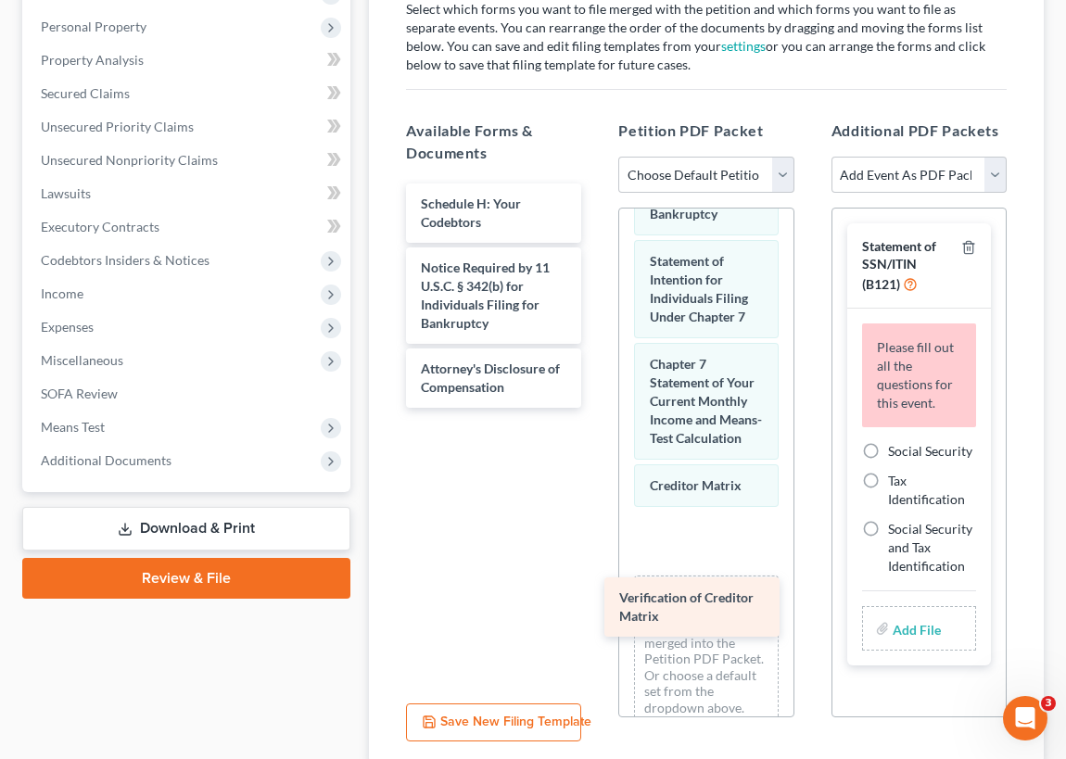
drag, startPoint x: 454, startPoint y: 266, endPoint x: 643, endPoint y: 583, distance: 368.7
click at [596, 408] on div "Verification of Creditor Matrix Schedule H: Your Codebtors Verification of Cred…" at bounding box center [493, 296] width 205 height 224
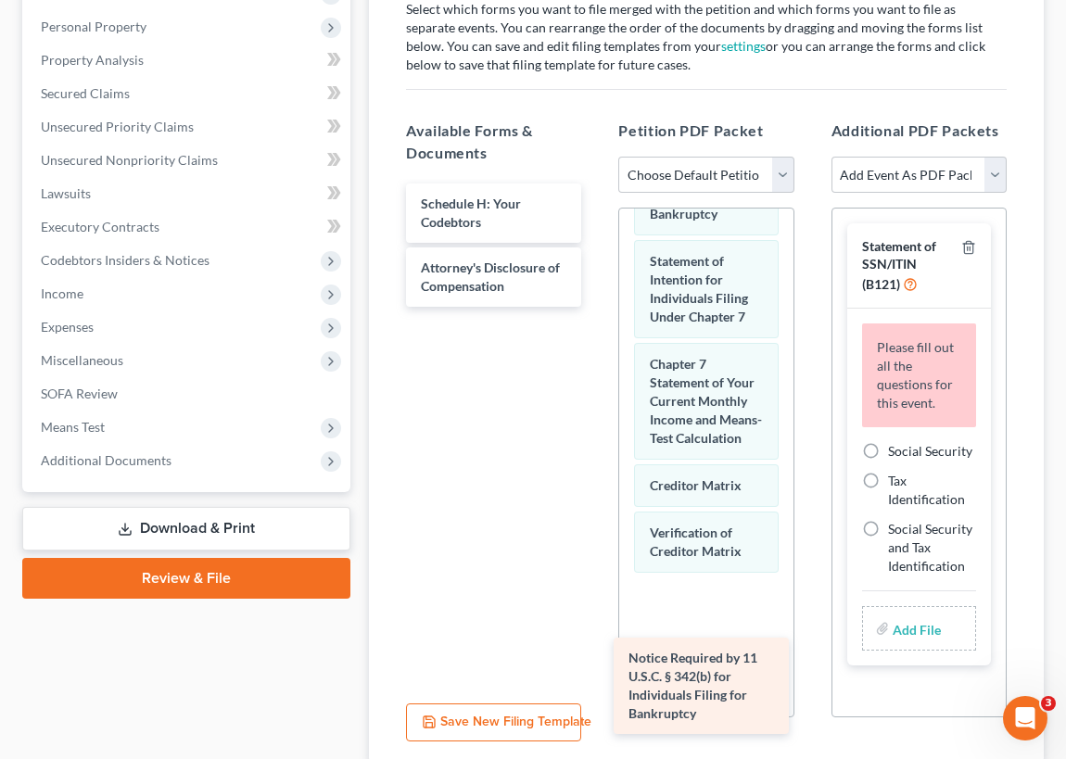
drag, startPoint x: 464, startPoint y: 281, endPoint x: 679, endPoint y: 674, distance: 448.1
click at [596, 307] on div "Notice Required by 11 U.S.C. § 342(b) for Individuals Filing for Bankruptcy Sch…" at bounding box center [493, 245] width 205 height 123
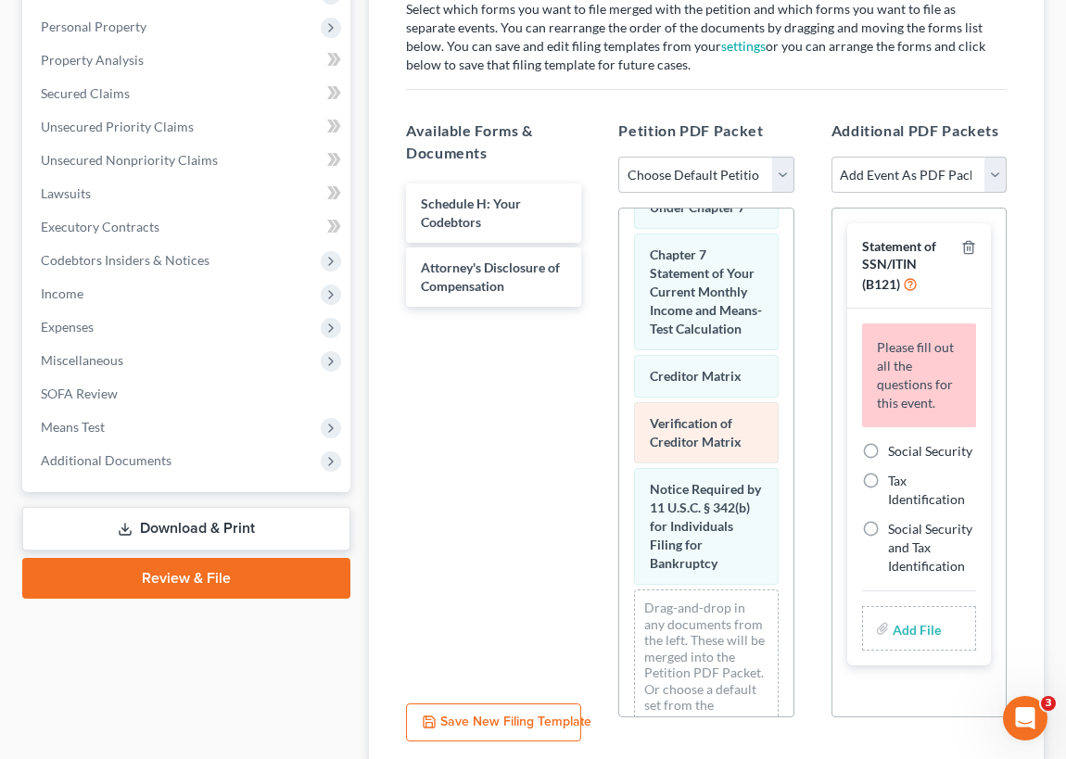
scroll to position [1121, 0]
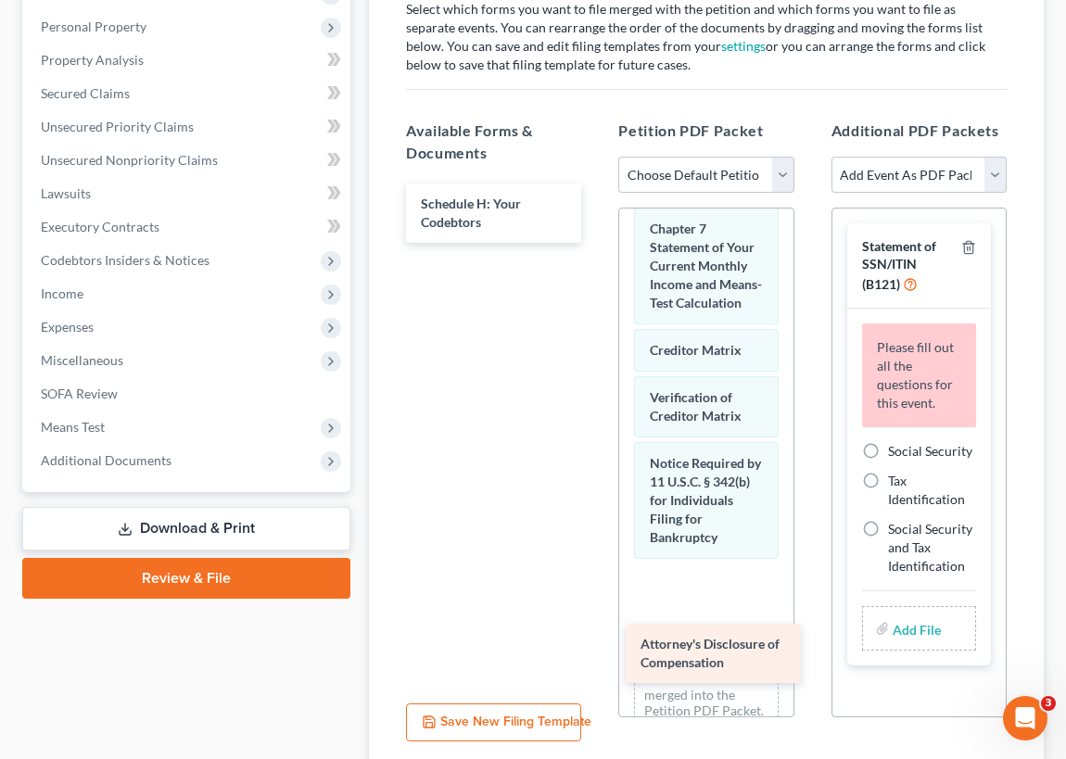
drag, startPoint x: 453, startPoint y: 265, endPoint x: 670, endPoint y: 643, distance: 435.3
click at [596, 243] on div "Attorney's Disclosure of Compensation Schedule H: Your Codebtors Attorney's Dis…" at bounding box center [493, 213] width 205 height 59
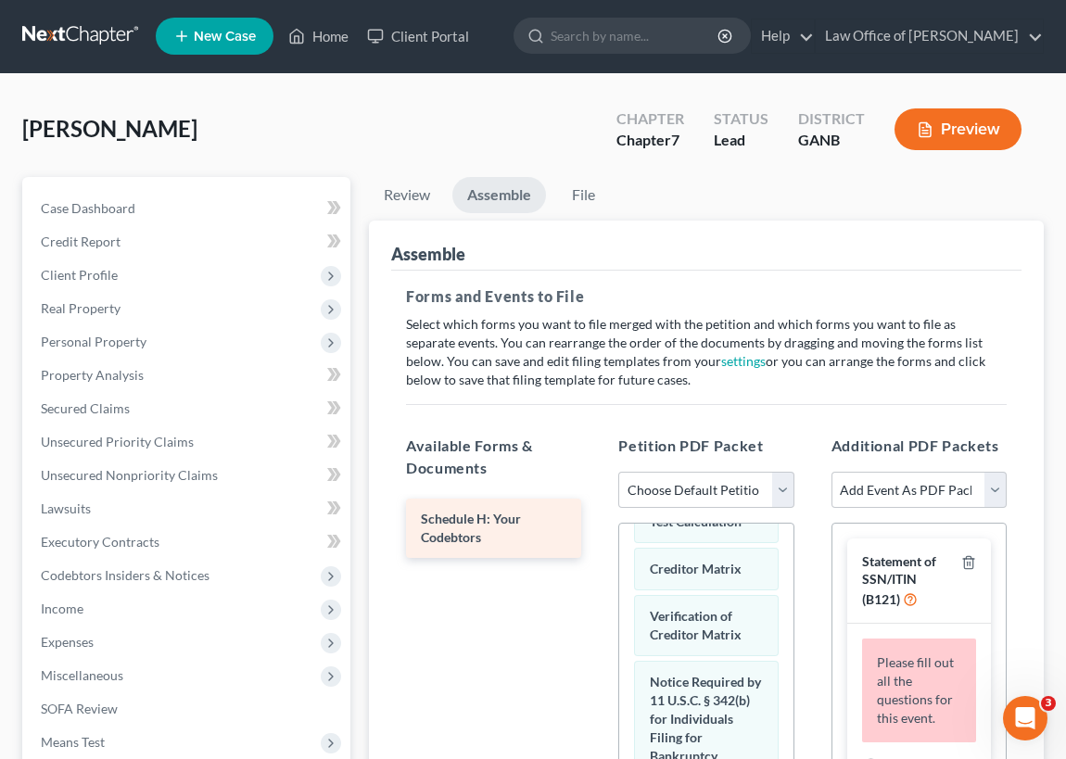
scroll to position [0, 0]
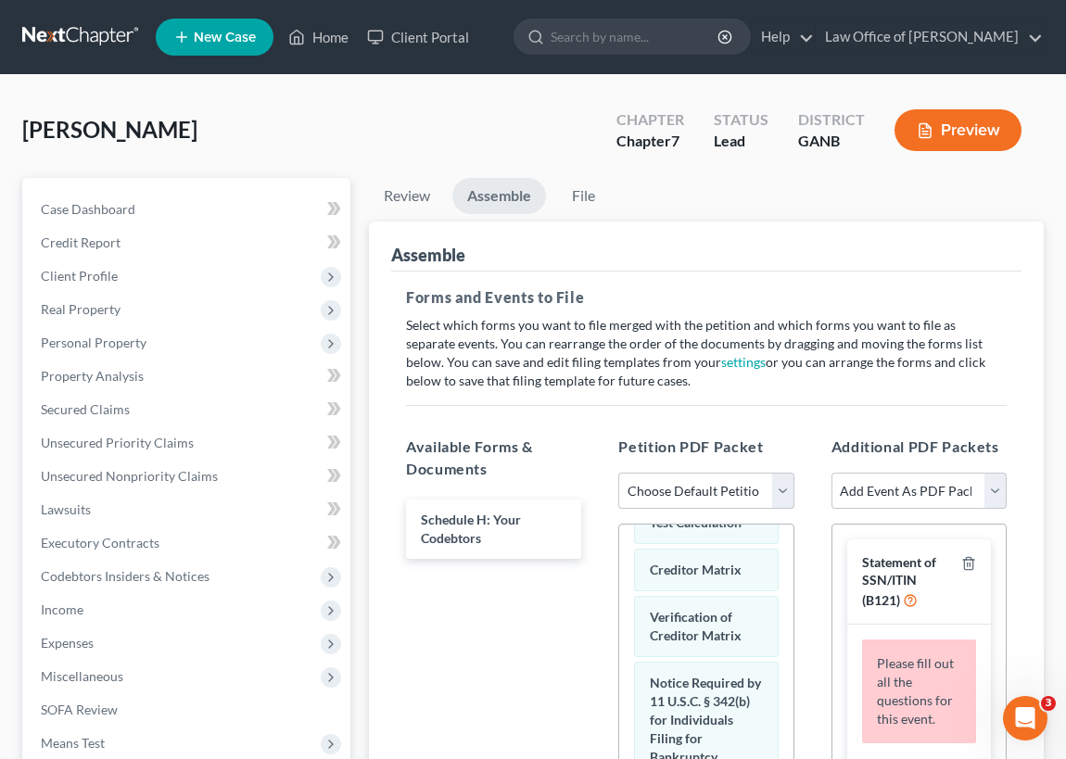
click at [779, 490] on select "Choose Default Petition PDF Packet Complete Bankruptcy Petition (all forms and …" at bounding box center [705, 491] width 175 height 37
select select "0"
click at [618, 473] on select "Choose Default Petition PDF Packet Complete Bankruptcy Petition (all forms and …" at bounding box center [705, 491] width 175 height 37
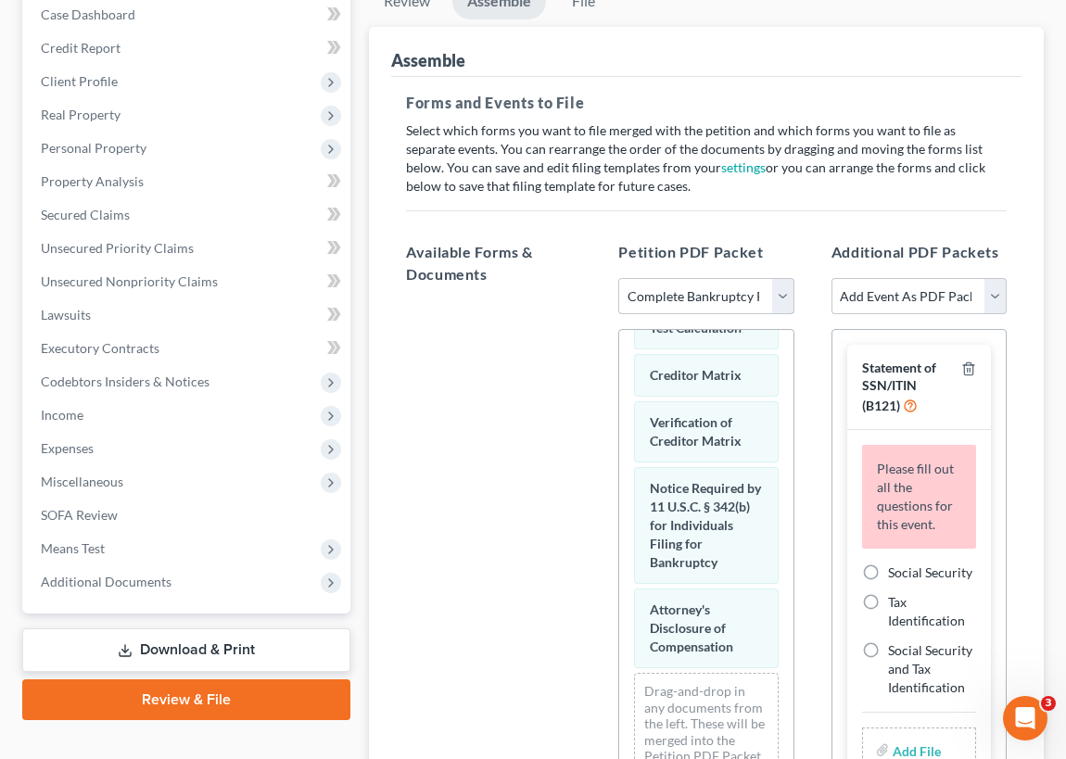
scroll to position [196, 0]
click at [994, 289] on select "Add Event As PDF Packet 02-Application to Pay Filing Fee in Installments Amende…" at bounding box center [919, 295] width 175 height 37
click at [727, 288] on select "Choose Default Petition PDF Packet Complete Bankruptcy Petition (all forms and …" at bounding box center [705, 295] width 175 height 37
drag, startPoint x: 866, startPoint y: 566, endPoint x: 874, endPoint y: 572, distance: 10.6
click at [888, 566] on label "Social Security" at bounding box center [930, 572] width 84 height 19
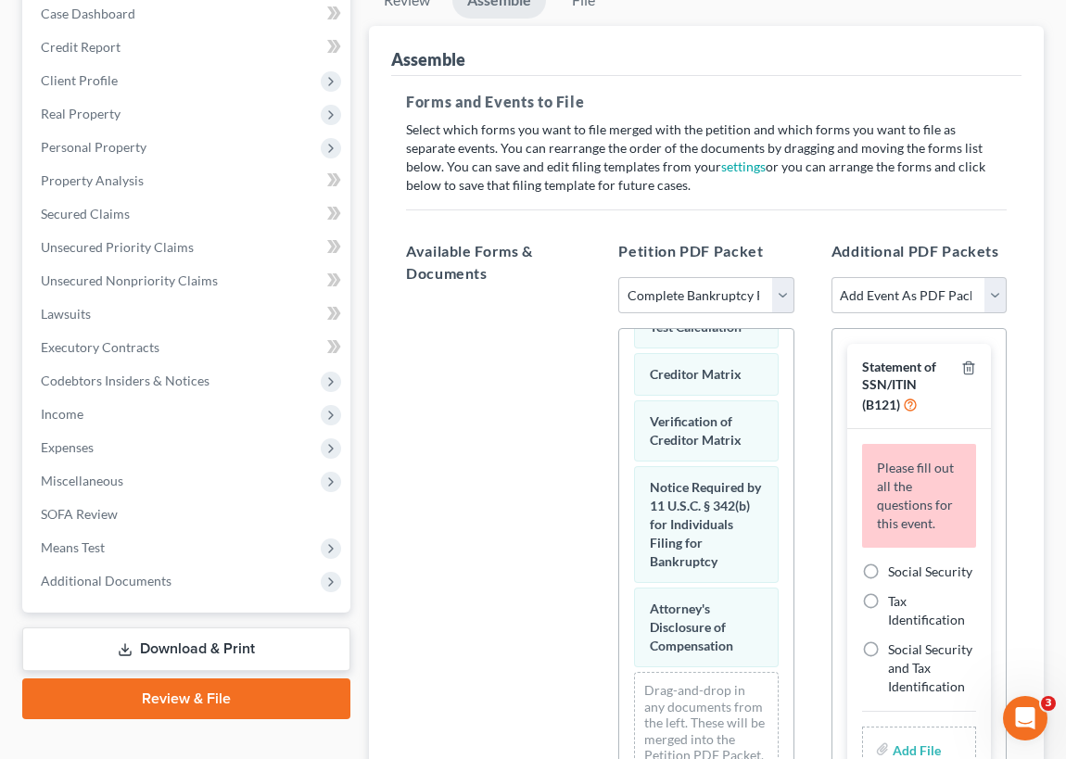
click at [896, 566] on input "Social Security" at bounding box center [902, 569] width 12 height 12
radio input "true"
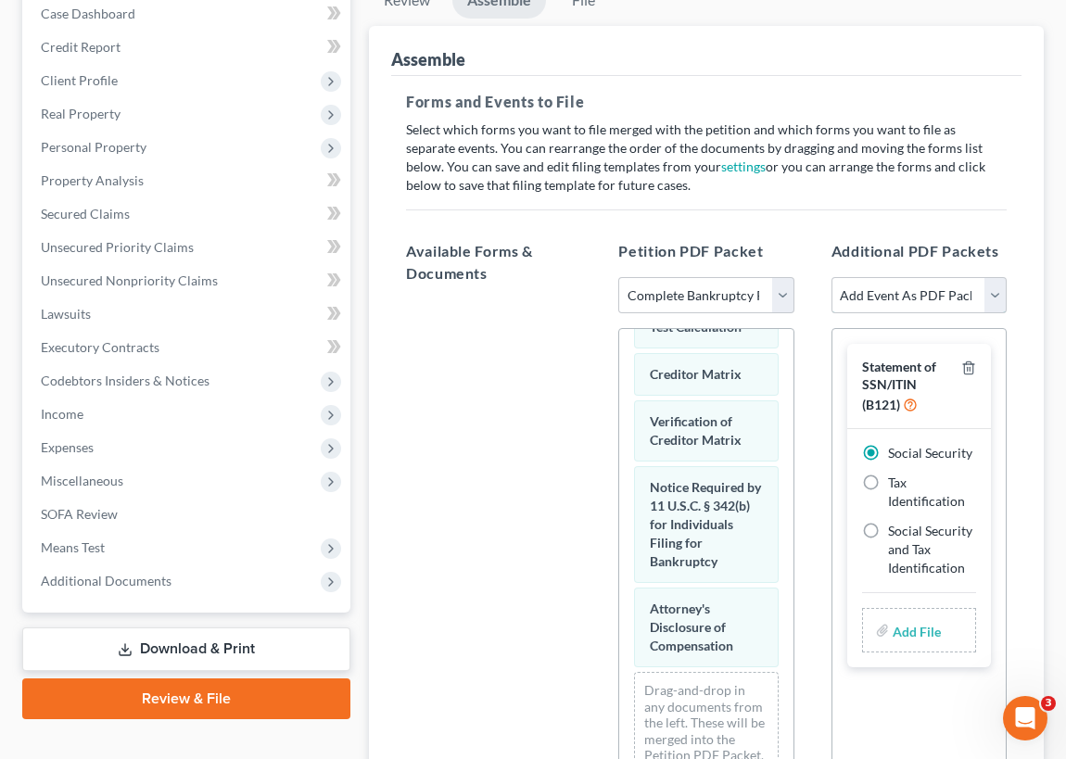
click at [992, 288] on select "Add Event As PDF Packet 02-Application to Pay Filing Fee in Installments Amende…" at bounding box center [919, 295] width 175 height 37
select select "35"
click at [832, 277] on select "Add Event As PDF Packet 02-Application to Pay Filing Fee in Installments Amende…" at bounding box center [919, 295] width 175 height 37
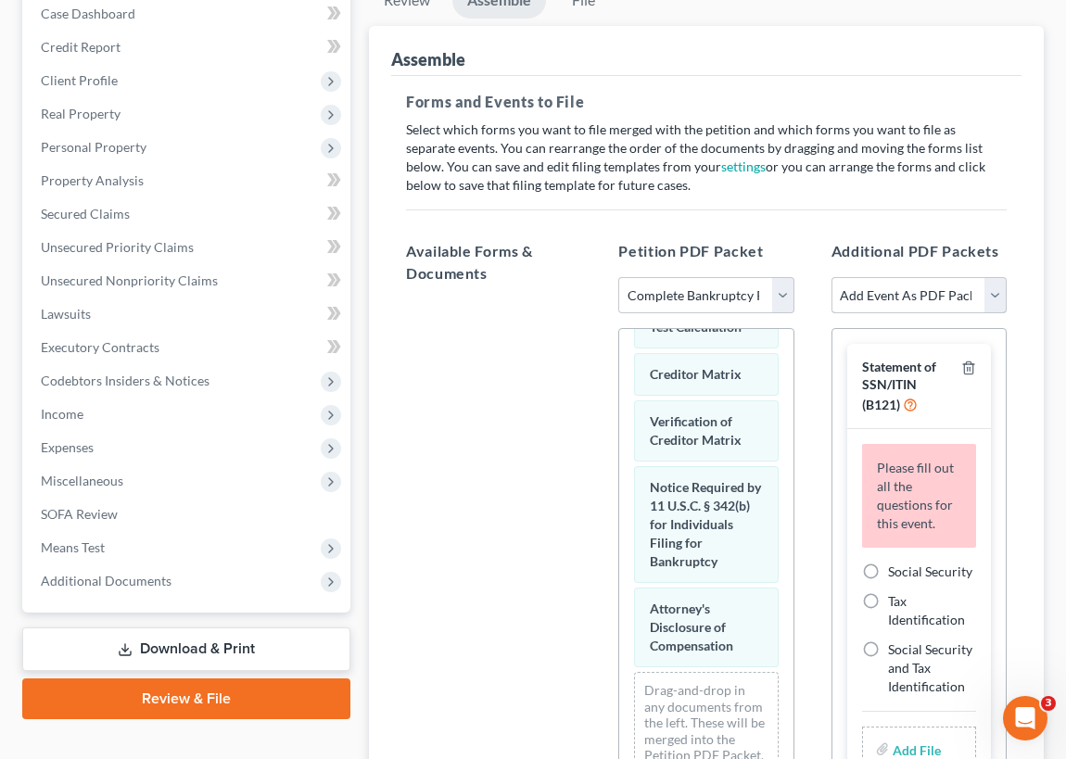
scroll to position [83, 0]
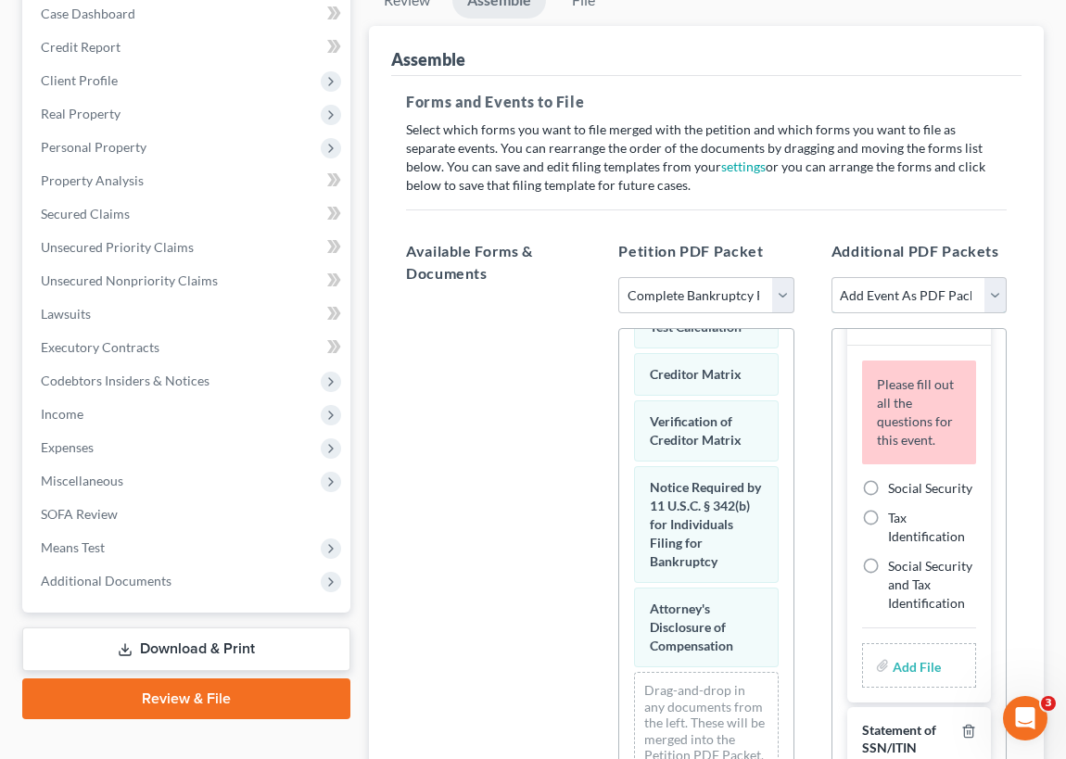
click at [994, 288] on select "Add Event As PDF Packet 02-Application to Pay Filing Fee in Installments Amende…" at bounding box center [919, 295] width 175 height 37
select select "35"
click at [832, 277] on select "Add Event As PDF Packet 02-Application to Pay Filing Fee in Installments Amende…" at bounding box center [919, 295] width 175 height 37
select select
click at [523, 673] on div at bounding box center [493, 554] width 205 height 510
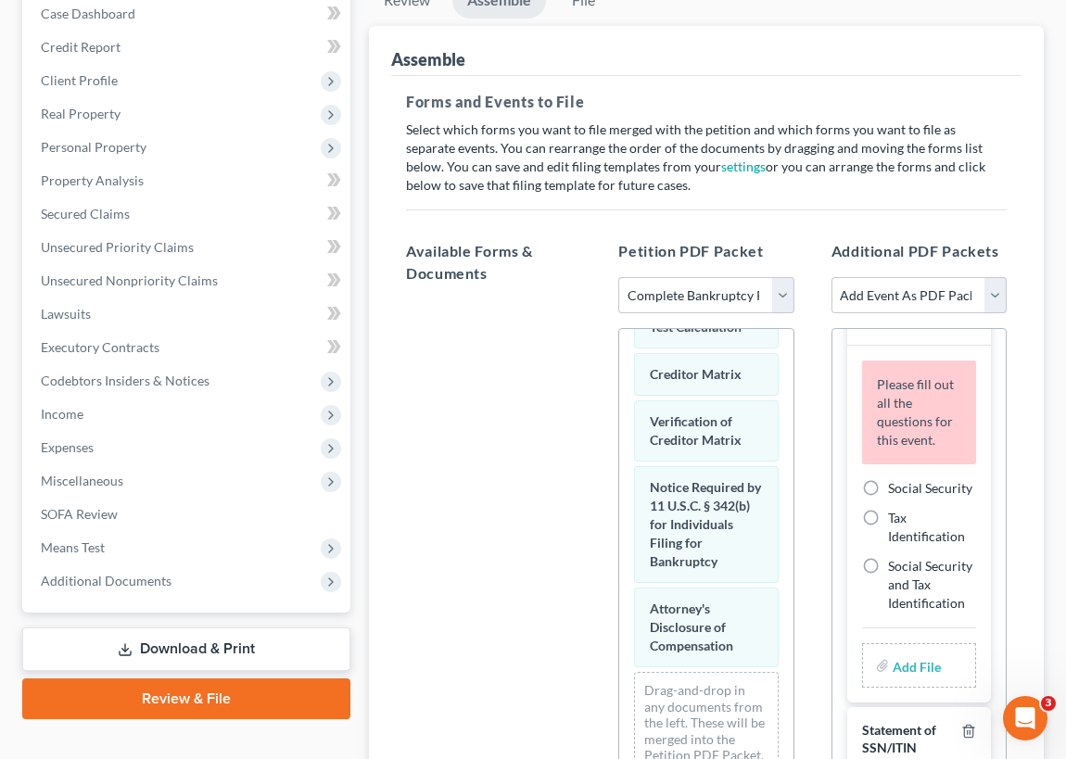
scroll to position [585, 0]
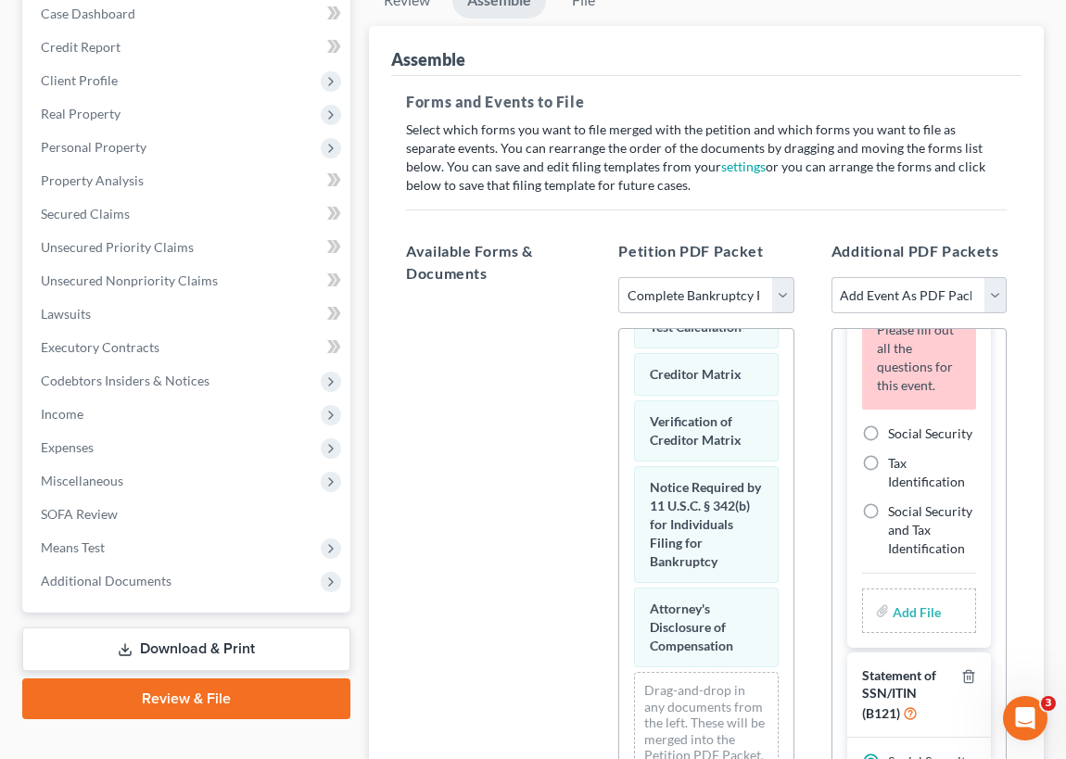
click at [888, 443] on label "Social Security" at bounding box center [930, 434] width 84 height 19
click at [896, 437] on input "Social Security" at bounding box center [902, 431] width 12 height 12
radio input "true"
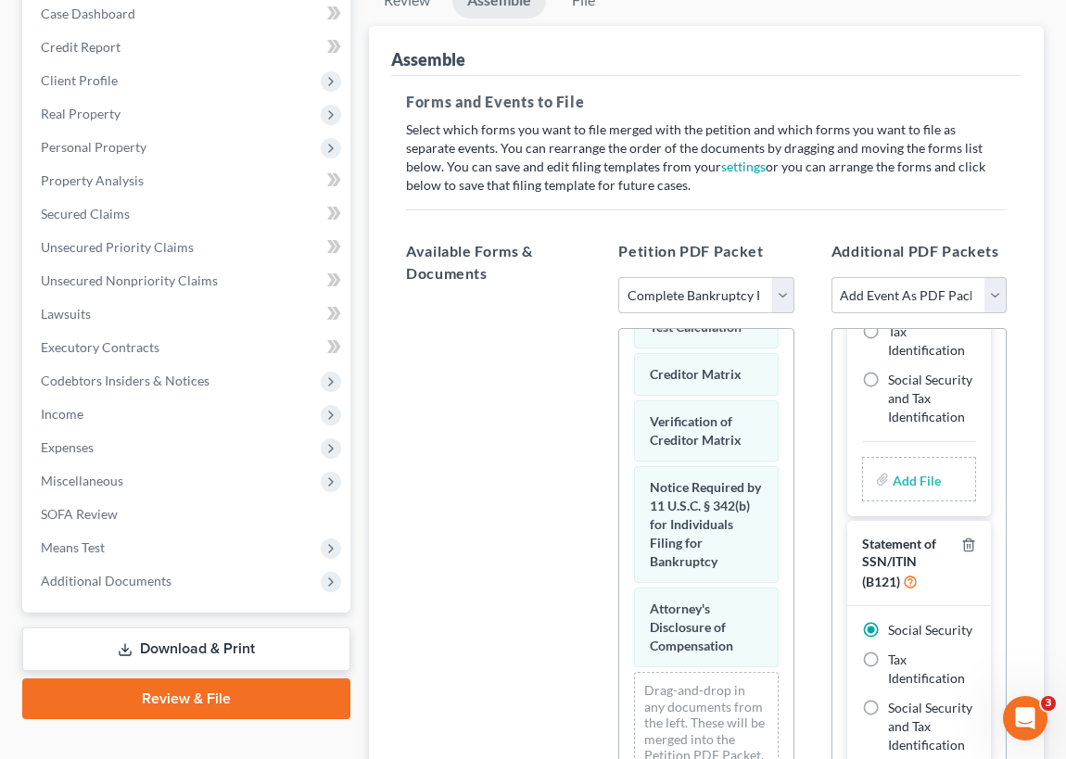
scroll to position [579, 0]
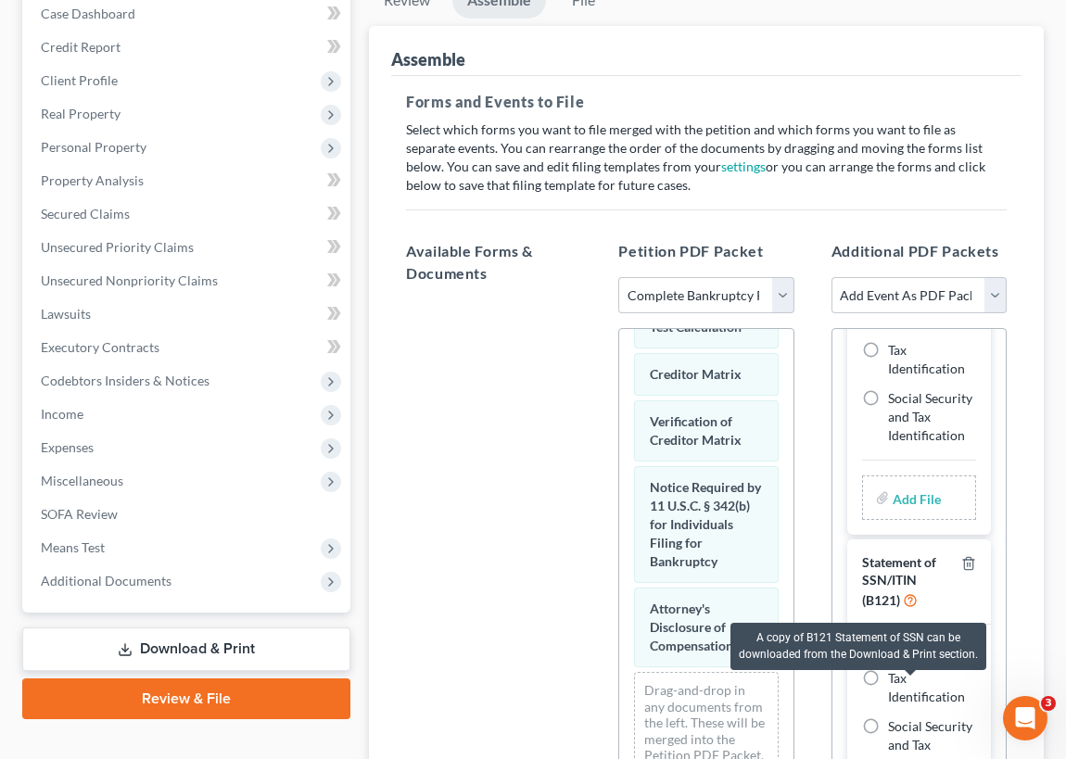
click at [910, 608] on icon at bounding box center [910, 600] width 15 height 18
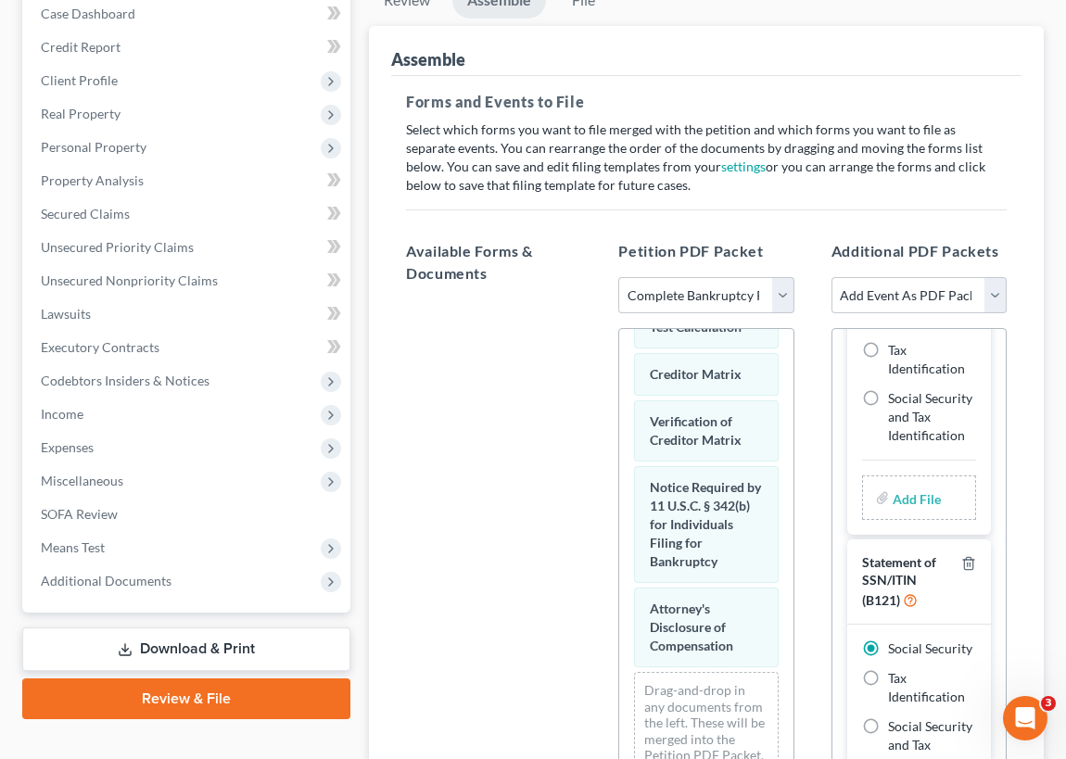
click at [932, 609] on div "Statement of SSN/ITIN (B121)" at bounding box center [908, 581] width 92 height 55
drag, startPoint x: 932, startPoint y: 677, endPoint x: 935, endPoint y: 686, distance: 10.0
click at [935, 609] on div "Statement of SSN/ITIN (B121)" at bounding box center [908, 581] width 92 height 55
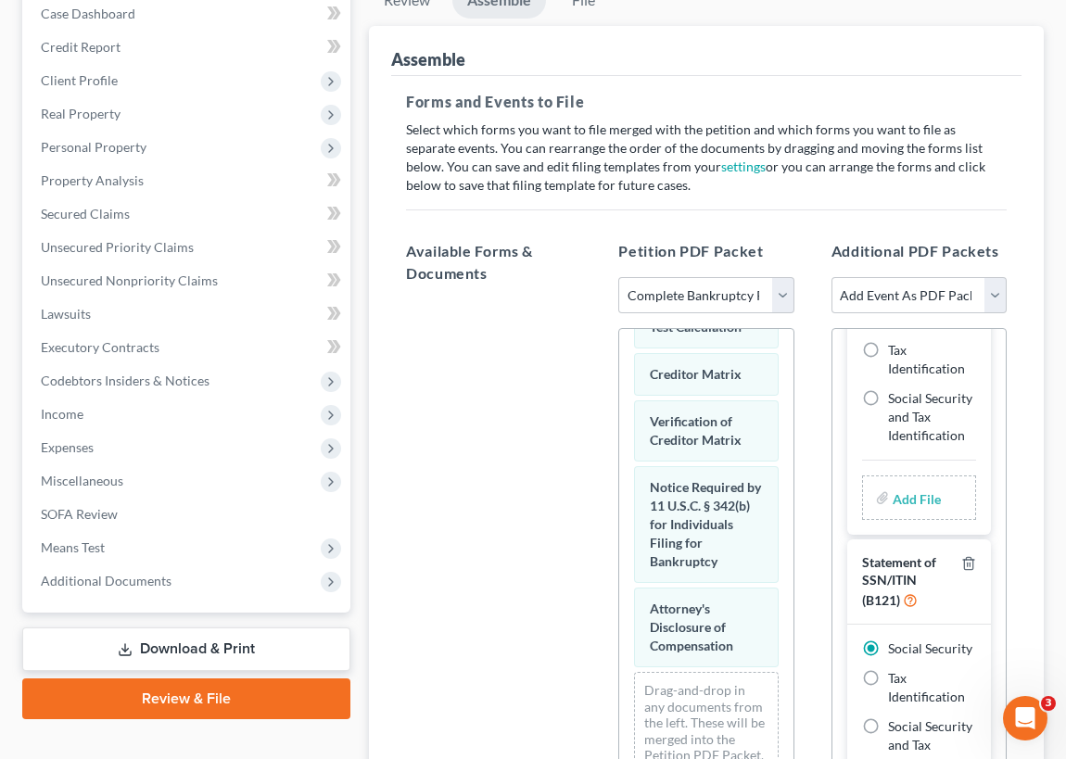
click at [914, 515] on input "file" at bounding box center [915, 497] width 45 height 33
click at [169, 578] on span "Additional Documents" at bounding box center [188, 581] width 324 height 33
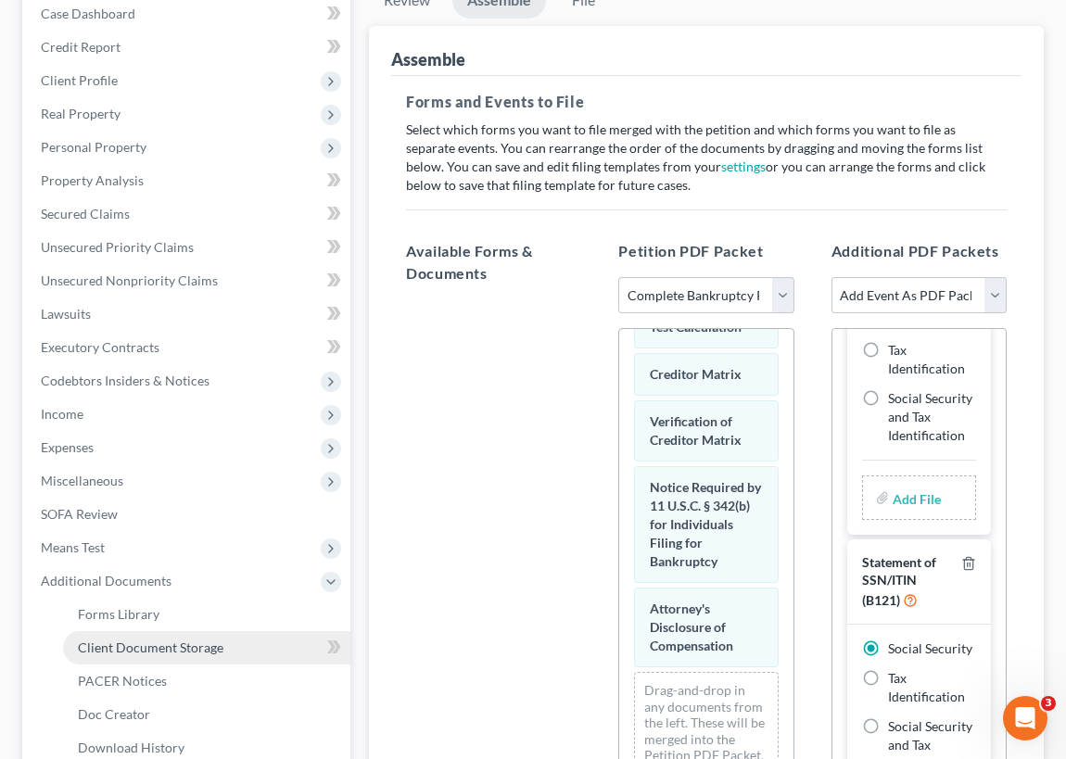
scroll to position [280, 0]
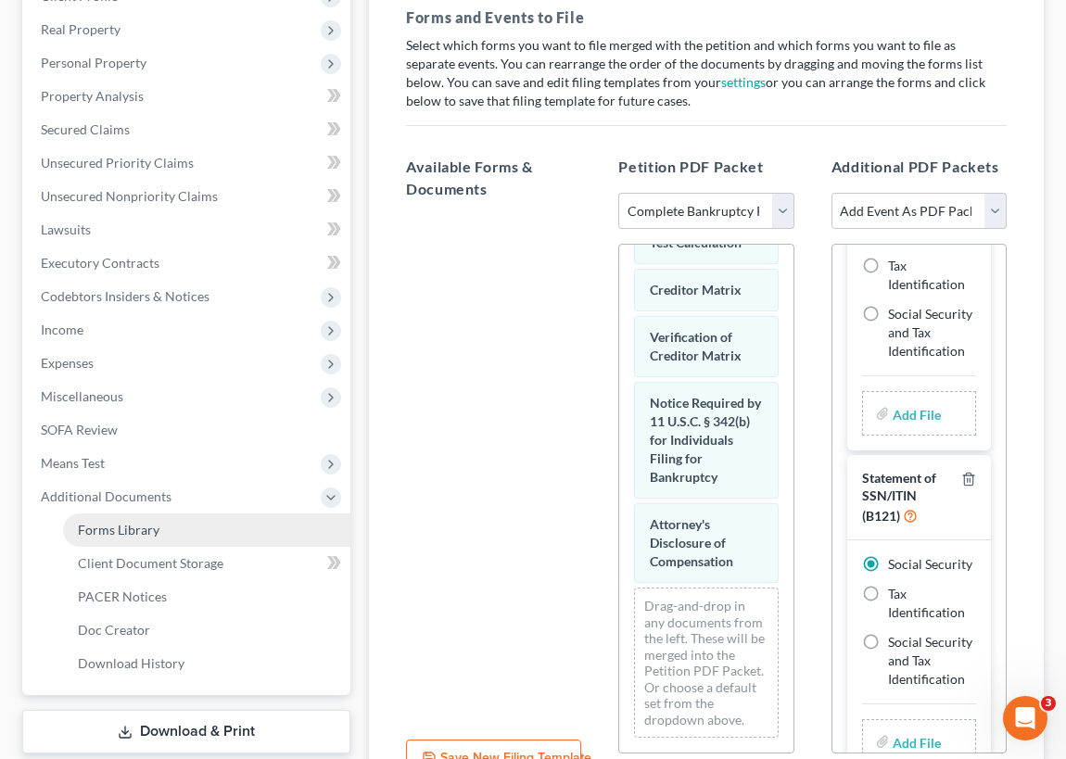
click at [168, 528] on link "Forms Library" at bounding box center [206, 530] width 287 height 33
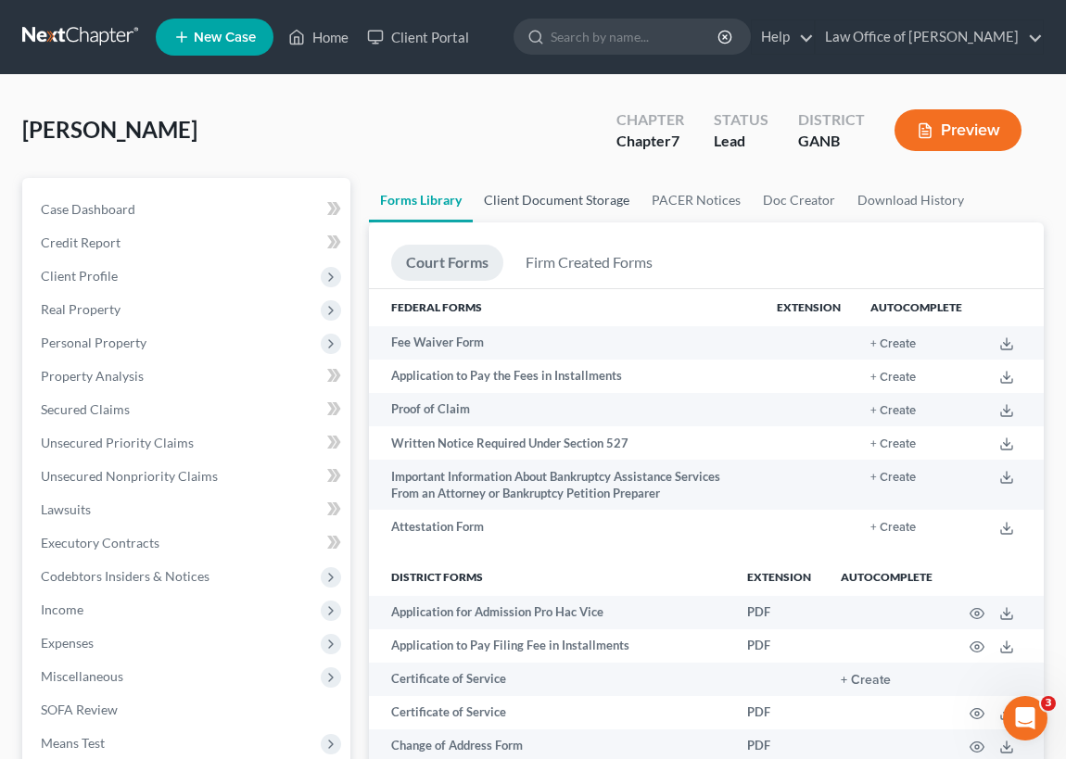
click at [556, 197] on link "Client Document Storage" at bounding box center [557, 200] width 168 height 45
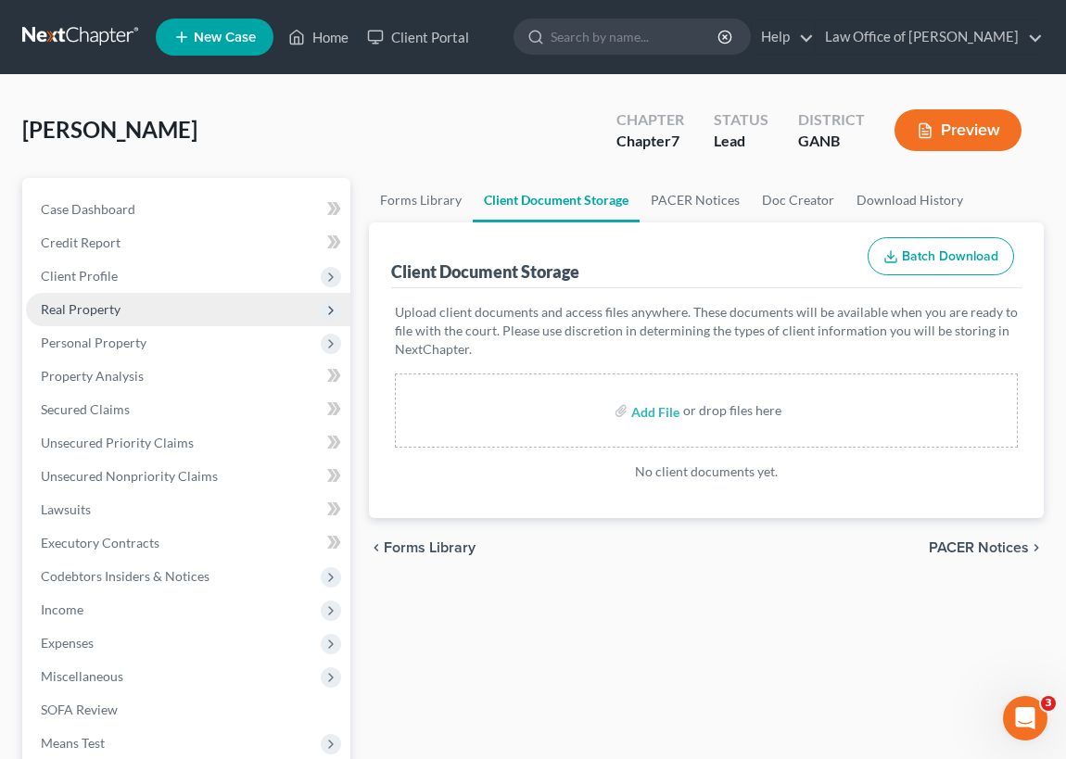
click at [75, 308] on span "Real Property" at bounding box center [81, 309] width 80 height 16
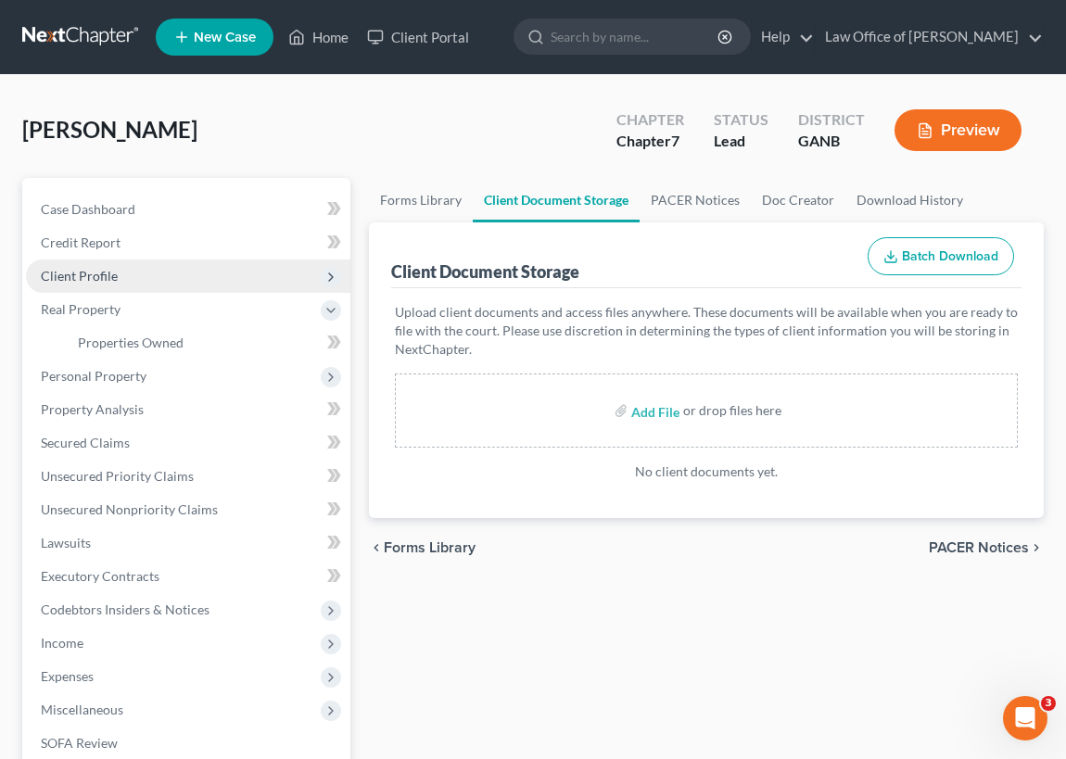
click at [93, 276] on span "Client Profile" at bounding box center [79, 276] width 77 height 16
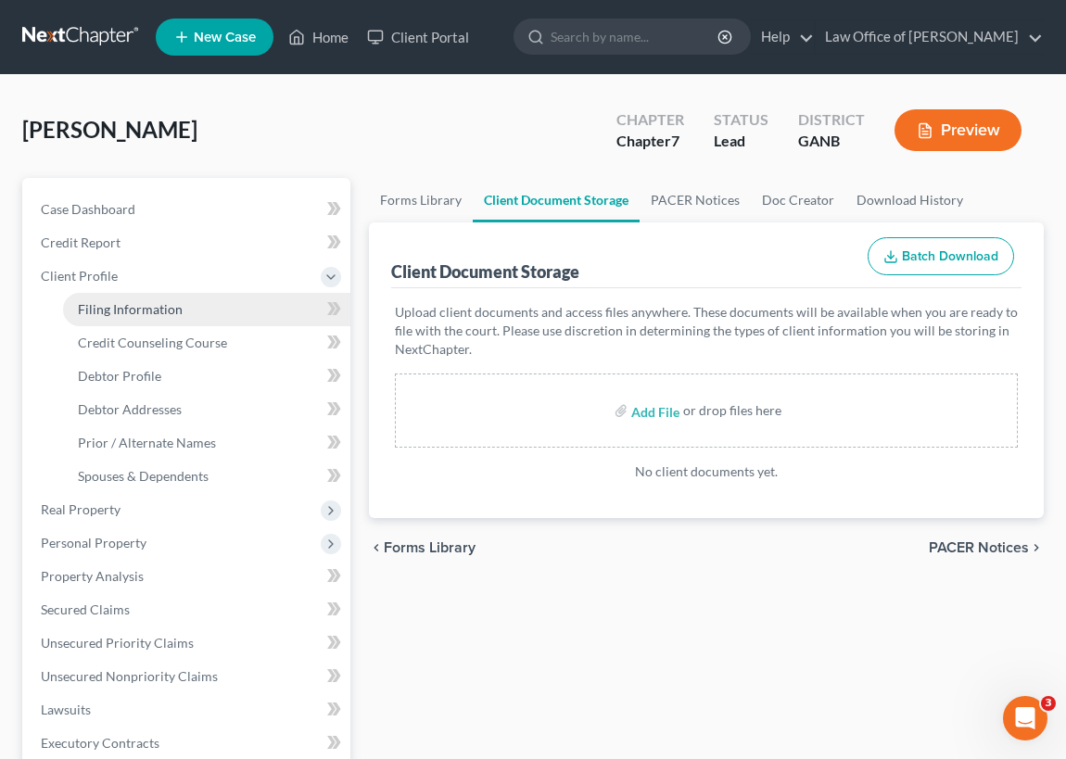
click at [112, 306] on span "Filing Information" at bounding box center [130, 309] width 105 height 16
select select "1"
select select "0"
select select "10"
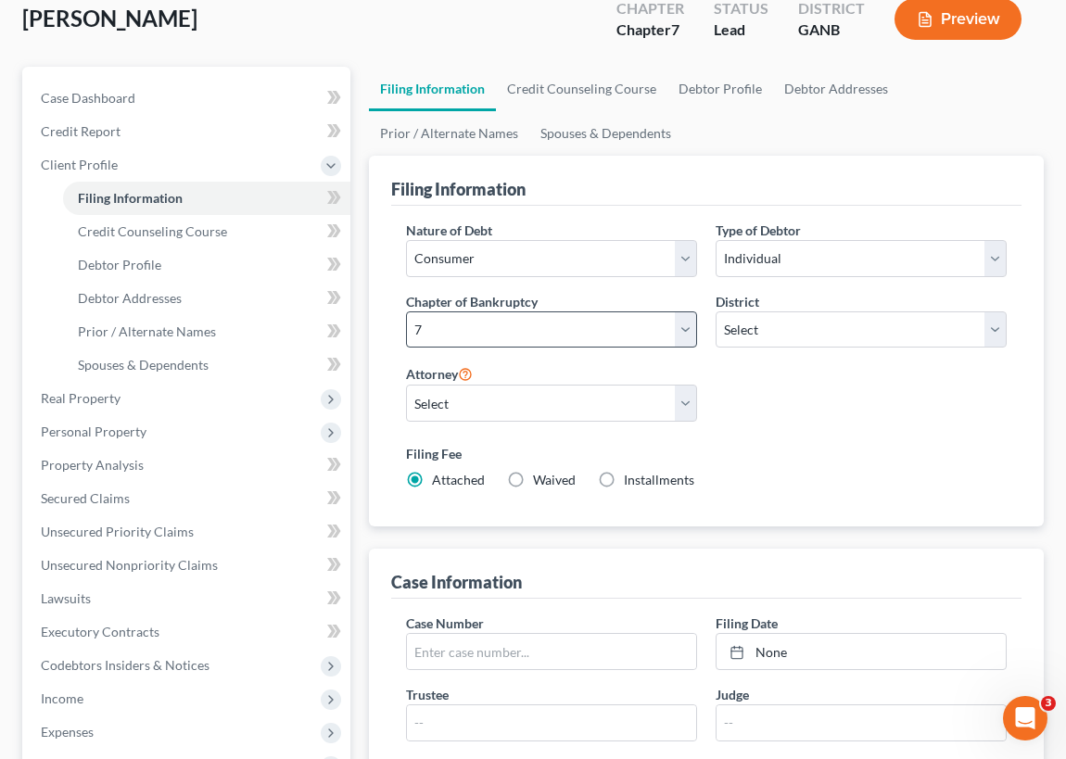
scroll to position [110, 0]
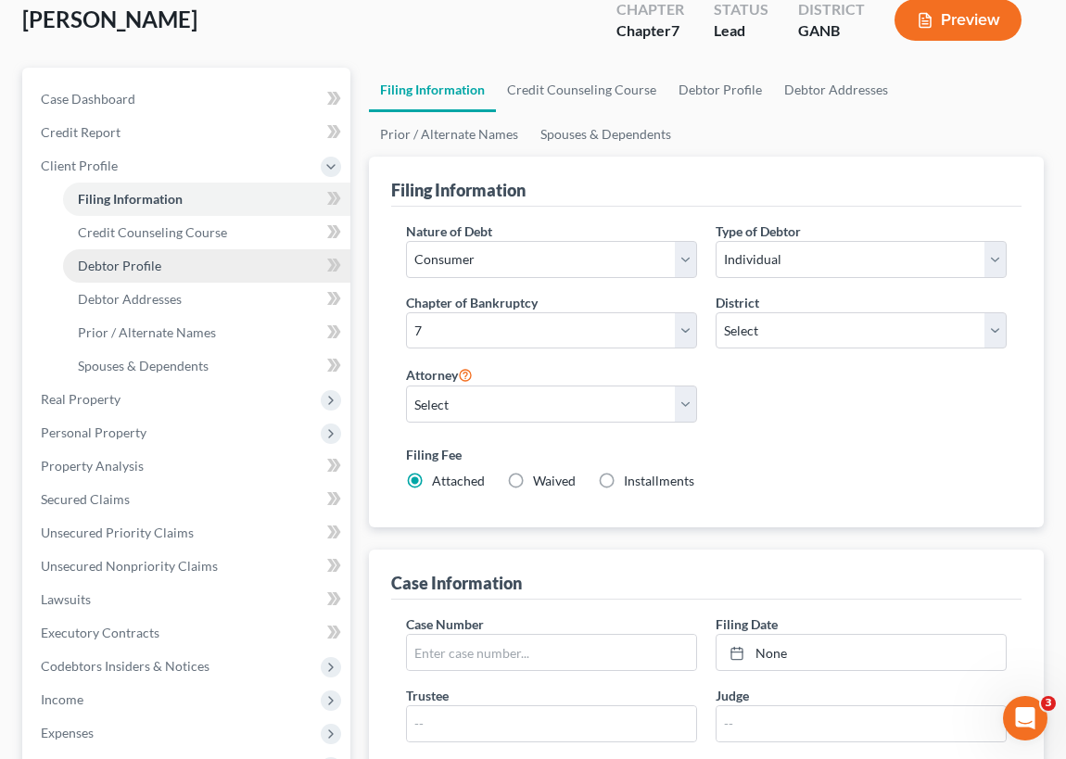
click at [134, 261] on span "Debtor Profile" at bounding box center [119, 266] width 83 height 16
select select "3"
select select "0"
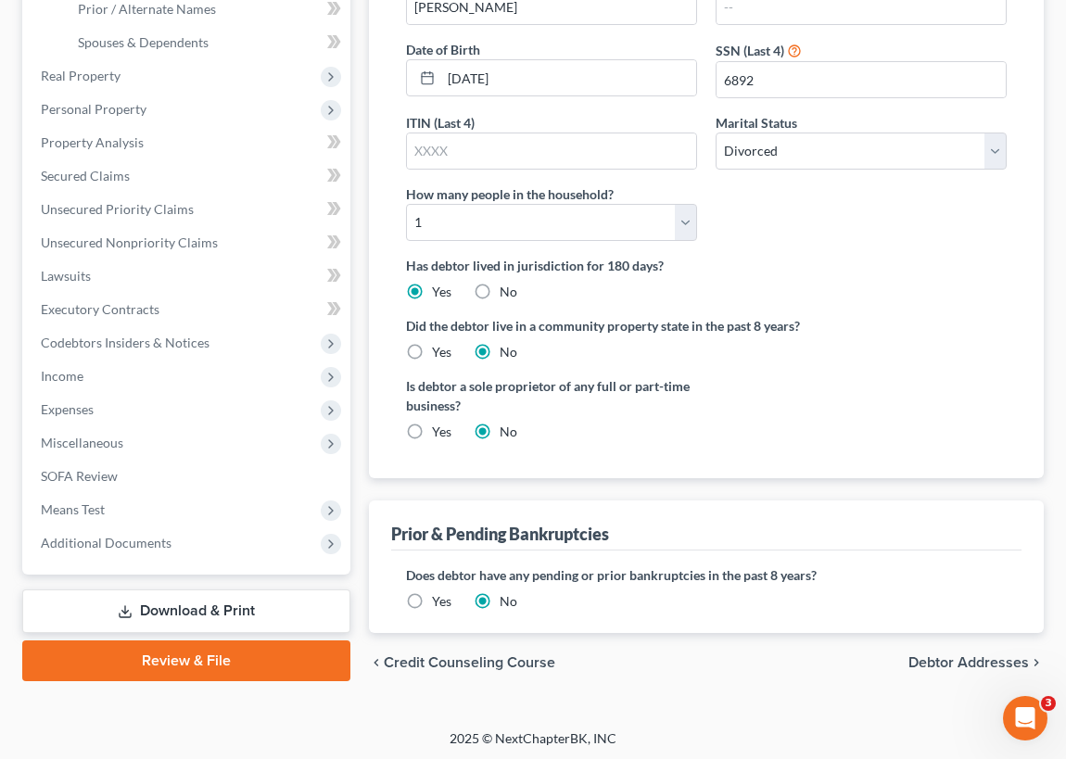
scroll to position [435, 0]
drag, startPoint x: 250, startPoint y: 653, endPoint x: 352, endPoint y: 606, distance: 112.0
click at [250, 653] on link "Review & File" at bounding box center [186, 660] width 328 height 41
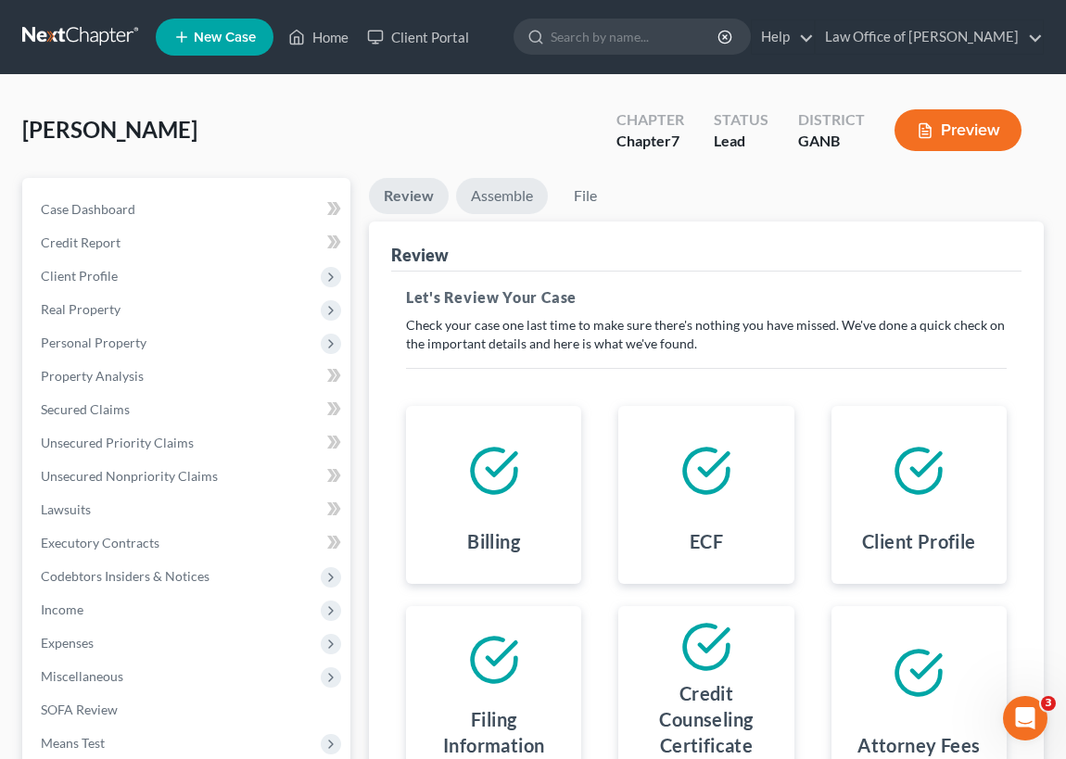
click at [510, 197] on link "Assemble" at bounding box center [502, 196] width 92 height 36
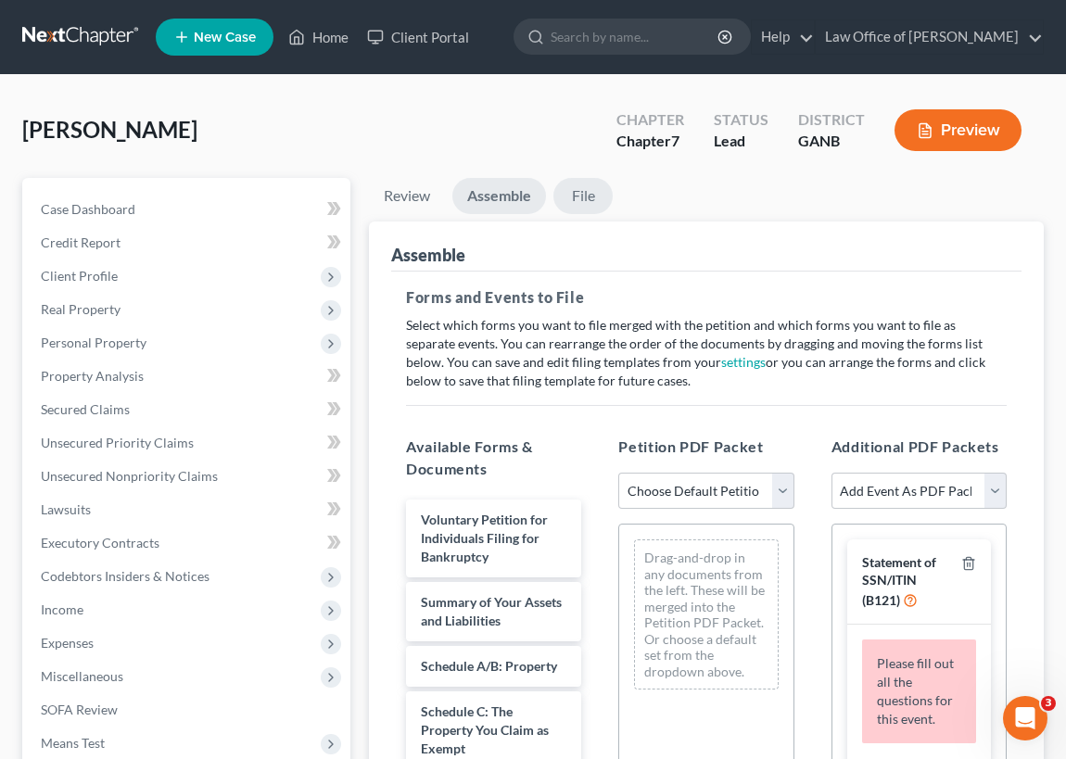
click at [581, 194] on link "File" at bounding box center [583, 196] width 59 height 36
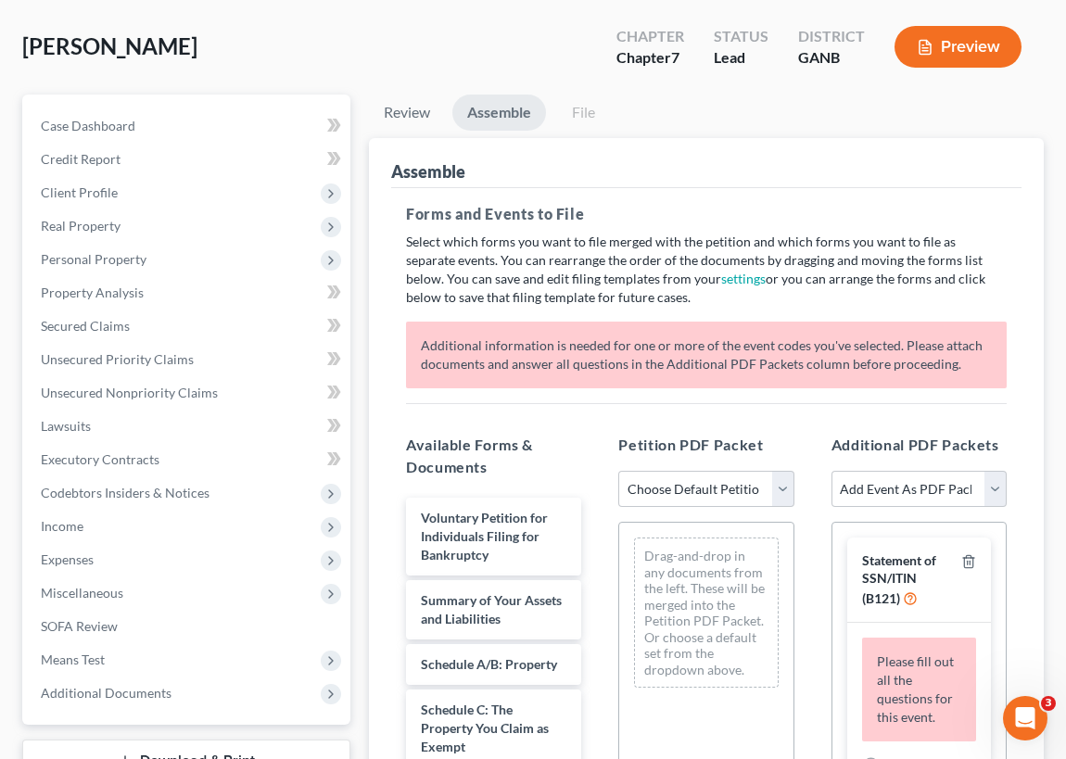
scroll to position [168, 0]
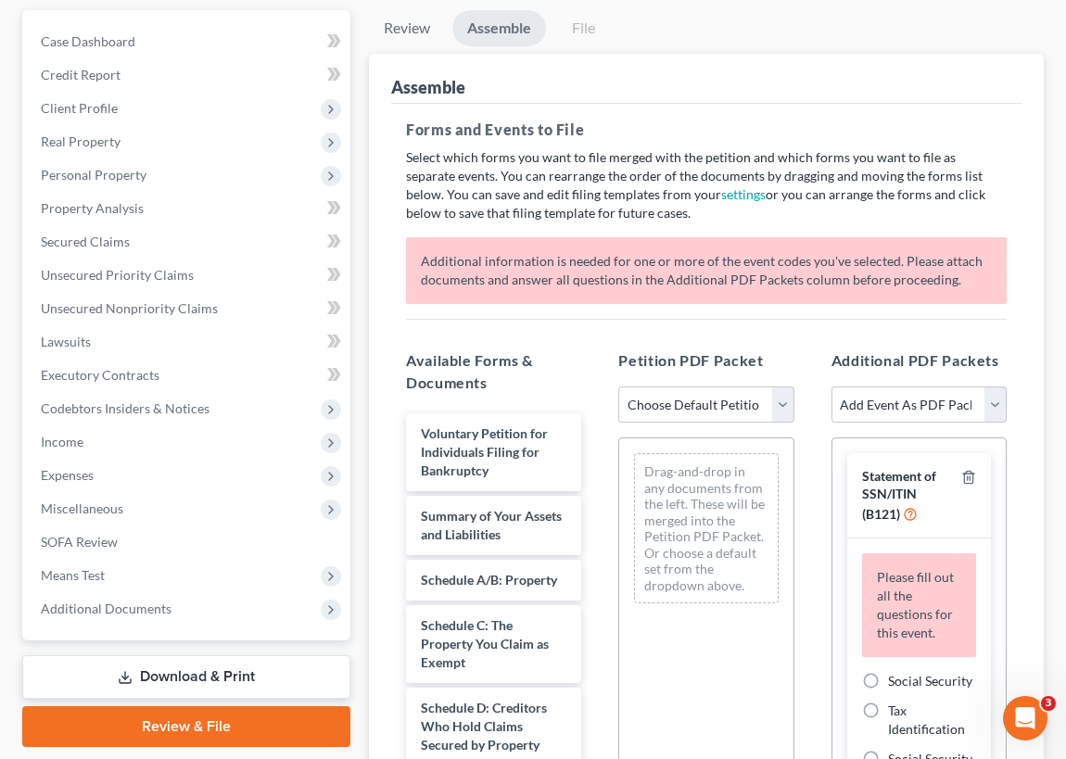
click at [923, 490] on div "Statement of SSN/ITIN (B121)" at bounding box center [908, 495] width 92 height 55
drag, startPoint x: 923, startPoint y: 490, endPoint x: 940, endPoint y: 492, distance: 16.9
drag, startPoint x: 940, startPoint y: 492, endPoint x: 992, endPoint y: 398, distance: 107.9
click at [992, 398] on select "Add Event As PDF Packet 02-Application to Pay Filing Fee in Installments Amende…" at bounding box center [919, 405] width 175 height 37
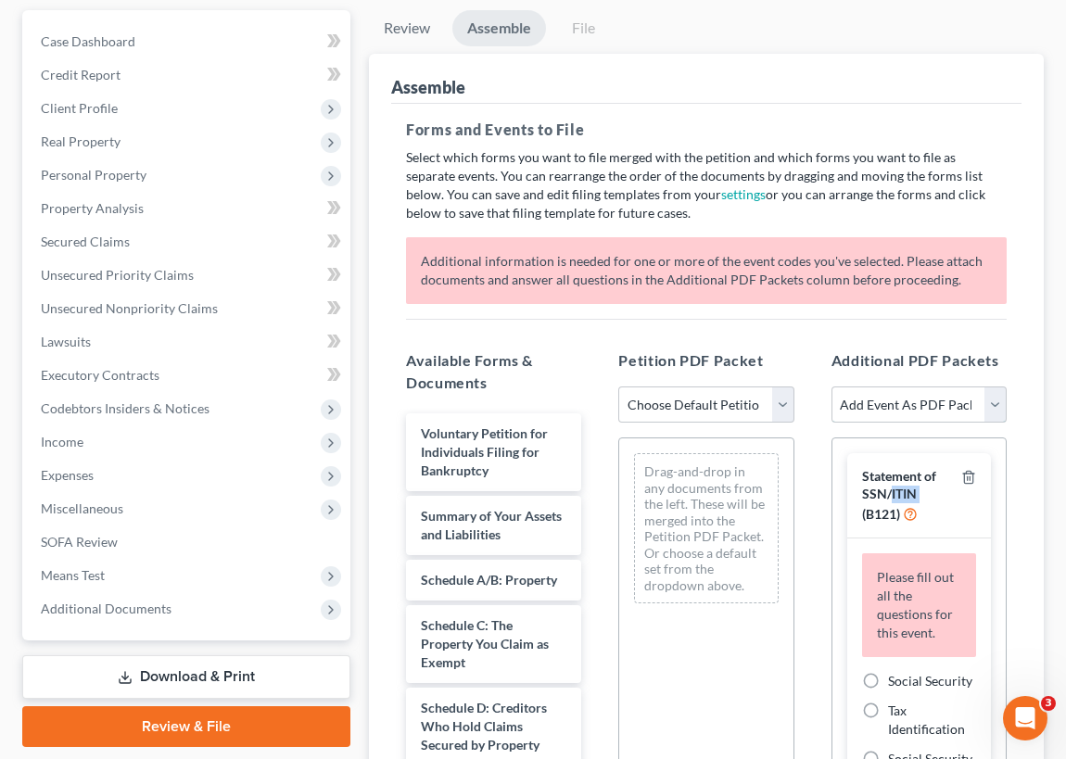
select select "35"
click at [832, 387] on select "Add Event As PDF Packet 02-Application to Pay Filing Fee in Installments Amende…" at bounding box center [919, 405] width 175 height 37
select select
click at [578, 301] on div "Forms and Events to File Select which forms you want to file merged with the pe…" at bounding box center [706, 549] width 630 height 891
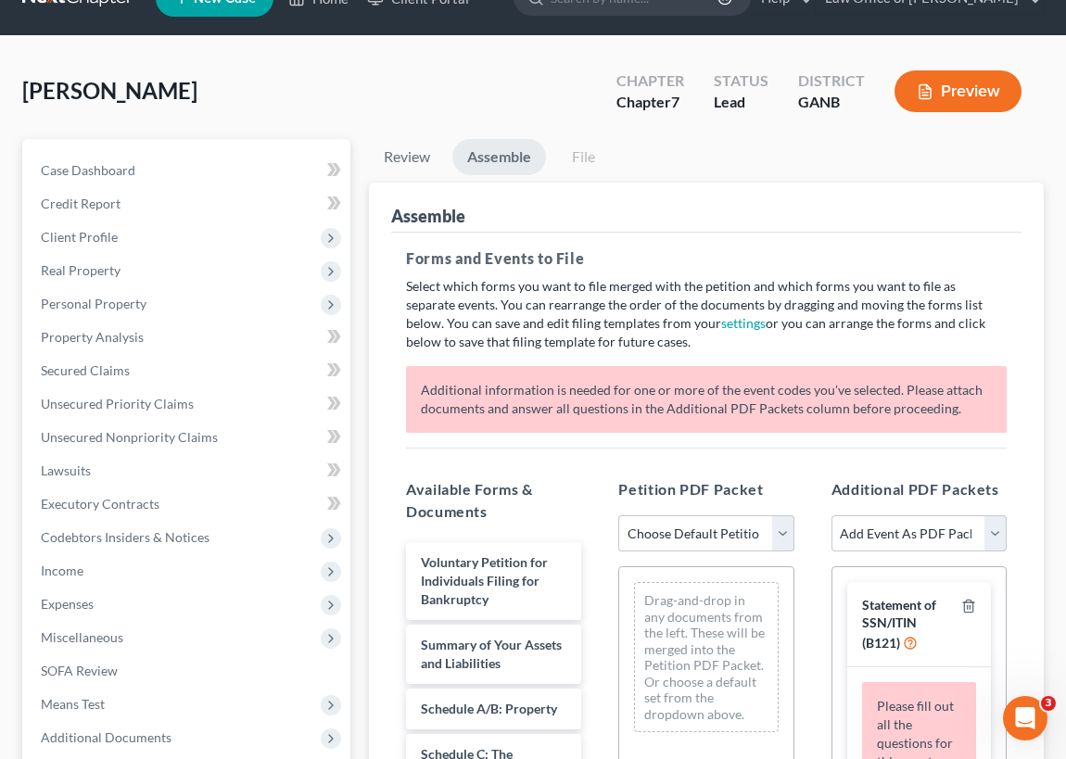
scroll to position [0, 0]
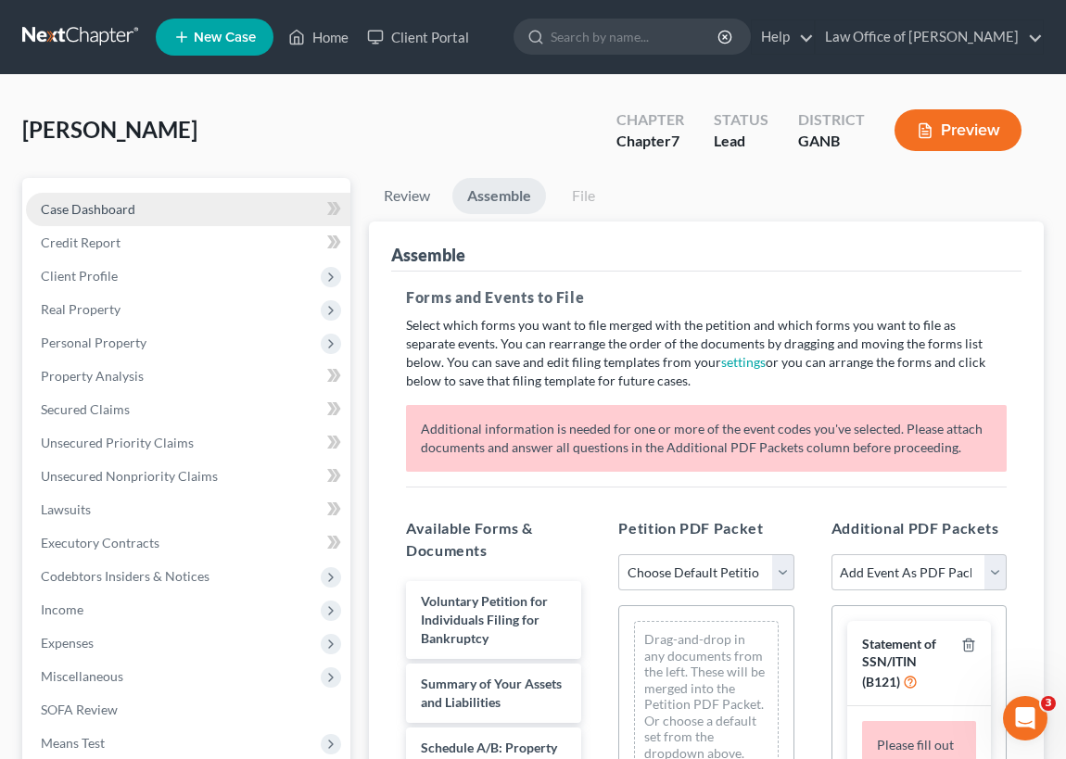
click at [101, 207] on span "Case Dashboard" at bounding box center [88, 209] width 95 height 16
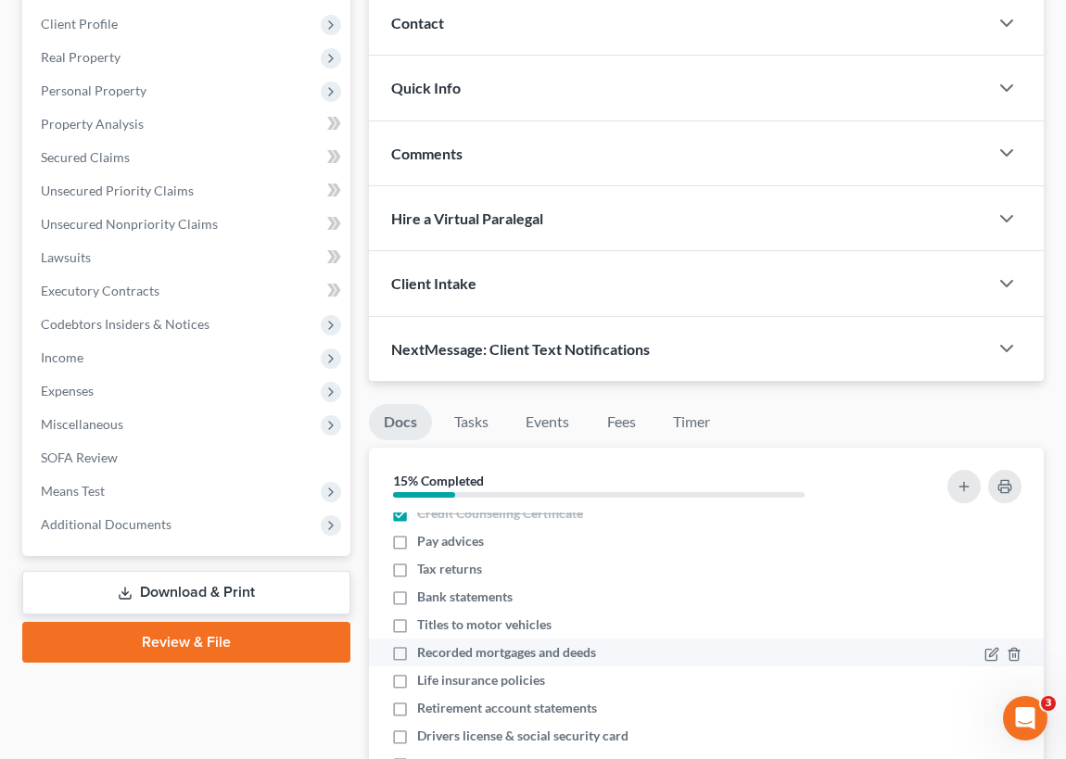
scroll to position [16, 0]
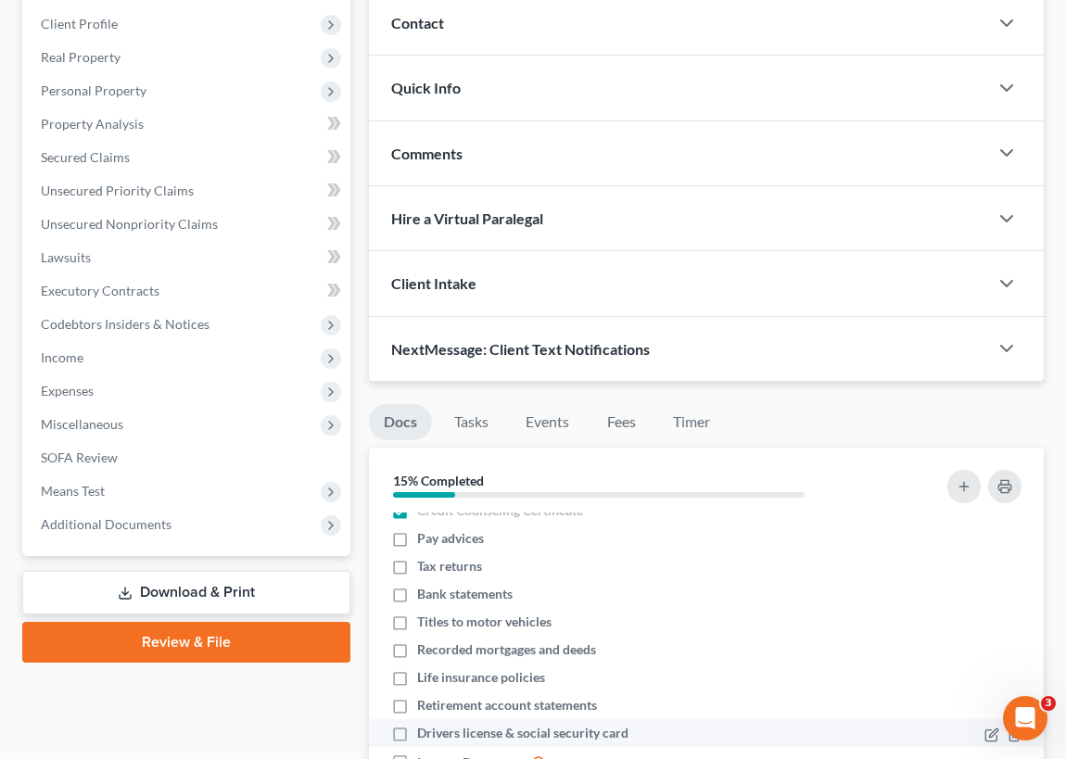
click at [417, 732] on label "Drivers license & social security card" at bounding box center [522, 733] width 211 height 19
click at [425, 732] on input "Drivers license & social security card" at bounding box center [431, 730] width 12 height 12
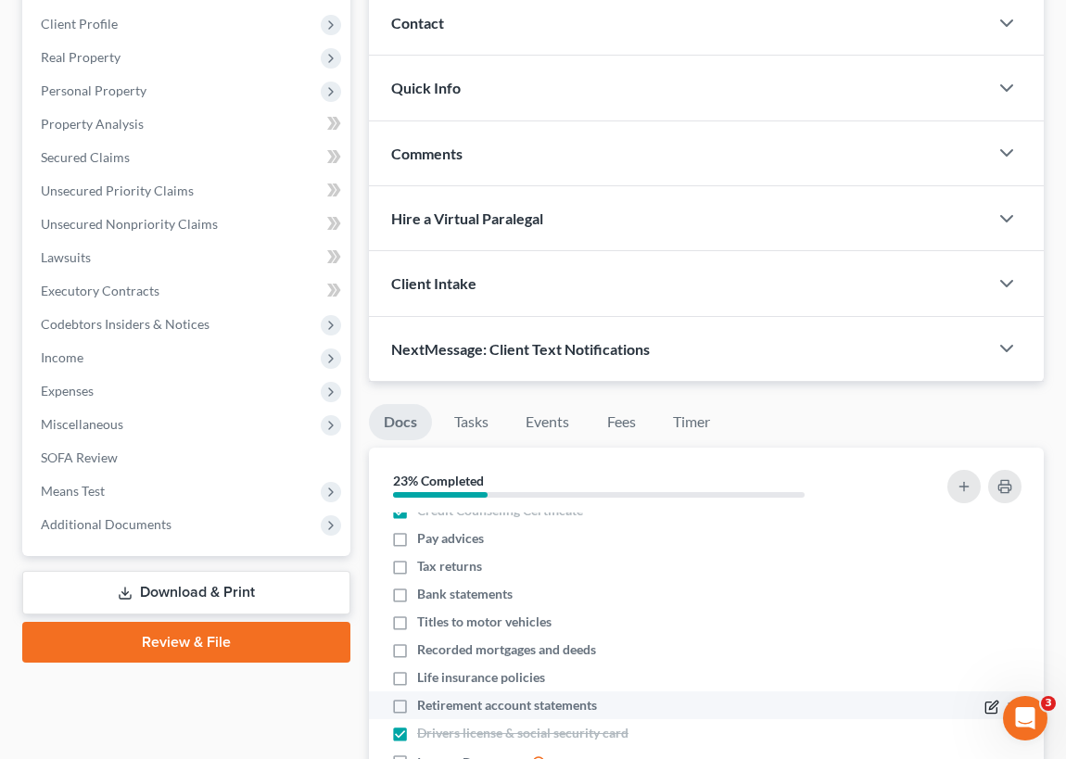
click at [985, 700] on icon "button" at bounding box center [992, 707] width 15 height 15
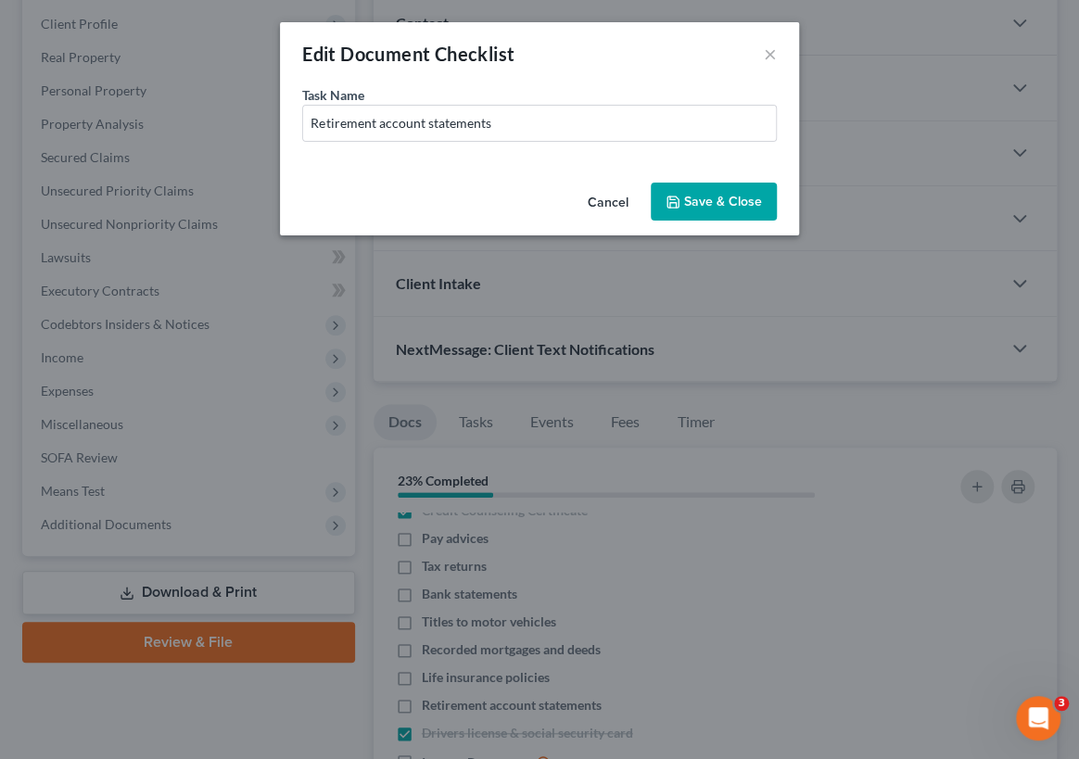
click at [606, 202] on button "Cancel" at bounding box center [608, 203] width 70 height 37
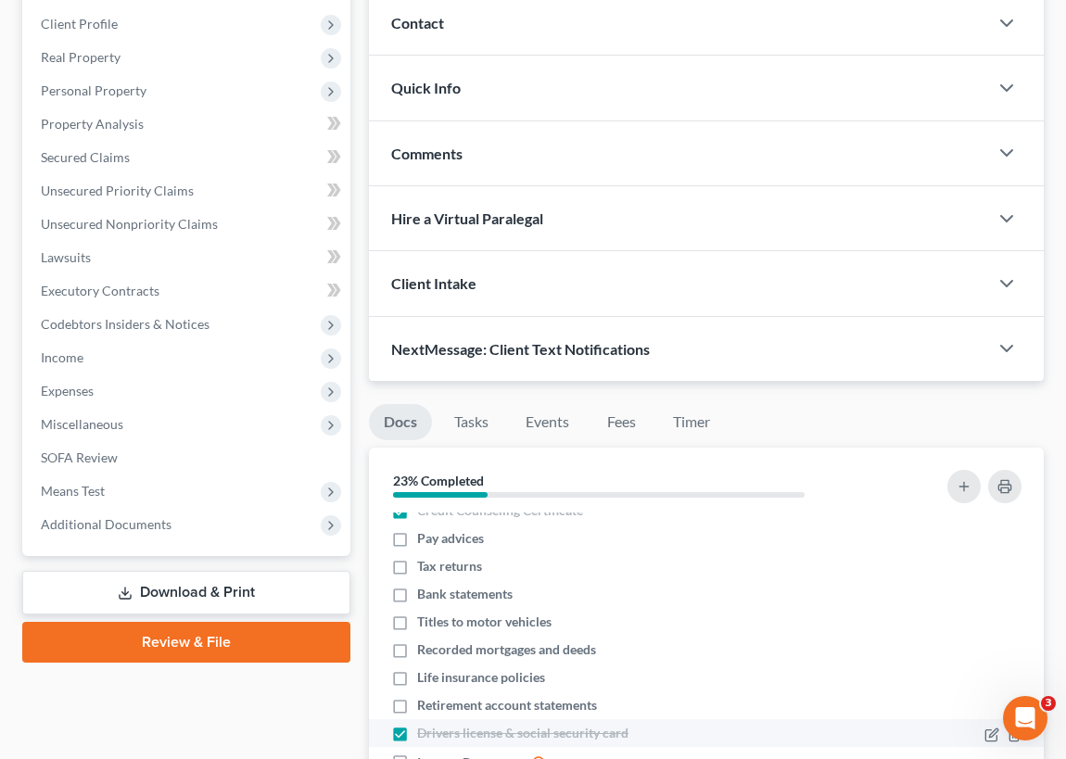
click at [417, 732] on label "Drivers license & social security card" at bounding box center [522, 733] width 211 height 19
click at [425, 732] on input "Drivers license & social security card" at bounding box center [431, 730] width 12 height 12
checkbox input "false"
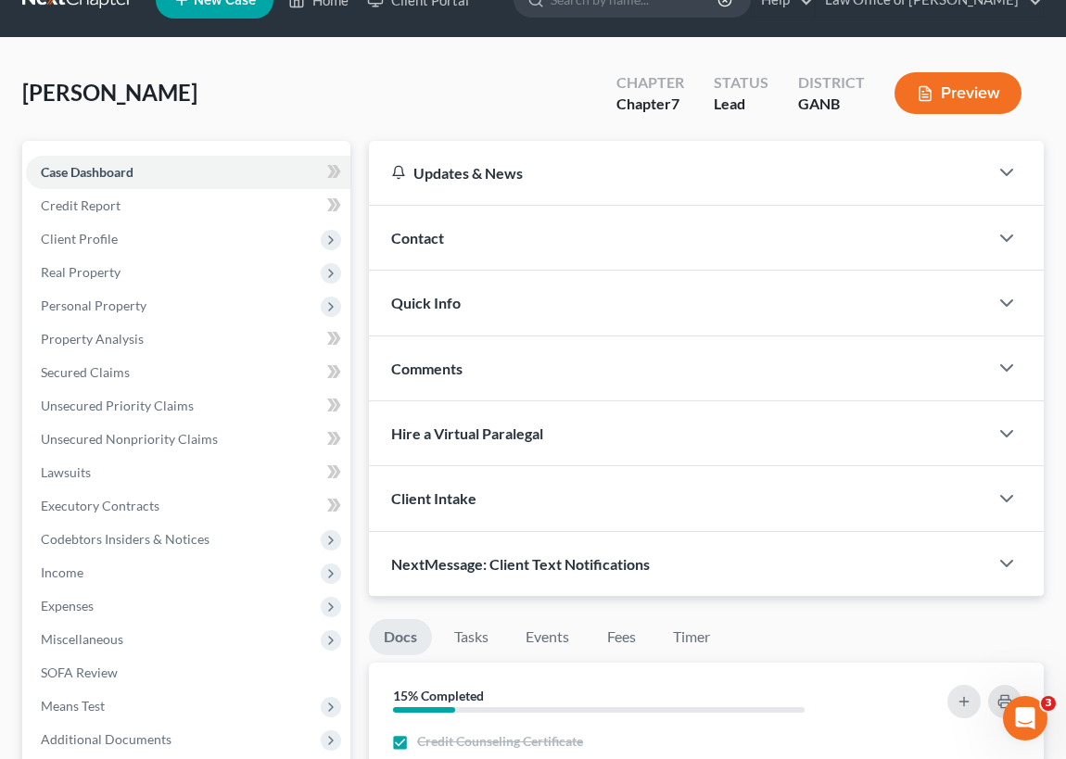
scroll to position [0, 0]
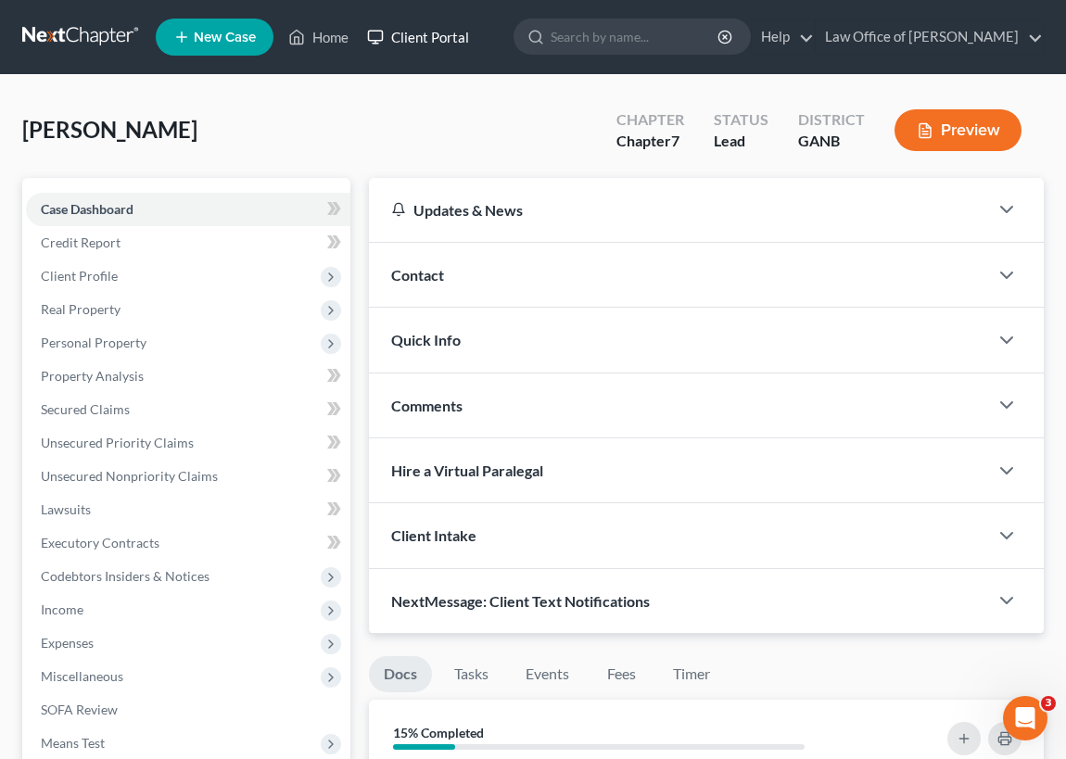
click at [433, 34] on link "Client Portal" at bounding box center [418, 36] width 121 height 33
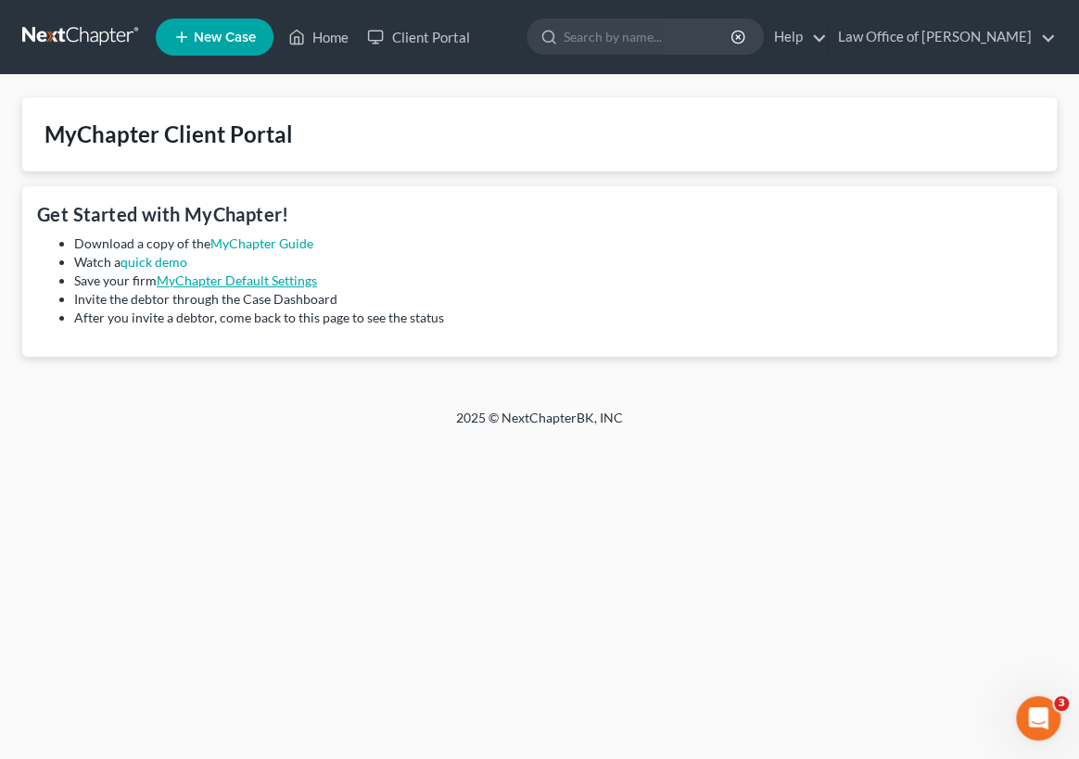
click at [241, 283] on link "MyChapter Default Settings" at bounding box center [237, 281] width 160 height 16
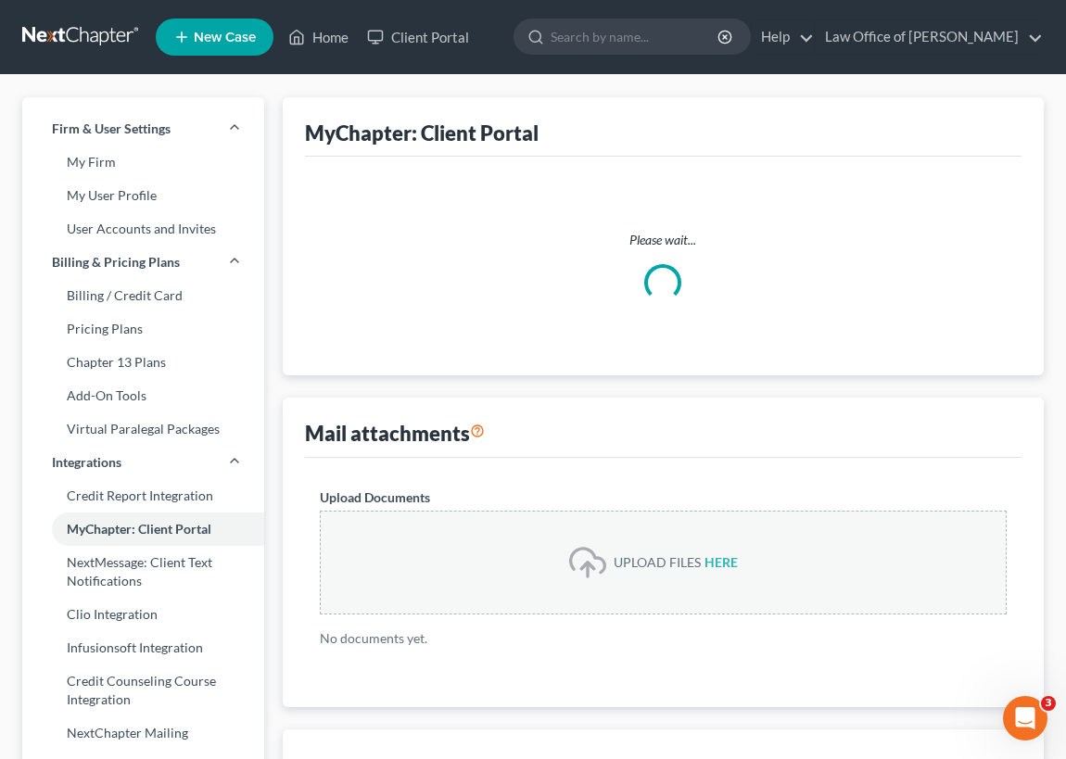
select select
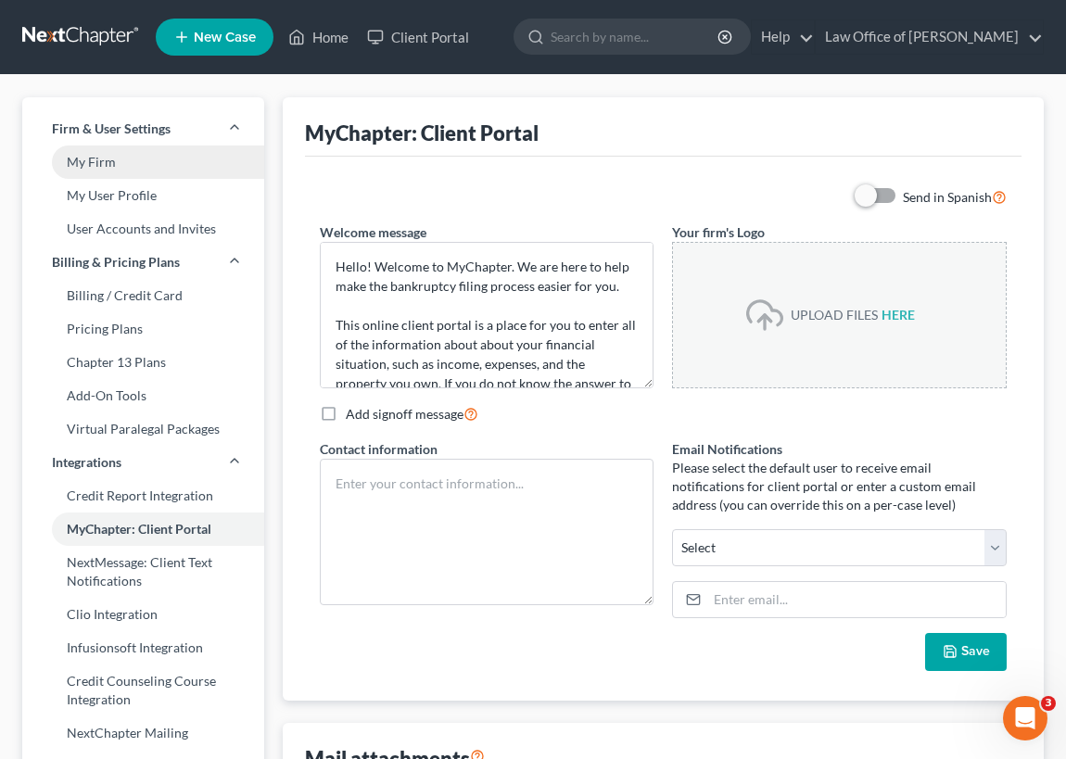
click at [134, 164] on link "My Firm" at bounding box center [143, 162] width 242 height 33
select select "19"
select select "24"
select select "10"
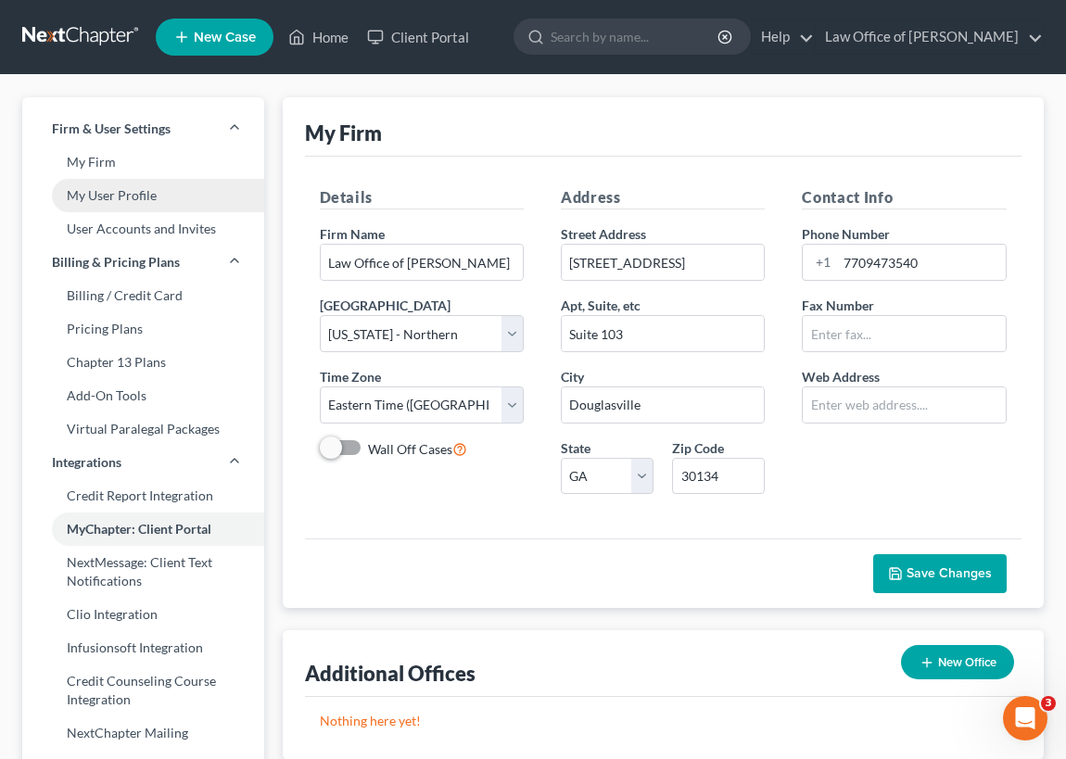
click at [133, 197] on link "My User Profile" at bounding box center [143, 195] width 242 height 33
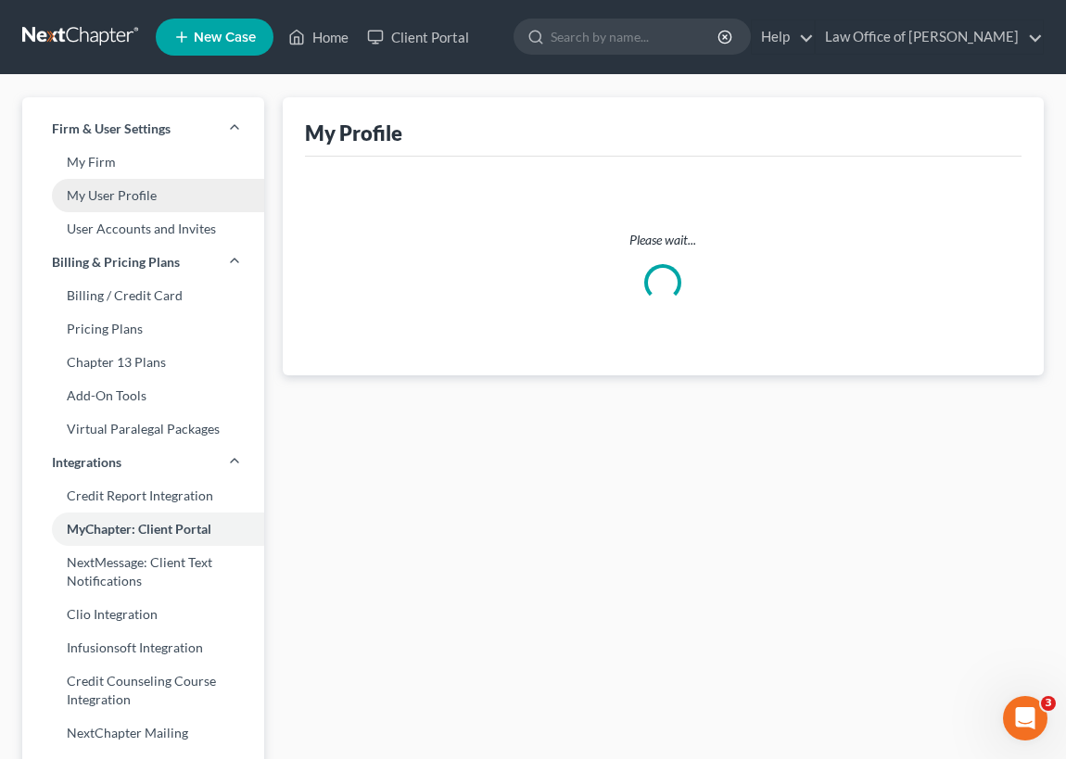
select select "10"
select select "19"
select select "attorney"
select select "0"
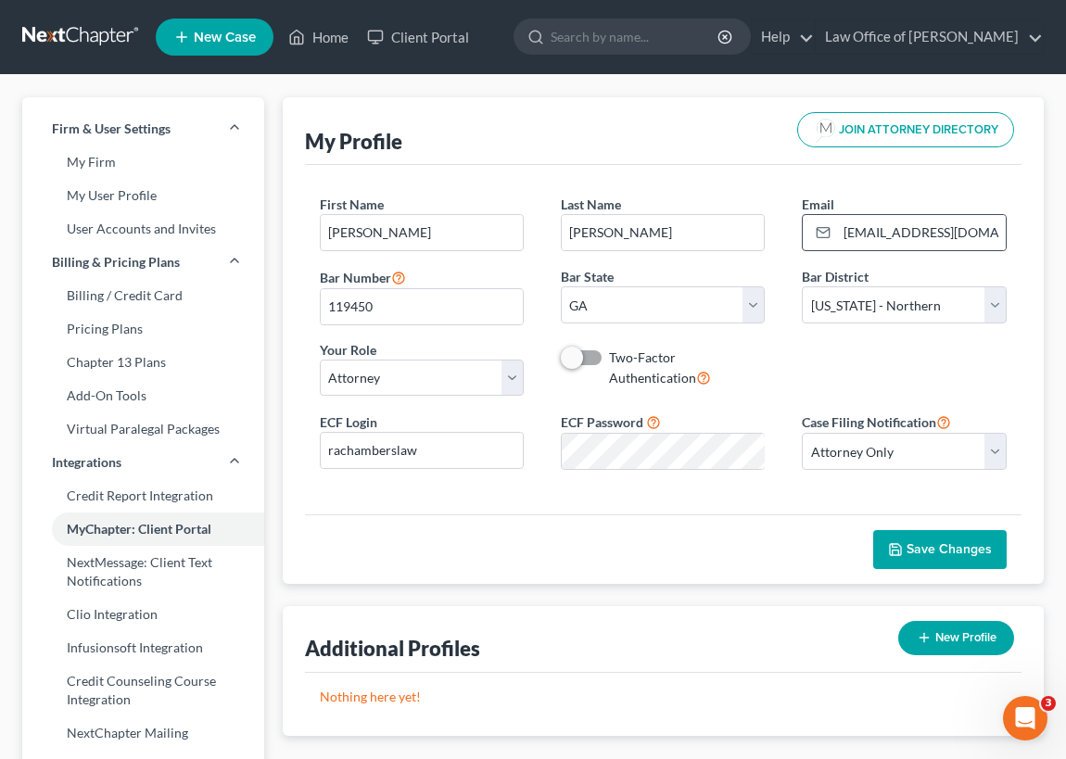
click at [824, 233] on icon at bounding box center [823, 232] width 15 height 15
drag, startPoint x: 961, startPoint y: 231, endPoint x: 815, endPoint y: 234, distance: 146.5
click at [817, 234] on div "[EMAIL_ADDRESS][DOMAIN_NAME]" at bounding box center [904, 232] width 204 height 37
type input "[EMAIL_ADDRESS][DOMAIN_NAME]"
click at [913, 547] on span "Save Changes" at bounding box center [949, 549] width 85 height 16
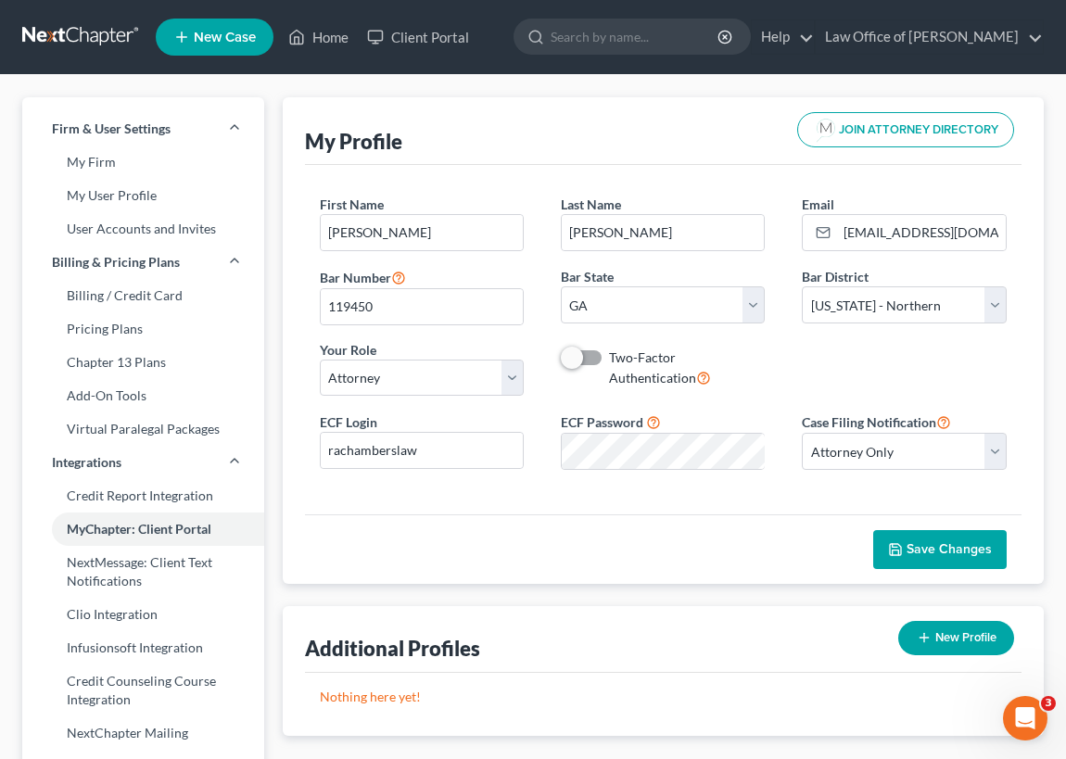
click at [911, 548] on span "Save Changes" at bounding box center [949, 549] width 85 height 16
click at [134, 231] on link "User Accounts and Invites" at bounding box center [143, 228] width 242 height 33
select select "0"
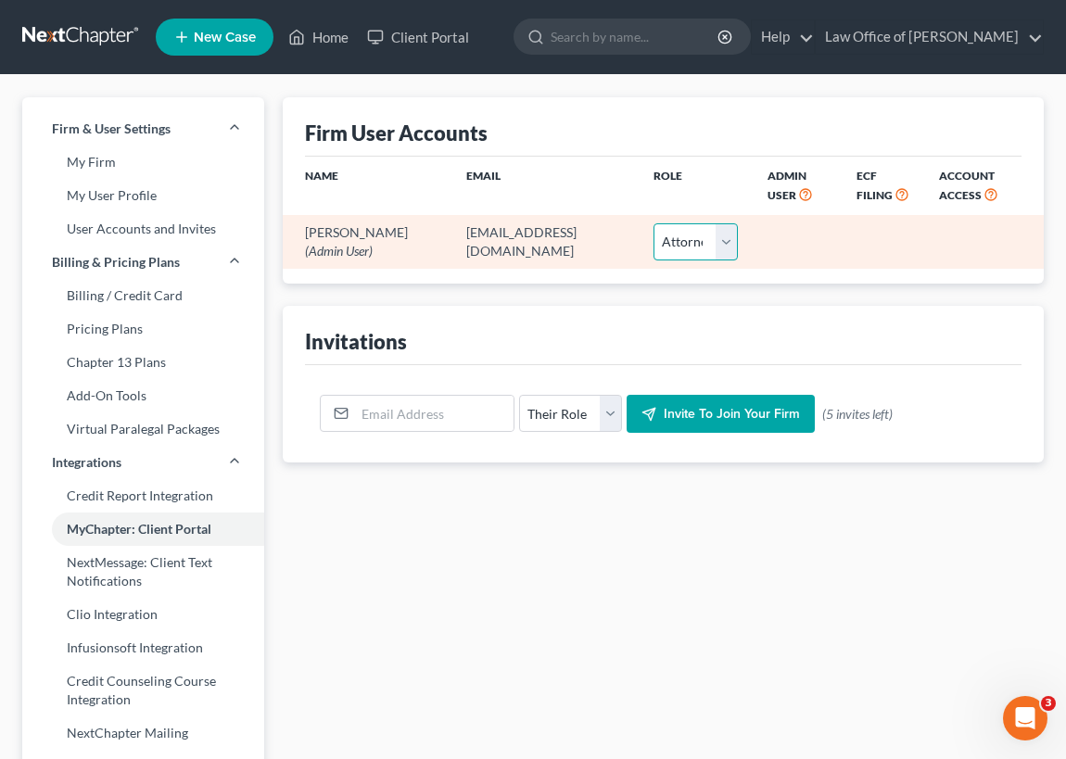
click at [695, 244] on select "Select Attorney Paralegal Assistant" at bounding box center [696, 241] width 84 height 37
click at [654, 223] on select "Select Attorney Paralegal Assistant" at bounding box center [696, 241] width 84 height 37
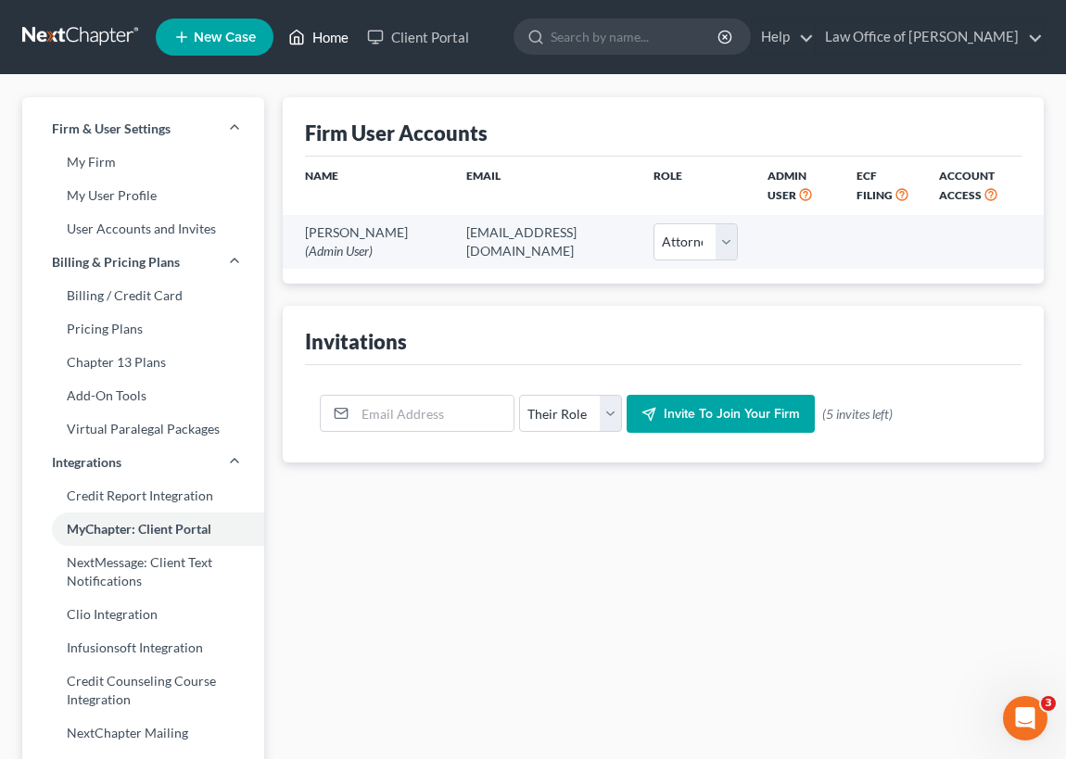
click at [324, 33] on link "Home" at bounding box center [318, 36] width 79 height 33
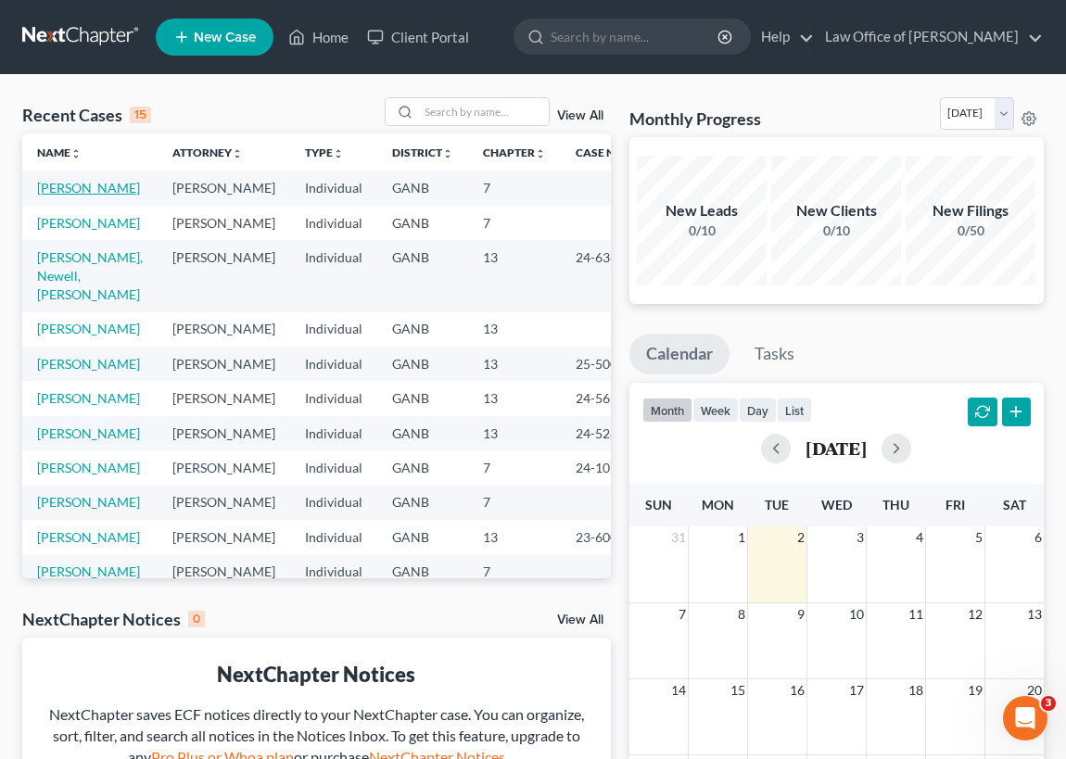
click at [70, 196] on link "[PERSON_NAME]" at bounding box center [88, 188] width 103 height 16
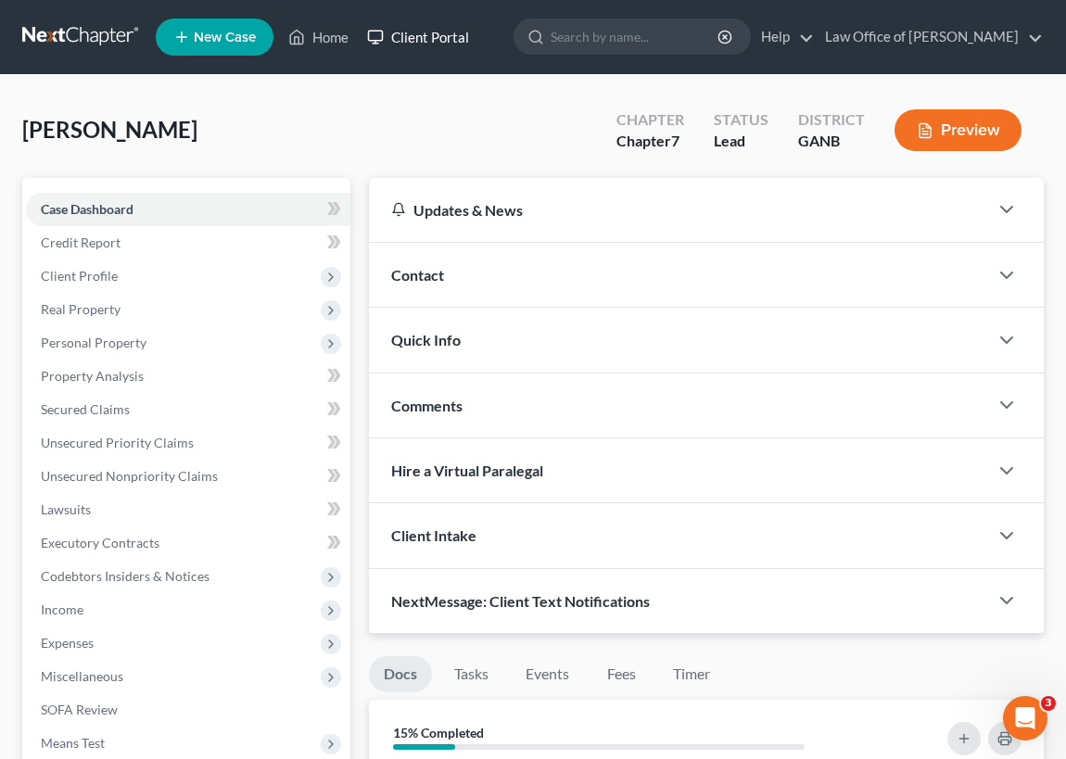
click at [419, 33] on link "Client Portal" at bounding box center [418, 36] width 121 height 33
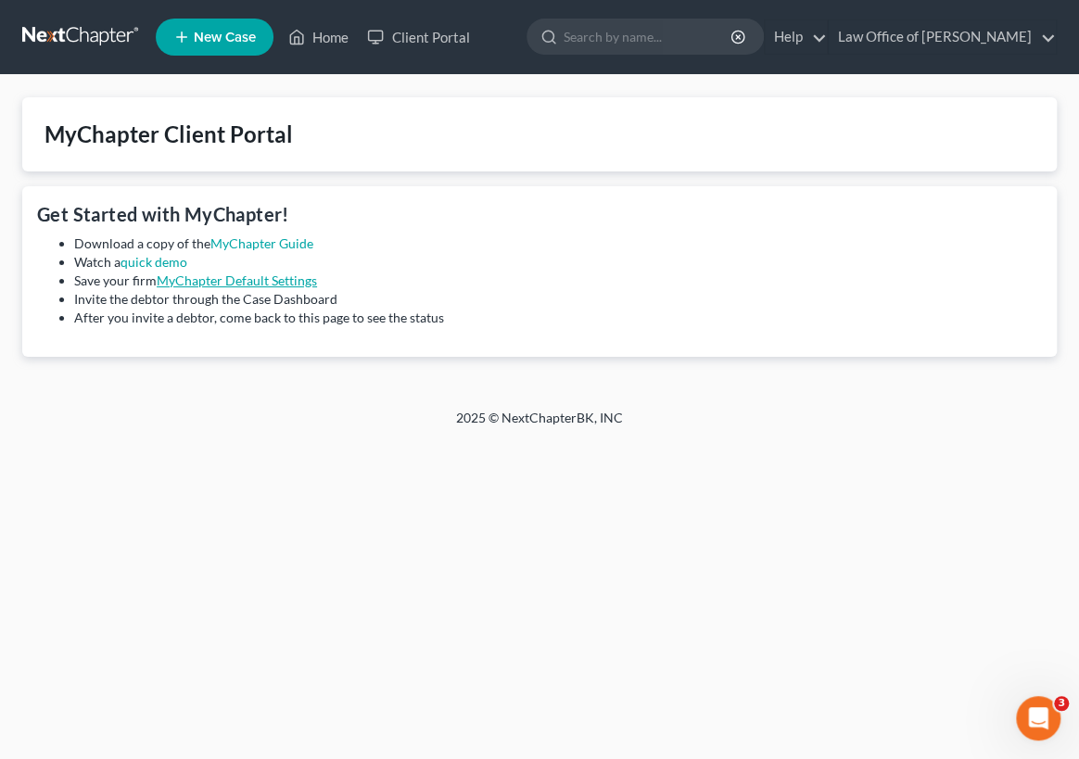
click at [235, 280] on link "MyChapter Default Settings" at bounding box center [237, 281] width 160 height 16
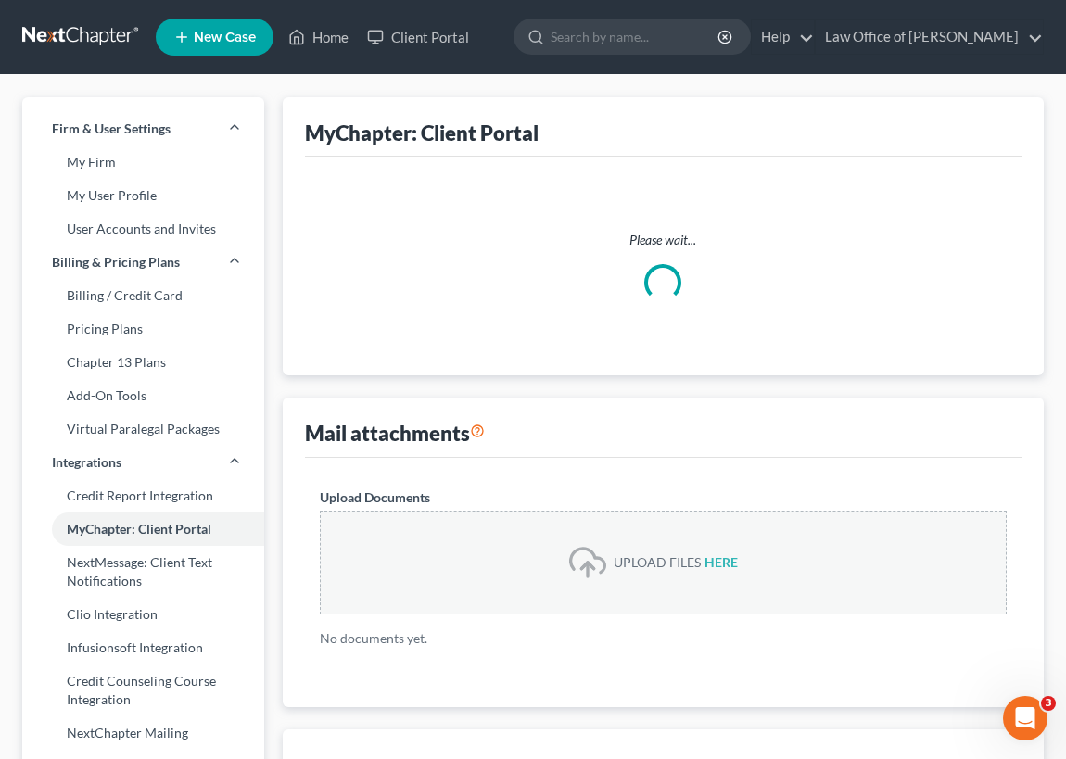
select select
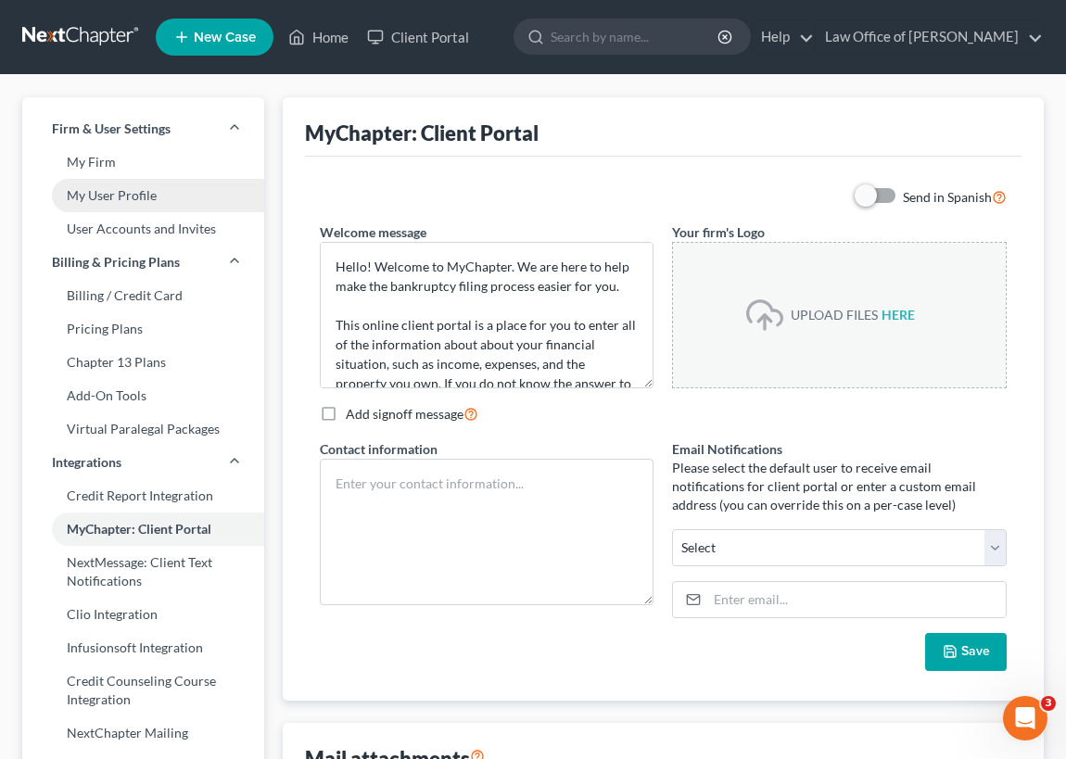
click at [139, 193] on link "My User Profile" at bounding box center [143, 195] width 242 height 33
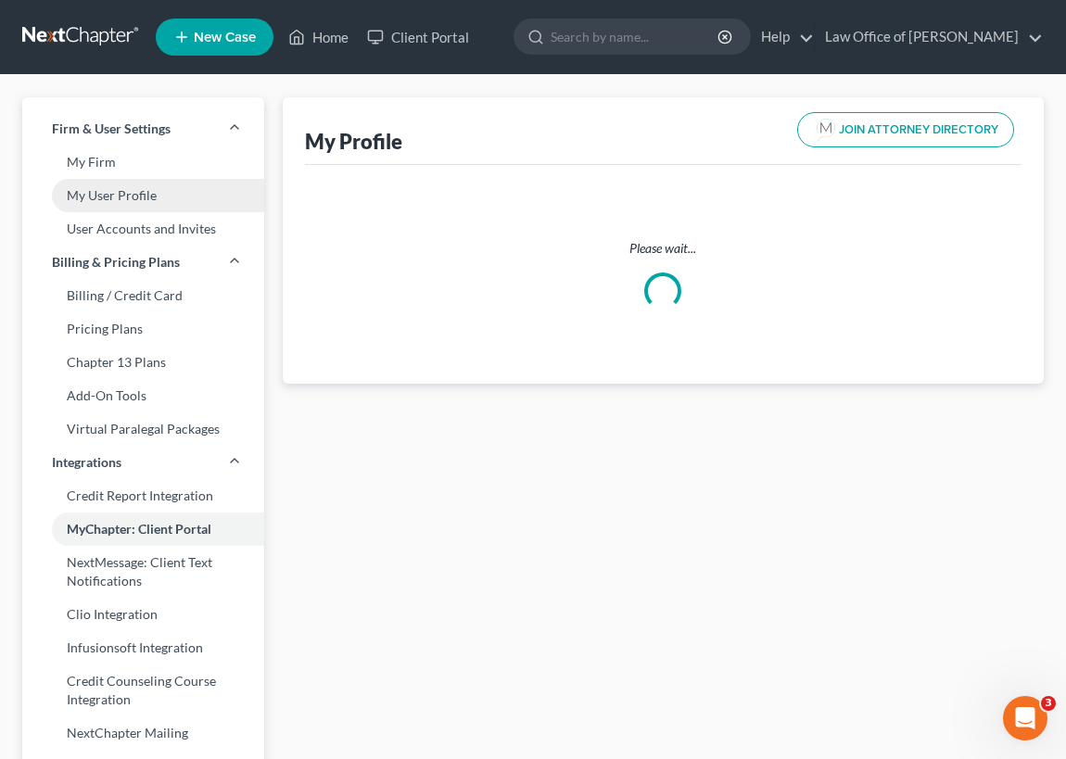
select select "10"
select select "19"
select select "attorney"
select select "0"
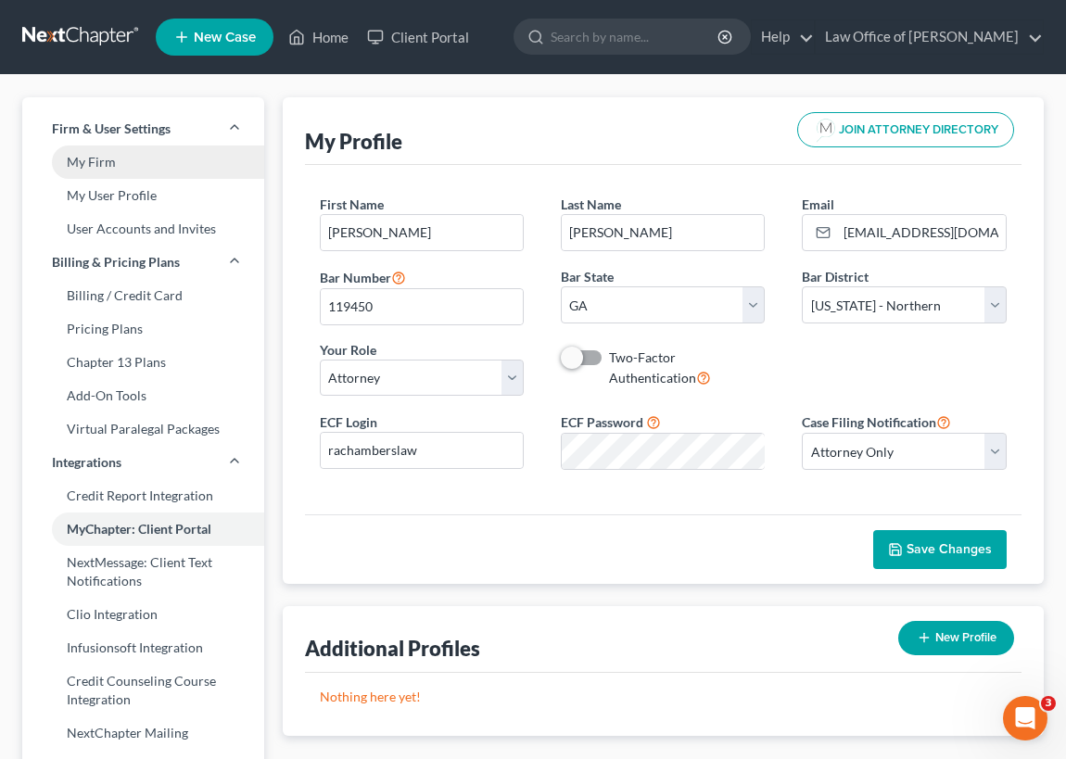
click at [99, 161] on link "My Firm" at bounding box center [143, 162] width 242 height 33
select select "19"
select select "24"
select select "10"
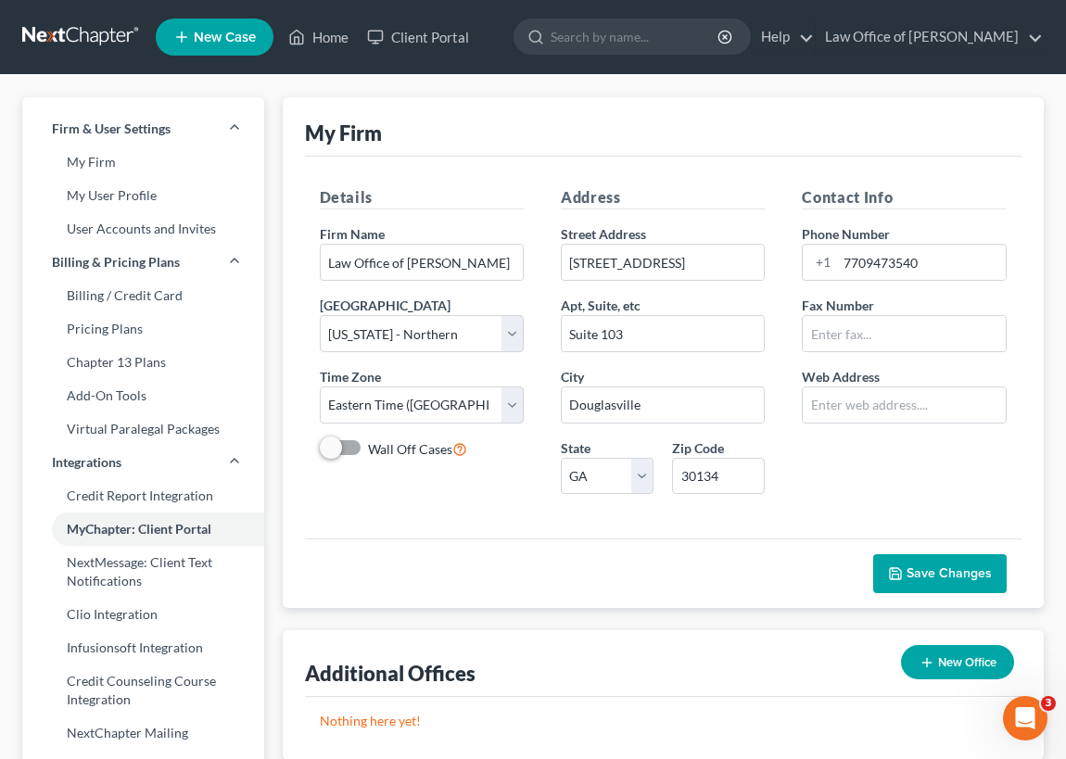
click at [219, 38] on span "New Case" at bounding box center [225, 38] width 62 height 14
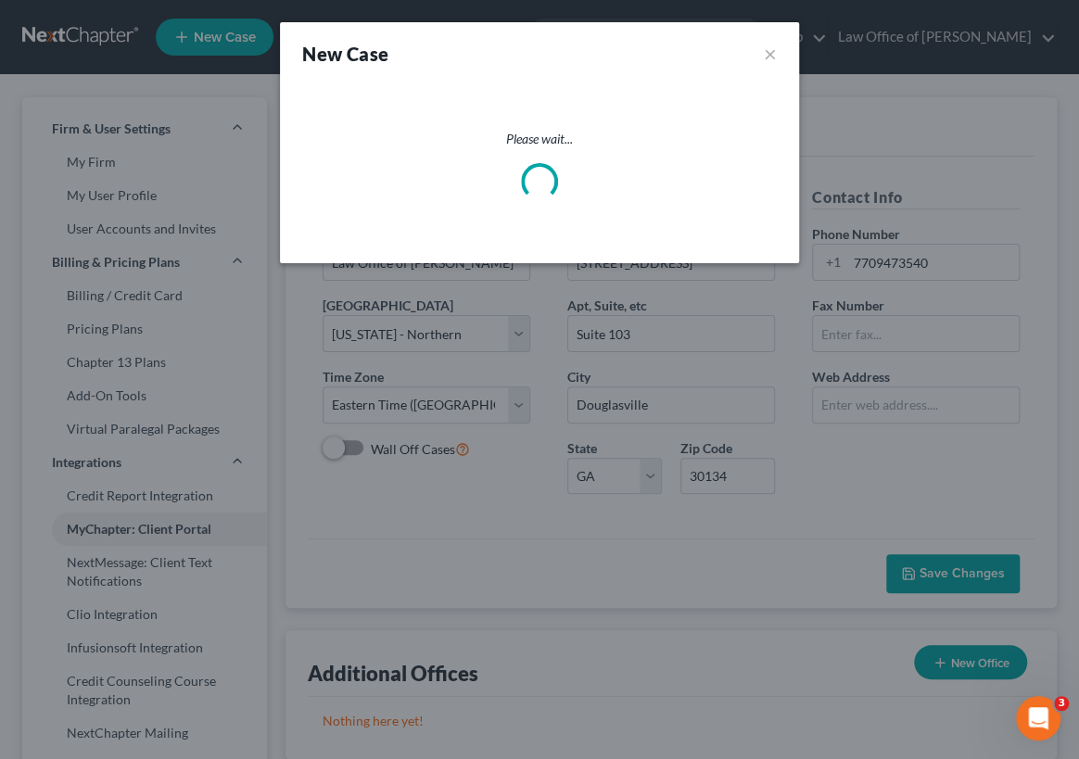
select select "19"
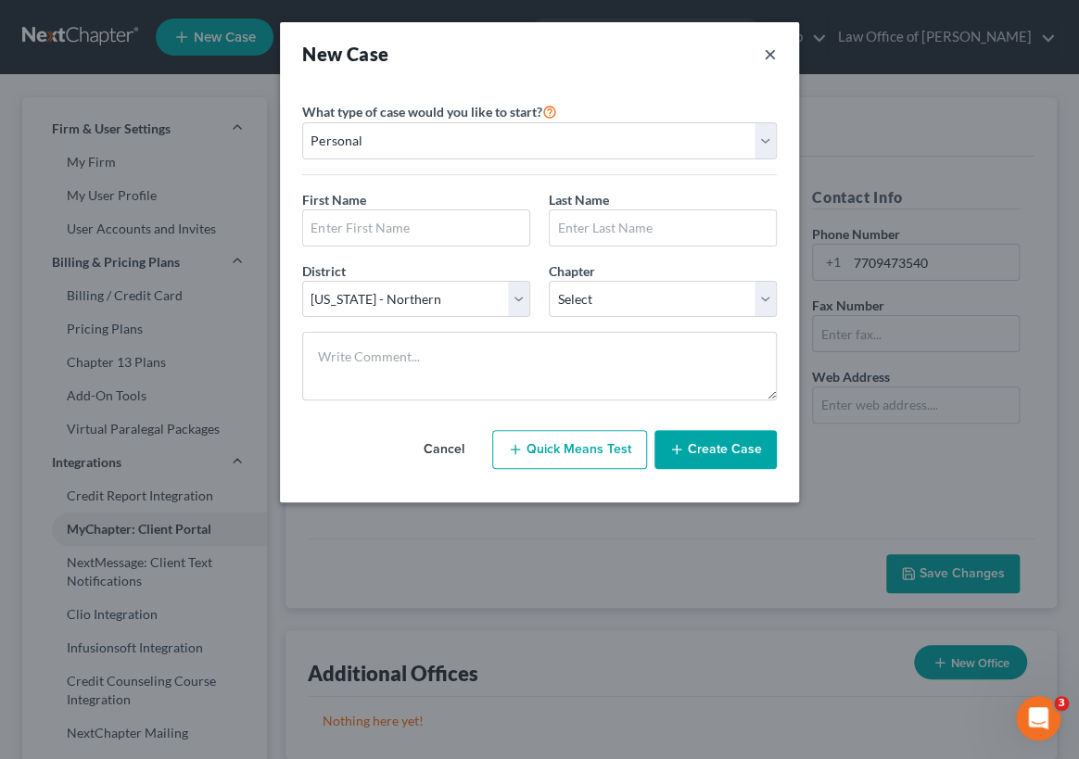
click at [775, 57] on button "×" at bounding box center [770, 54] width 13 height 26
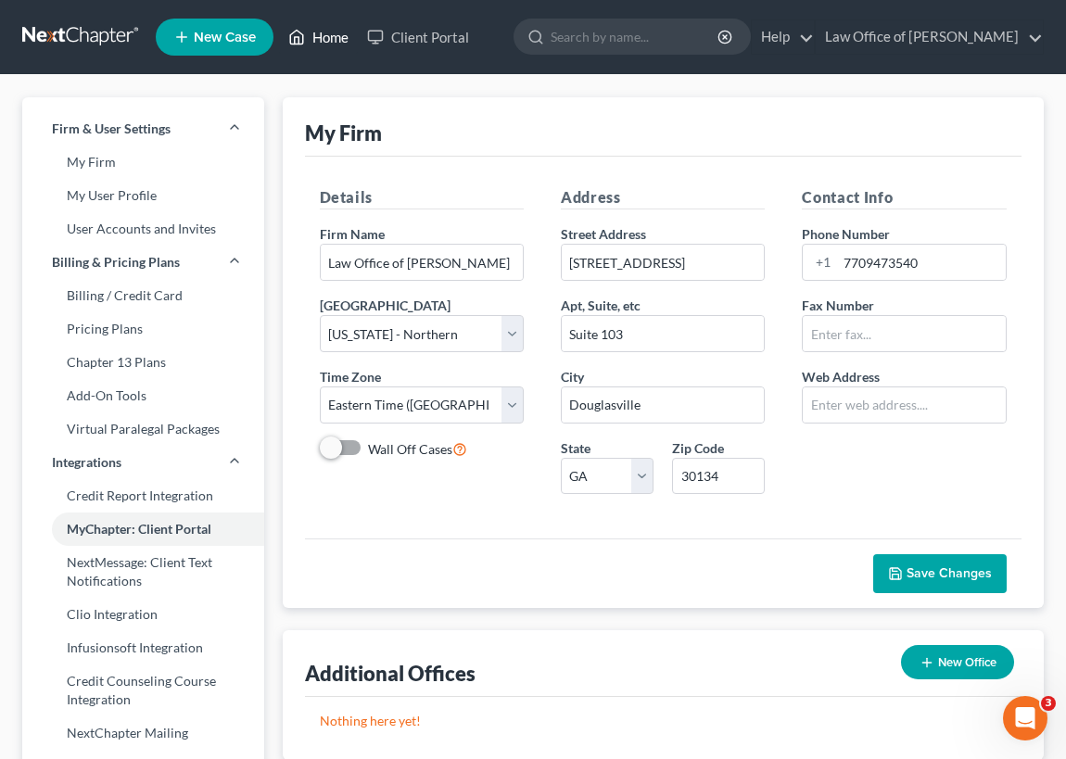
click at [334, 33] on link "Home" at bounding box center [318, 36] width 79 height 33
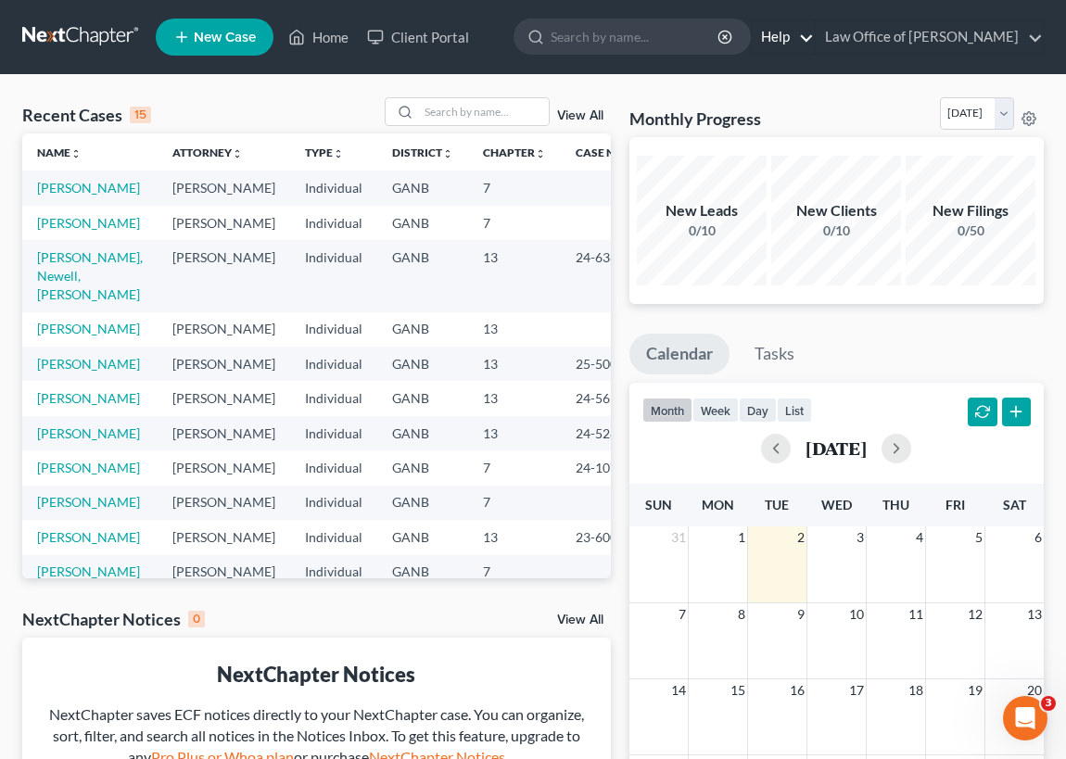
click at [795, 37] on link "Help" at bounding box center [783, 36] width 62 height 33
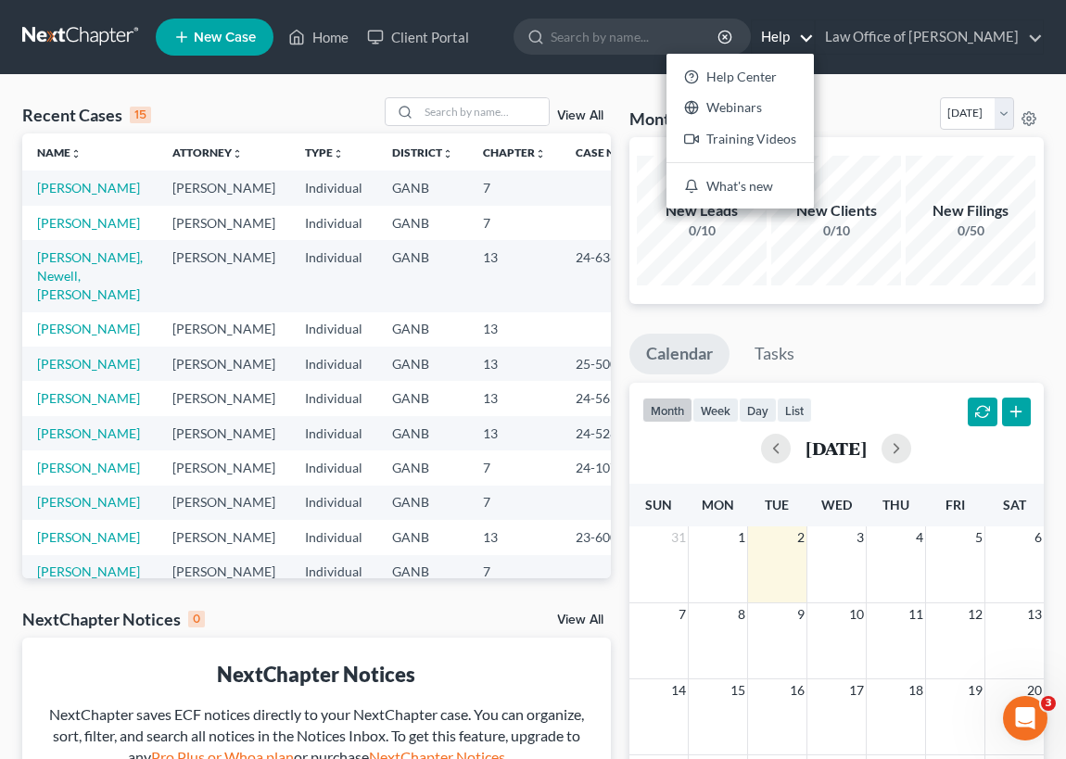
click at [314, 99] on div "Recent Cases 15 View All" at bounding box center [316, 115] width 589 height 36
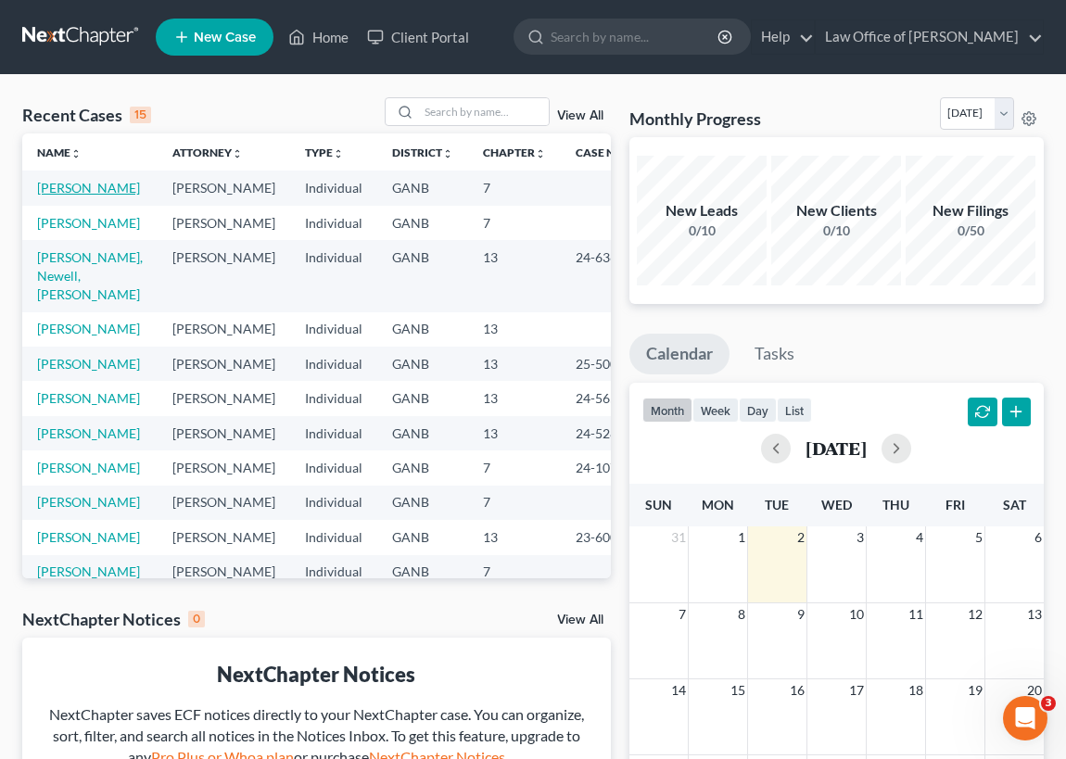
click at [70, 196] on link "[PERSON_NAME]" at bounding box center [88, 188] width 103 height 16
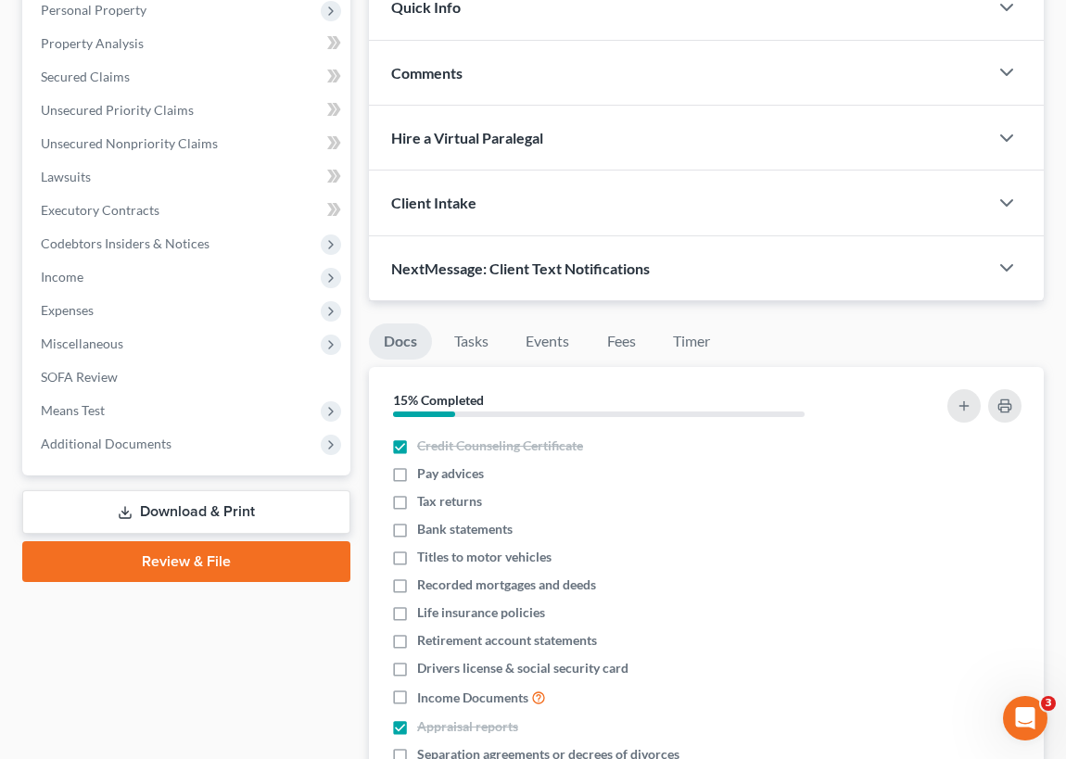
scroll to position [421, 0]
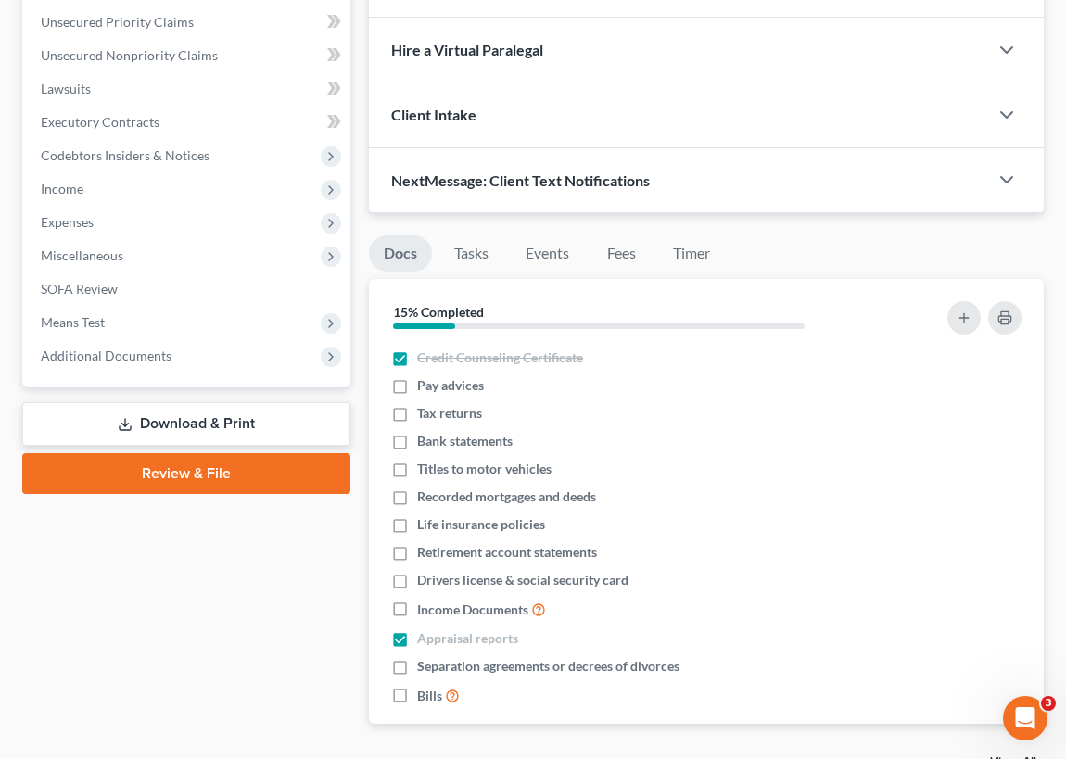
click at [186, 477] on link "Review & File" at bounding box center [186, 473] width 328 height 41
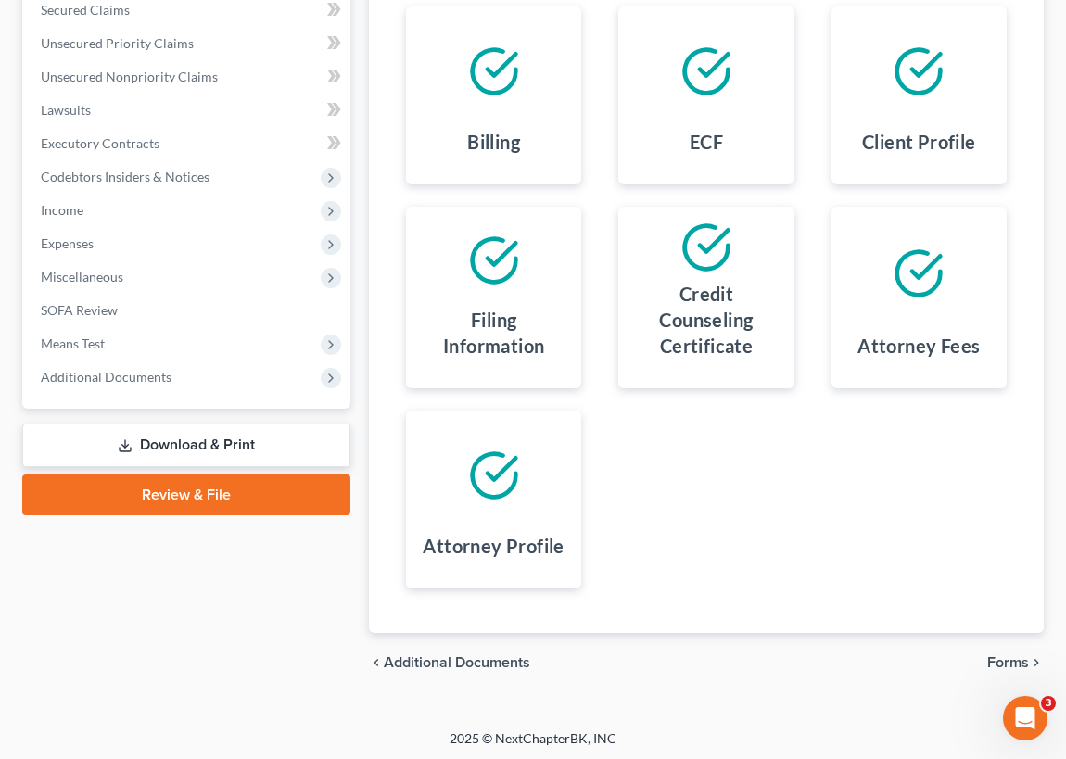
scroll to position [401, 0]
click at [1017, 658] on span "Forms" at bounding box center [1008, 662] width 42 height 15
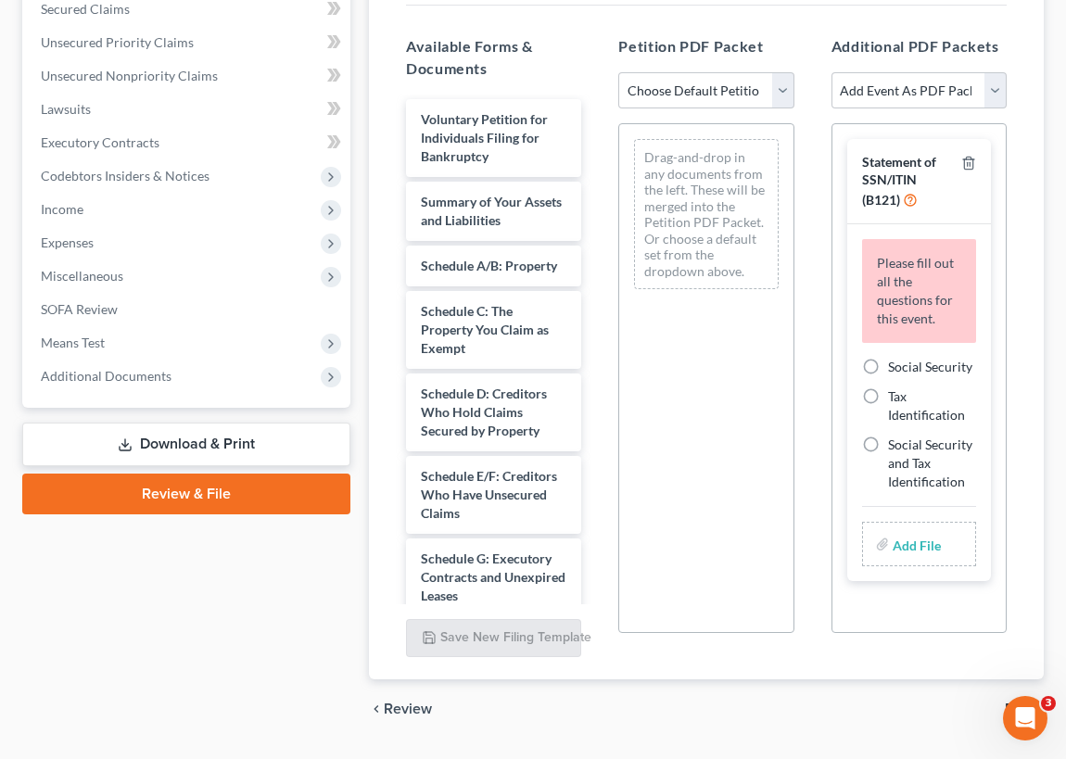
click at [917, 549] on input "file" at bounding box center [915, 544] width 45 height 33
click at [995, 83] on select "Add Event As PDF Packet 02-Application to Pay Filing Fee in Installments Amende…" at bounding box center [919, 90] width 175 height 37
select select "35"
click at [832, 72] on select "Add Event As PDF Packet 02-Application to Pay Filing Fee in Installments Amende…" at bounding box center [919, 90] width 175 height 37
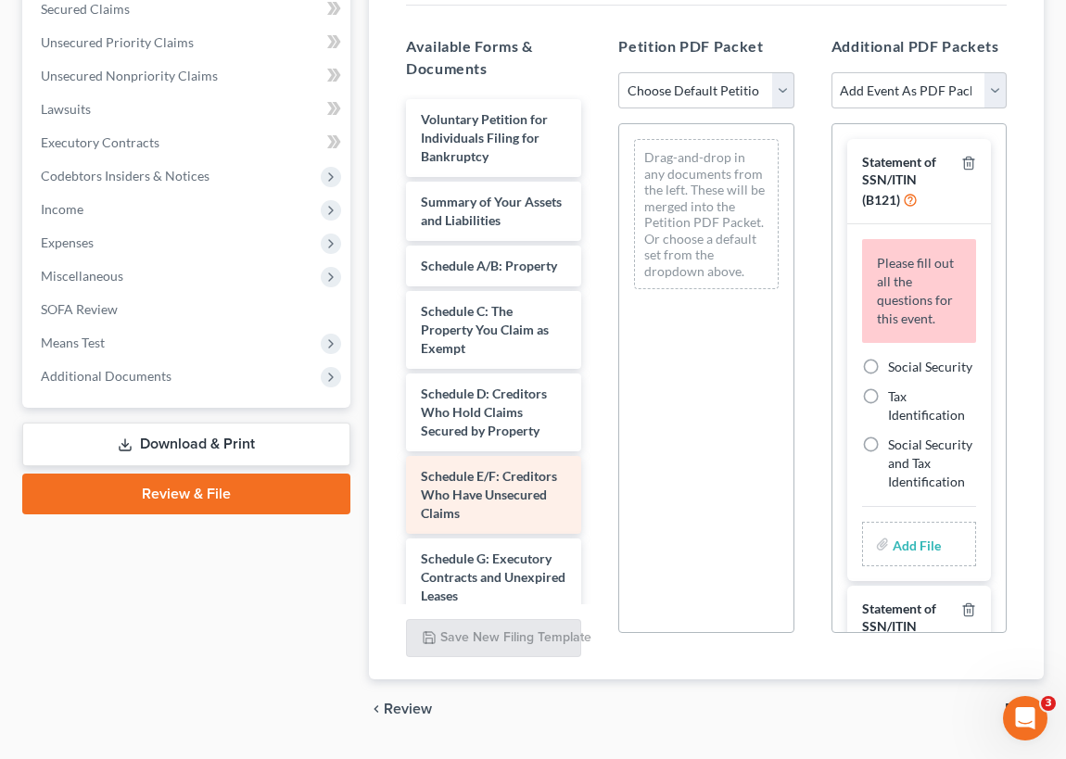
click at [519, 471] on div "Schedule E/F: Creditors Who Have Unsecured Claims" at bounding box center [493, 495] width 175 height 78
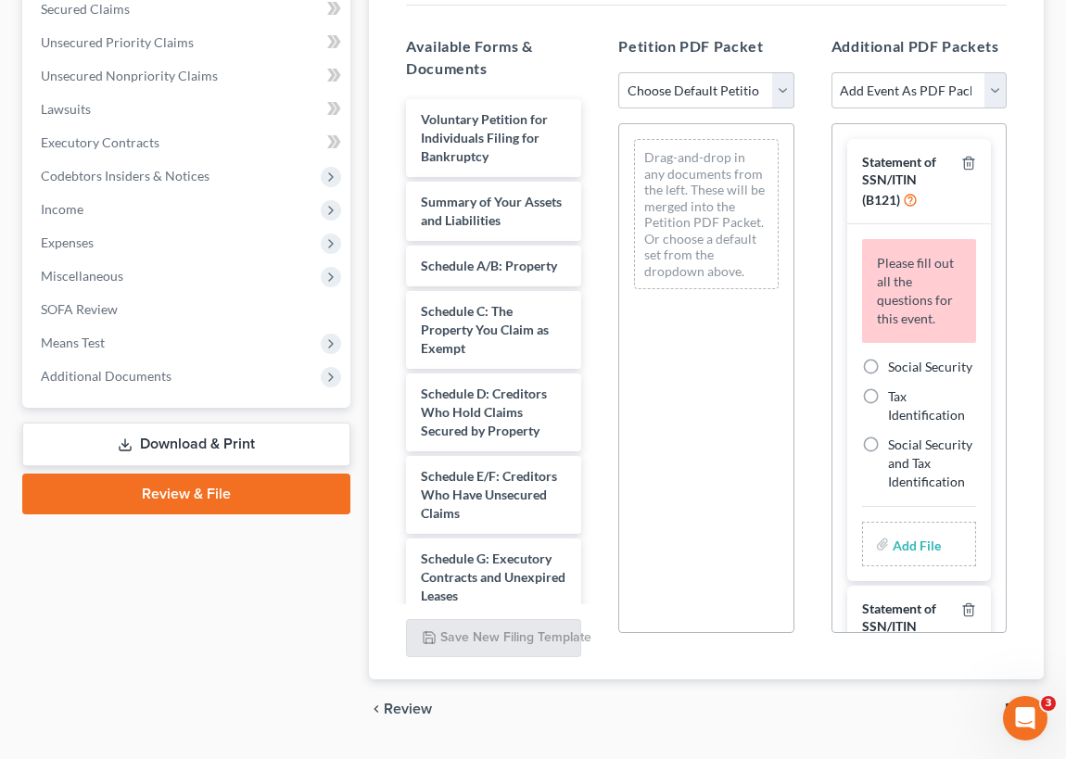
scroll to position [378, 0]
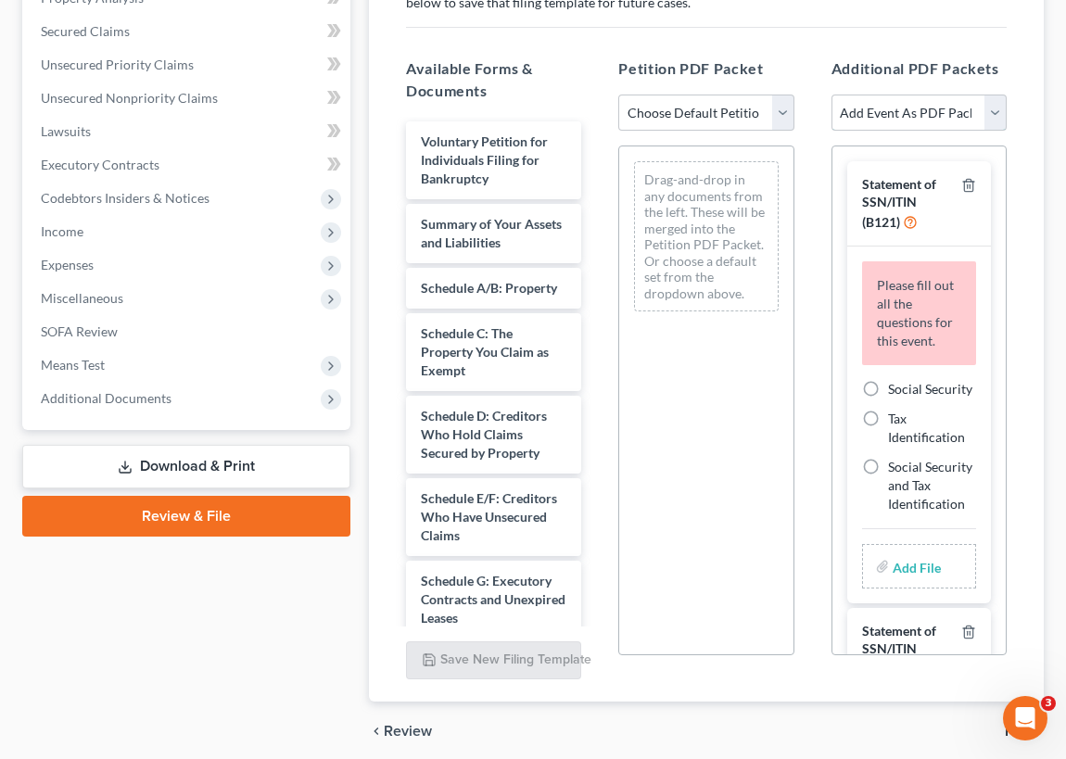
click at [998, 109] on select "Add Event As PDF Packet 02-Application to Pay Filing Fee in Installments Amende…" at bounding box center [919, 113] width 175 height 37
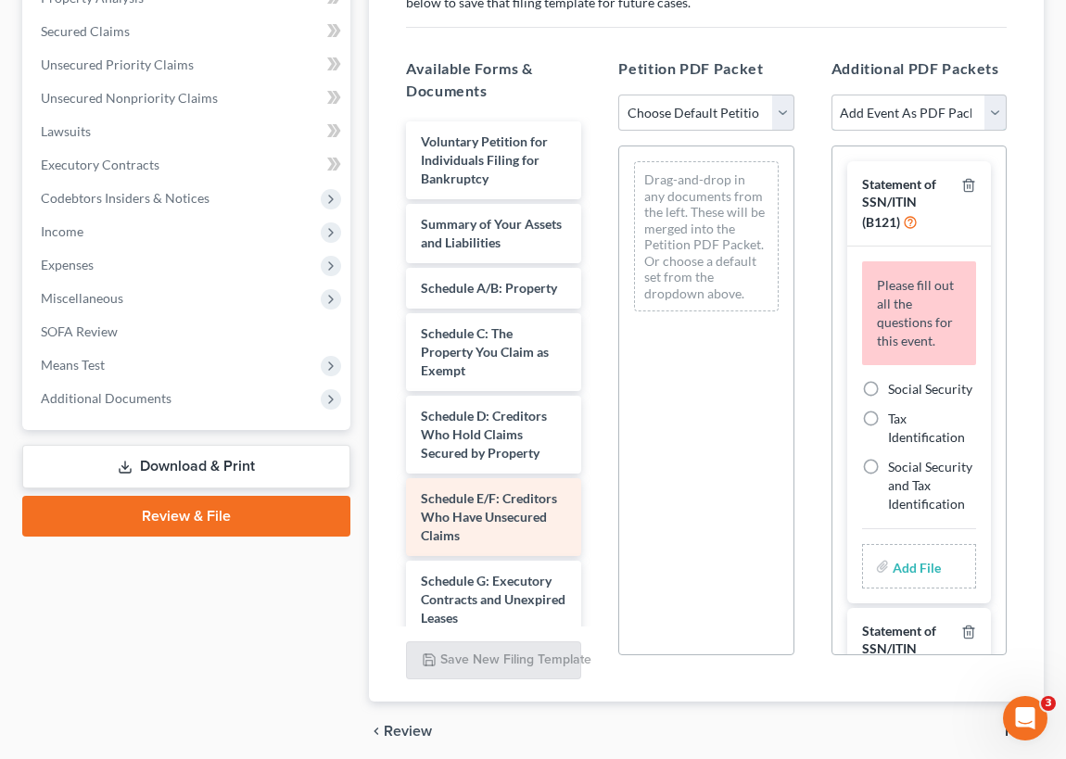
select select "35"
click at [832, 95] on select "Add Event As PDF Packet 02-Application to Pay Filing Fee in Installments Amende…" at bounding box center [919, 113] width 175 height 37
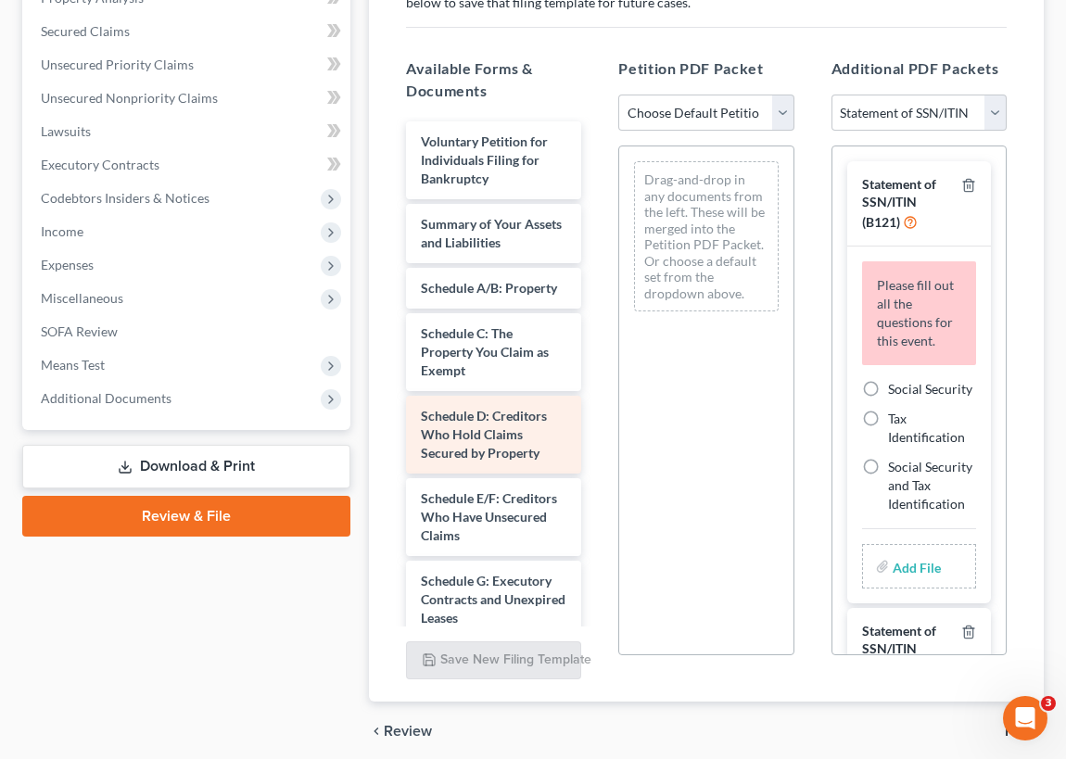
select select
click at [503, 474] on div "Schedule D: Creditors Who Hold Claims Secured by Property" at bounding box center [493, 435] width 175 height 78
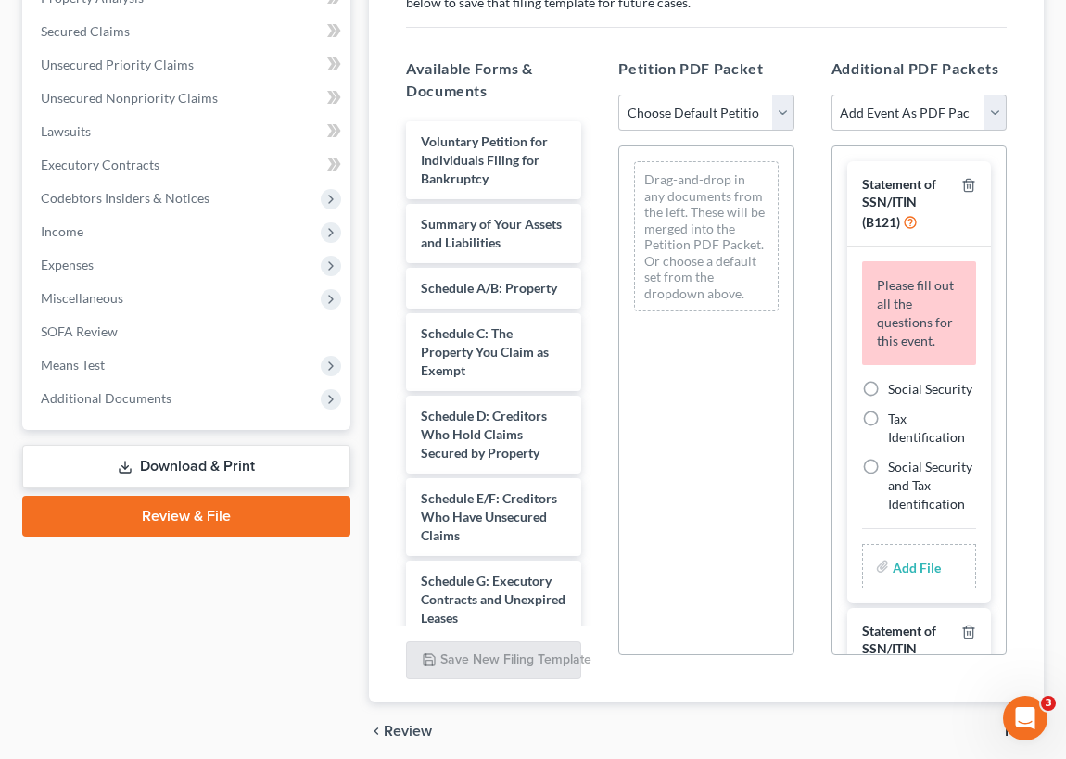
click at [241, 462] on link "Download & Print" at bounding box center [186, 467] width 328 height 44
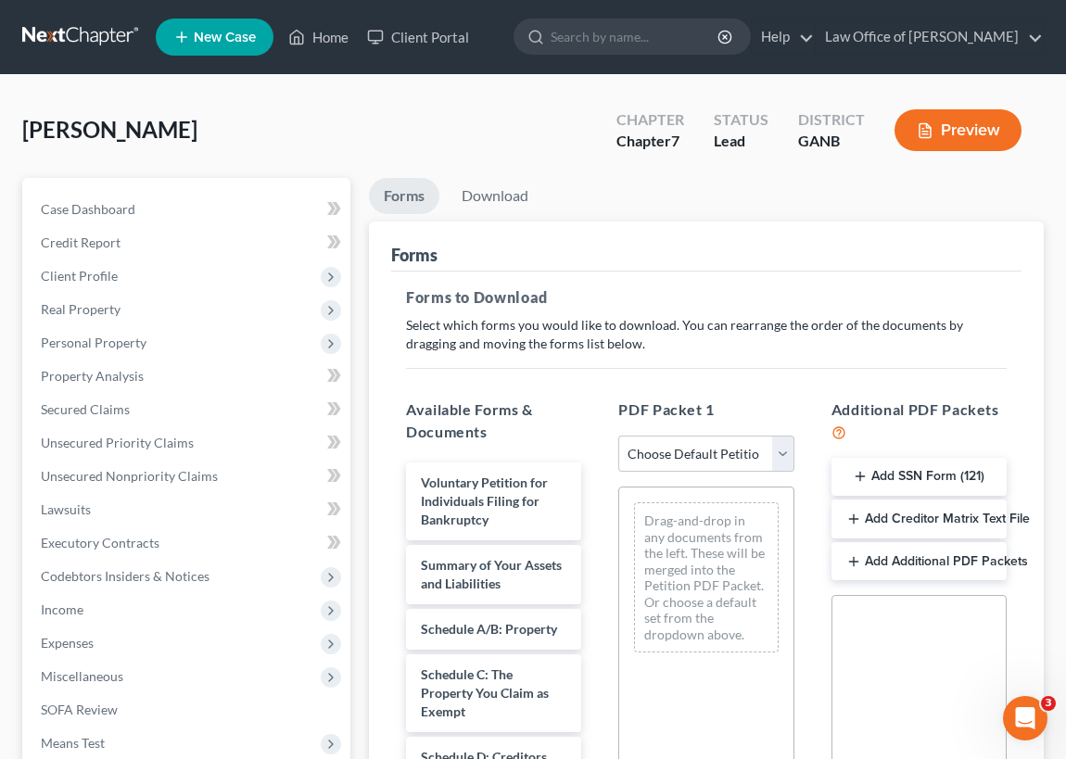
click at [920, 476] on button "Add SSN Form (121)" at bounding box center [919, 477] width 175 height 39
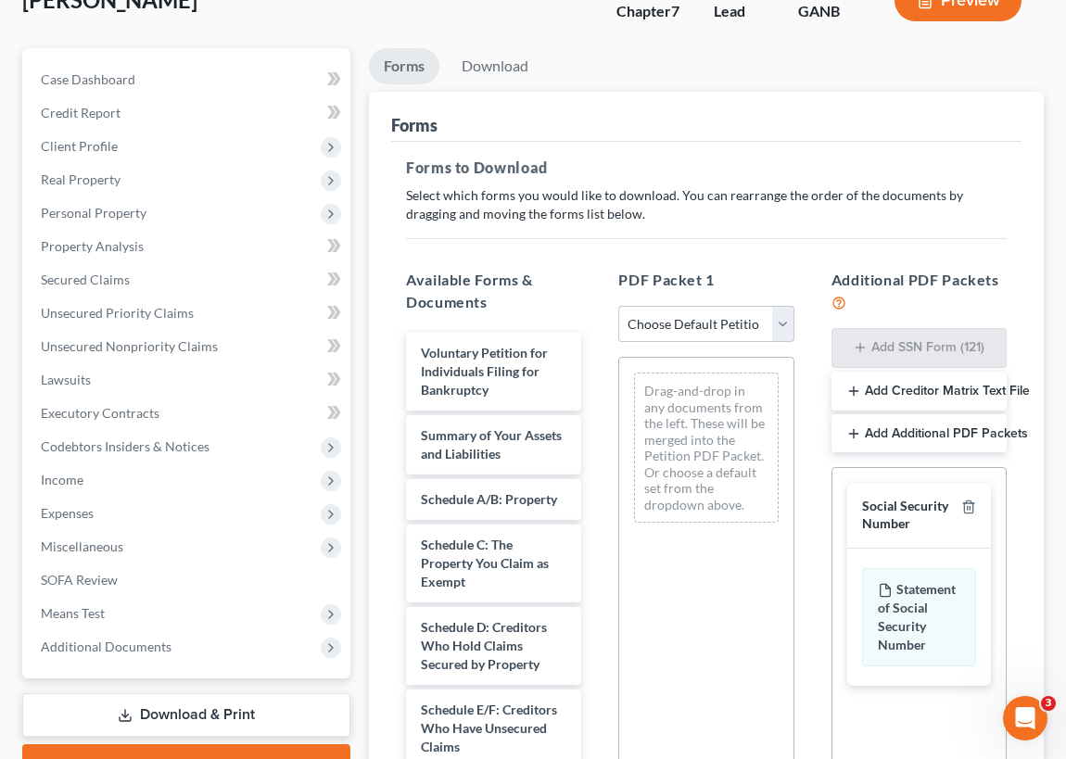
scroll to position [168, 0]
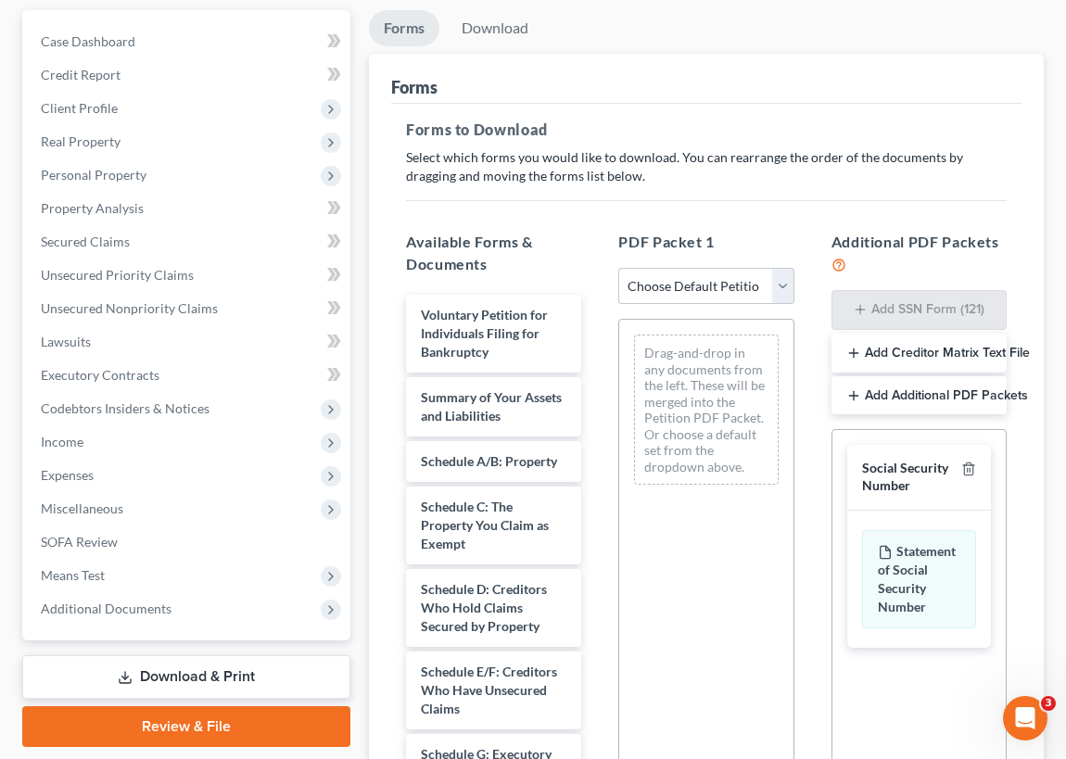
click at [935, 476] on div "Social Security Number" at bounding box center [908, 477] width 92 height 34
drag, startPoint x: 935, startPoint y: 476, endPoint x: 925, endPoint y: 569, distance: 94.2
click at [925, 569] on div "Statement of Social Security Number" at bounding box center [919, 579] width 114 height 98
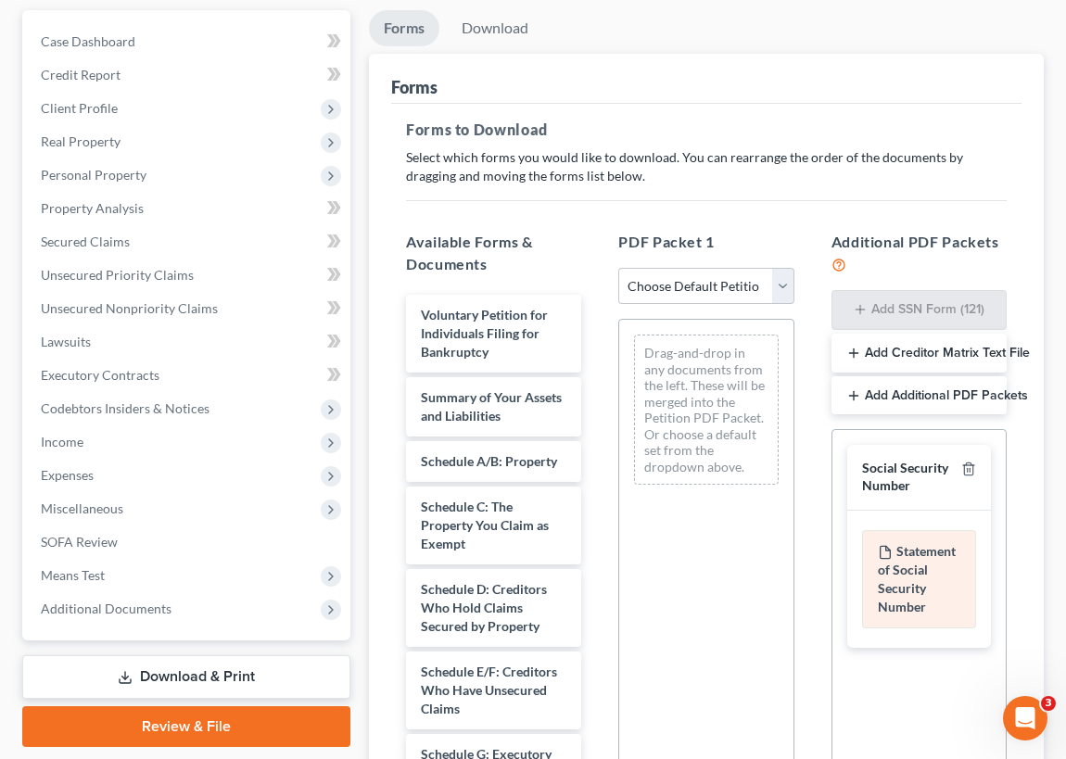
drag, startPoint x: 925, startPoint y: 569, endPoint x: 955, endPoint y: 593, distance: 38.2
click at [957, 599] on div "Statement of Social Security Number" at bounding box center [919, 579] width 114 height 98
drag, startPoint x: 942, startPoint y: 581, endPoint x: 803, endPoint y: 574, distance: 139.3
click at [761, 600] on div "Drag-and-drop in any documents from the left. These will be merged into the Pet…" at bounding box center [705, 574] width 175 height 510
click at [744, 347] on div "Available Forms & Documents Voluntary Petition for Individuals Filing for Bankr…" at bounding box center [707, 541] width 638 height 651
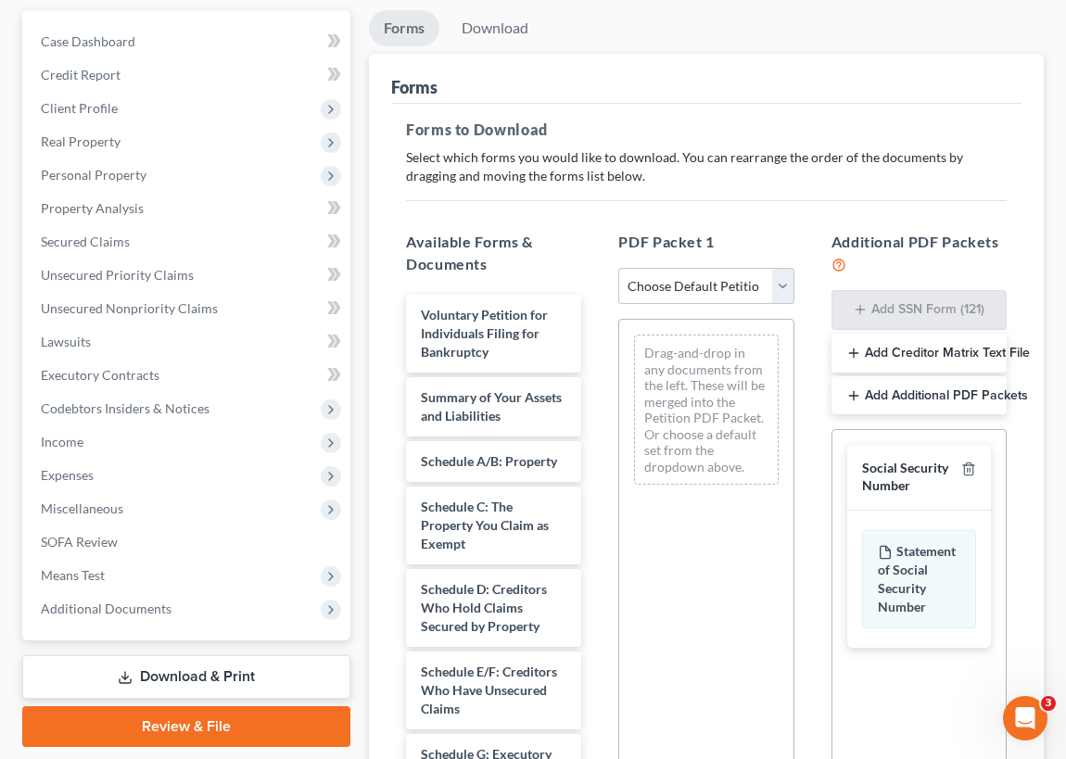
click at [897, 427] on div "Additional PDF Packets Add SSN Form (121) Add Creditor Matrix Text File Add Add…" at bounding box center [919, 541] width 212 height 651
drag, startPoint x: 880, startPoint y: 299, endPoint x: 893, endPoint y: 278, distance: 24.2
click at [893, 278] on div "Additional PDF Packets Add SSN Form (121) Add Creditor Matrix Text File Add Add…" at bounding box center [919, 541] width 212 height 651
click at [760, 220] on div "PDF Packet 1 Choose Default Petition PDF Packet Complete Bankruptcy Petition (a…" at bounding box center [706, 541] width 212 height 651
click at [780, 282] on select "Choose Default Petition PDF Packet Complete Bankruptcy Petition (all forms and …" at bounding box center [705, 286] width 175 height 37
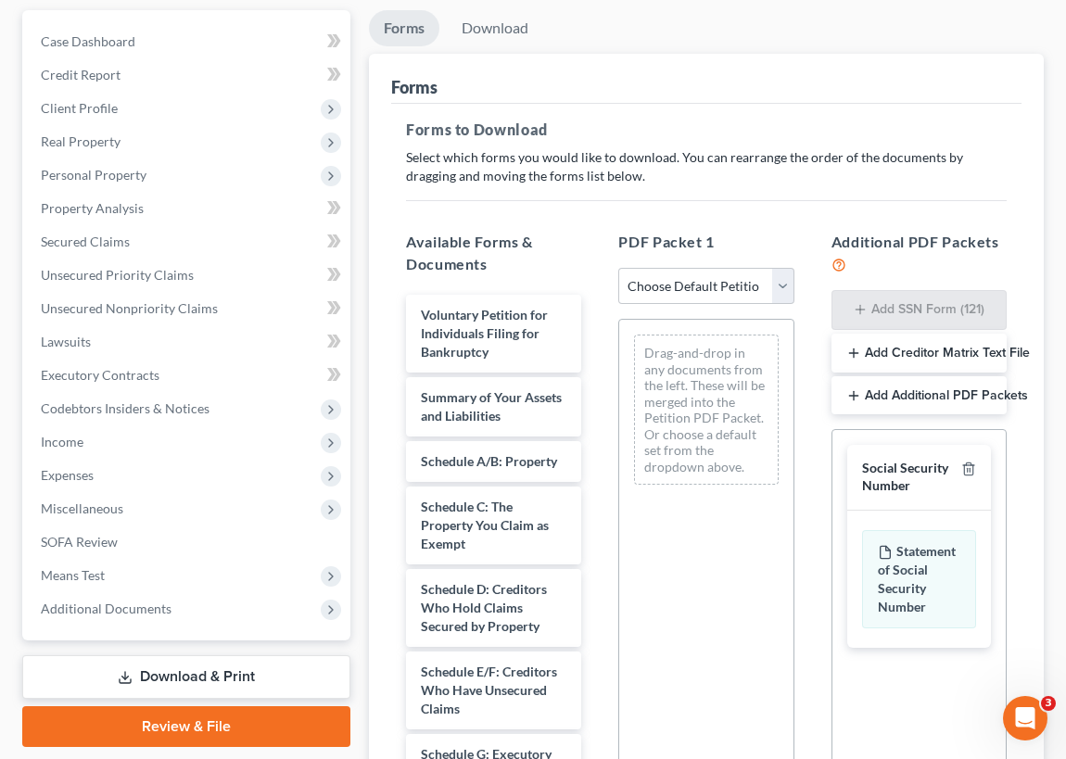
click at [788, 226] on div "PDF Packet 1 Choose Default Petition PDF Packet Complete Bankruptcy Petition (a…" at bounding box center [706, 541] width 212 height 651
drag, startPoint x: 942, startPoint y: 476, endPoint x: 898, endPoint y: 472, distance: 43.7
click at [894, 476] on div "Social Security Number" at bounding box center [908, 477] width 92 height 34
drag, startPoint x: 898, startPoint y: 472, endPoint x: 935, endPoint y: 474, distance: 37.1
click at [935, 474] on div "Social Security Number" at bounding box center [908, 477] width 92 height 34
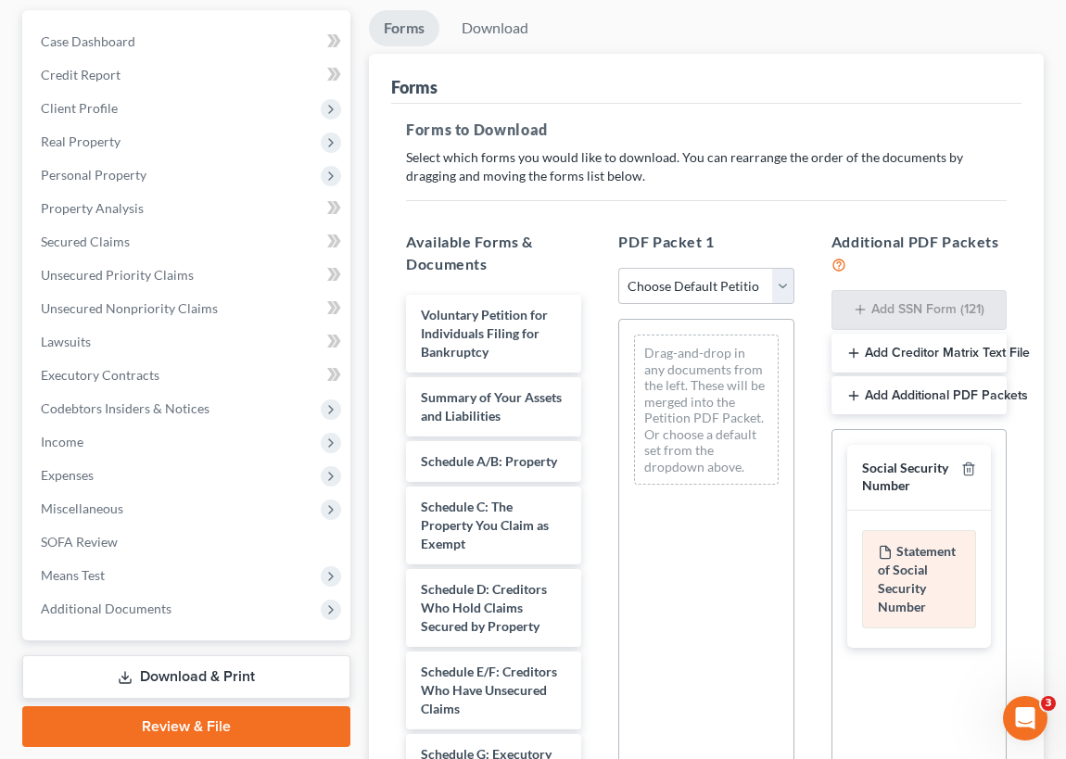
click at [931, 578] on div "Statement of Social Security Number" at bounding box center [919, 579] width 114 height 98
click at [935, 578] on div "Statement of Social Security Number" at bounding box center [919, 579] width 114 height 98
click at [943, 580] on div "Statement of Social Security Number" at bounding box center [919, 579] width 114 height 98
click at [939, 587] on div "Statement of Social Security Number" at bounding box center [919, 579] width 114 height 98
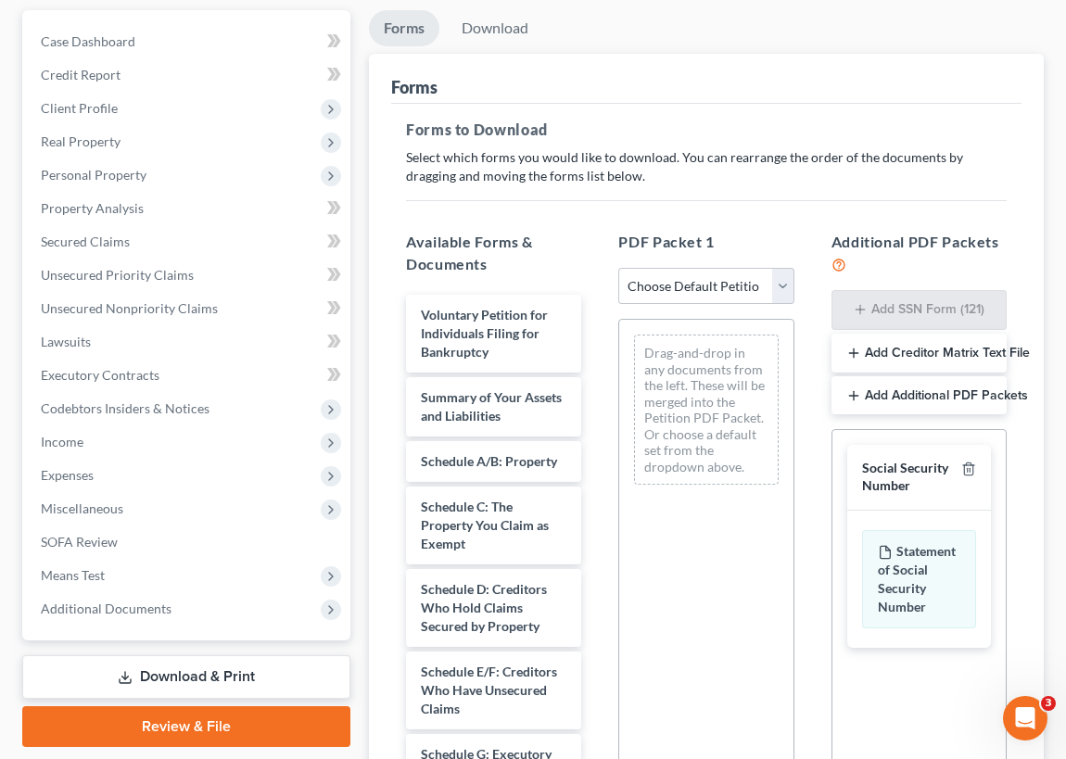
click at [910, 391] on button "Add Additional PDF Packets" at bounding box center [919, 395] width 175 height 39
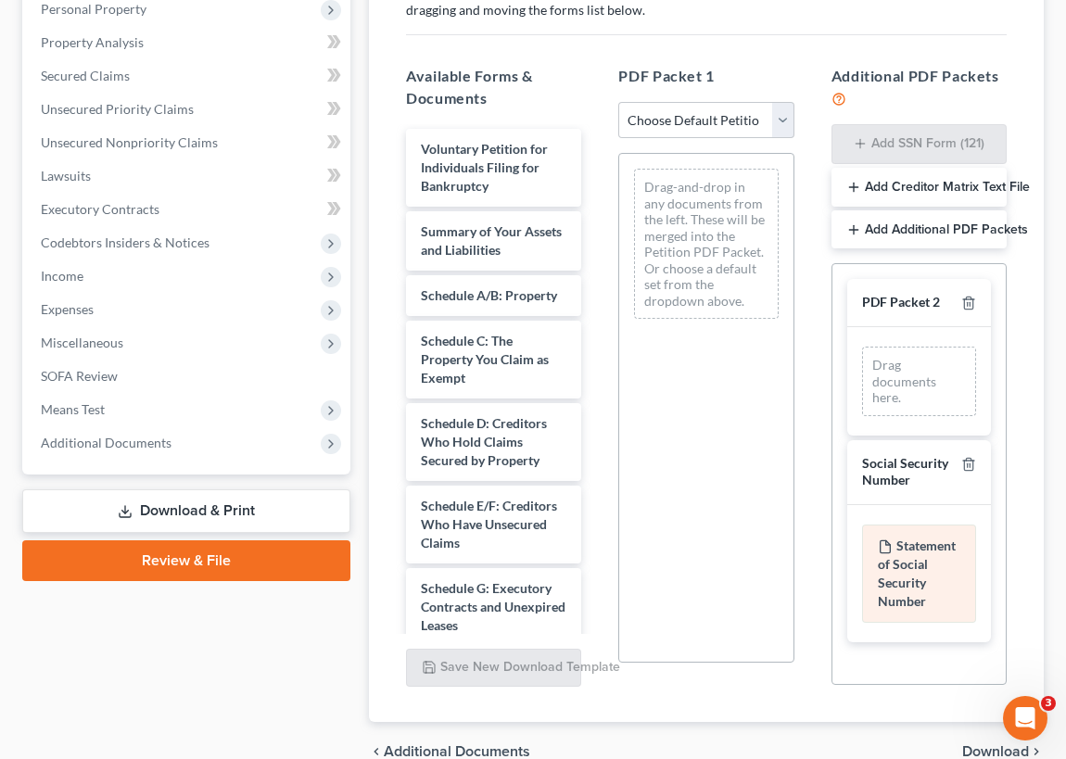
scroll to position [337, 0]
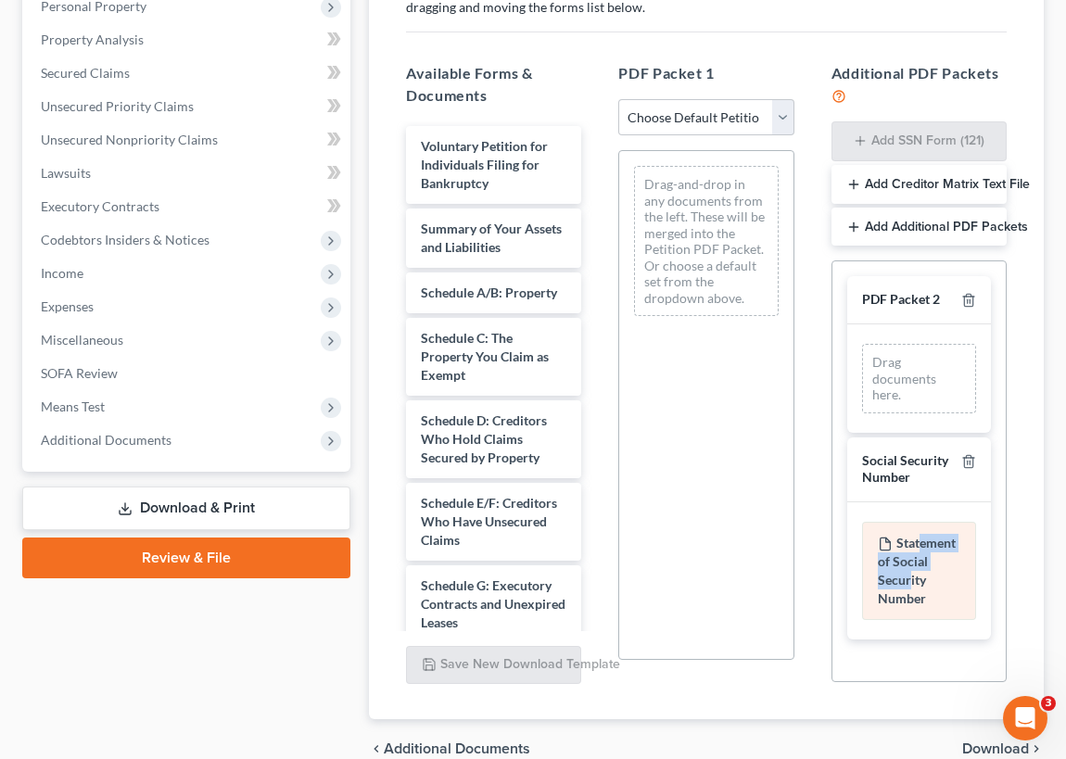
drag, startPoint x: 917, startPoint y: 555, endPoint x: 916, endPoint y: 525, distance: 30.6
click at [917, 503] on div "Statement of Social Security Number" at bounding box center [919, 571] width 144 height 137
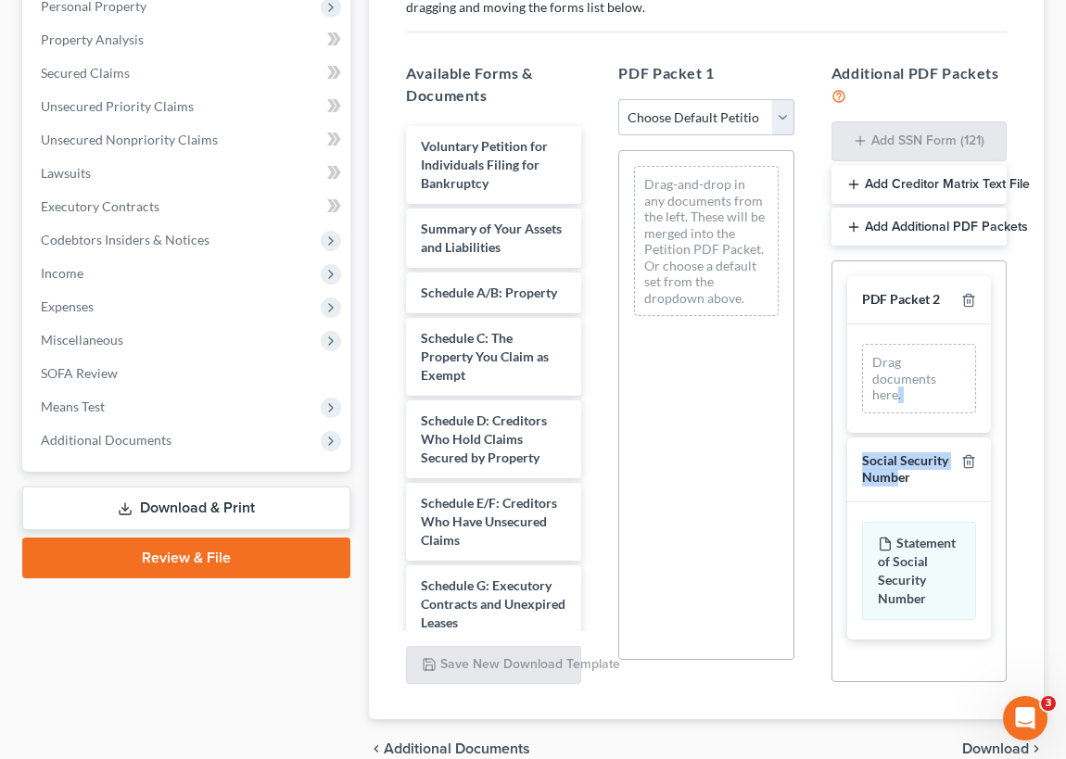
drag, startPoint x: 916, startPoint y: 525, endPoint x: 803, endPoint y: 396, distance: 171.5
click at [896, 375] on div "PDF Packet 2 Drag documents here. Social Security Number Statement of Social Se…" at bounding box center [919, 457] width 173 height 392
drag, startPoint x: 803, startPoint y: 396, endPoint x: 727, endPoint y: 428, distance: 82.7
click at [727, 428] on div "Drag-and-drop in any documents from the left. These will be merged into the Pet…" at bounding box center [705, 405] width 175 height 510
drag, startPoint x: 898, startPoint y: 298, endPoint x: 904, endPoint y: 317, distance: 20.2
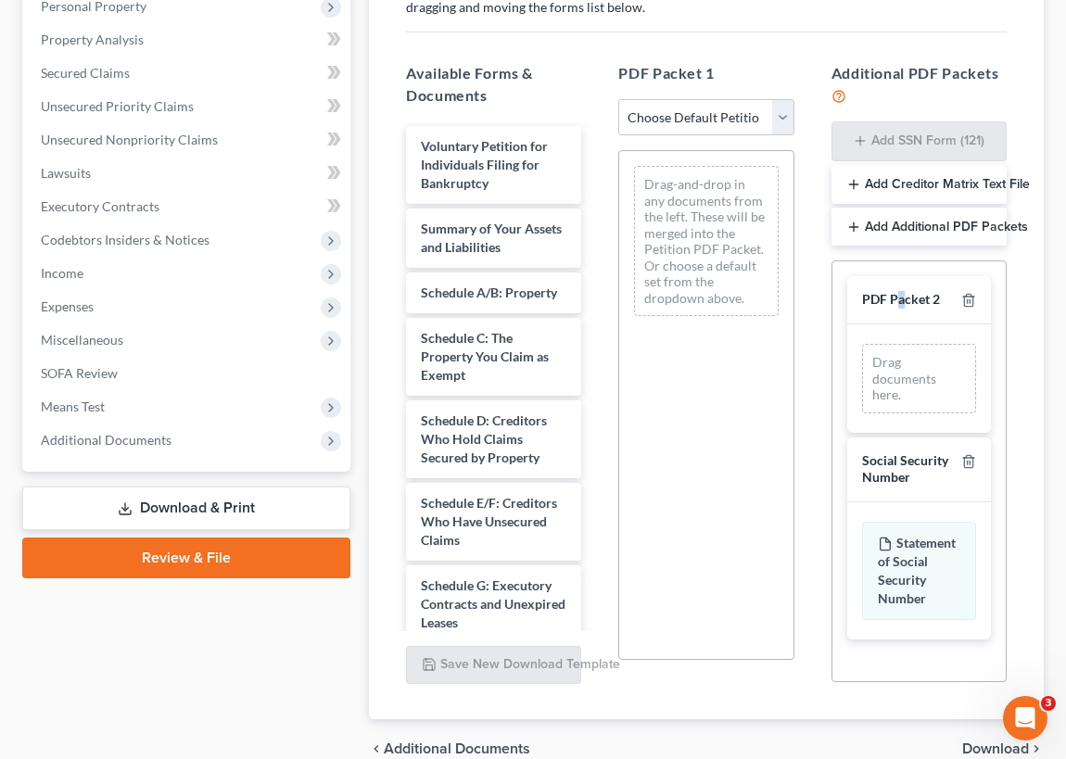
click at [904, 317] on div "PDF Packet 2" at bounding box center [919, 300] width 144 height 48
drag, startPoint x: 902, startPoint y: 312, endPoint x: 873, endPoint y: 295, distance: 33.7
click at [873, 295] on div "PDF Packet 2" at bounding box center [901, 300] width 78 height 18
drag, startPoint x: 892, startPoint y: 294, endPoint x: 922, endPoint y: 294, distance: 29.7
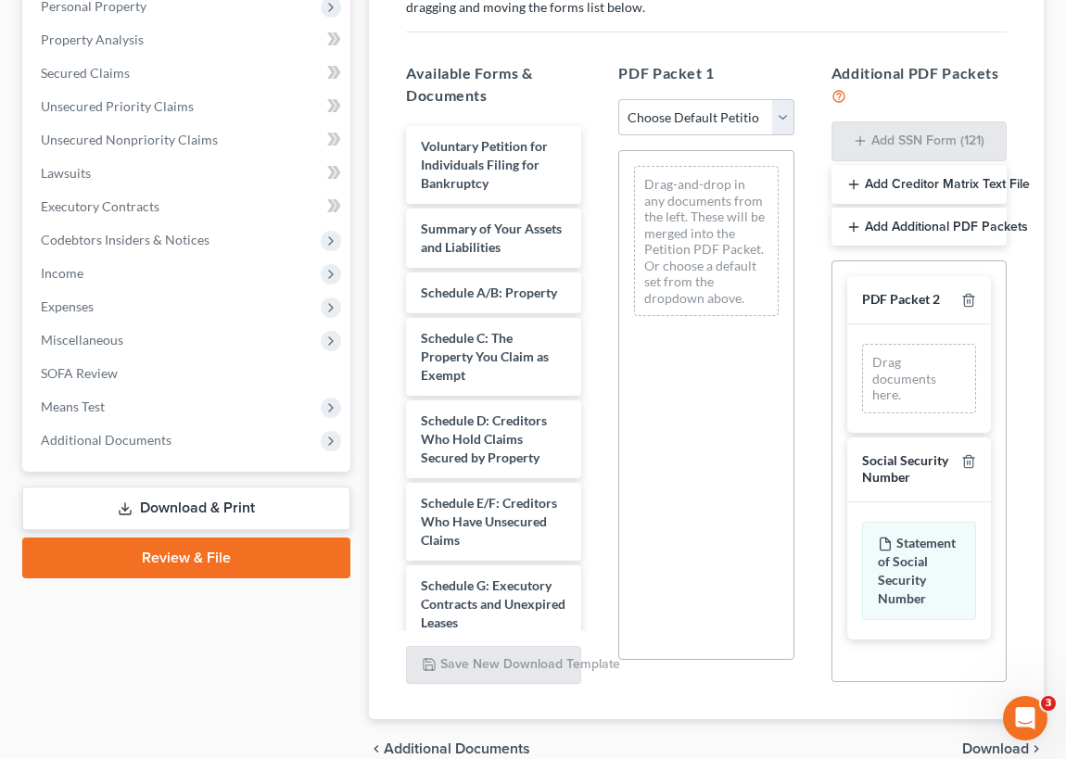
click at [922, 294] on div "PDF Packet 2" at bounding box center [901, 300] width 78 height 18
drag, startPoint x: 954, startPoint y: 297, endPoint x: 868, endPoint y: 297, distance: 86.2
click at [868, 297] on div "PDF Packet 2" at bounding box center [919, 300] width 144 height 48
drag, startPoint x: 898, startPoint y: 297, endPoint x: 763, endPoint y: 409, distance: 175.8
click at [743, 414] on div "Drag-and-drop in any documents from the left. These will be merged into the Pet…" at bounding box center [705, 405] width 175 height 510
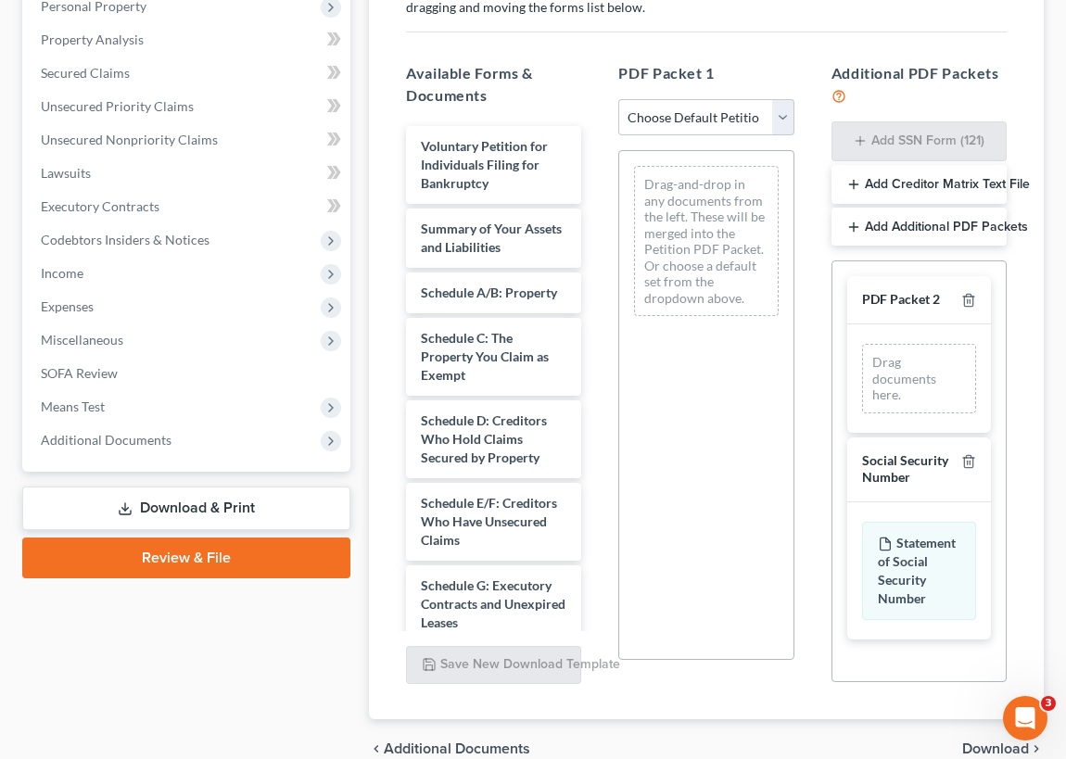
click at [935, 89] on h5 "Additional PDF Packets" at bounding box center [919, 84] width 175 height 45
drag, startPoint x: 937, startPoint y: 148, endPoint x: 936, endPoint y: 95, distance: 53.8
click at [936, 95] on h5 "Additional PDF Packets" at bounding box center [919, 84] width 175 height 45
click at [806, 49] on div "PDF Packet 1 Choose Default Petition PDF Packet Complete Bankruptcy Petition (a…" at bounding box center [706, 372] width 212 height 651
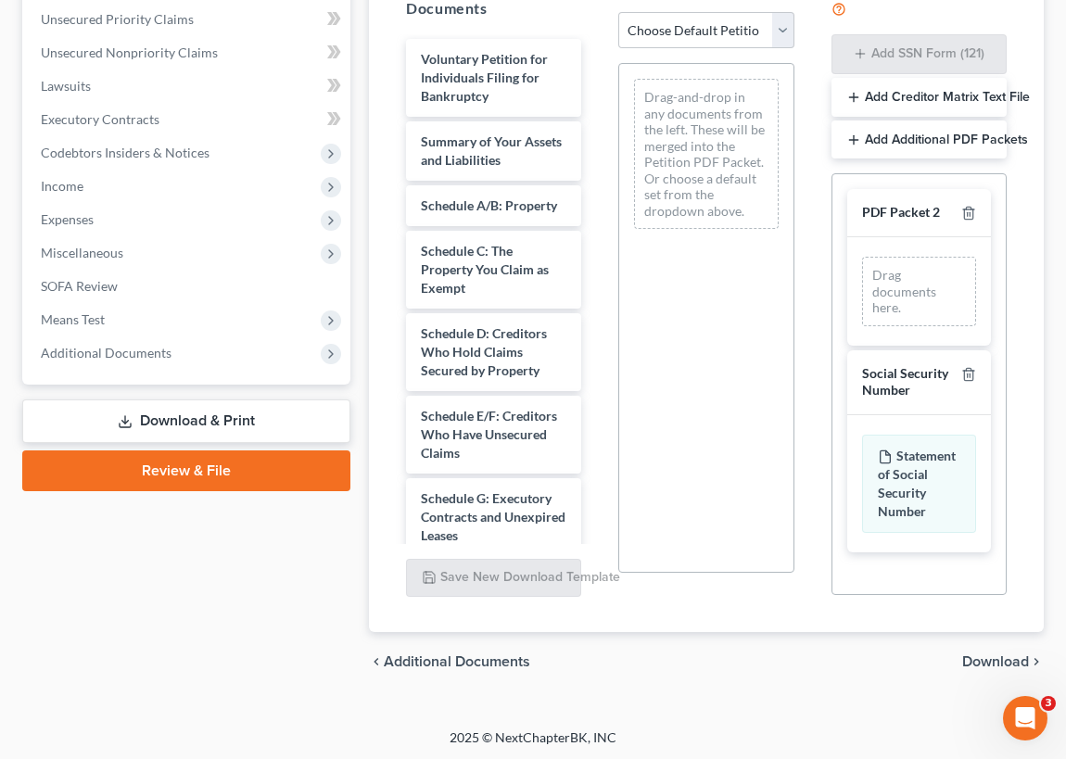
scroll to position [425, 0]
click at [998, 658] on span "Download" at bounding box center [995, 661] width 67 height 15
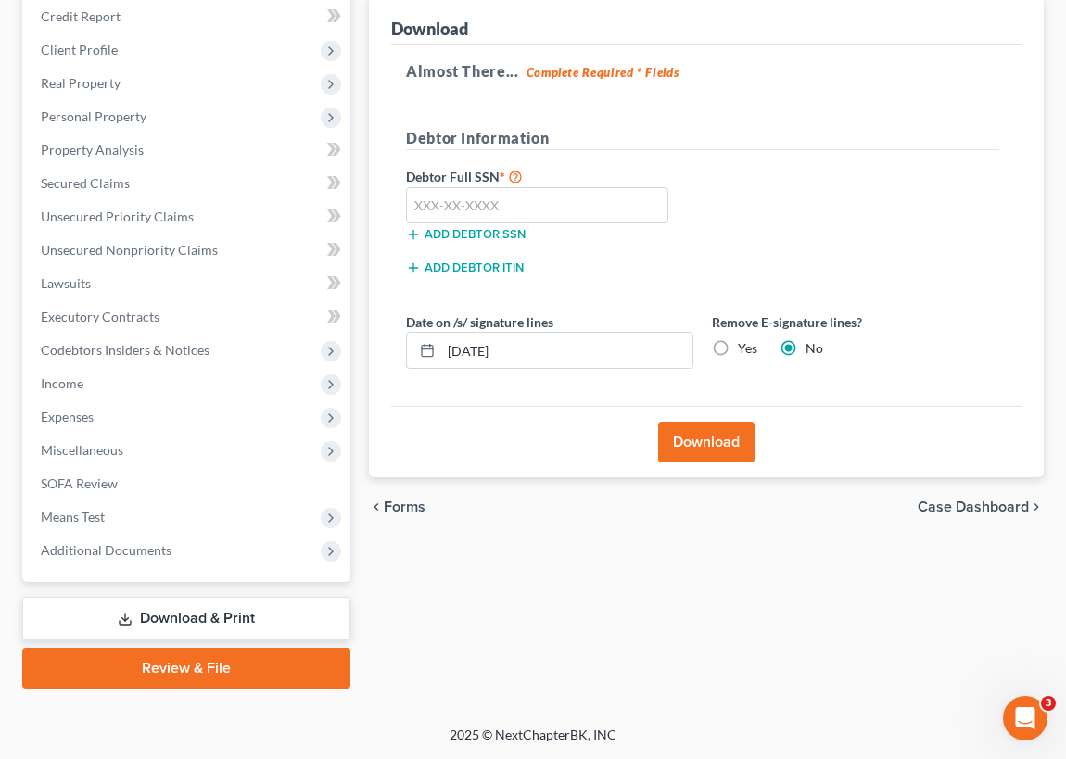
scroll to position [223, 0]
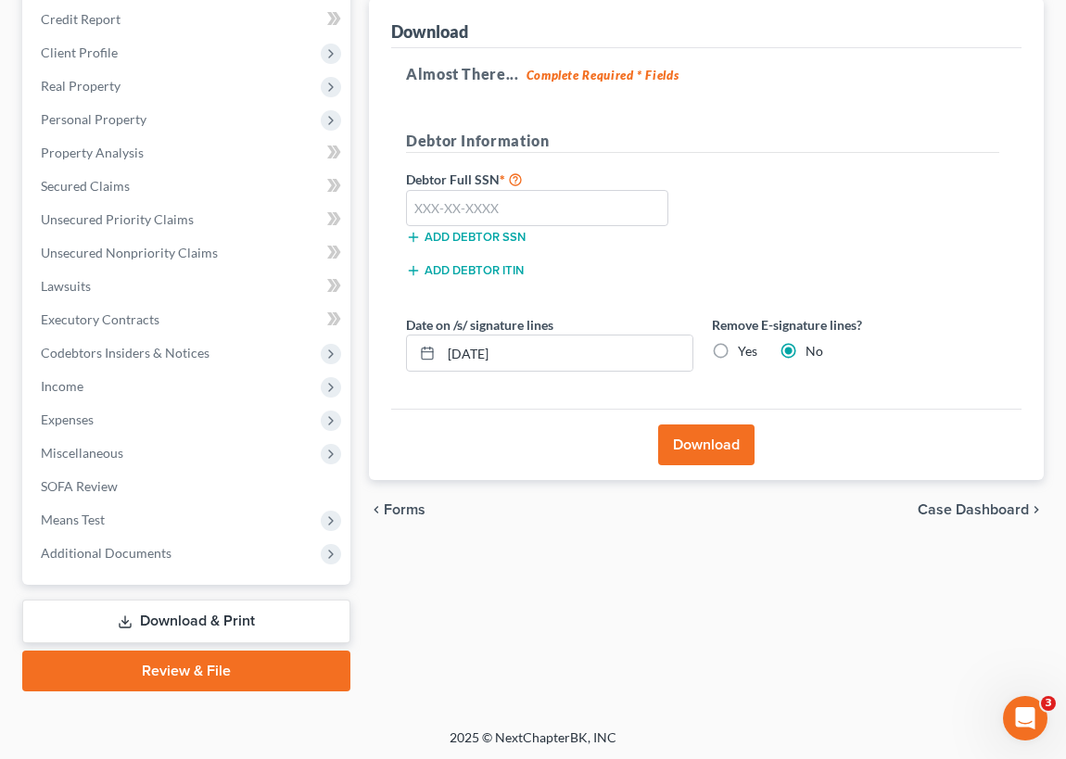
click at [711, 438] on button "Download" at bounding box center [706, 445] width 96 height 41
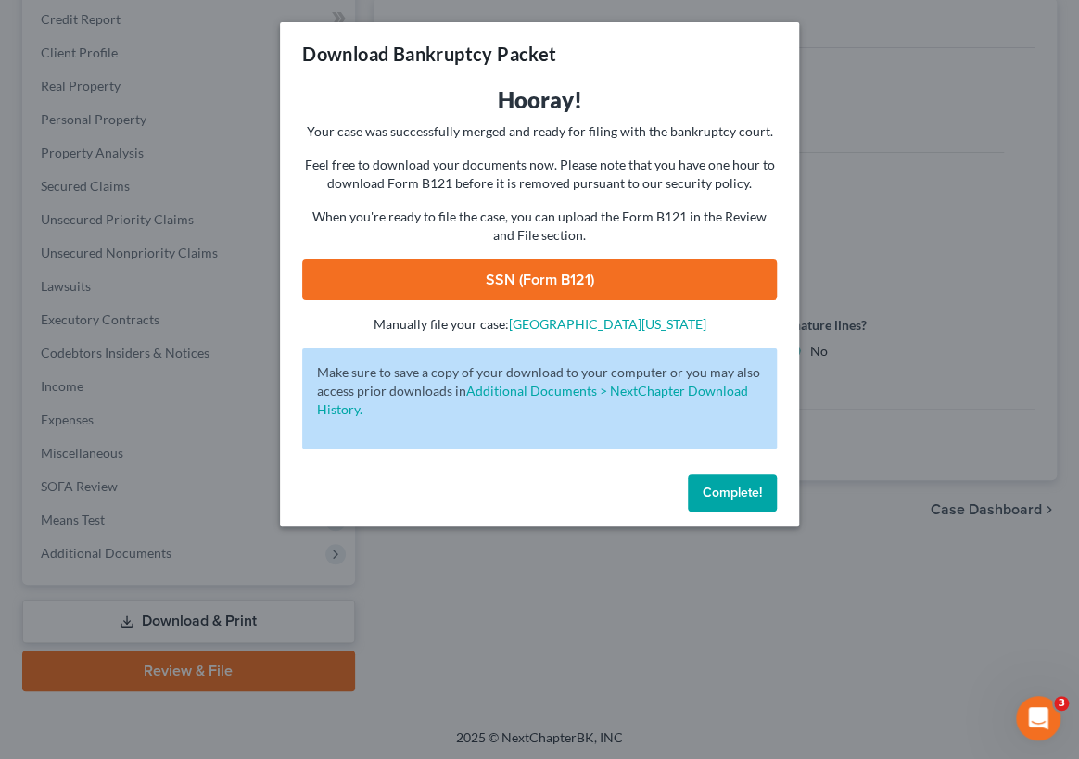
click at [489, 276] on link "SSN (Form B121)" at bounding box center [539, 280] width 475 height 41
click at [747, 493] on span "Complete!" at bounding box center [732, 493] width 59 height 16
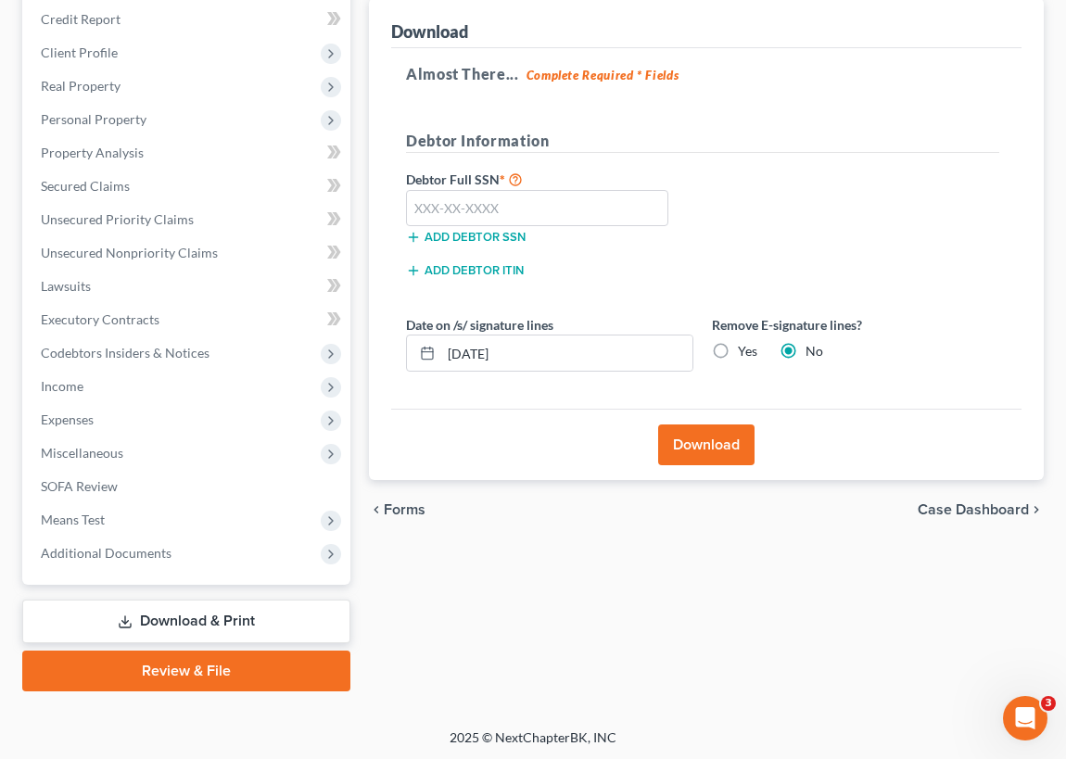
click at [978, 505] on span "Case Dashboard" at bounding box center [973, 510] width 111 height 15
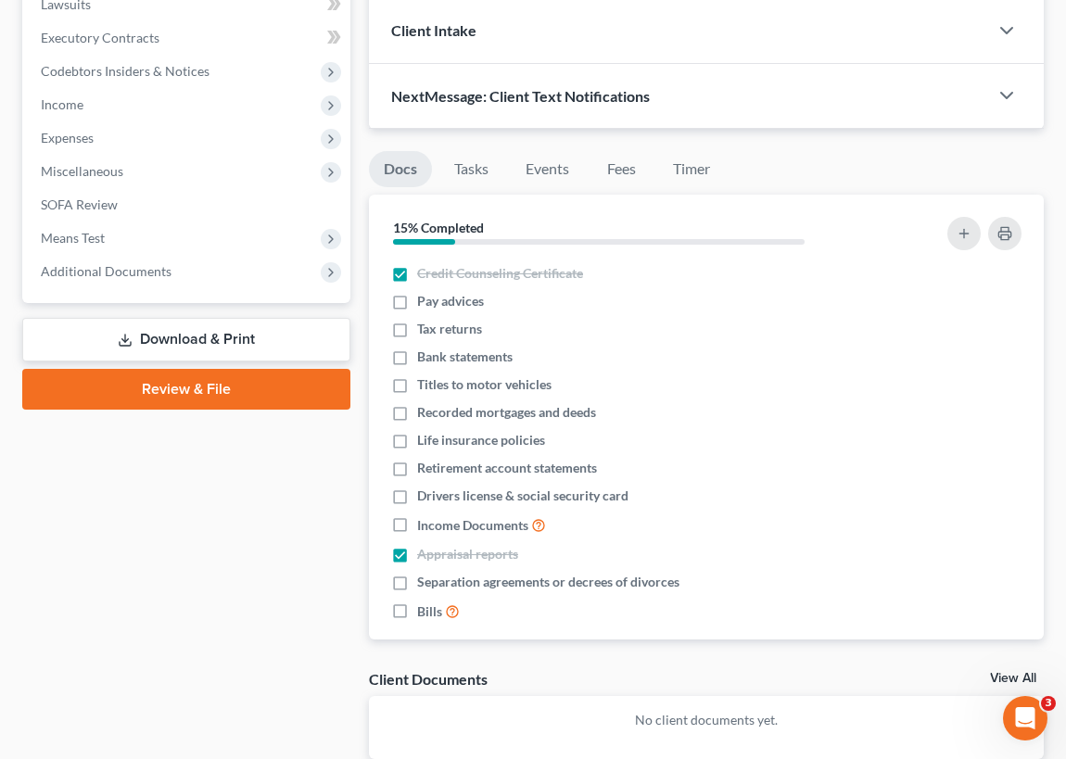
click at [191, 391] on link "Review & File" at bounding box center [186, 389] width 328 height 41
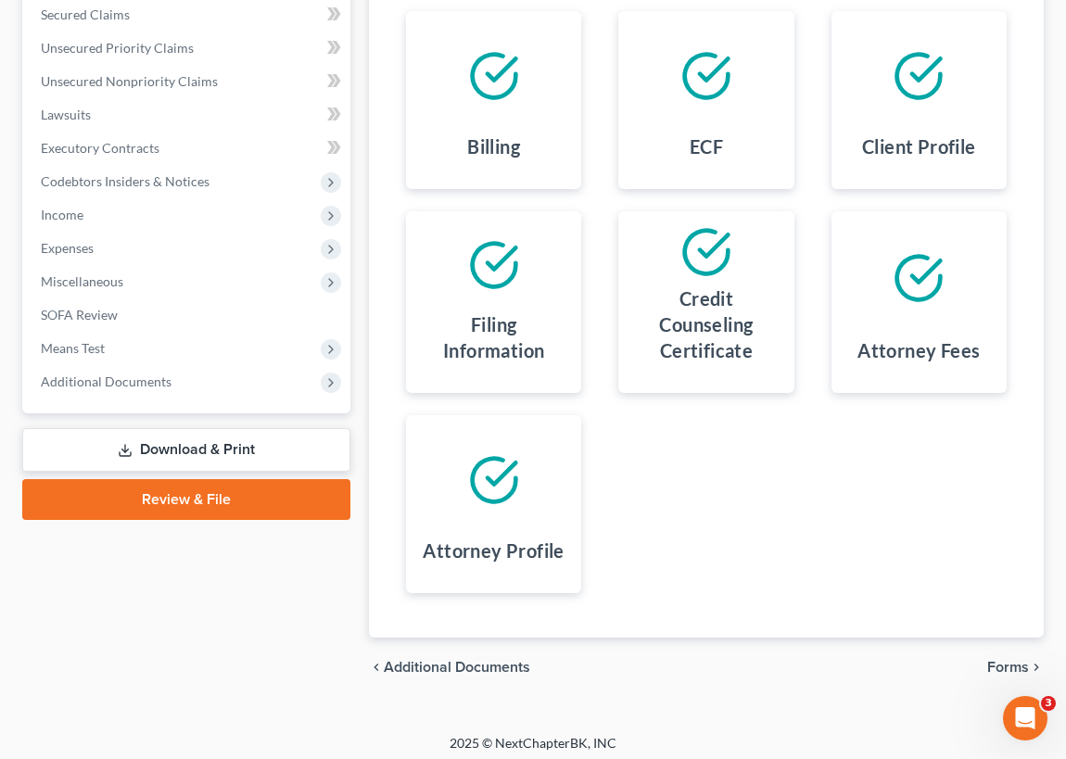
scroll to position [401, 0]
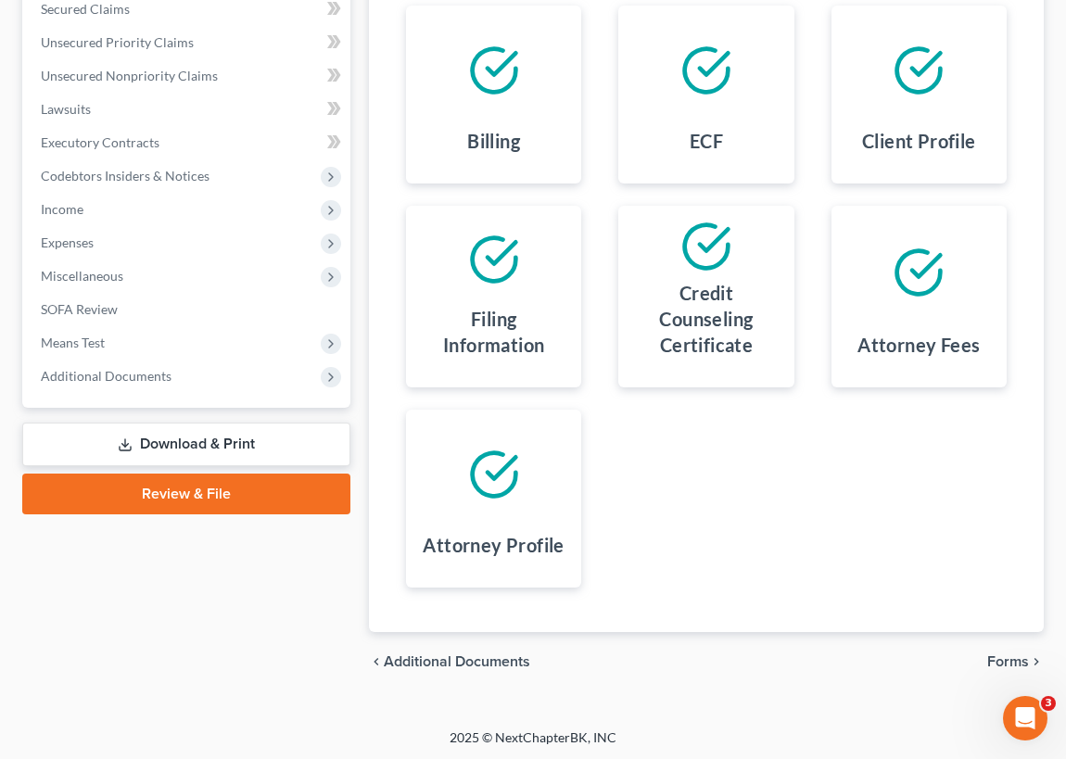
click at [475, 658] on span "Additional Documents" at bounding box center [457, 662] width 146 height 15
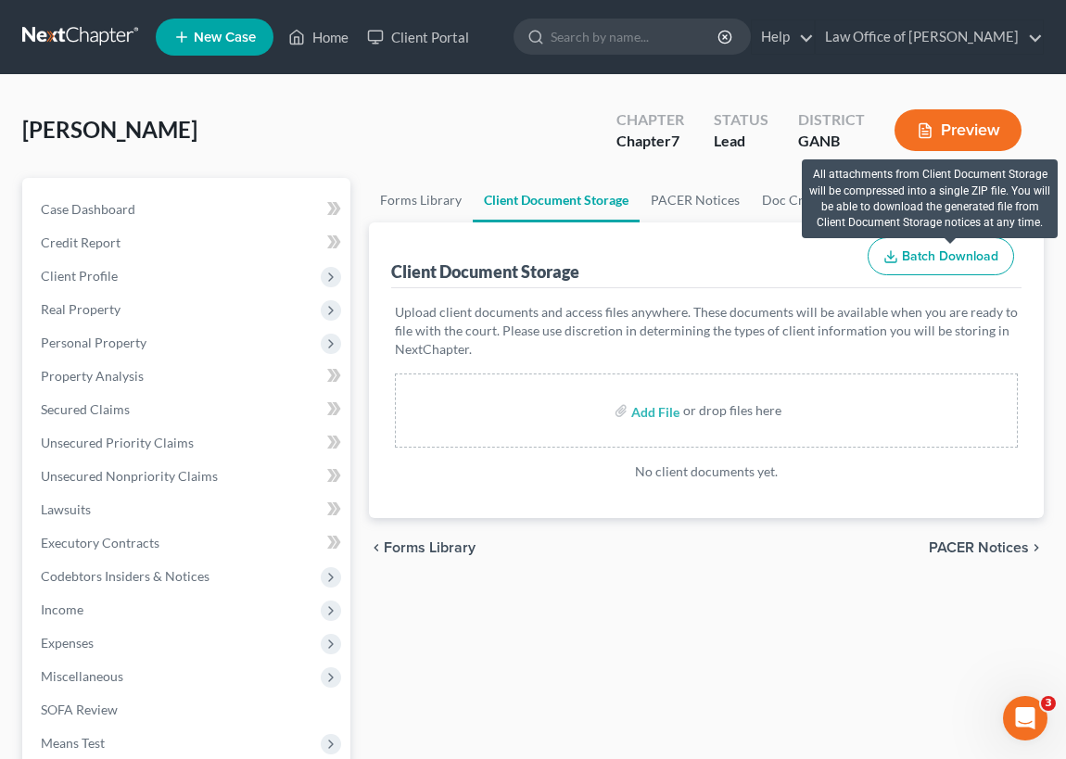
click at [957, 252] on span "Batch Download" at bounding box center [950, 256] width 96 height 16
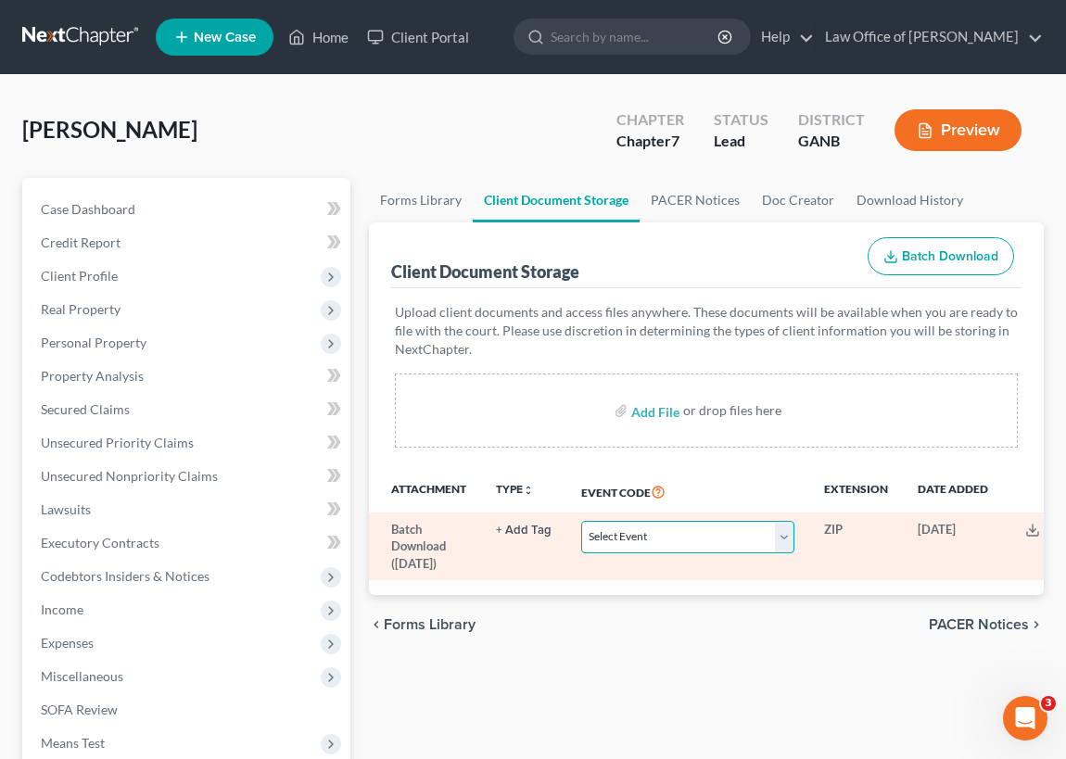
click at [785, 533] on select "Select Event 01 - Chapter 13 Plan - Initial Plan 02-Application to Pay Filing F…" at bounding box center [687, 537] width 213 height 32
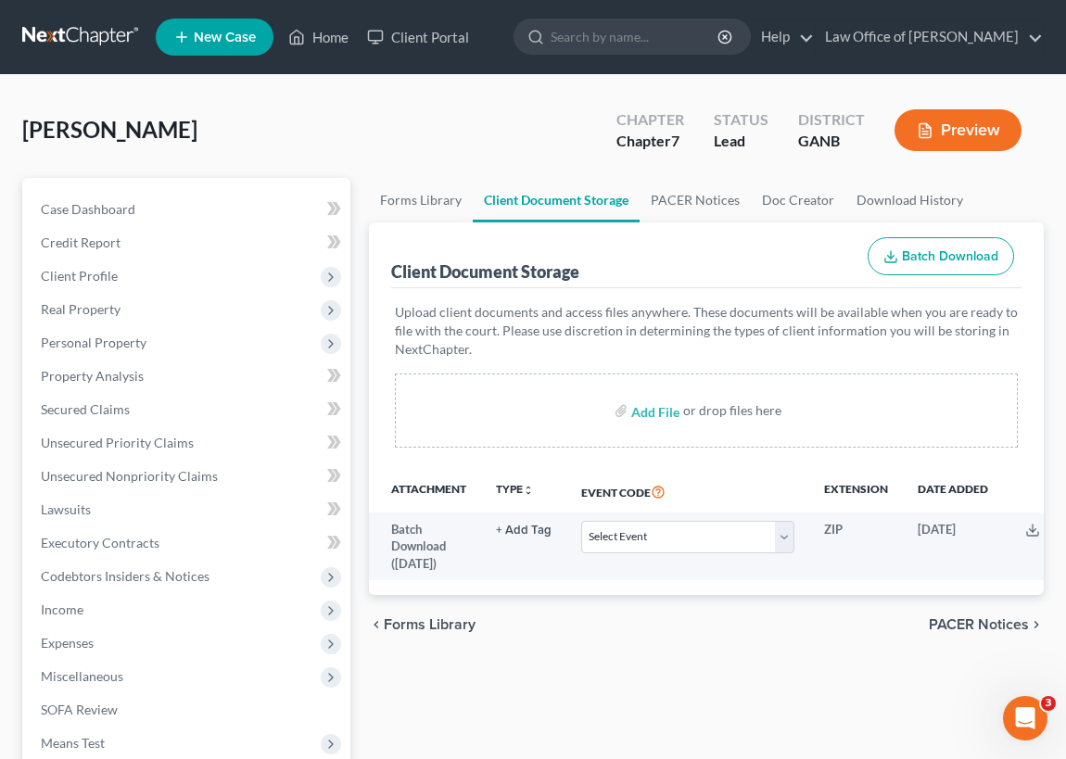
click at [789, 688] on div "Forms Library Client Document Storage PACER Notices Doc Creator Download Histor…" at bounding box center [707, 630] width 694 height 904
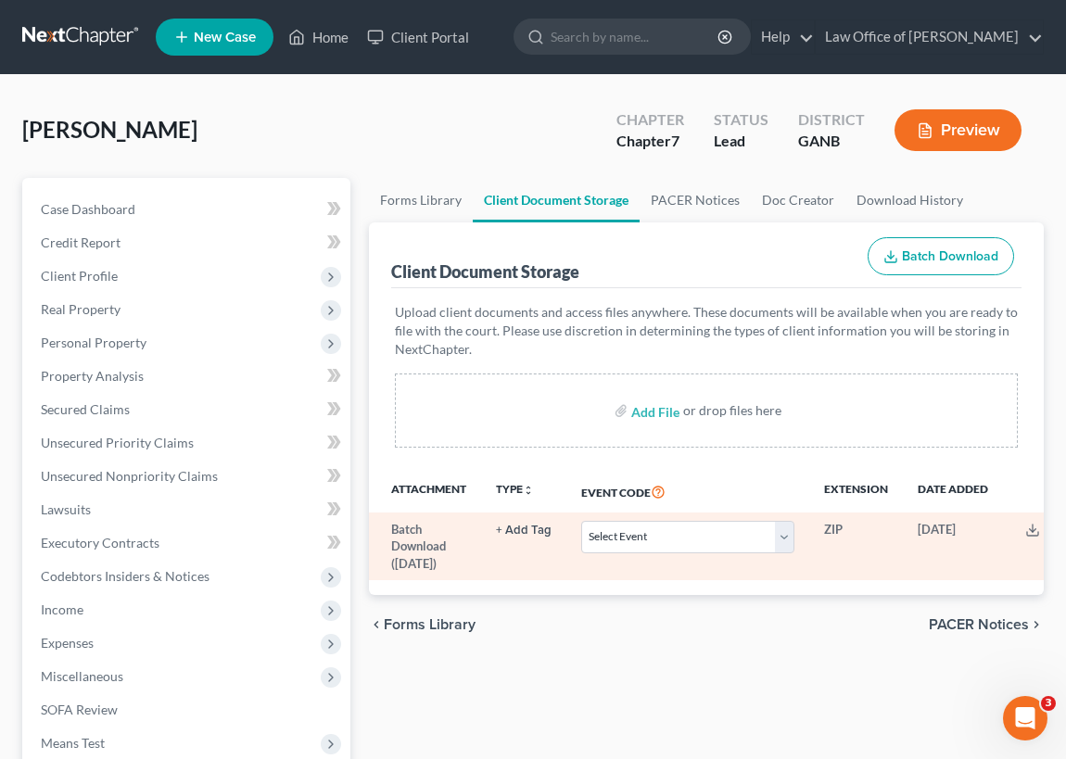
click at [521, 528] on button "+ Add Tag" at bounding box center [524, 531] width 56 height 12
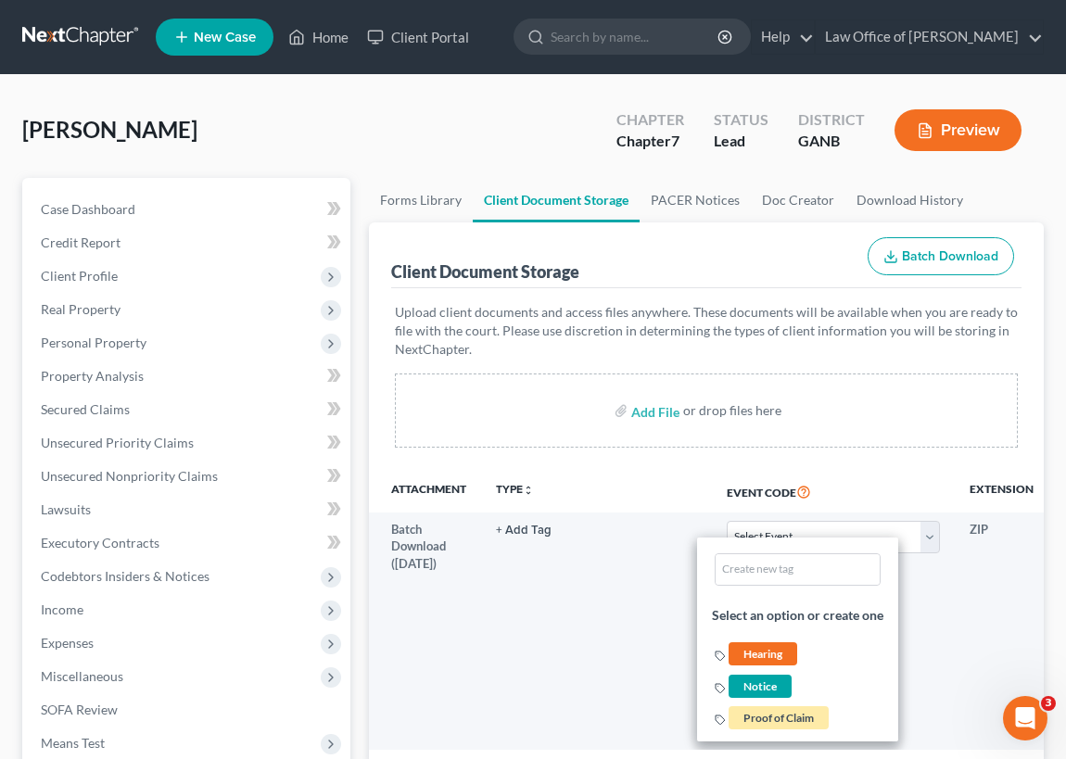
click at [286, 163] on div "[PERSON_NAME] Upgraded Chapter Chapter 7 Status Lead District GANB Preview" at bounding box center [533, 137] width 1022 height 81
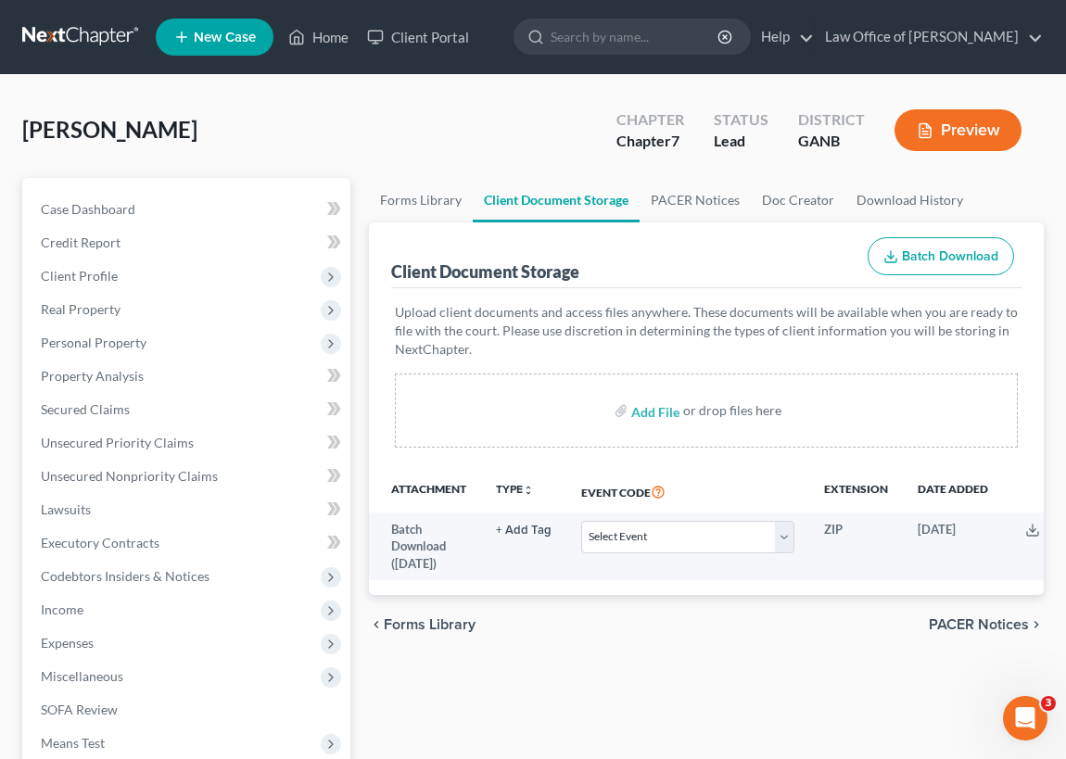
drag, startPoint x: 669, startPoint y: 409, endPoint x: 554, endPoint y: 409, distance: 115.0
click at [554, 409] on div "Add File or drop files here" at bounding box center [706, 411] width 623 height 74
drag, startPoint x: 554, startPoint y: 409, endPoint x: 589, endPoint y: 416, distance: 35.1
click at [560, 409] on div "Add File or drop files here" at bounding box center [706, 411] width 623 height 74
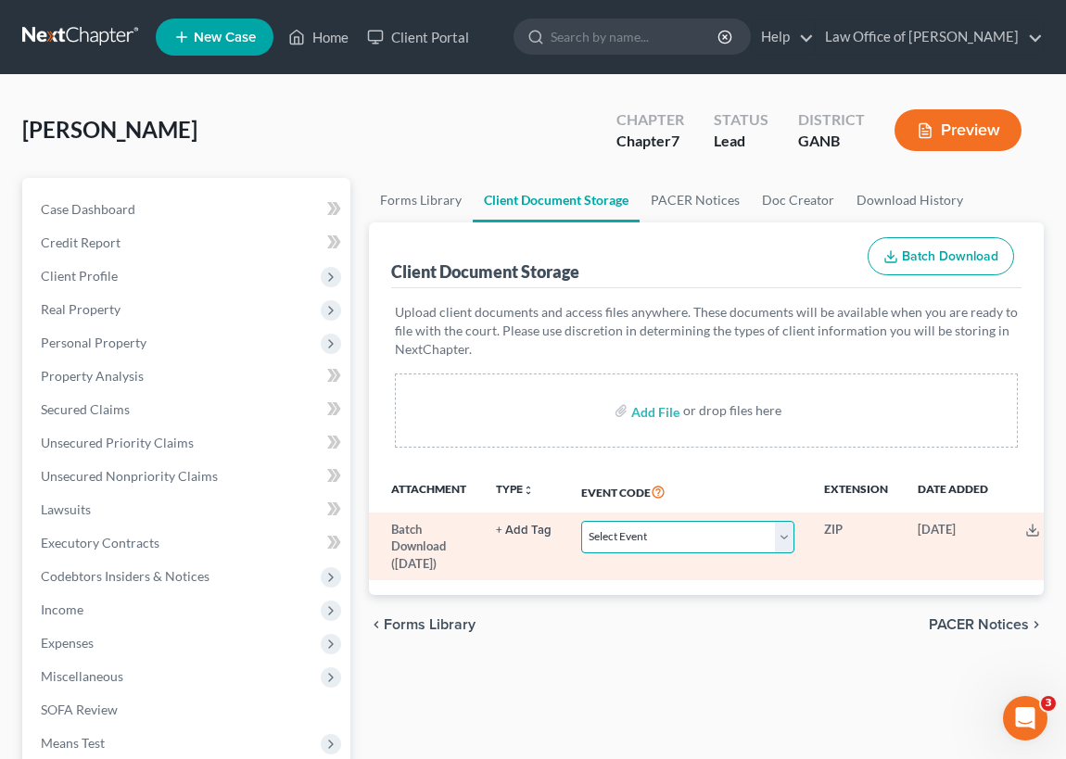
click at [787, 535] on select "Select Event 01 - Chapter 13 Plan - Initial Plan 02-Application to Pay Filing F…" at bounding box center [687, 537] width 213 height 32
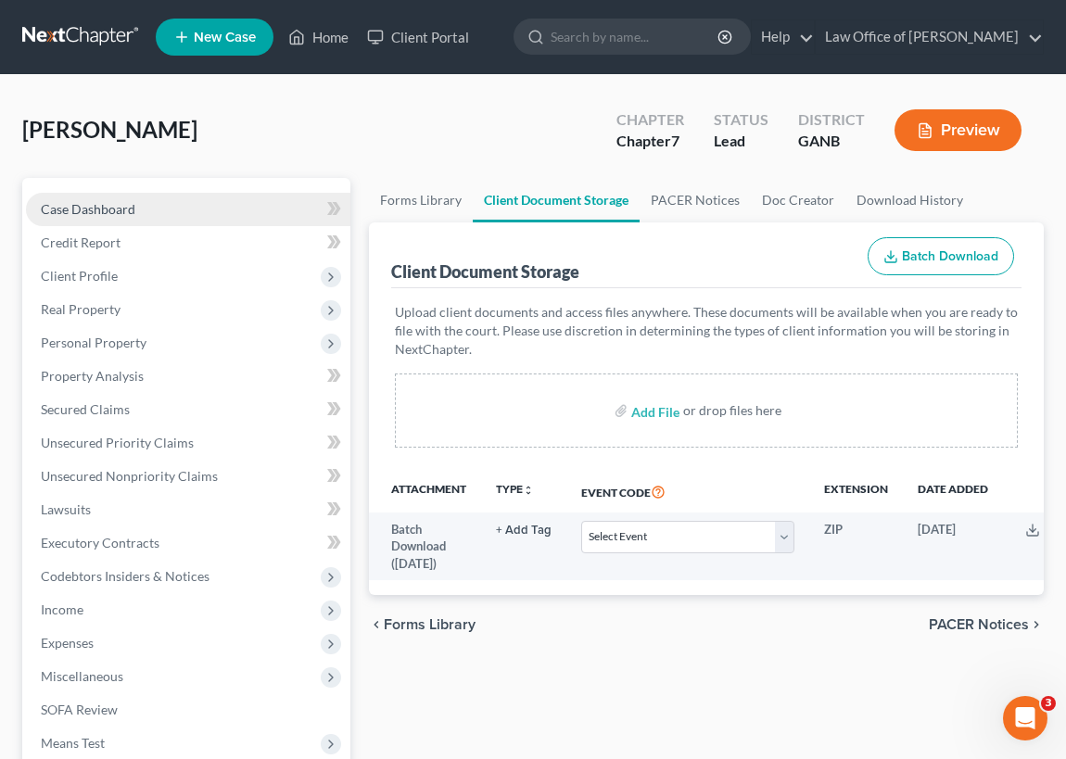
click at [126, 206] on span "Case Dashboard" at bounding box center [88, 209] width 95 height 16
